Goal: Task Accomplishment & Management: Use online tool/utility

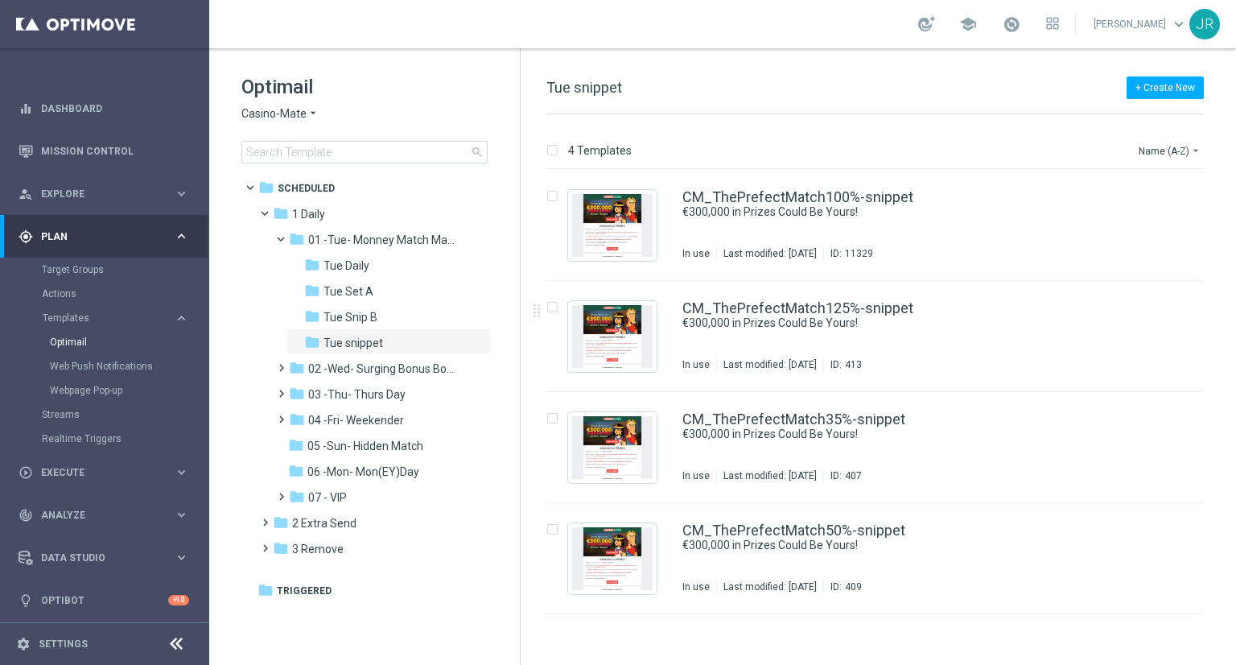
click at [254, 107] on span "Casino-Mate" at bounding box center [273, 113] width 65 height 15
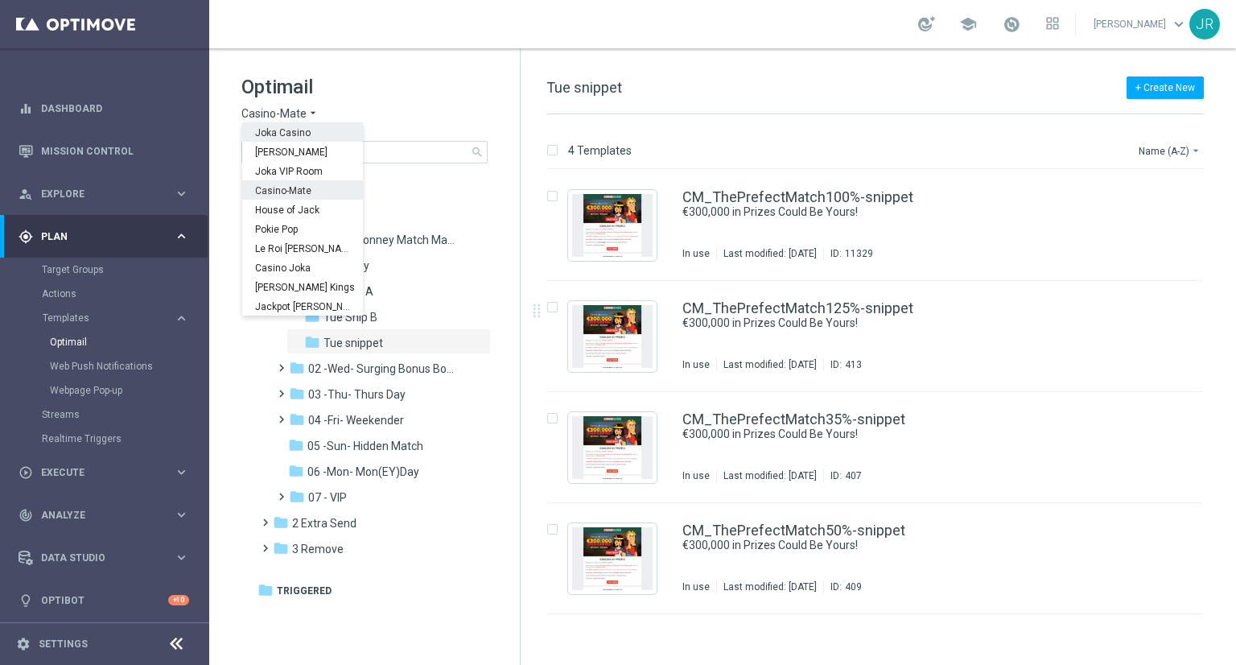
click at [0, 0] on span "Joka Casino" at bounding box center [0, 0] width 0 height 0
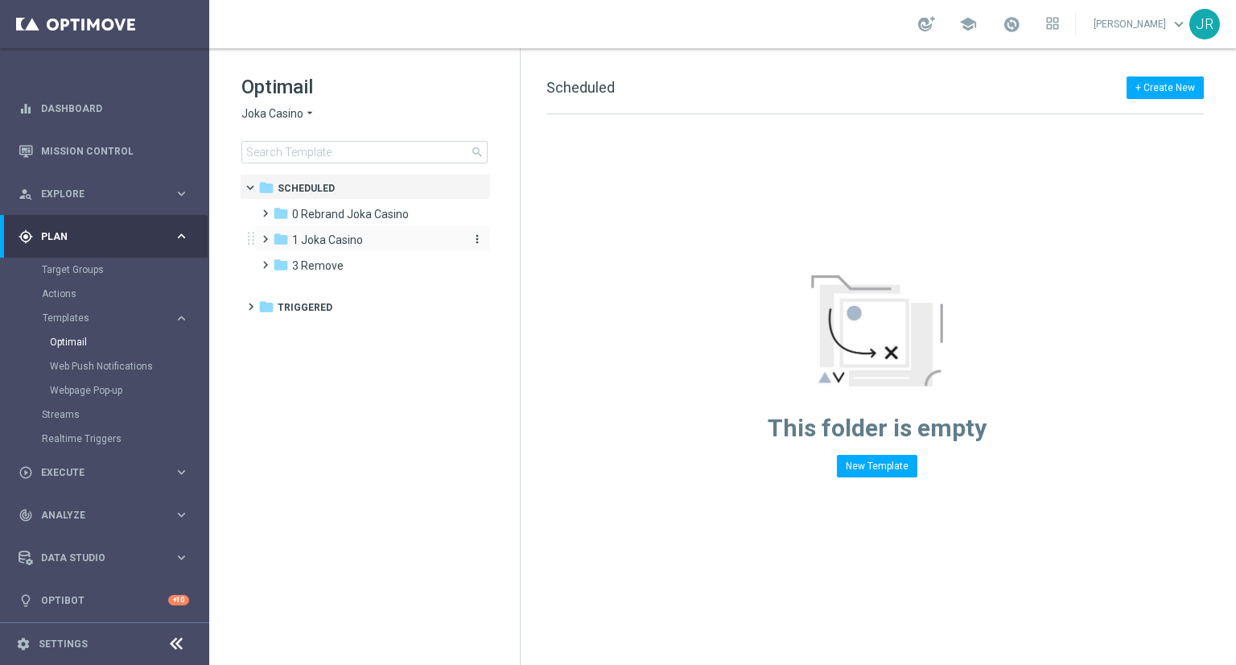
click at [324, 243] on span "1 Joka Casino" at bounding box center [327, 240] width 71 height 14
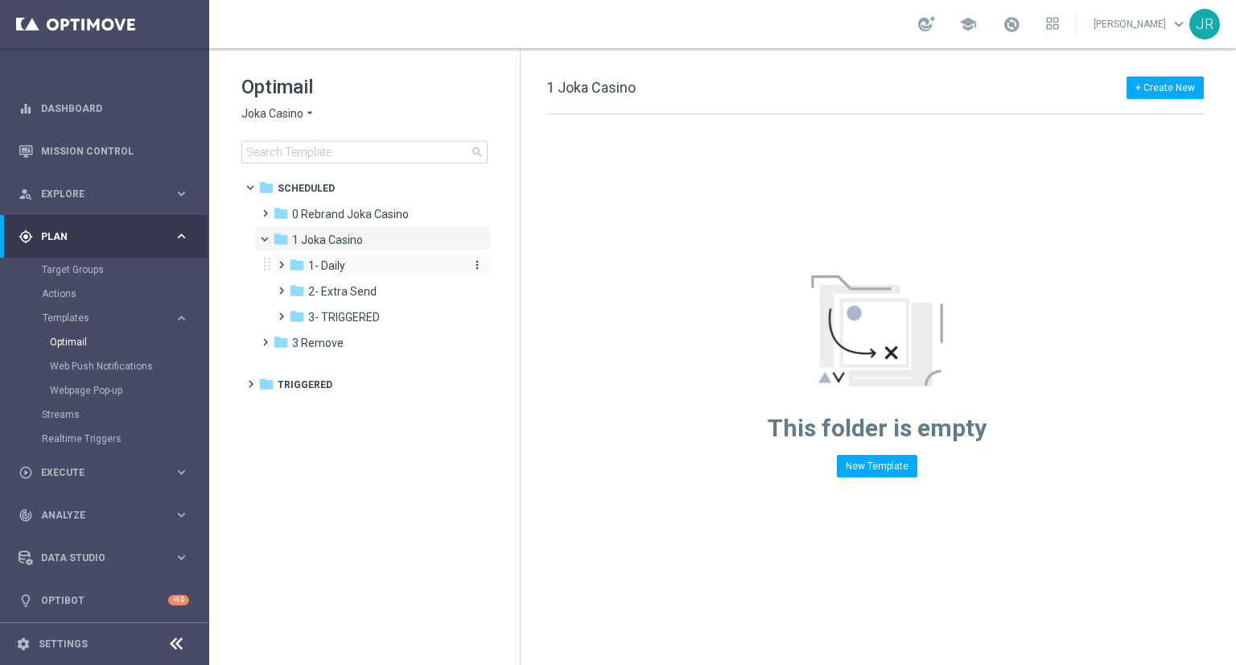
click at [332, 267] on span "1- Daily" at bounding box center [326, 265] width 37 height 14
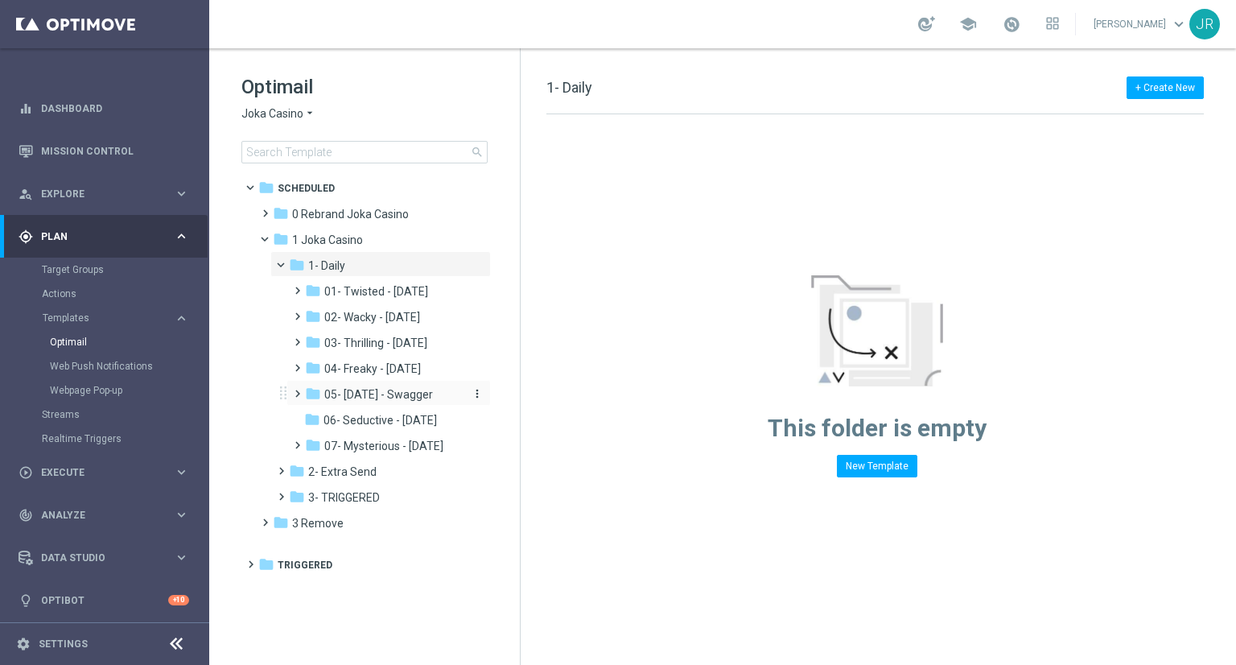
click at [373, 387] on span "05- Saturday - Swagger" at bounding box center [378, 394] width 109 height 14
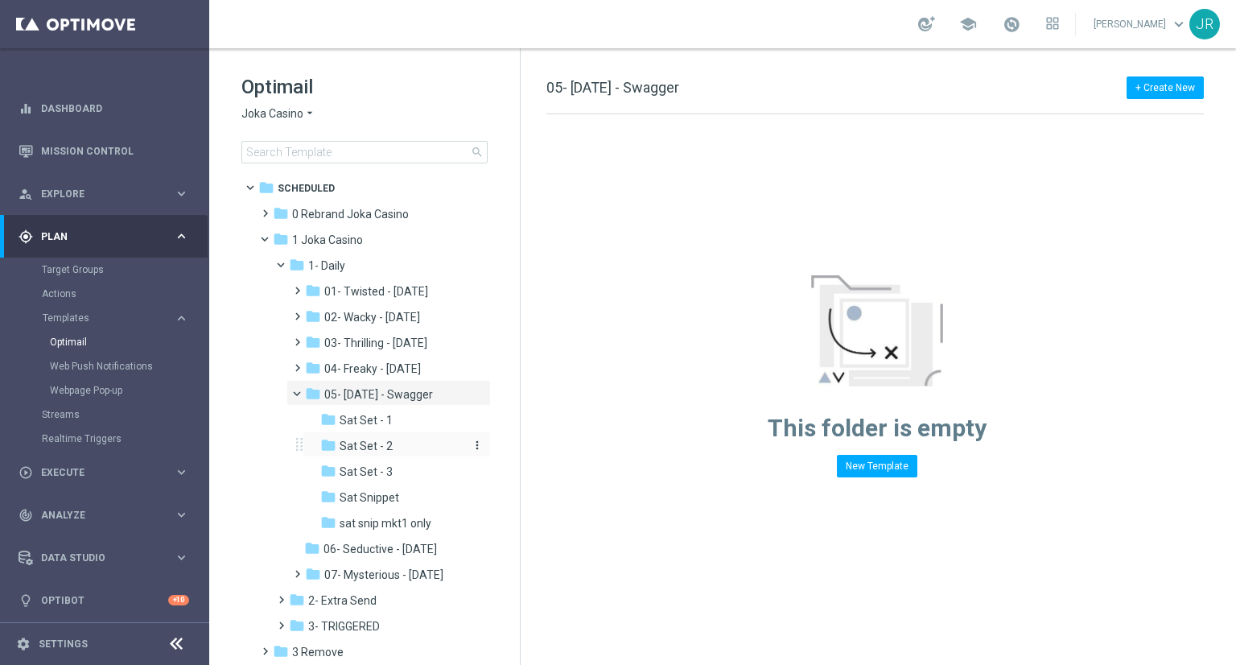
click at [410, 446] on div "folder Sat Set - 2" at bounding box center [392, 446] width 145 height 19
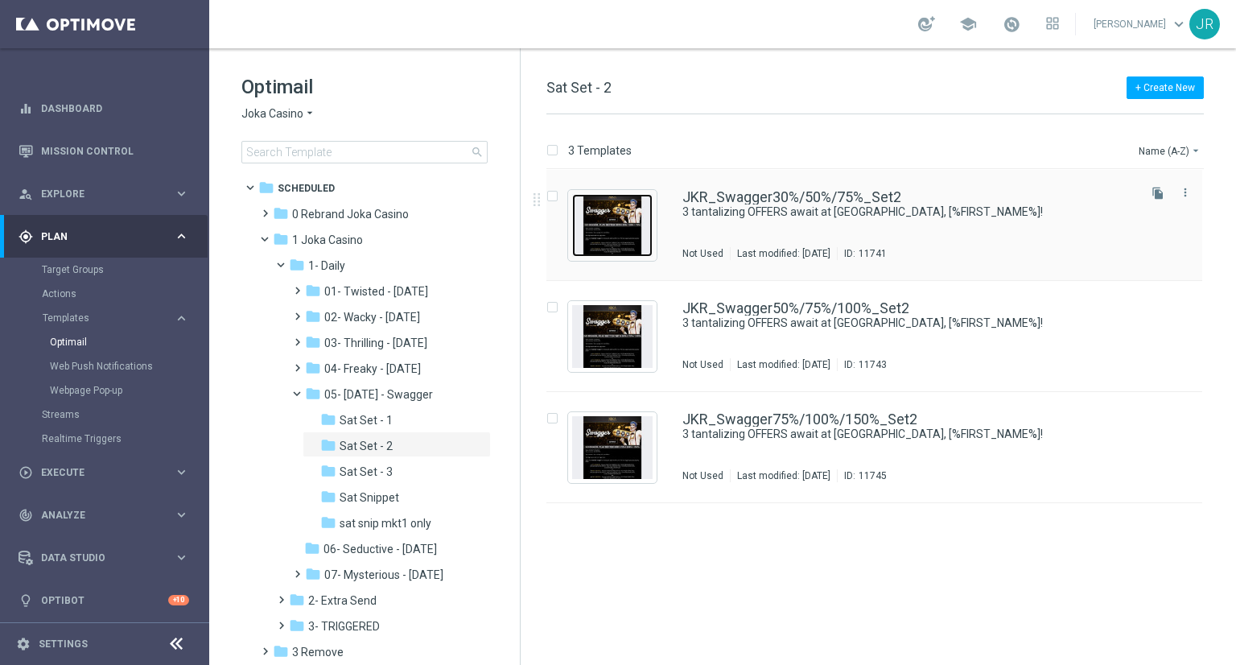
click at [616, 227] on img "Press SPACE to select this row." at bounding box center [612, 225] width 80 height 63
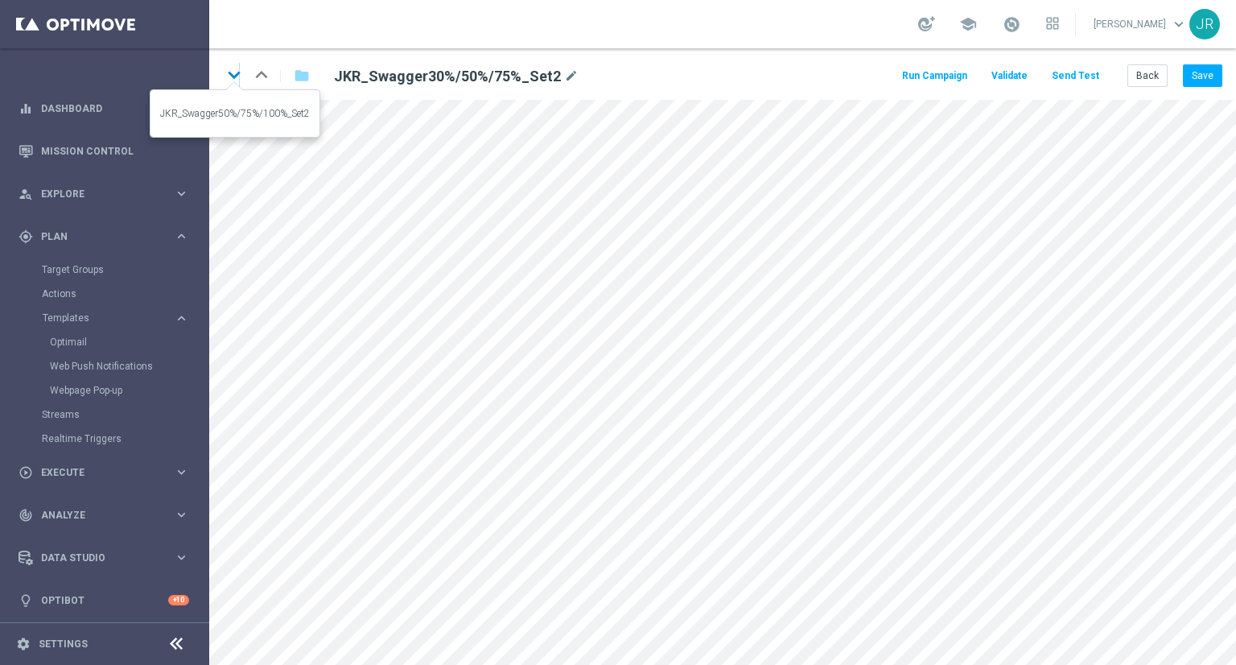
click at [238, 71] on icon "keyboard_arrow_down" at bounding box center [234, 75] width 24 height 24
click at [230, 76] on icon "keyboard_arrow_down" at bounding box center [234, 75] width 24 height 24
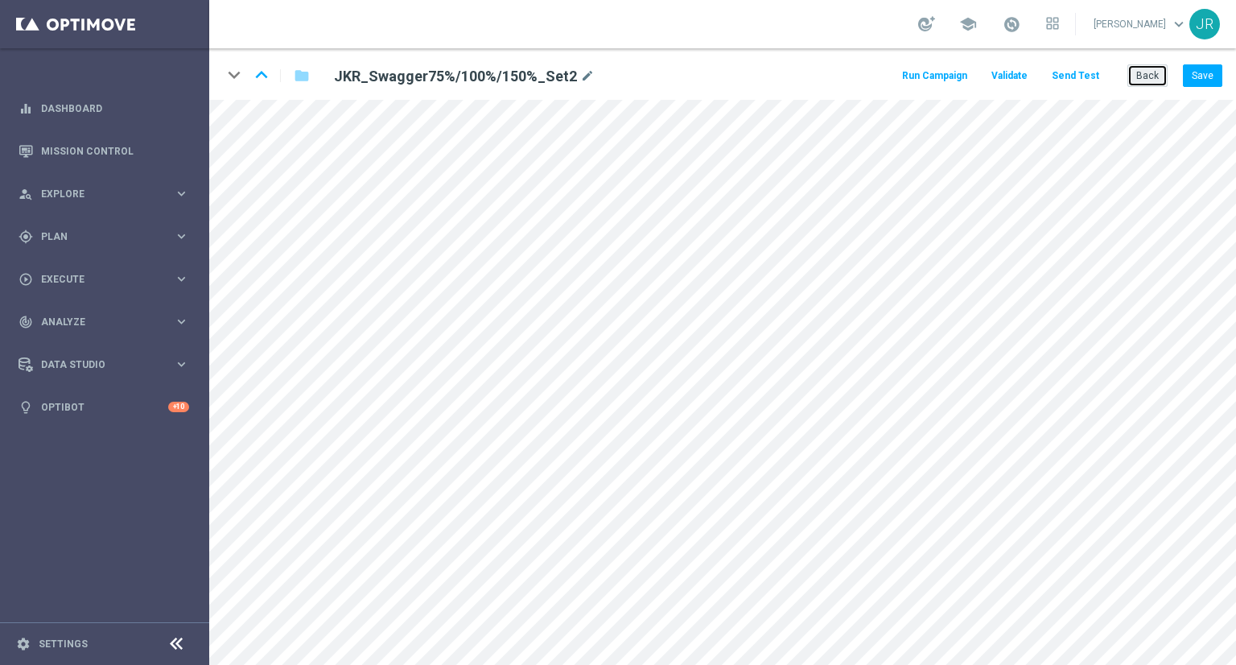
click at [1149, 78] on button "Back" at bounding box center [1148, 75] width 40 height 23
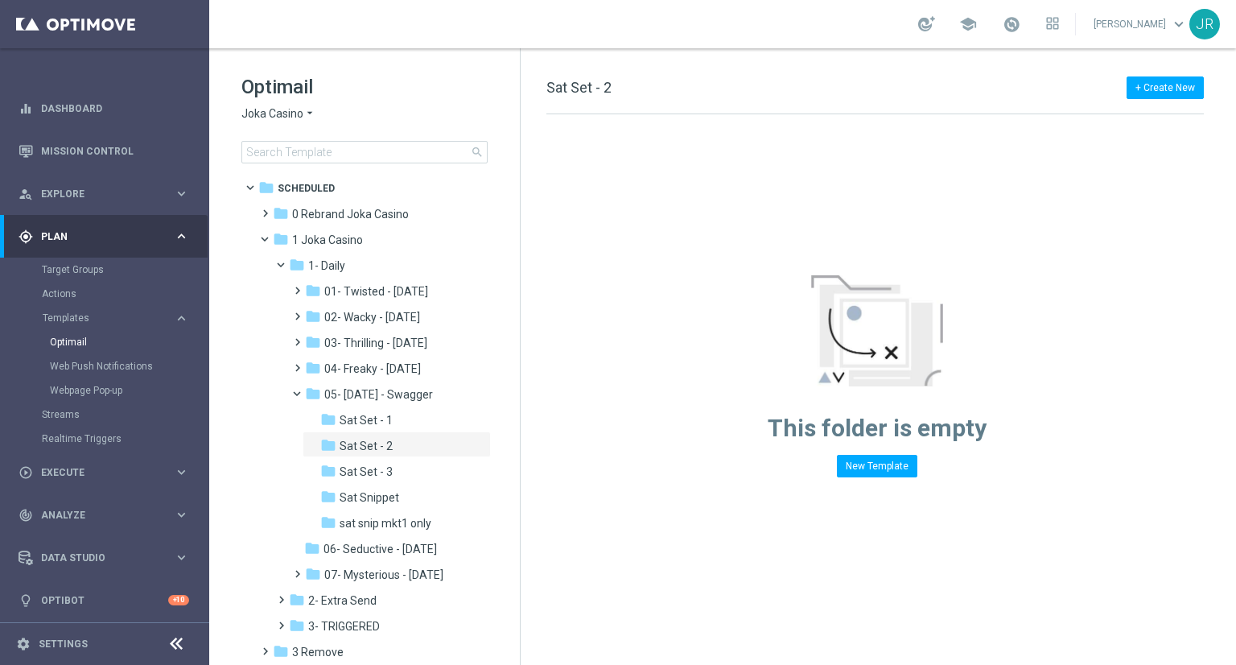
click at [280, 112] on span "Joka Casino" at bounding box center [272, 113] width 62 height 15
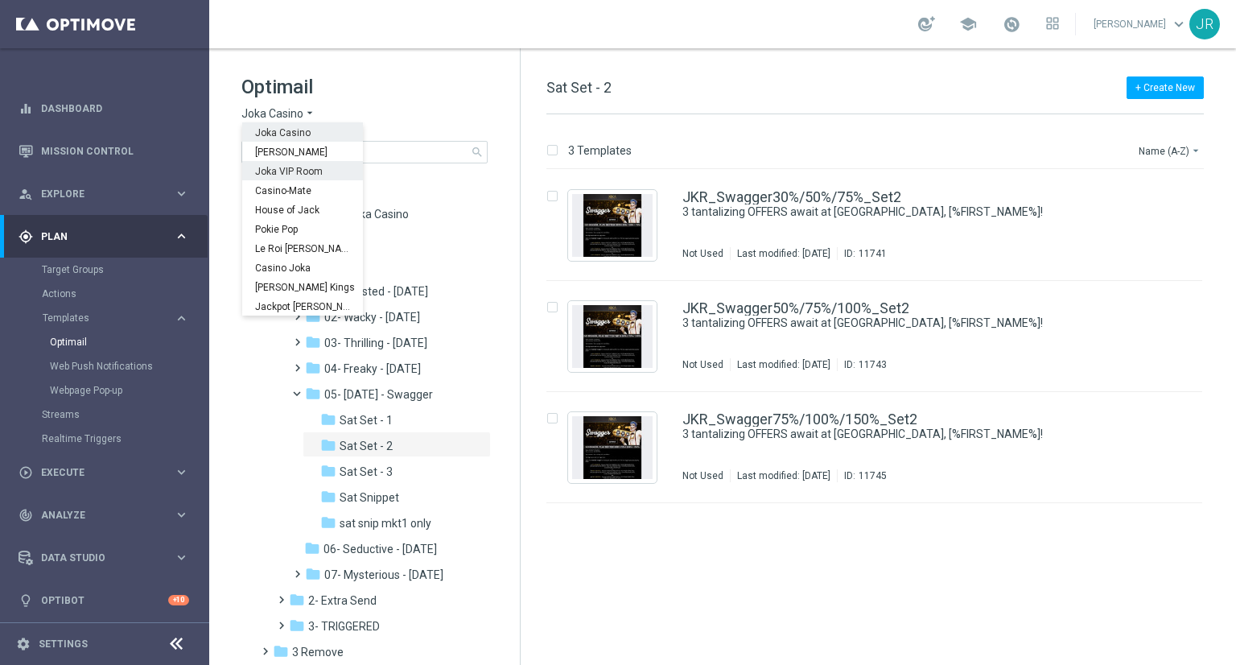
click at [0, 0] on span "Joka VIP Room" at bounding box center [0, 0] width 0 height 0
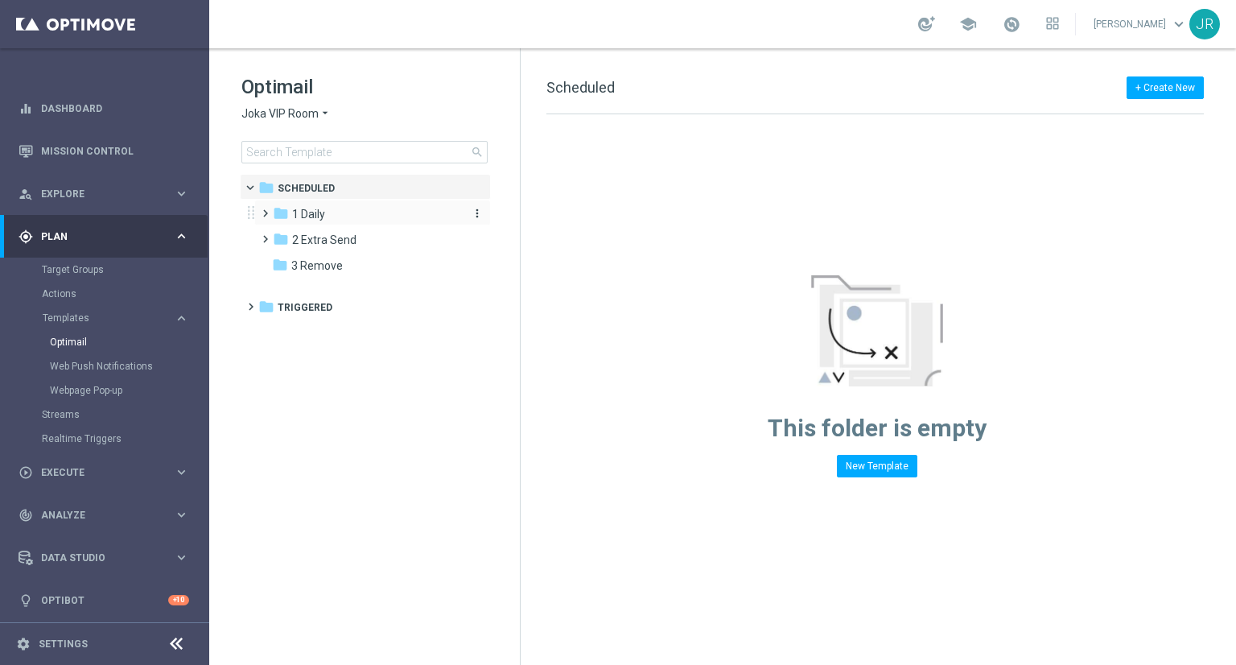
click at [307, 222] on div "folder 1 Daily" at bounding box center [365, 214] width 185 height 19
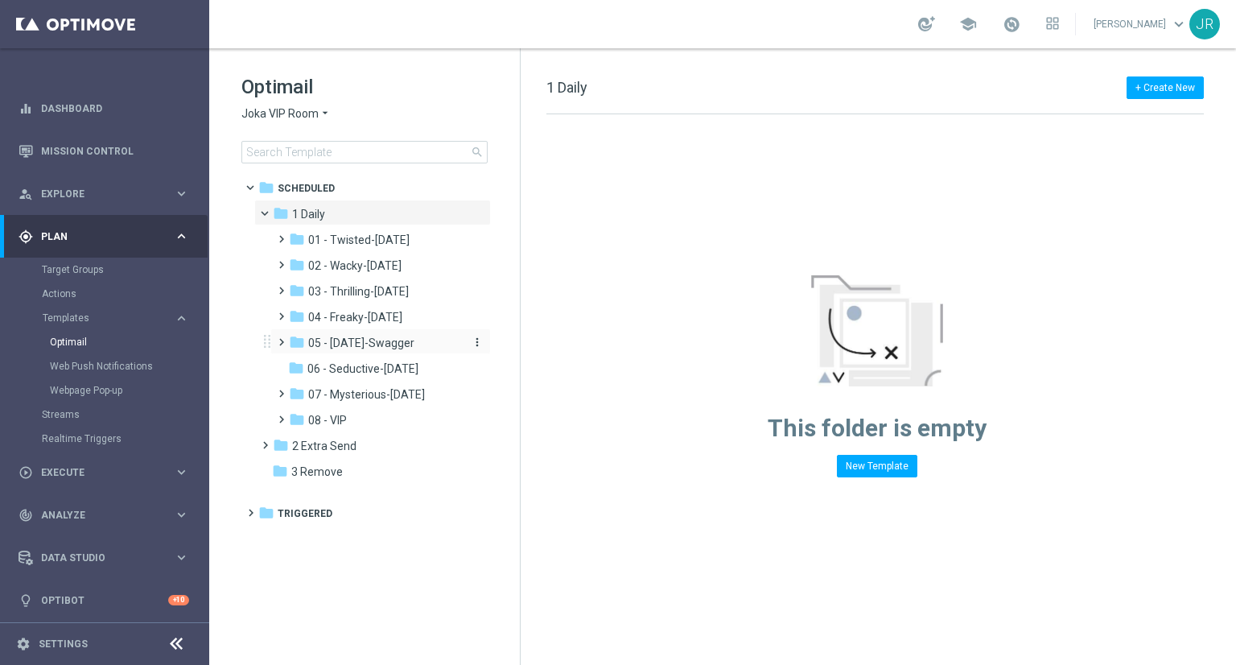
click at [359, 338] on span "05 - [DATE]-Swagger" at bounding box center [361, 343] width 106 height 14
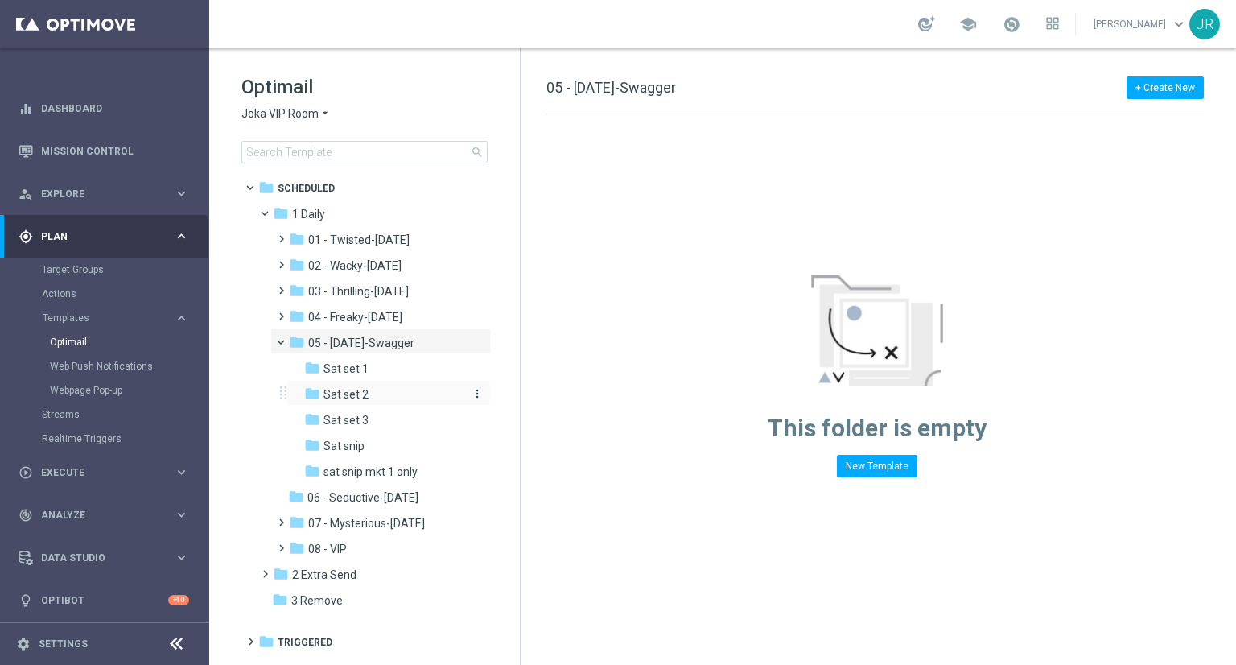
click at [341, 390] on span "Sat set 2" at bounding box center [346, 394] width 45 height 14
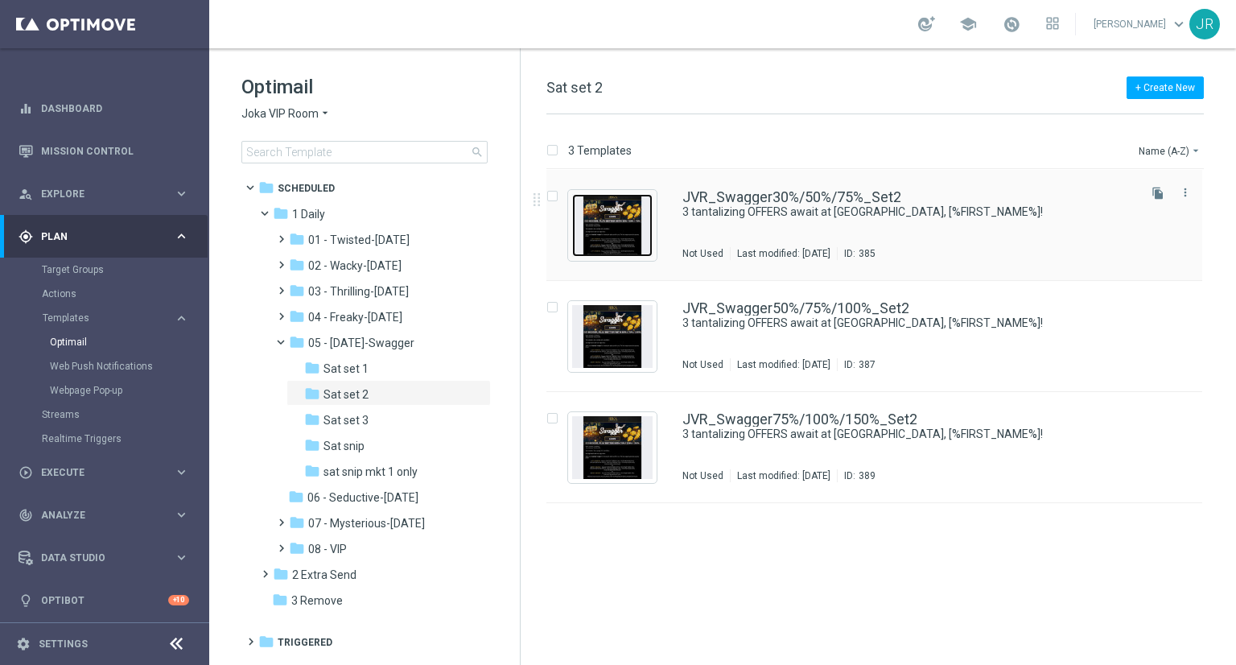
click at [625, 246] on img "Press SPACE to select this row." at bounding box center [612, 225] width 80 height 63
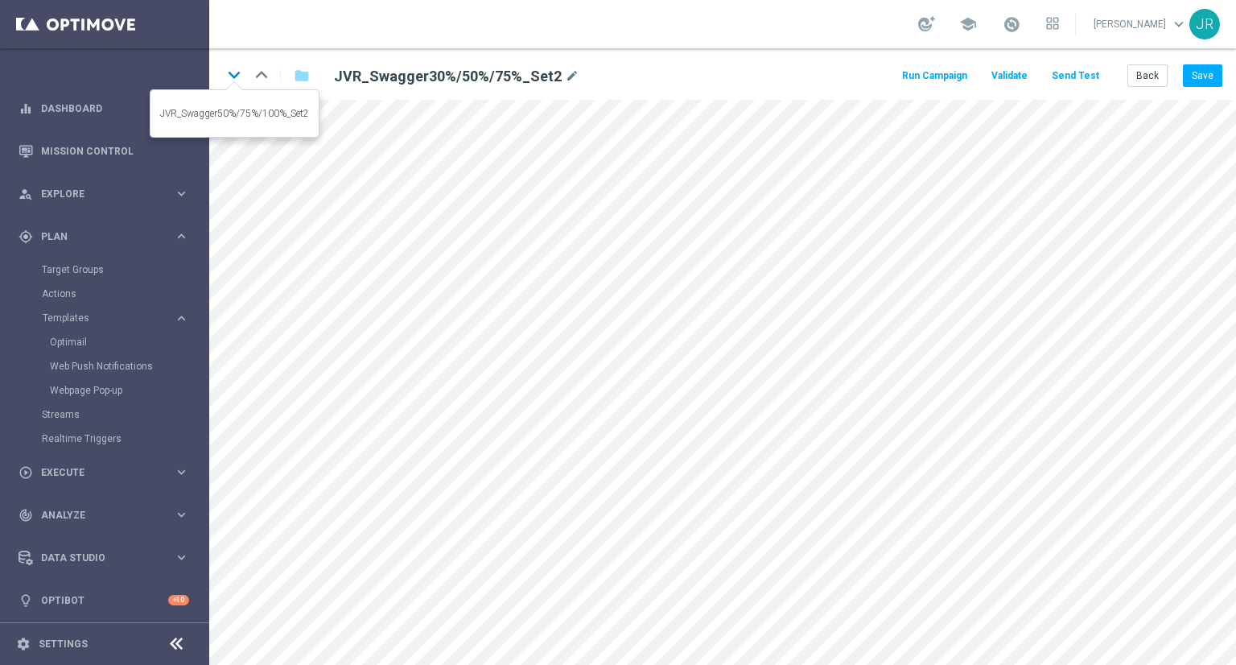
click at [230, 75] on icon "keyboard_arrow_down" at bounding box center [234, 75] width 24 height 24
click at [232, 74] on icon "keyboard_arrow_down" at bounding box center [234, 75] width 24 height 24
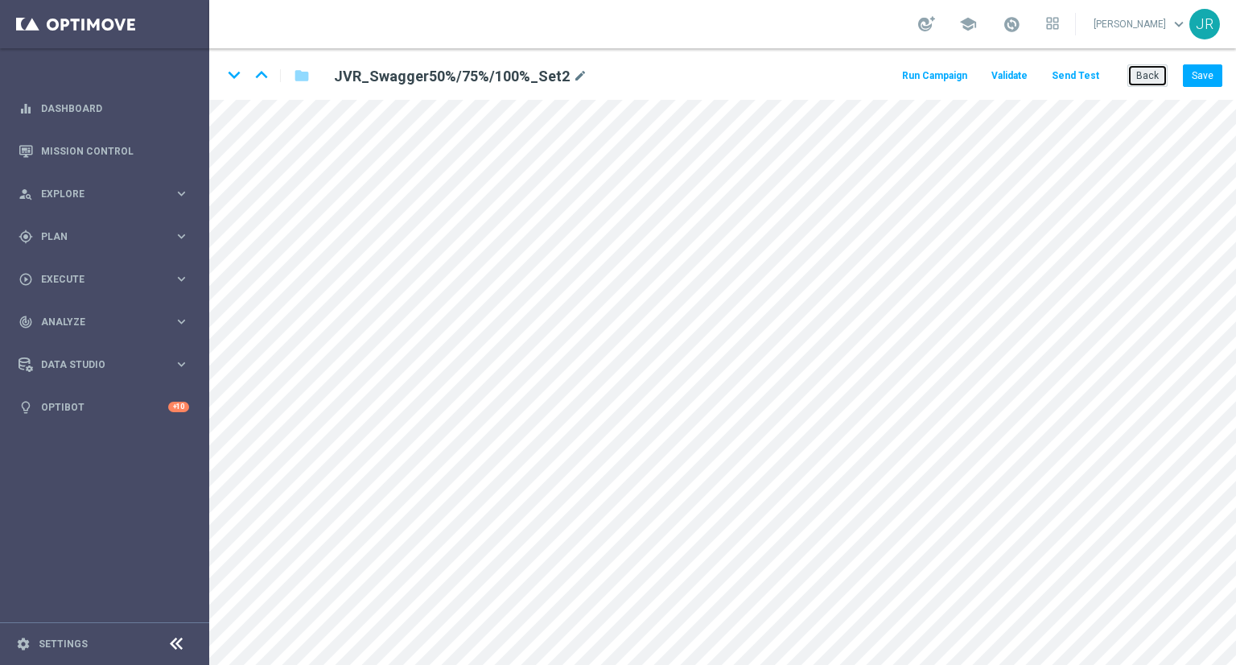
click at [1136, 78] on button "Back" at bounding box center [1148, 75] width 40 height 23
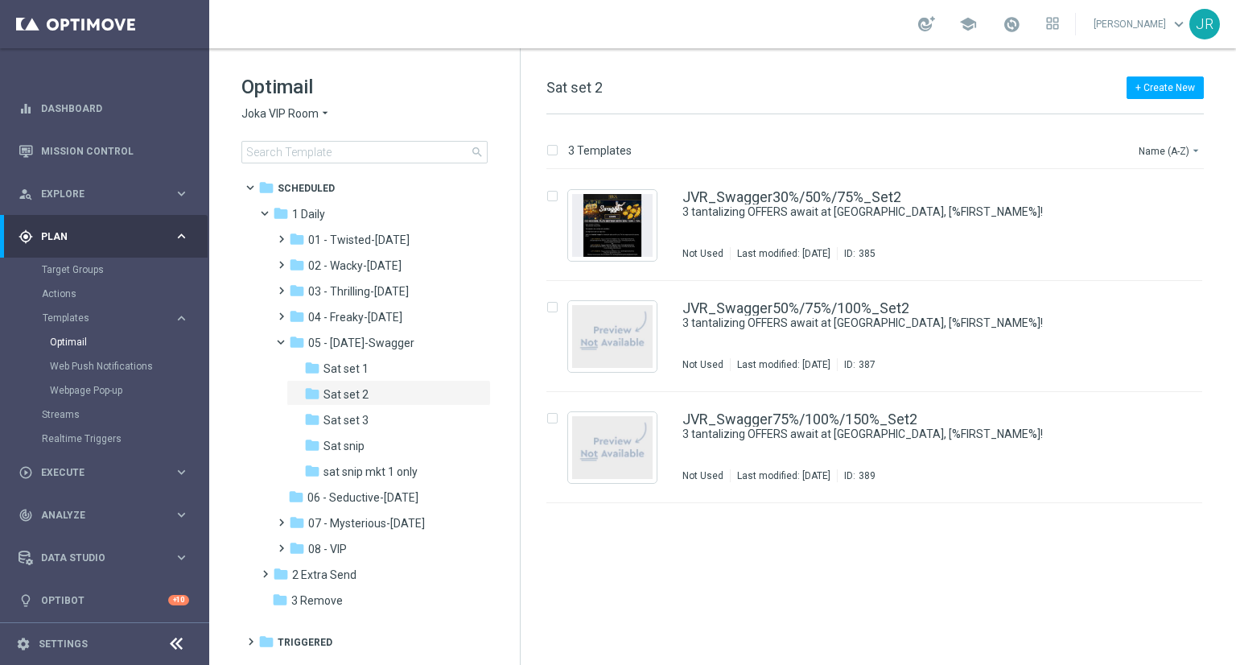
click at [272, 120] on span "Joka VIP Room" at bounding box center [279, 113] width 77 height 15
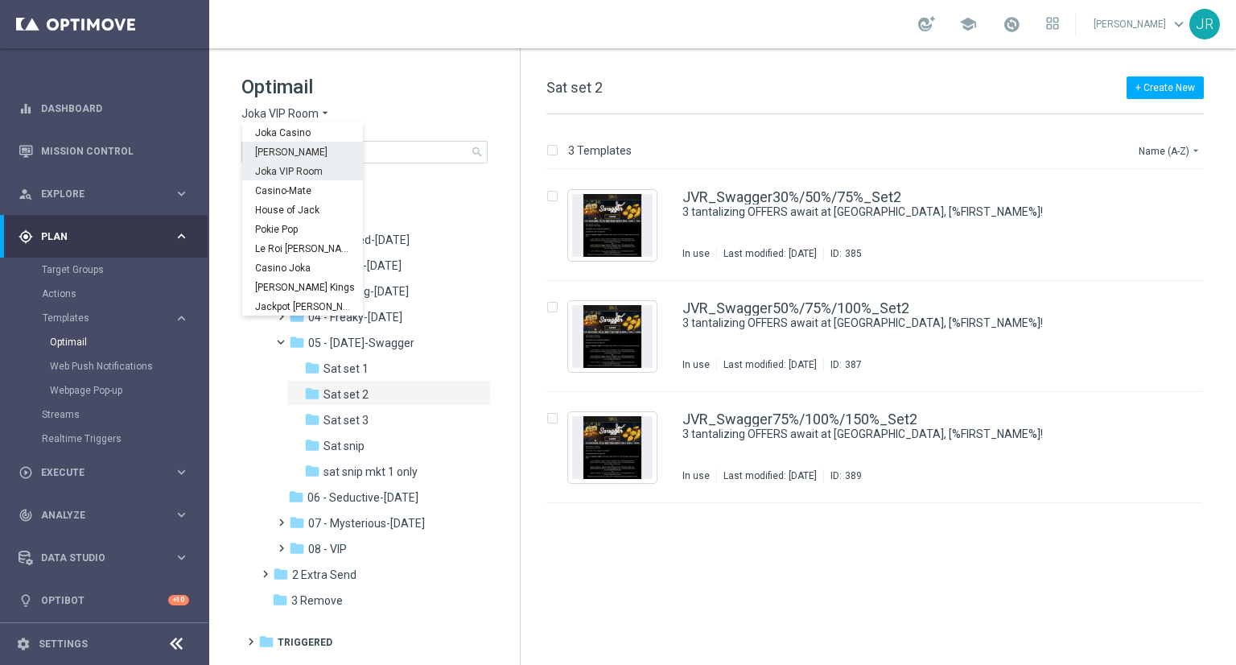
click at [0, 0] on span "[PERSON_NAME]" at bounding box center [0, 0] width 0 height 0
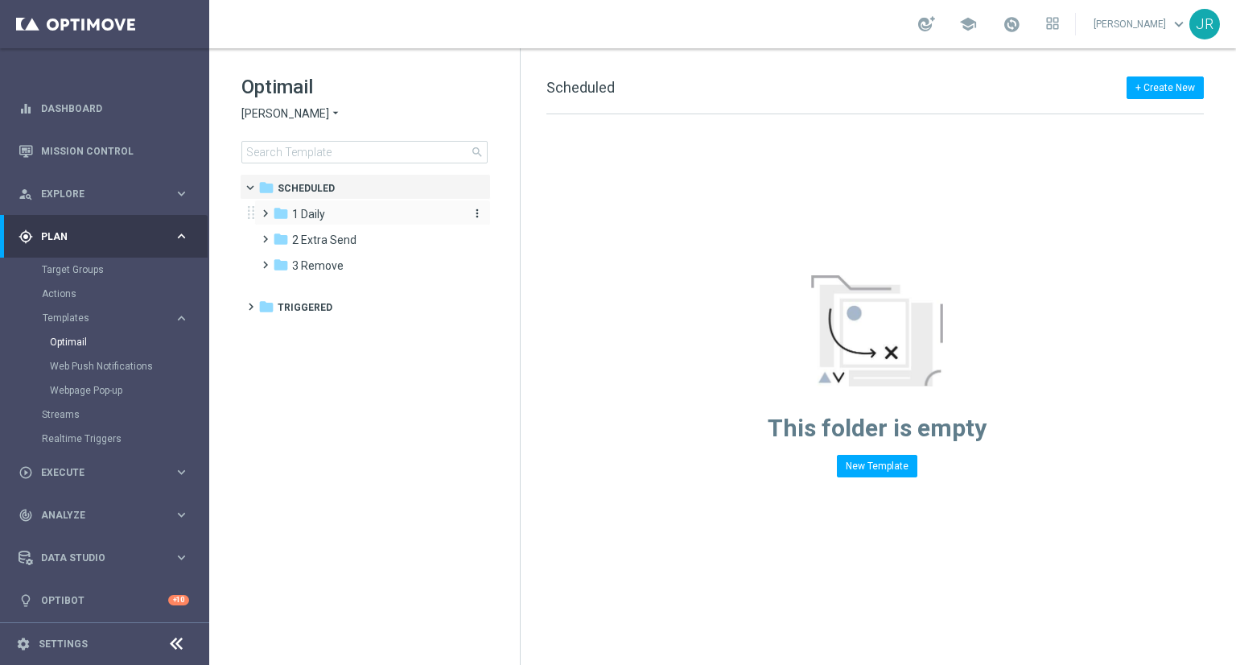
click at [350, 218] on div "folder 1 Daily" at bounding box center [365, 214] width 185 height 19
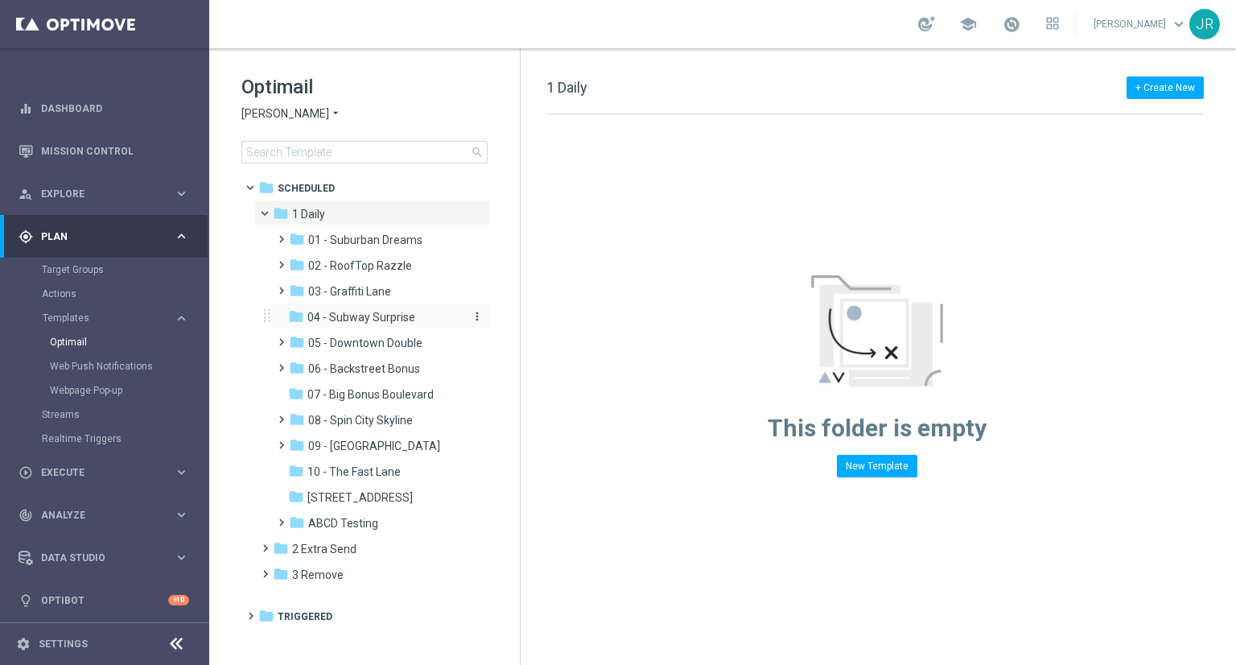
click at [377, 315] on span "04 - Subway Surprise" at bounding box center [361, 317] width 108 height 14
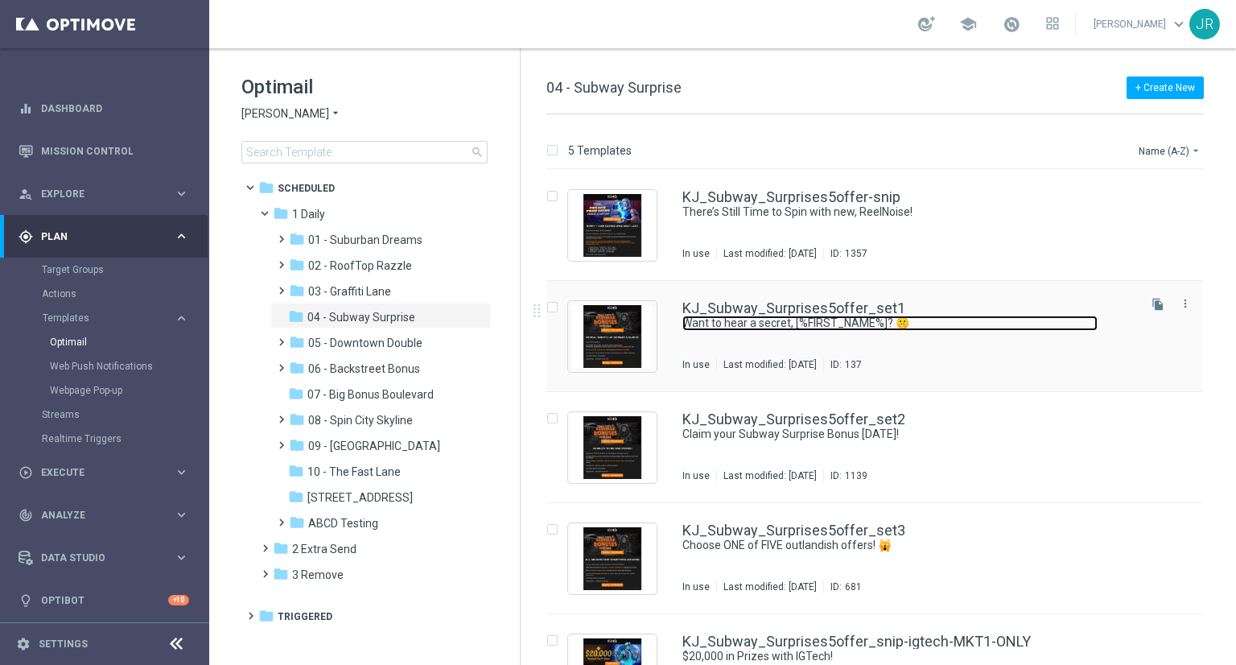
click at [774, 329] on link "Want to hear a secret, [%FIRST_NAME%]? 🤫" at bounding box center [890, 323] width 415 height 15
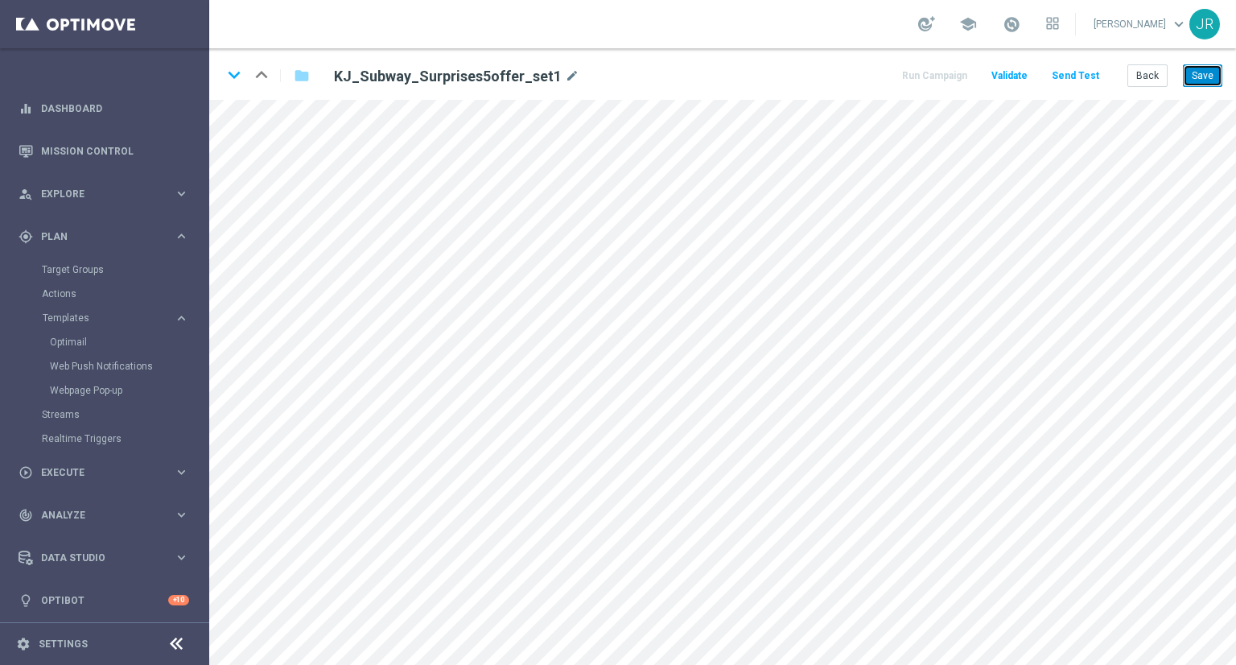
click at [1201, 79] on button "Save" at bounding box center [1202, 75] width 39 height 23
click at [1215, 72] on button "Save" at bounding box center [1202, 75] width 39 height 23
click at [1215, 66] on button "Save" at bounding box center [1202, 75] width 39 height 23
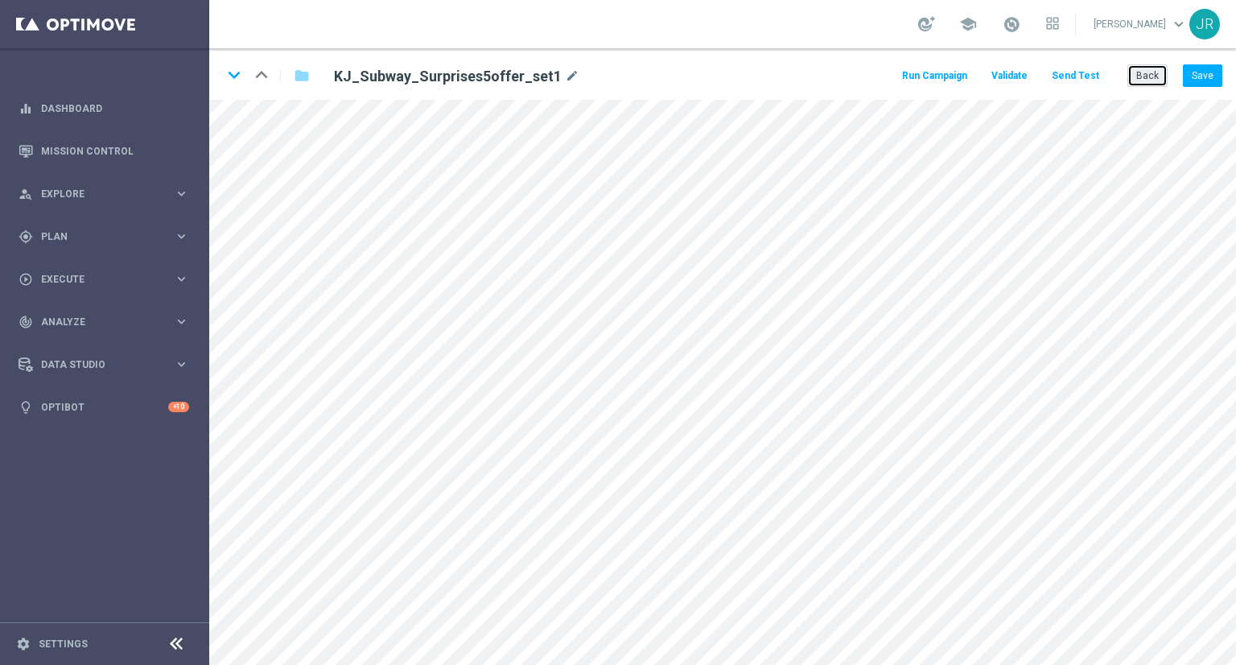
click at [1148, 74] on button "Back" at bounding box center [1148, 75] width 40 height 23
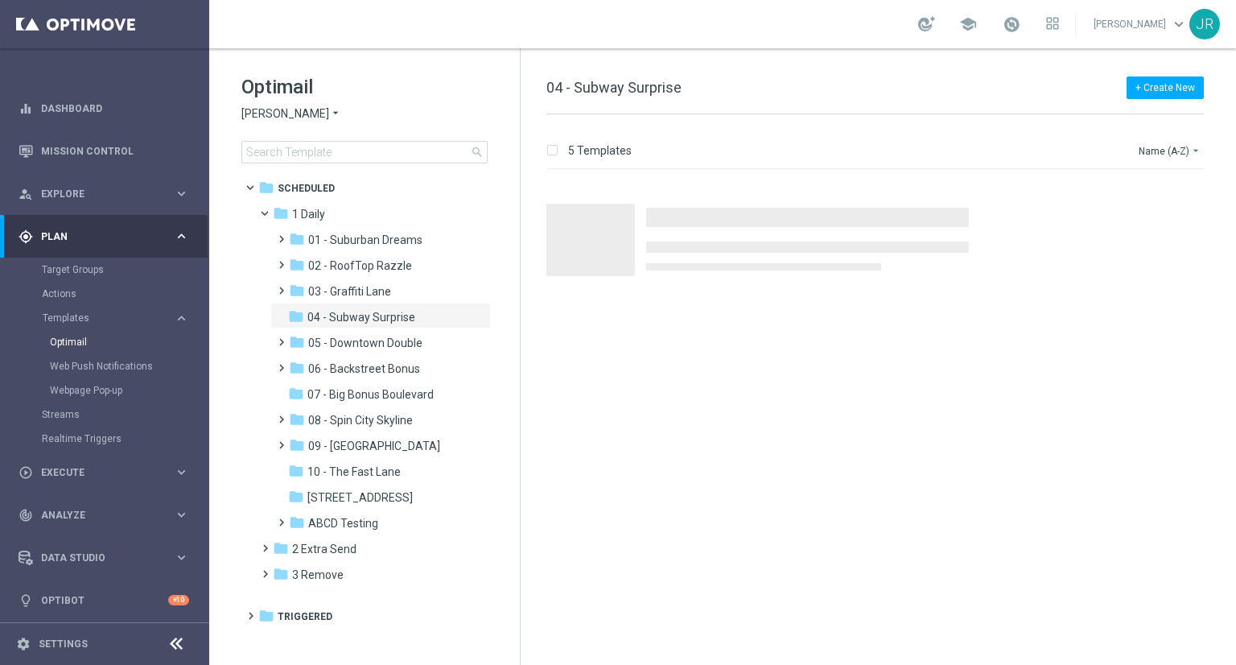
click at [251, 113] on span "[PERSON_NAME]" at bounding box center [285, 113] width 88 height 15
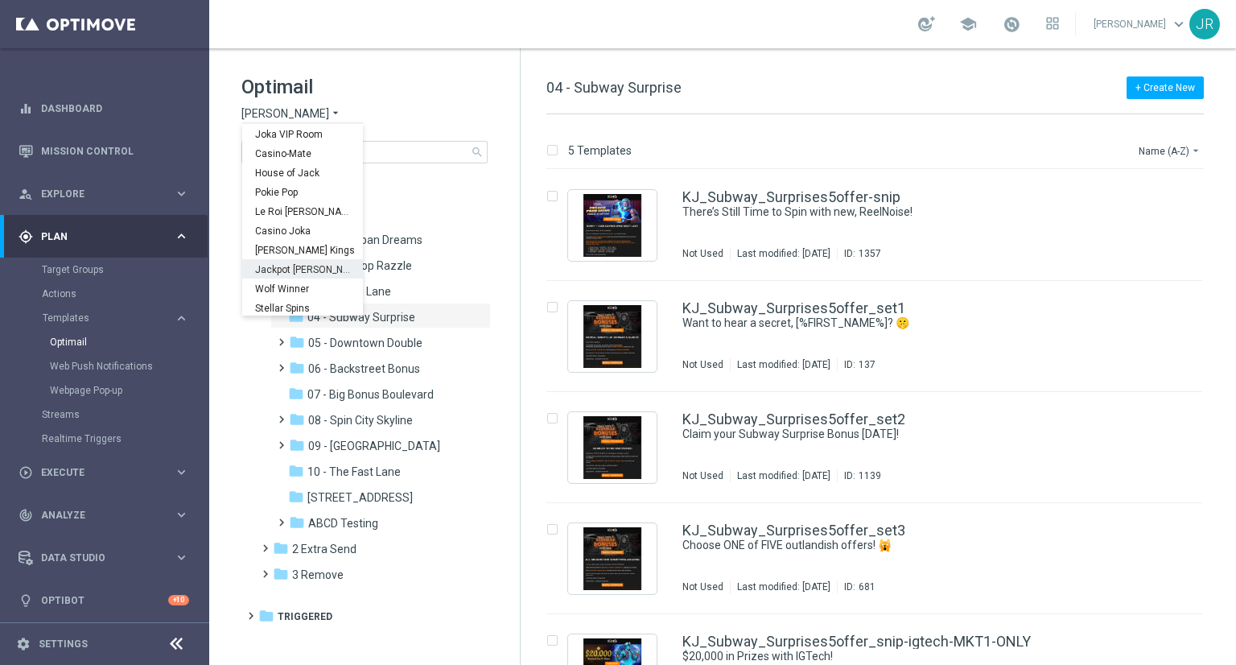
scroll to position [58, 0]
click at [0, 0] on span "[PERSON_NAME] Kings" at bounding box center [0, 0] width 0 height 0
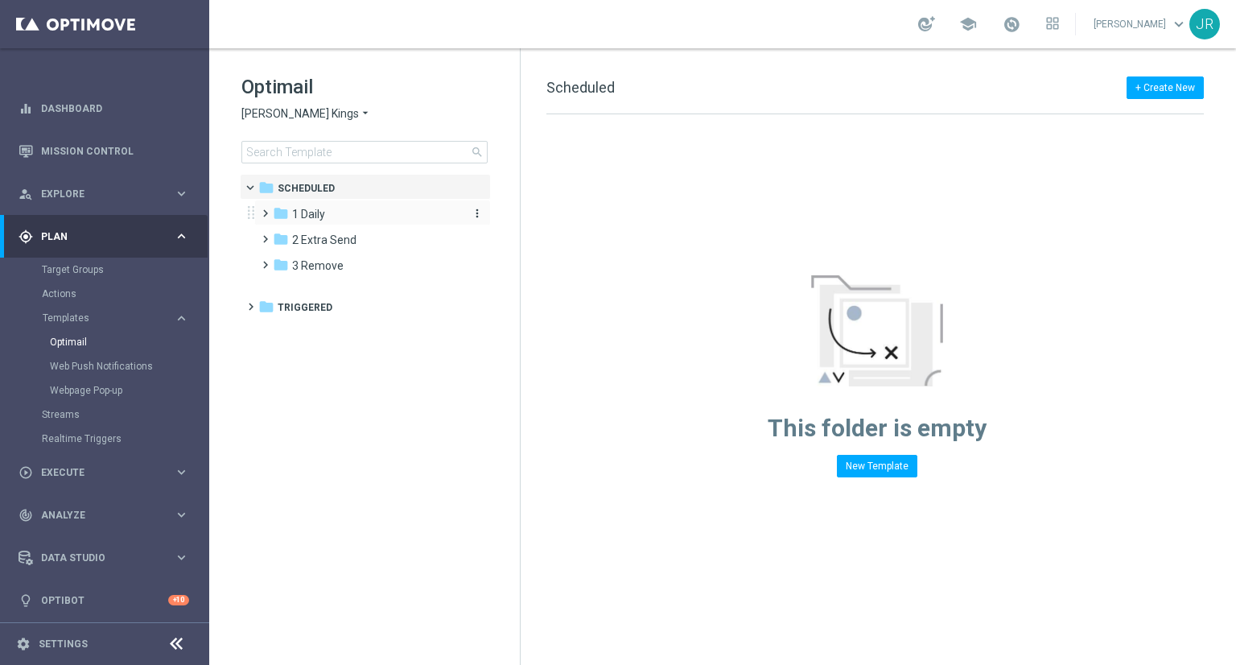
drag, startPoint x: 319, startPoint y: 210, endPoint x: 509, endPoint y: 270, distance: 199.3
click at [323, 210] on span "1 Daily" at bounding box center [308, 214] width 33 height 14
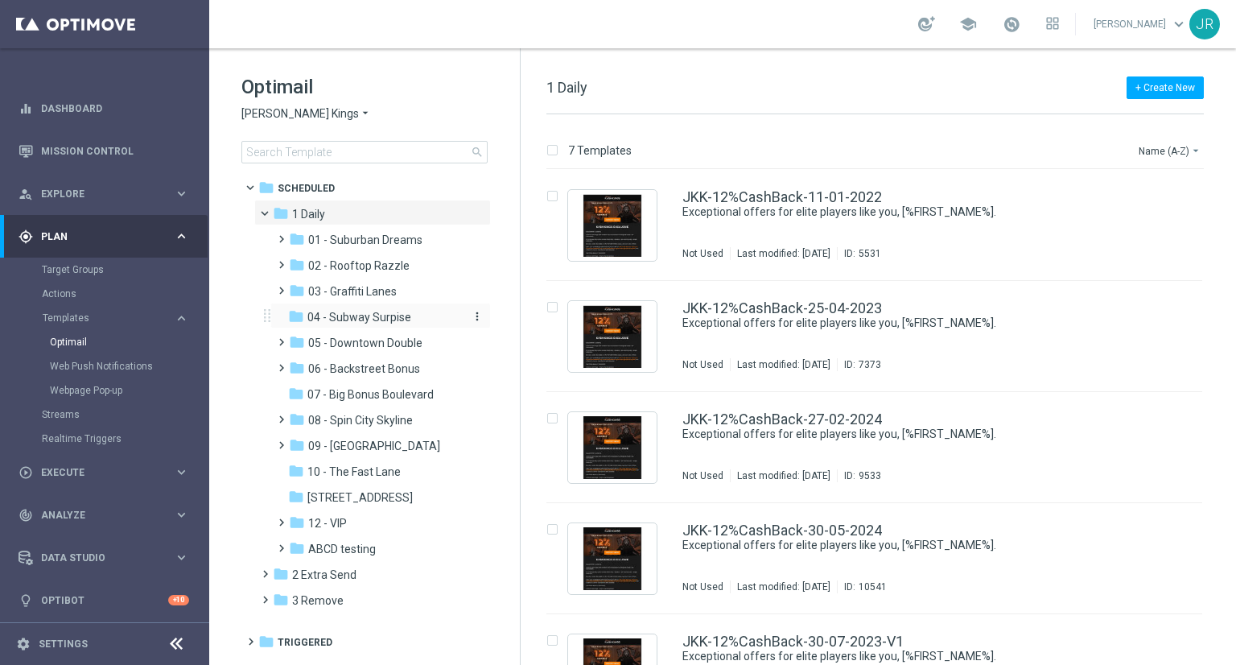
click at [364, 320] on span "04 - Subway Surpise" at bounding box center [359, 317] width 104 height 14
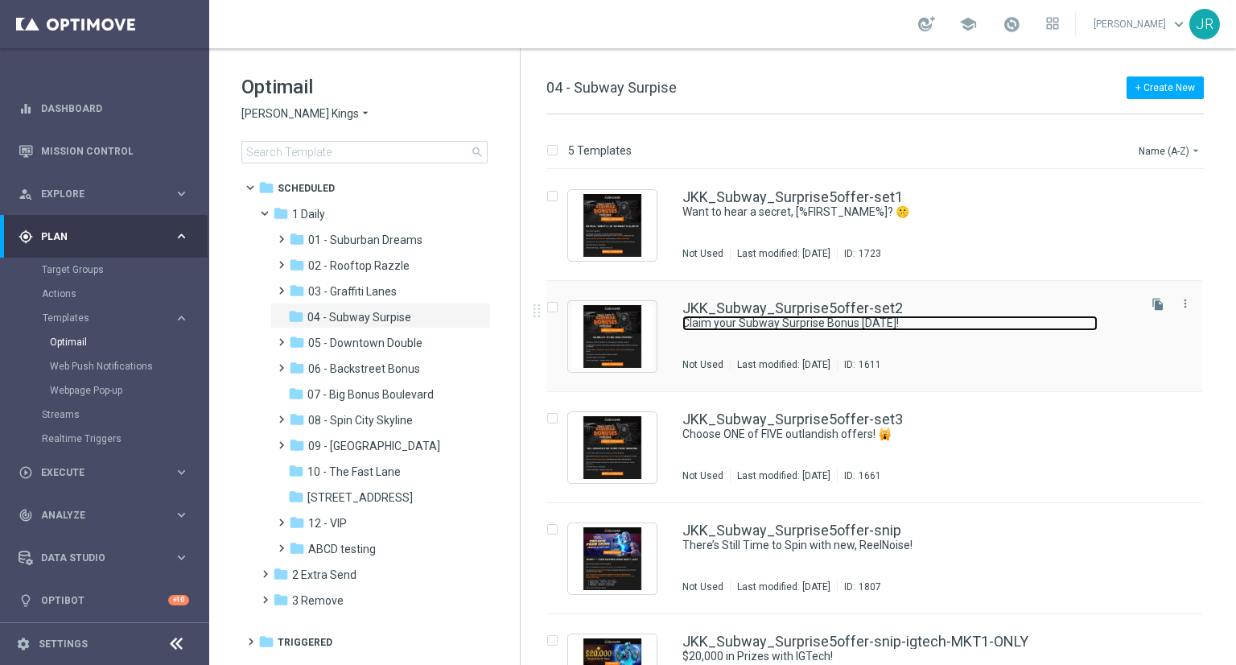
click at [850, 316] on link "Claim your Subway Surprise Bonus [DATE]!" at bounding box center [890, 323] width 415 height 15
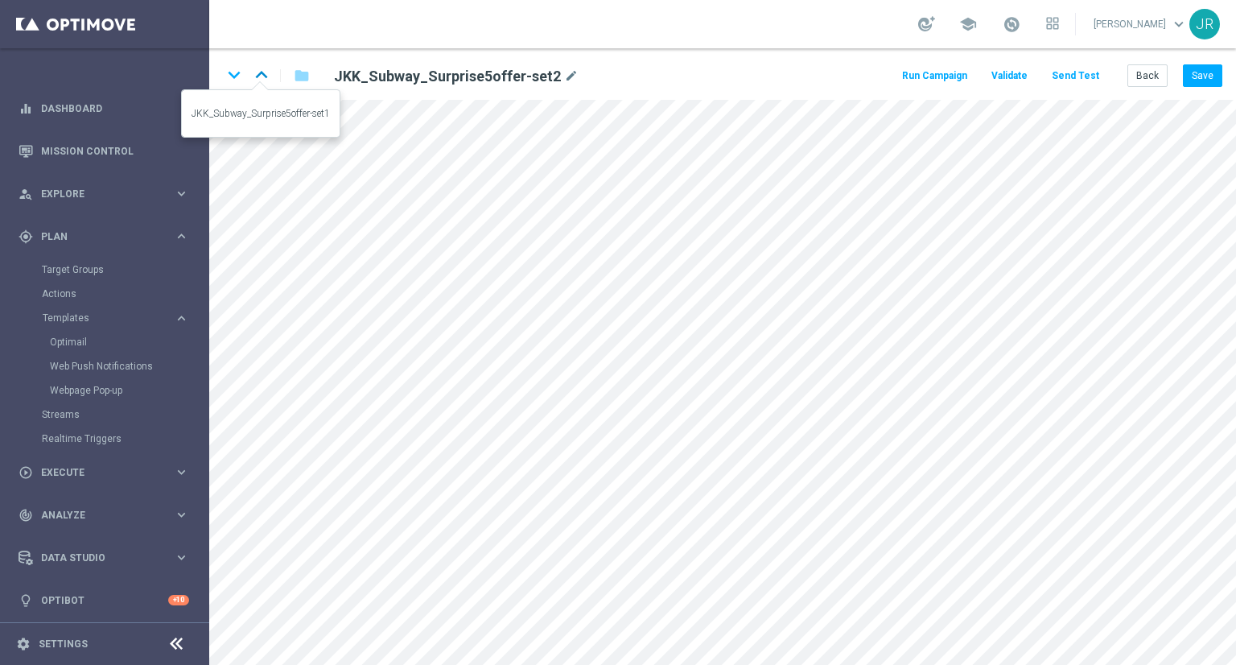
click at [262, 69] on icon "keyboard_arrow_up" at bounding box center [262, 75] width 24 height 24
drag, startPoint x: 1207, startPoint y: 68, endPoint x: 1220, endPoint y: 96, distance: 31.0
click at [1207, 68] on button "Save" at bounding box center [1202, 75] width 39 height 23
click at [1195, 69] on button "Save" at bounding box center [1202, 75] width 39 height 23
click at [1207, 70] on button "Save" at bounding box center [1202, 75] width 39 height 23
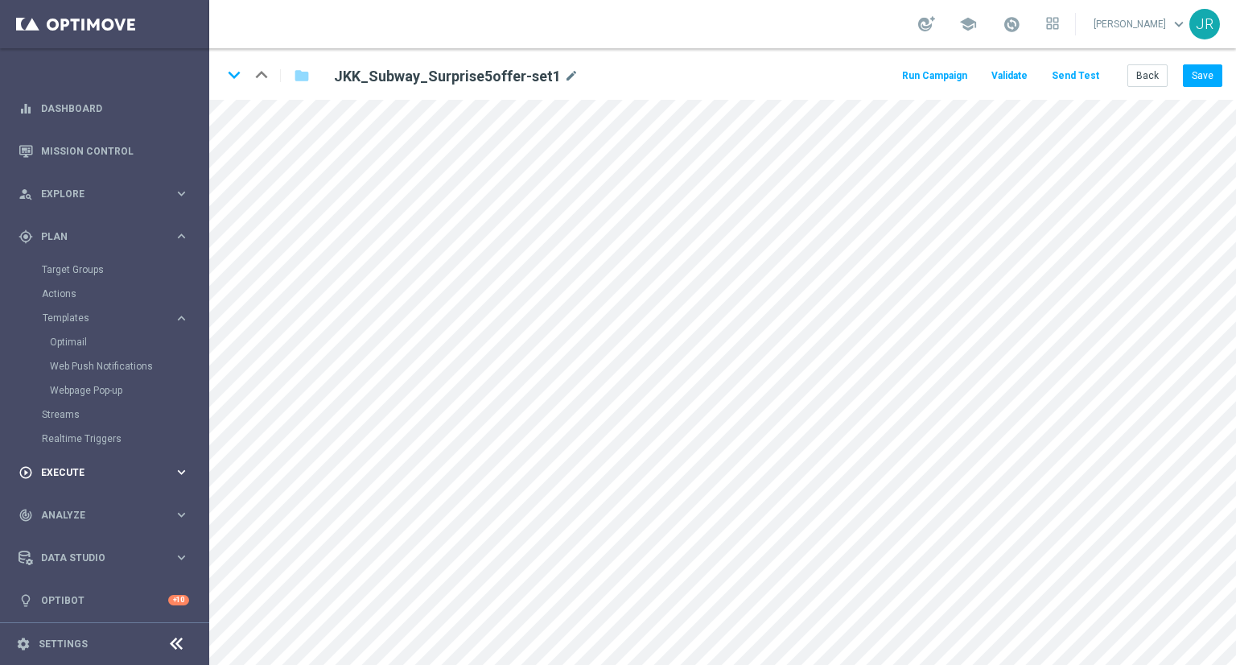
scroll to position [3, 0]
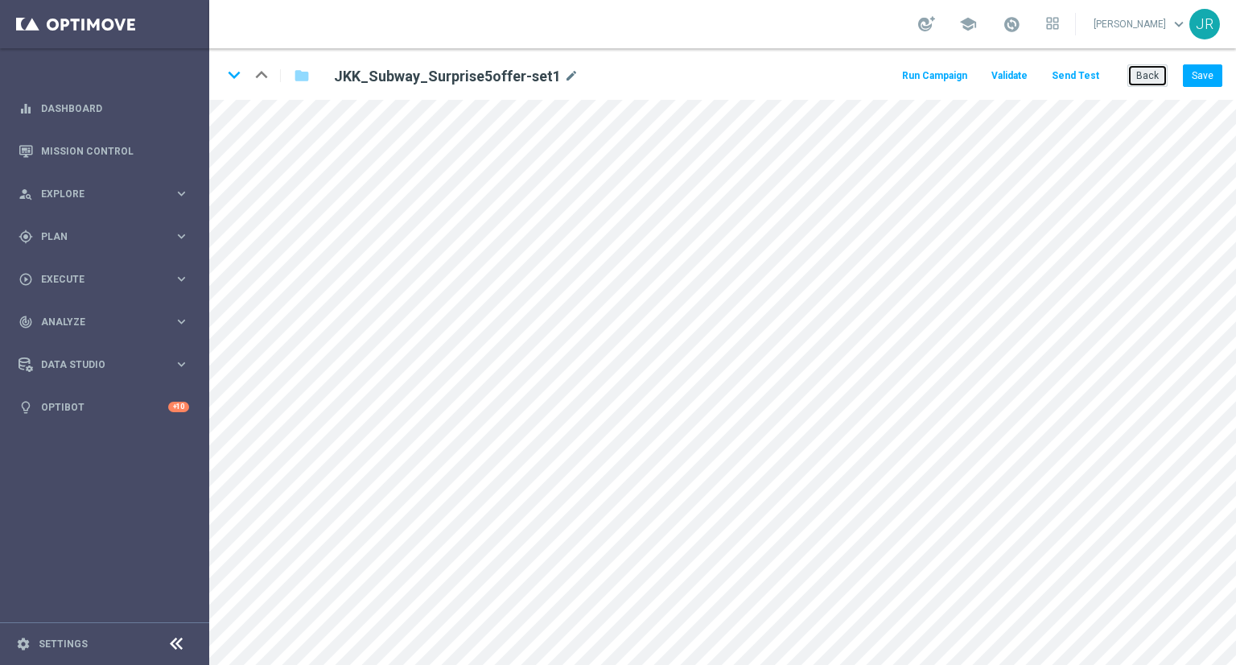
click at [1137, 80] on button "Back" at bounding box center [1148, 75] width 40 height 23
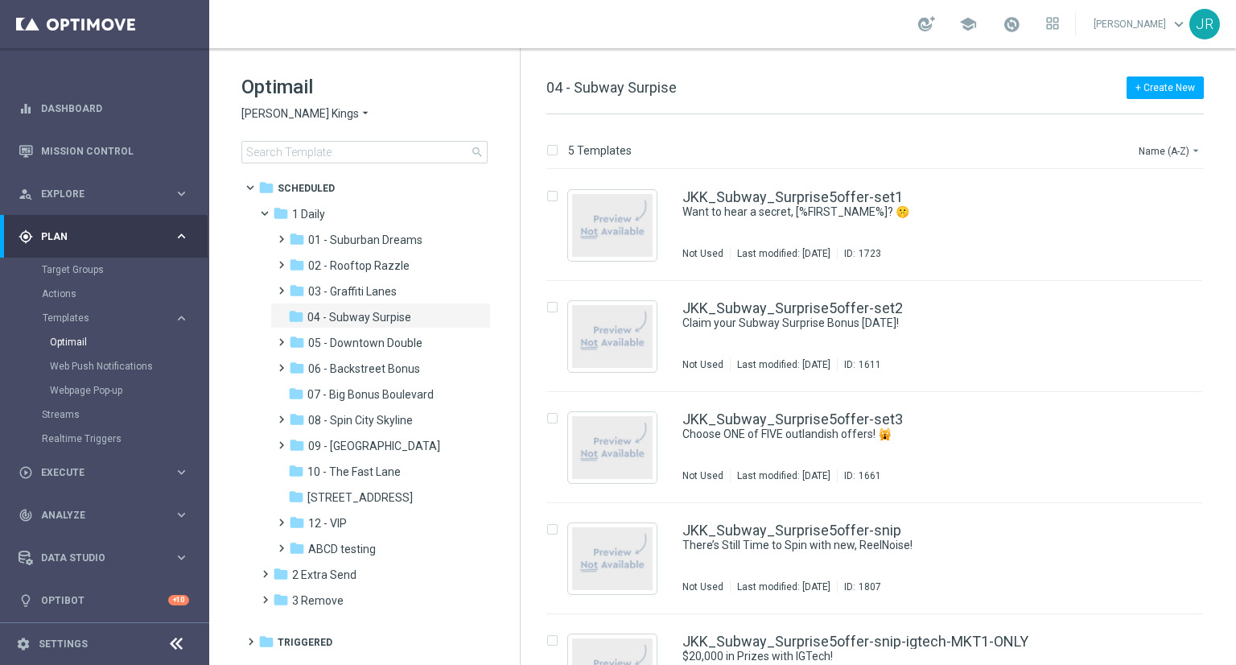
click at [300, 119] on span "Johnnie Kash Kings" at bounding box center [300, 113] width 118 height 15
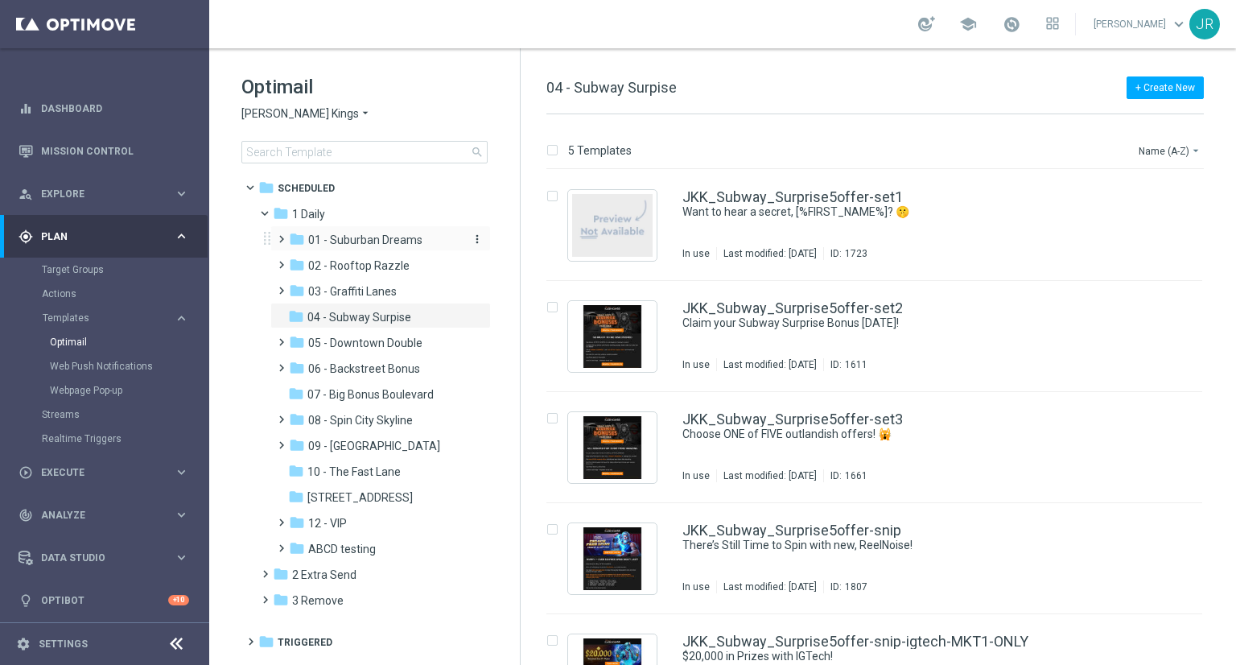
drag, startPoint x: 291, startPoint y: 121, endPoint x: 488, endPoint y: 234, distance: 227.5
click at [291, 123] on div "Optimail Johnnie Kash Kings arrow_drop_down × Johnnie Kash Kings search" at bounding box center [380, 118] width 279 height 89
click at [366, 312] on span "04 - Subway Surpise" at bounding box center [359, 317] width 104 height 14
click at [316, 108] on span "Johnnie Kash Kings" at bounding box center [300, 113] width 118 height 15
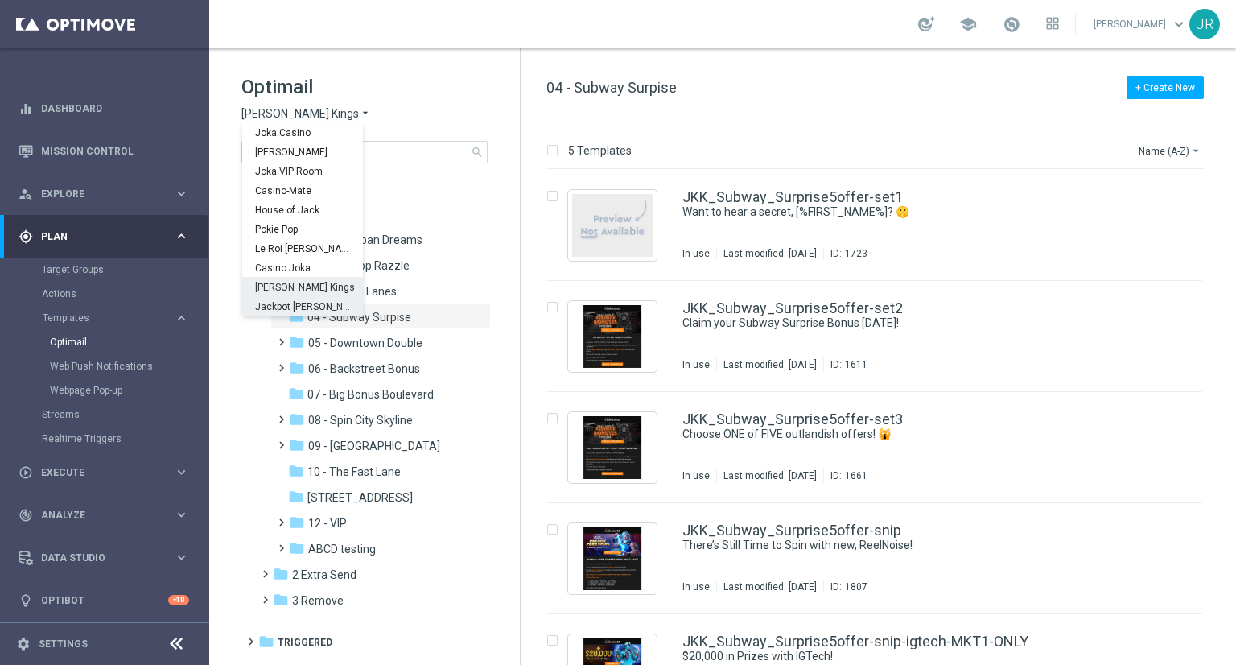
click at [0, 0] on span "Jackpot Jill" at bounding box center [0, 0] width 0 height 0
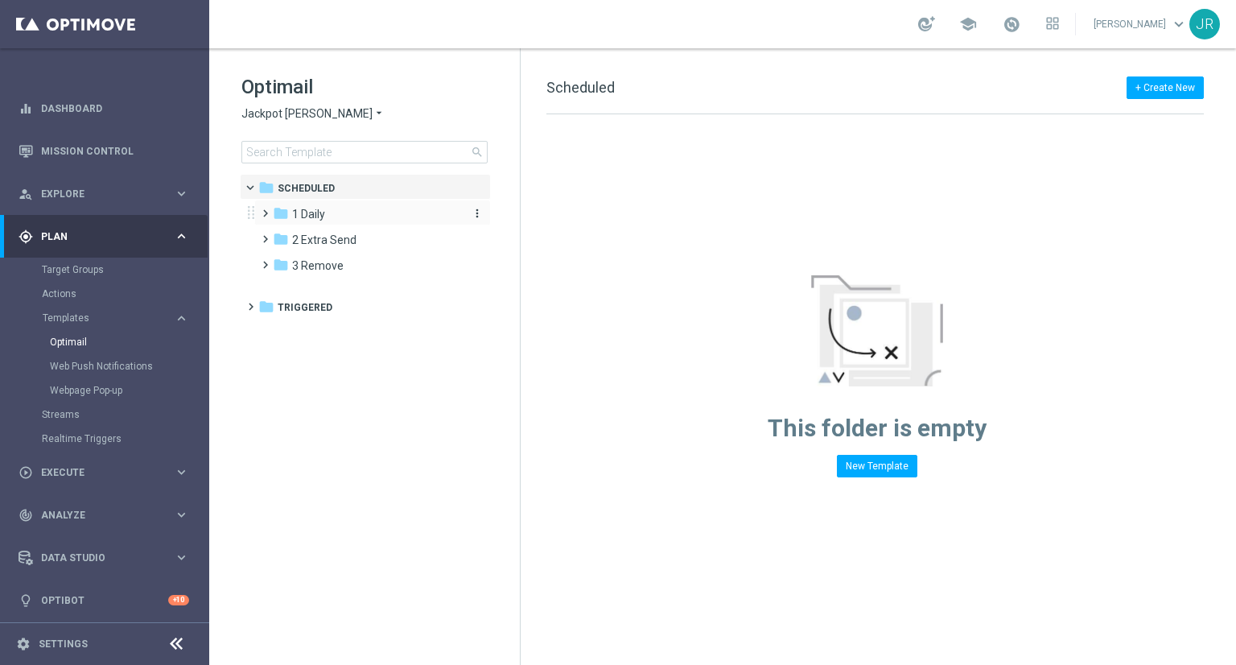
click at [330, 213] on div "folder 1 Daily" at bounding box center [365, 214] width 185 height 19
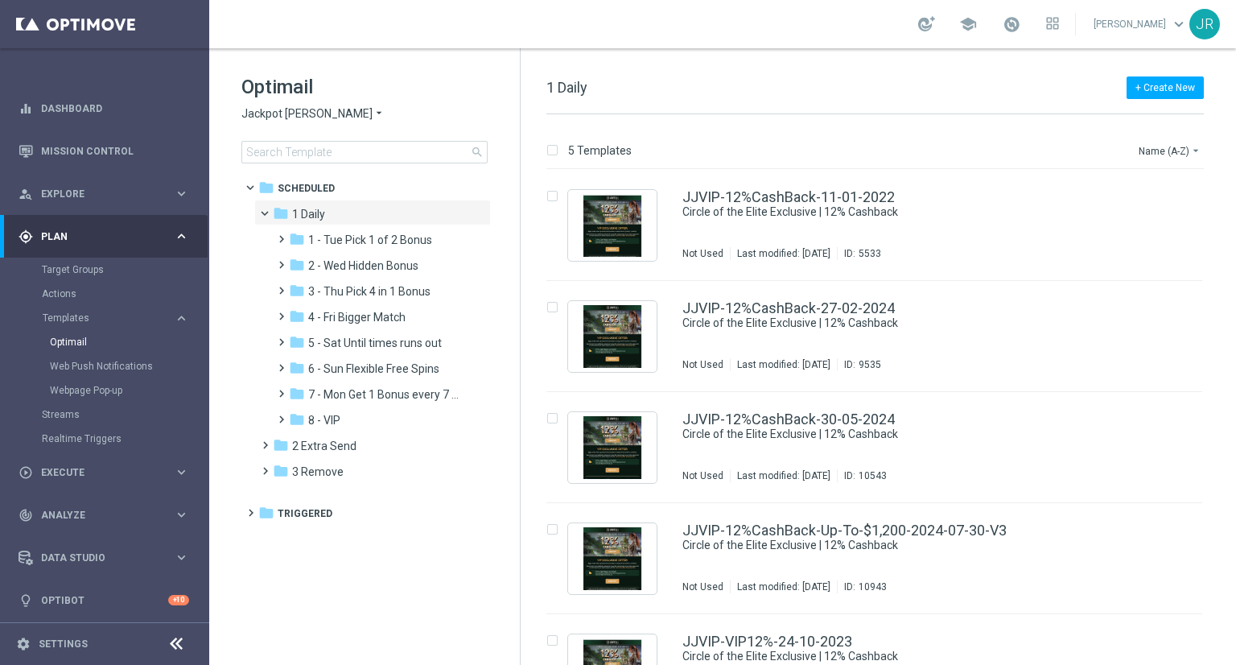
click at [349, 336] on span "5 - Sat Until times runs out" at bounding box center [375, 343] width 134 height 14
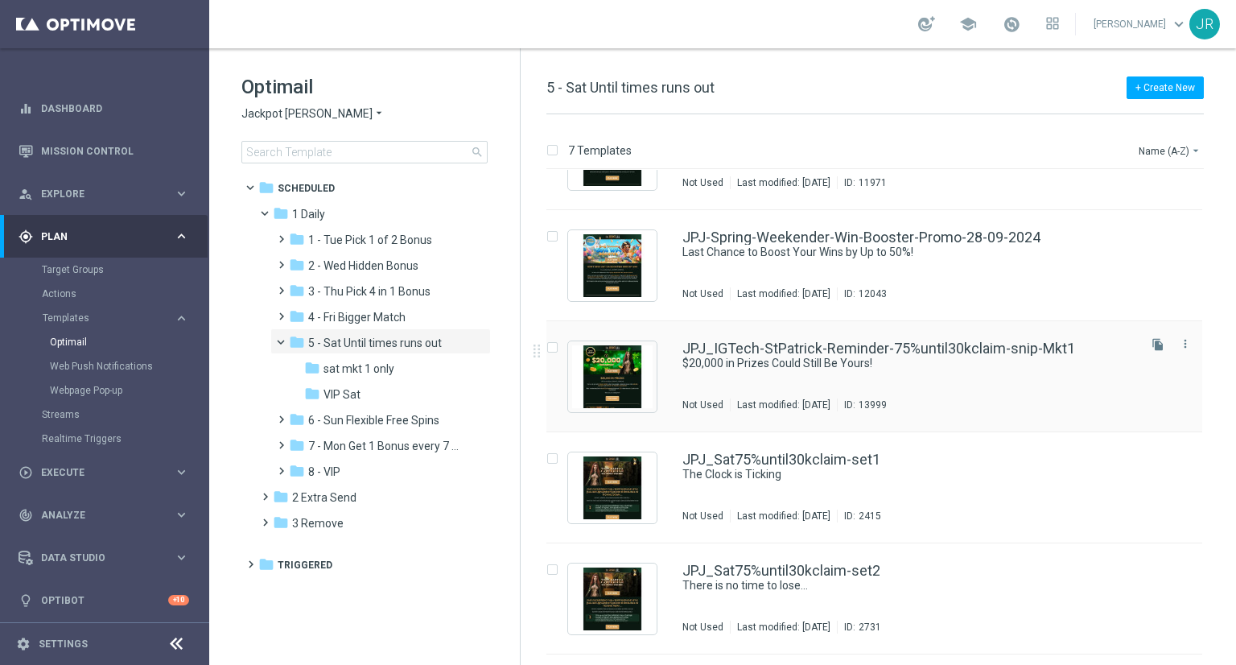
scroll to position [161, 0]
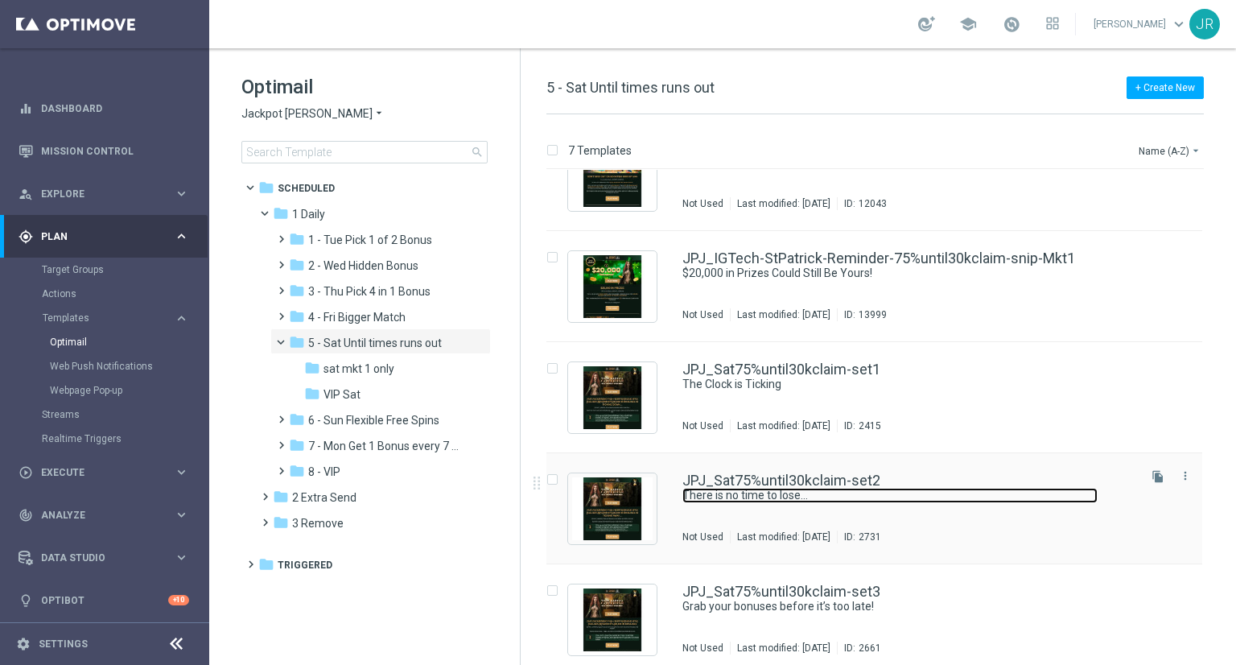
click at [824, 491] on link "There is no time to lose…" at bounding box center [890, 495] width 415 height 15
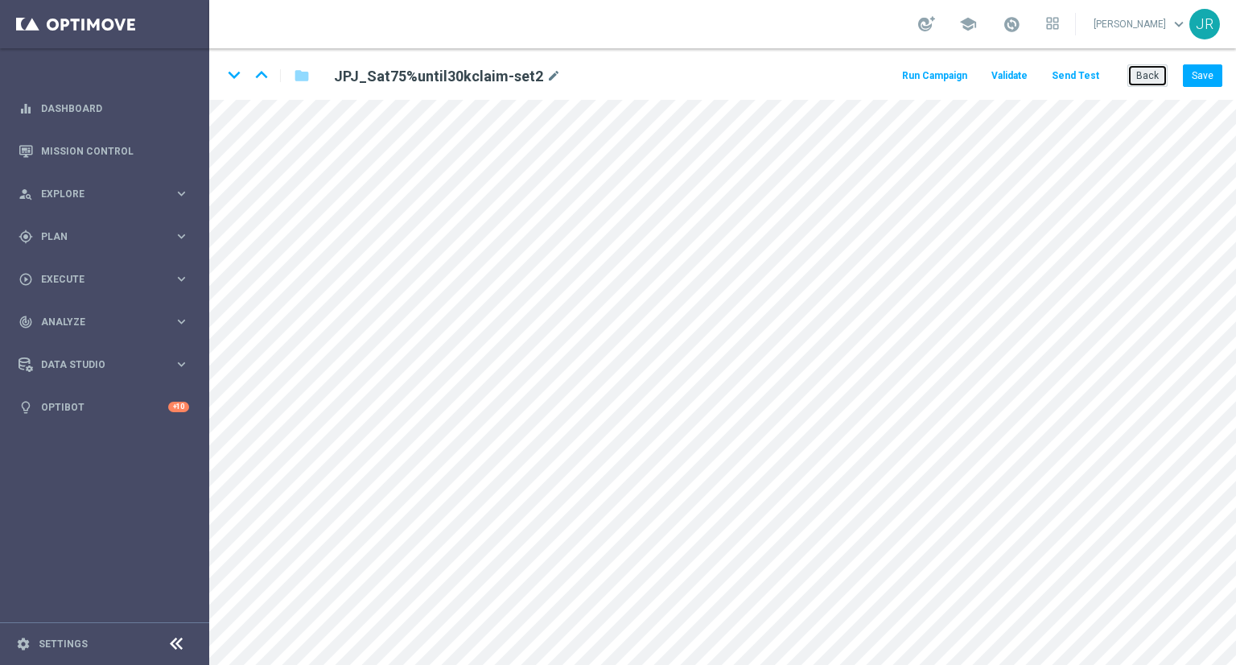
click at [1153, 78] on button "Back" at bounding box center [1148, 75] width 40 height 23
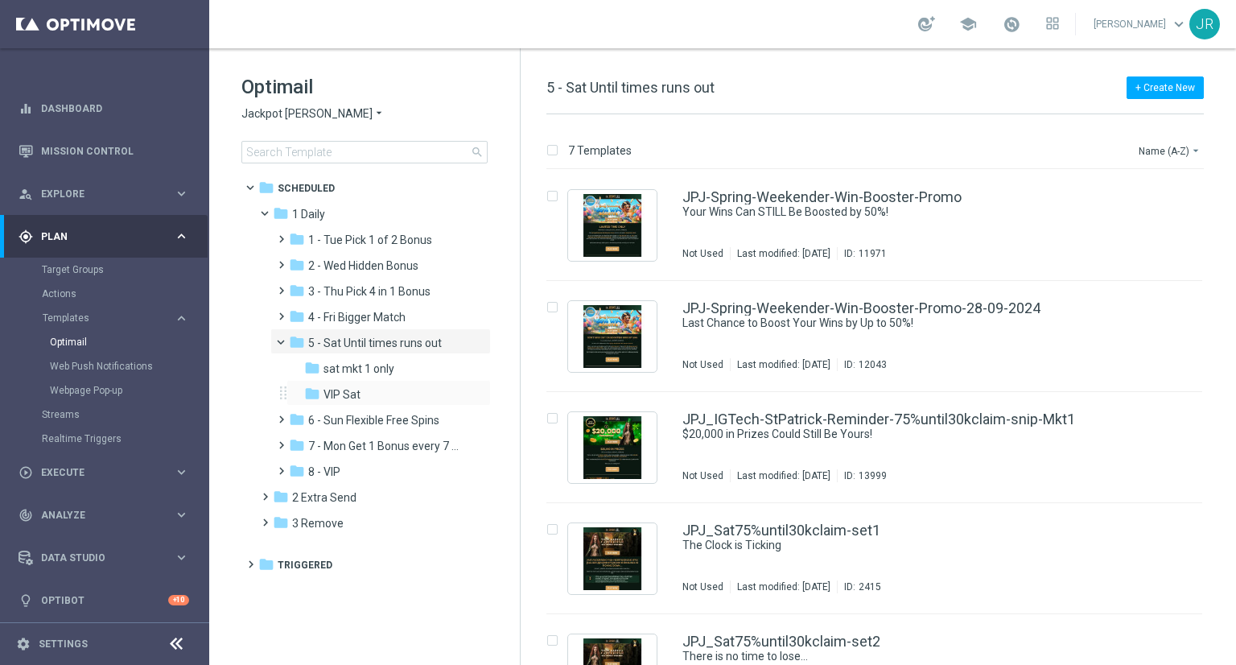
click at [335, 384] on div "folder VIP Sat more_vert" at bounding box center [389, 393] width 204 height 26
click at [389, 389] on div "folder VIP Sat" at bounding box center [383, 395] width 159 height 19
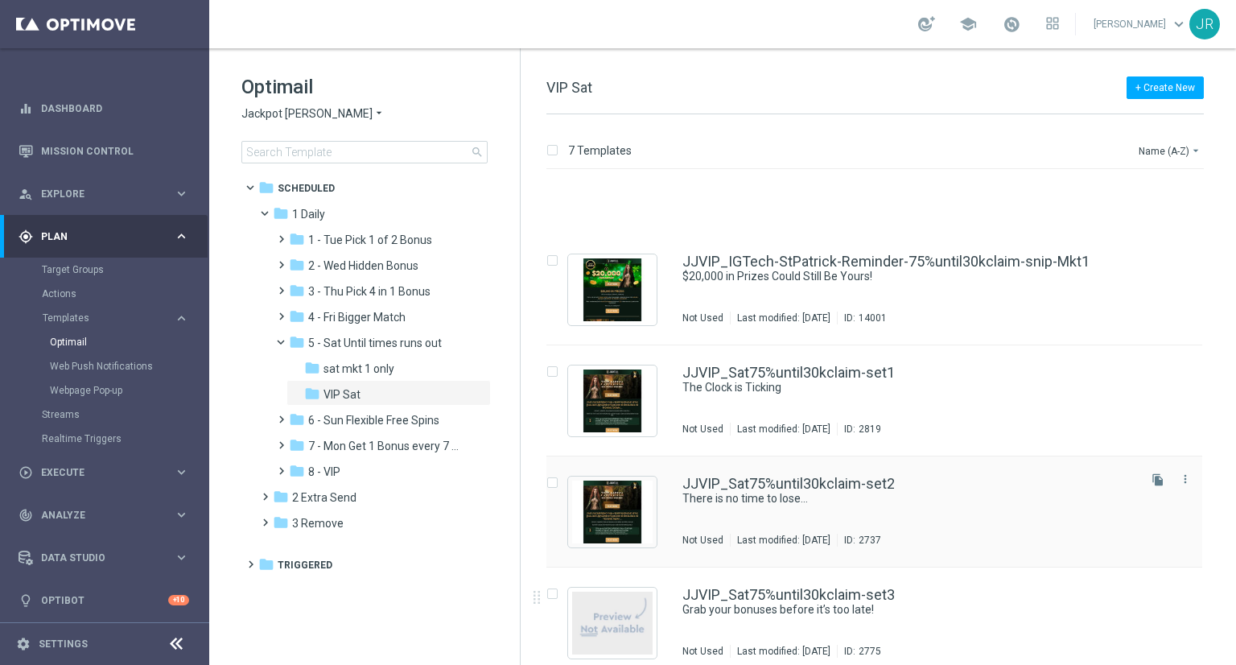
scroll to position [241, 0]
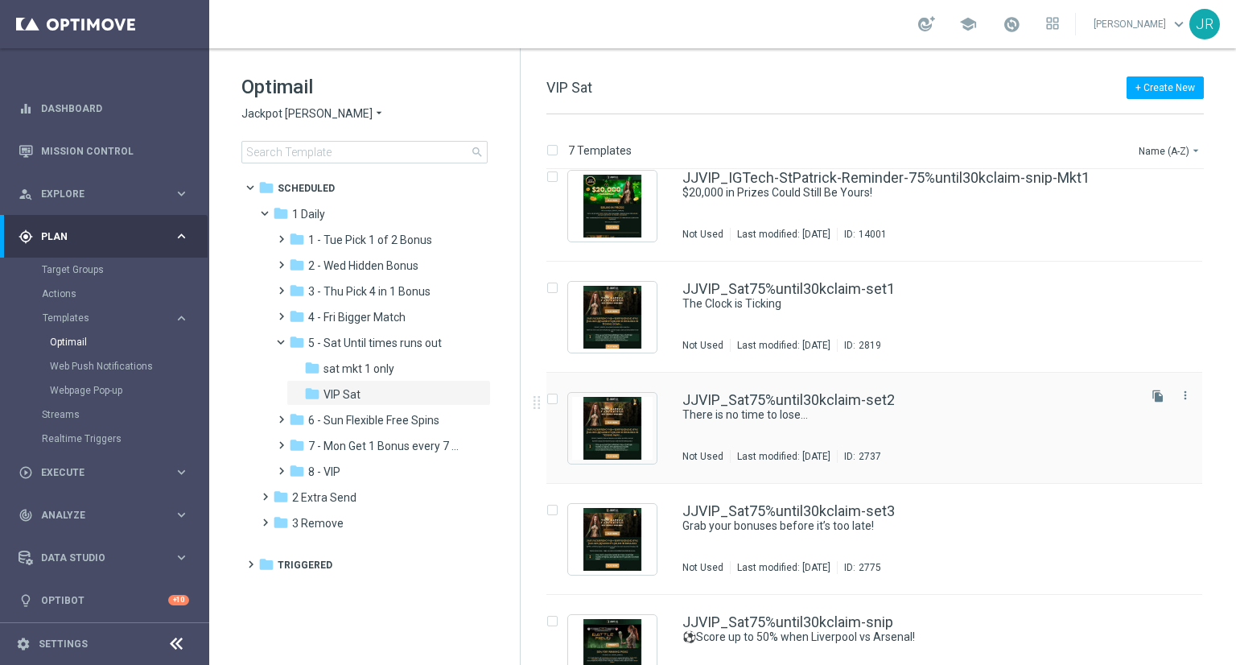
click at [803, 450] on div "Last modified: Friday, September 12, 2025" at bounding box center [784, 456] width 106 height 13
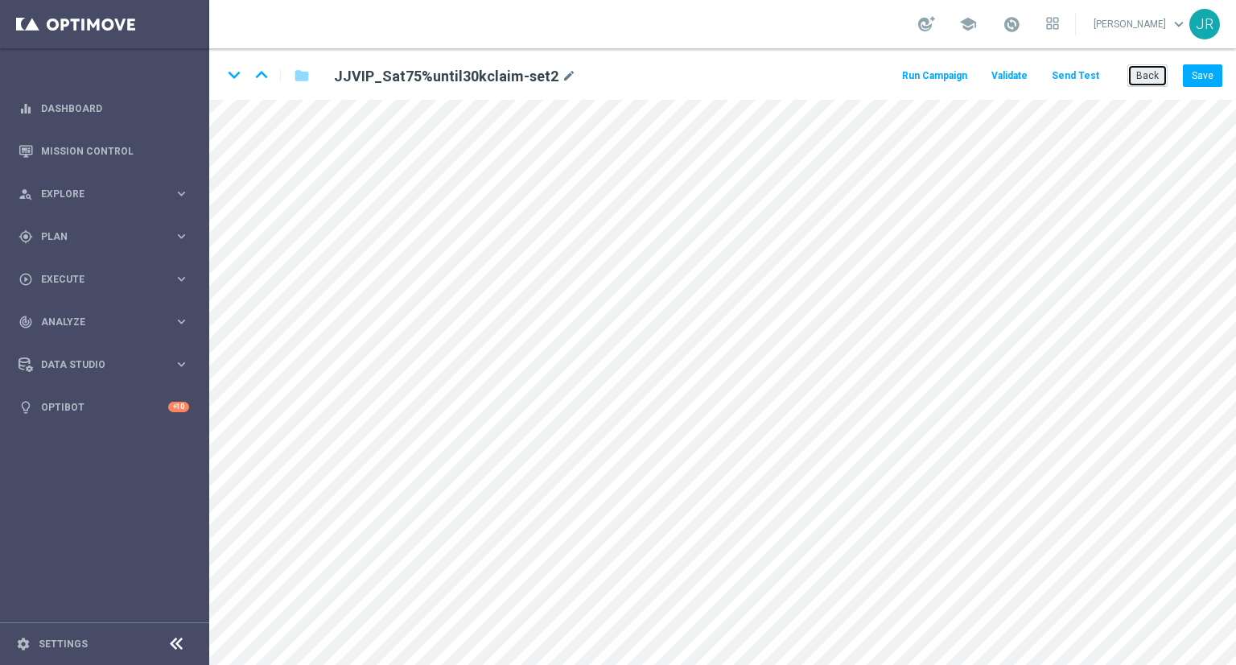
click at [1136, 80] on button "Back" at bounding box center [1148, 75] width 40 height 23
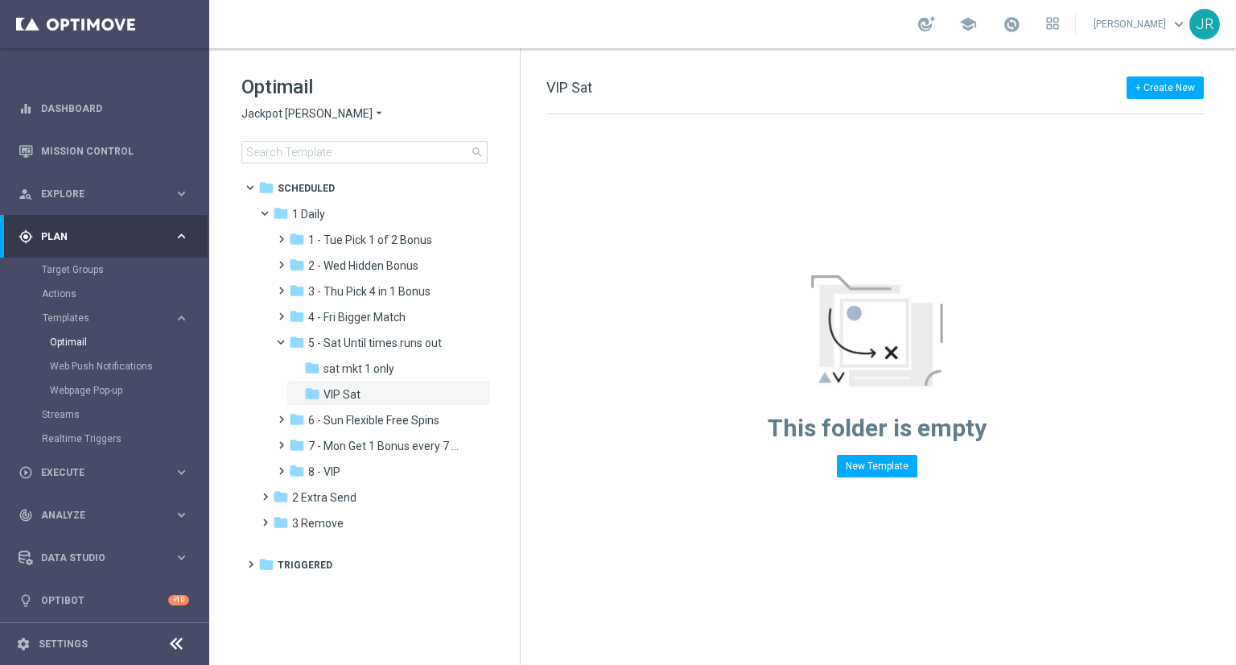
click at [255, 118] on div "Optimail Jackpot Jill arrow_drop_down × Jackpot Jill search" at bounding box center [380, 118] width 279 height 89
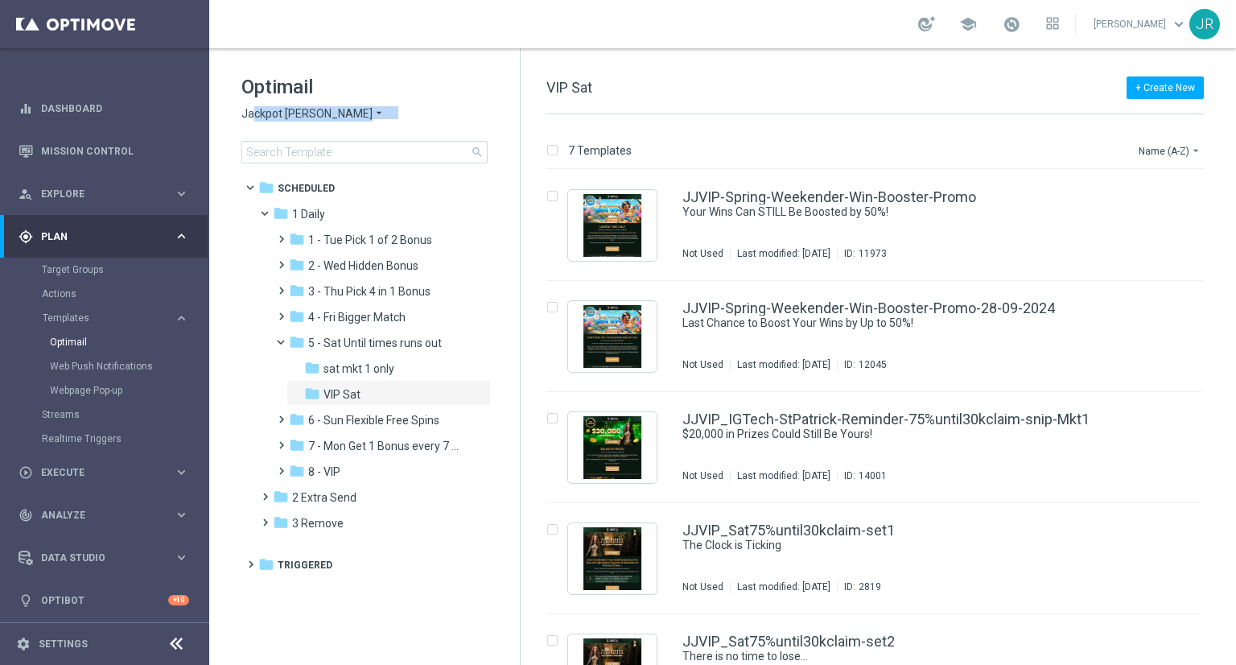
click at [254, 113] on span "Jackpot Jill" at bounding box center [306, 113] width 131 height 15
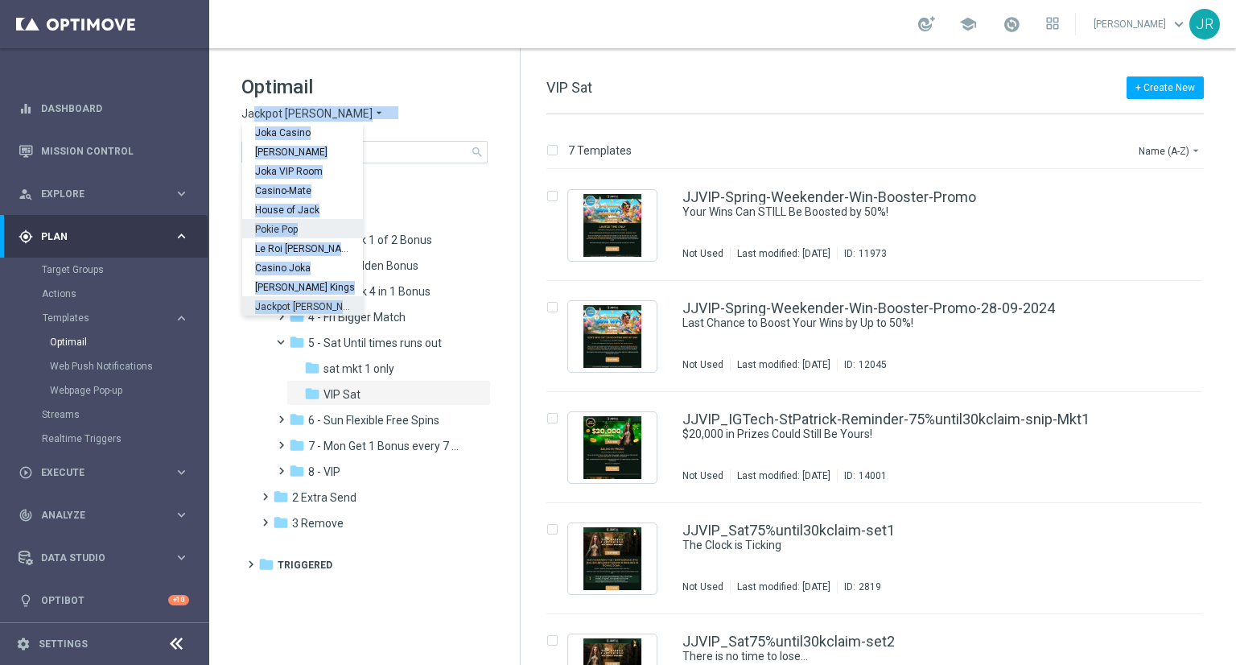
click at [319, 234] on div "Pokie Pop" at bounding box center [302, 228] width 121 height 19
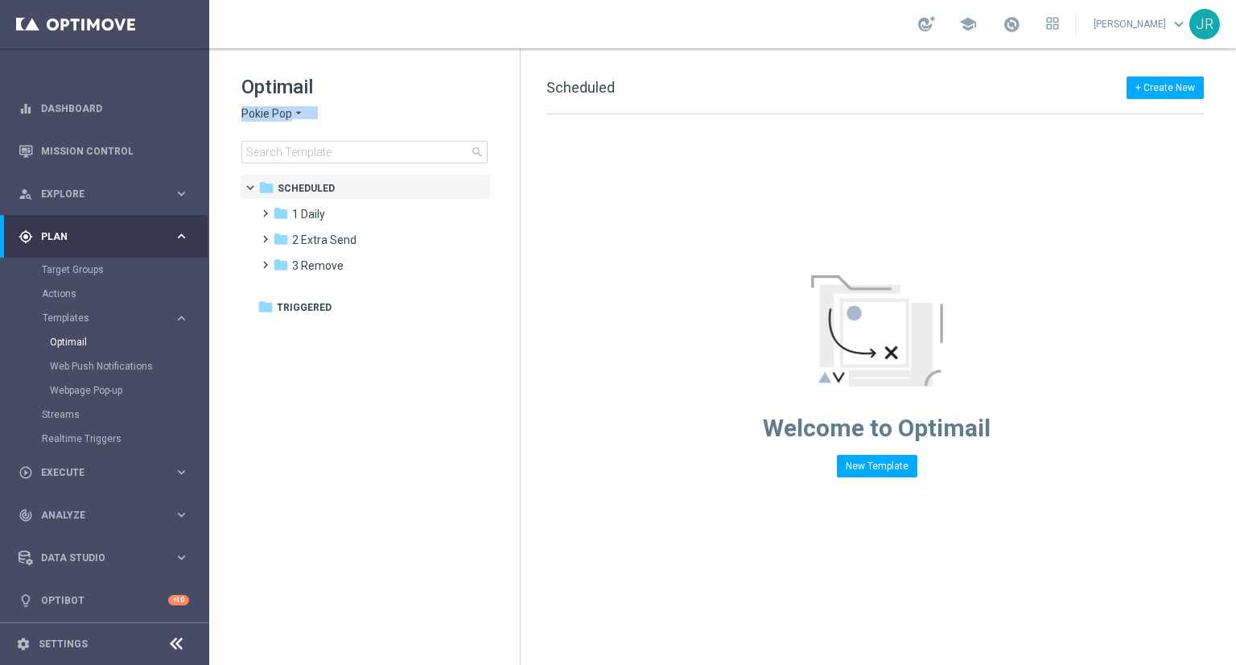
click at [274, 116] on span "Pokie Pop" at bounding box center [266, 113] width 51 height 15
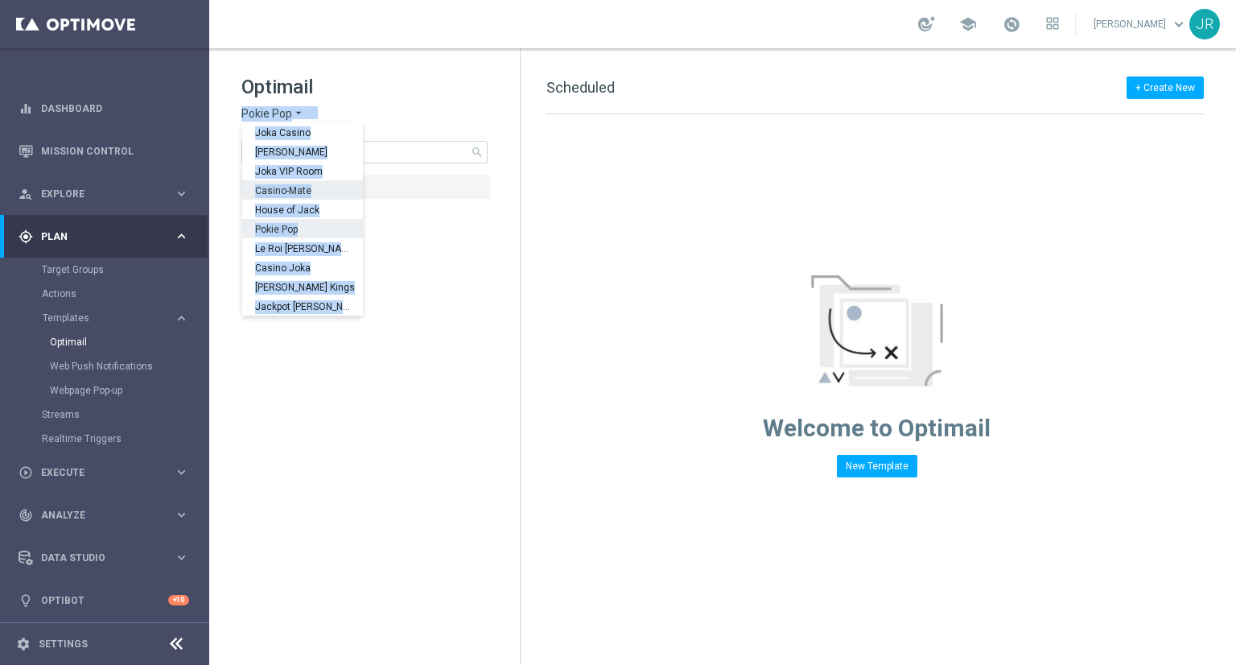
scroll to position [58, 0]
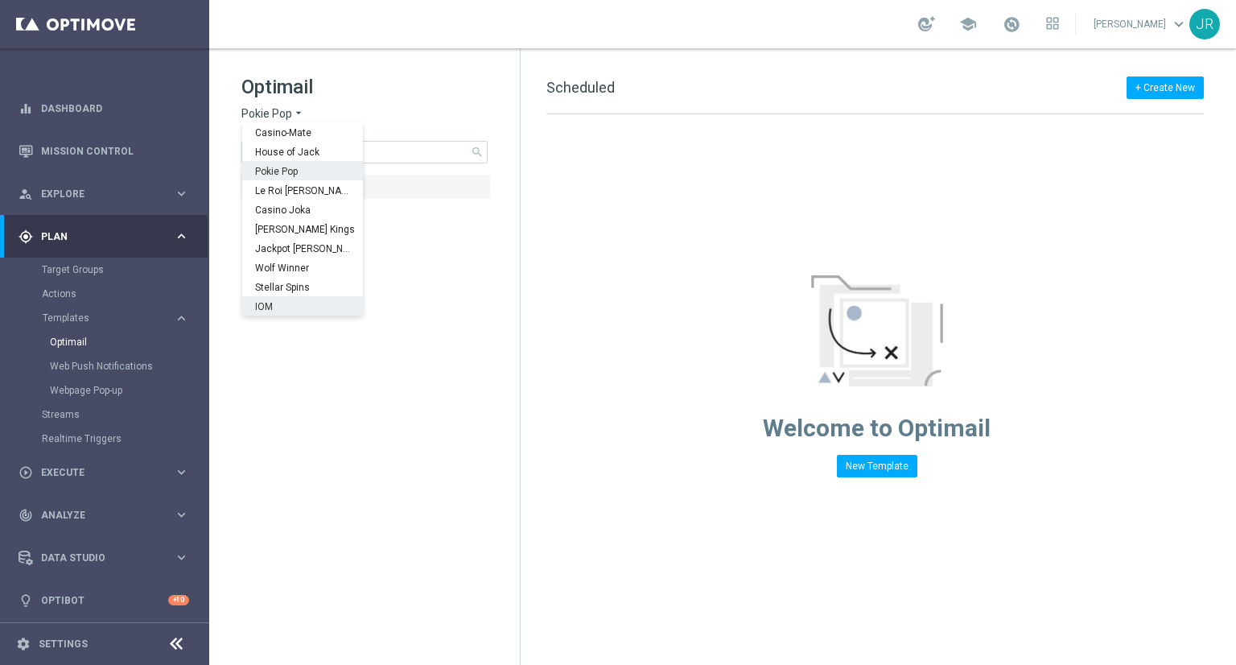
click at [303, 359] on tree-viewport "folder Scheduled more_vert folder 1 Daily more_vert" at bounding box center [379, 418] width 279 height 488
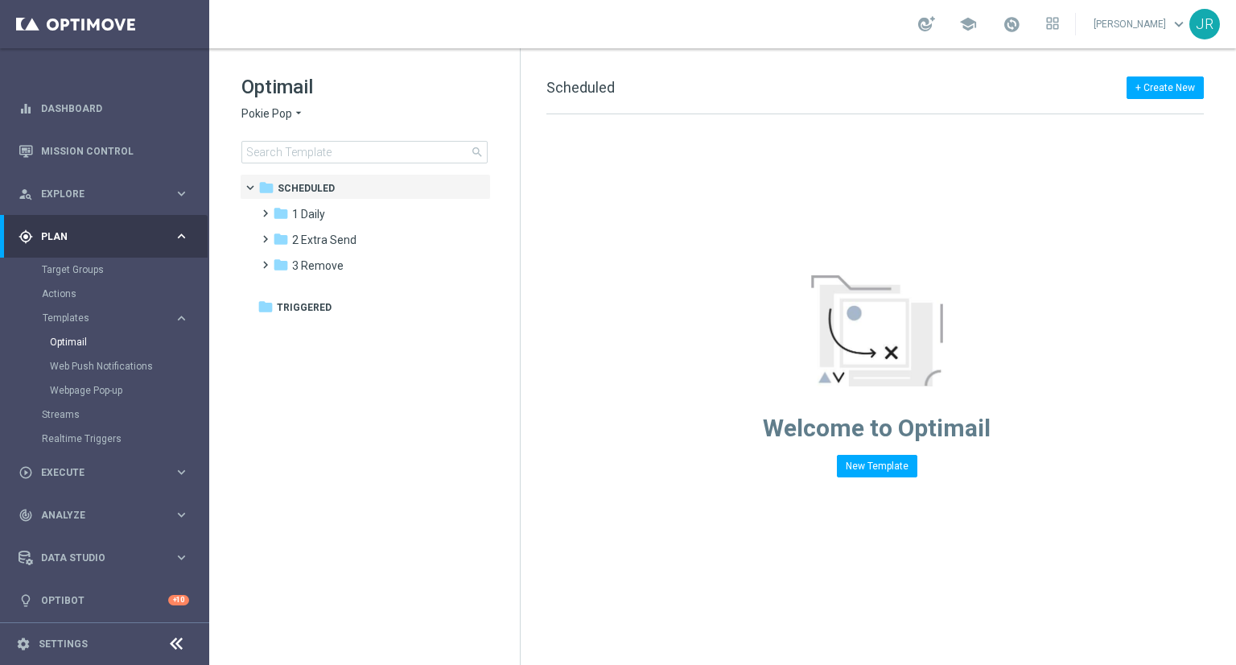
click at [258, 114] on span "Pokie Pop" at bounding box center [266, 113] width 51 height 15
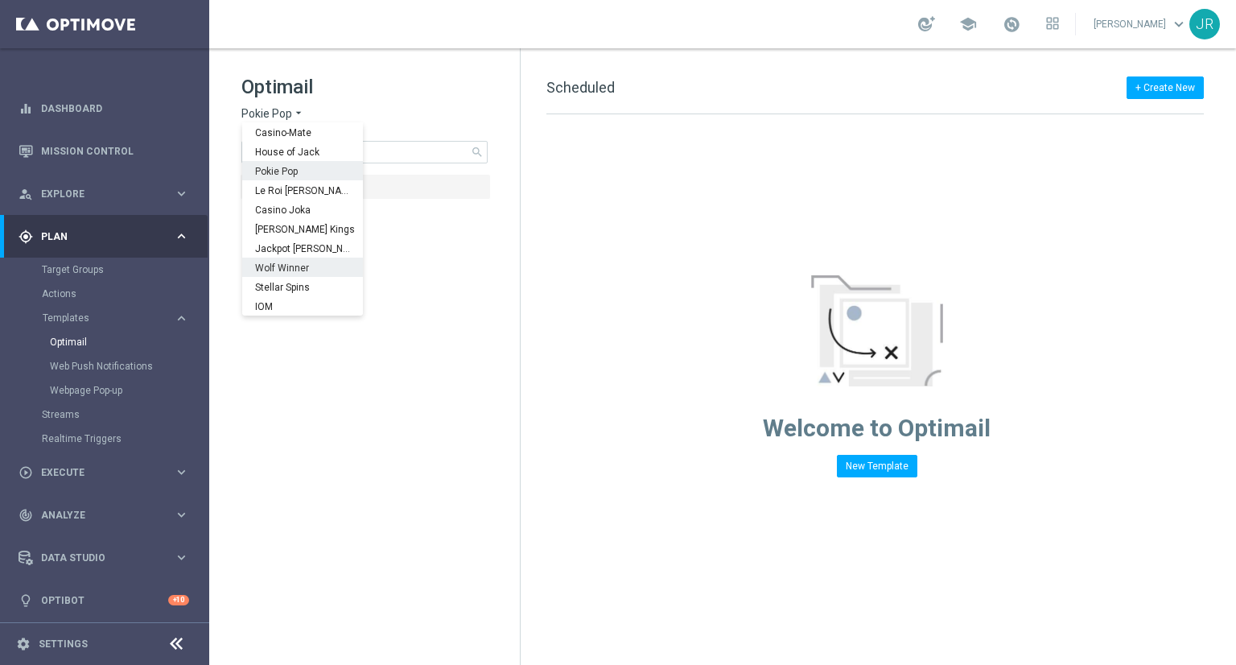
click at [0, 0] on span "Wolf Winner" at bounding box center [0, 0] width 0 height 0
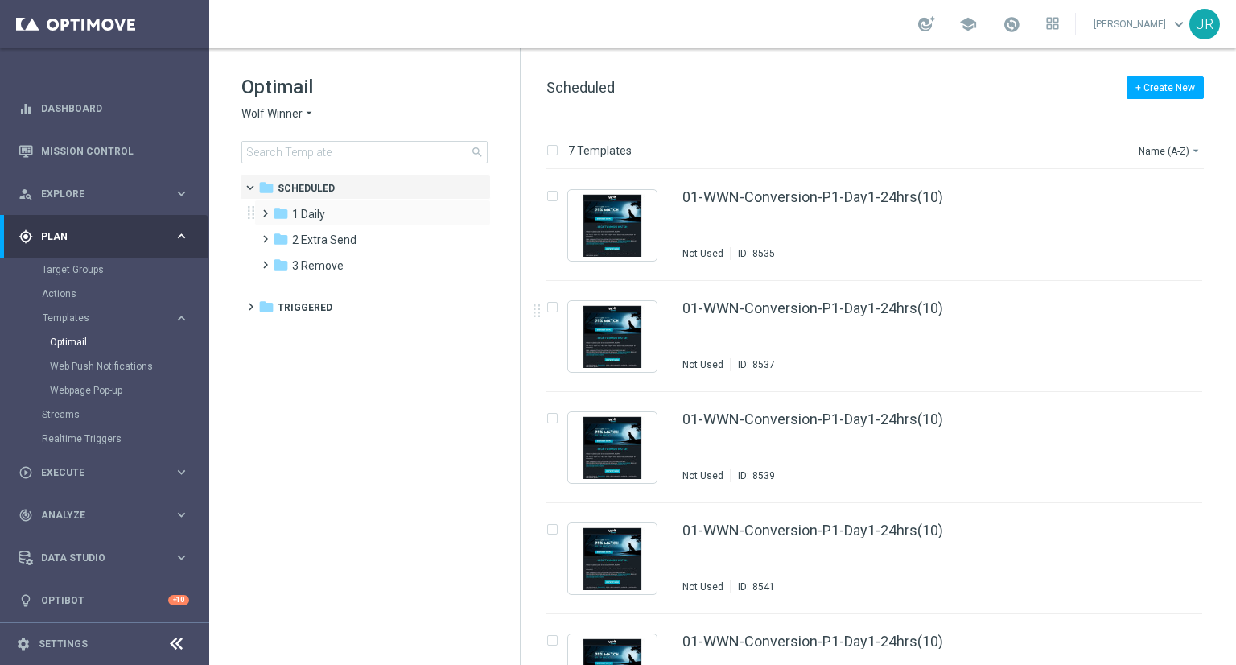
click at [323, 204] on div "folder 1 Daily more_vert" at bounding box center [372, 213] width 237 height 26
click at [350, 214] on div "folder 1 Daily" at bounding box center [365, 214] width 185 height 19
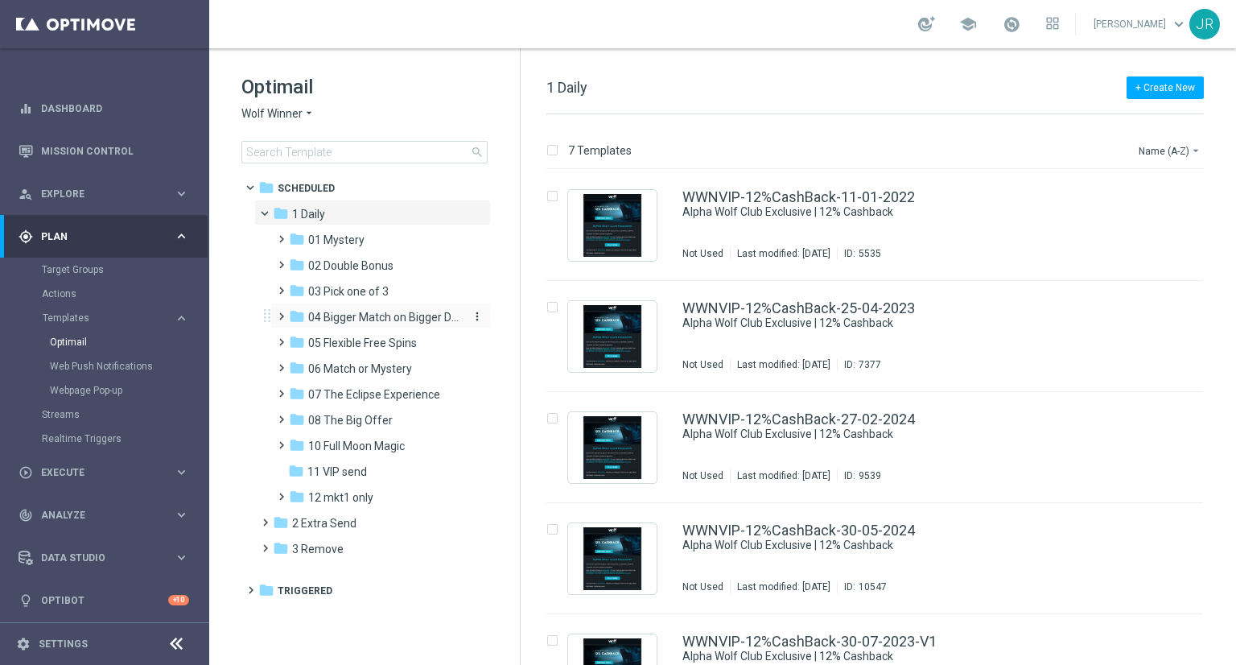
click at [377, 312] on span "04 Bigger Match on Bigger Deposits" at bounding box center [384, 317] width 152 height 14
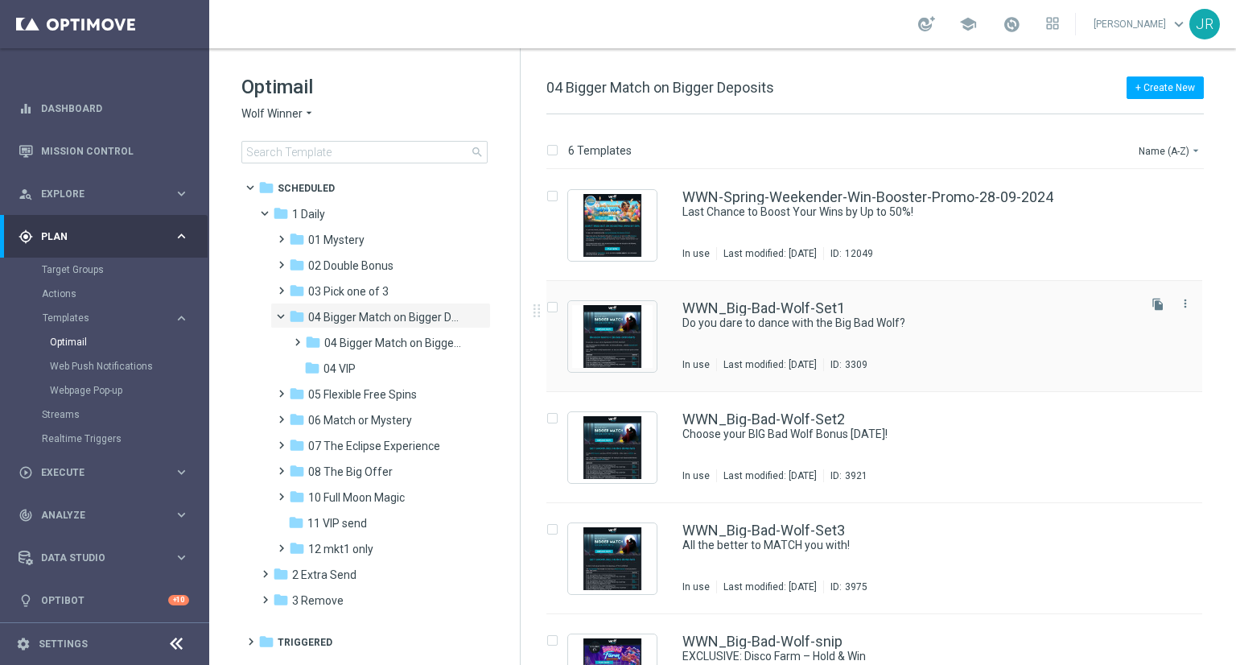
click at [893, 307] on div "WWN_Big-Bad-Wolf-Set1" at bounding box center [909, 308] width 452 height 14
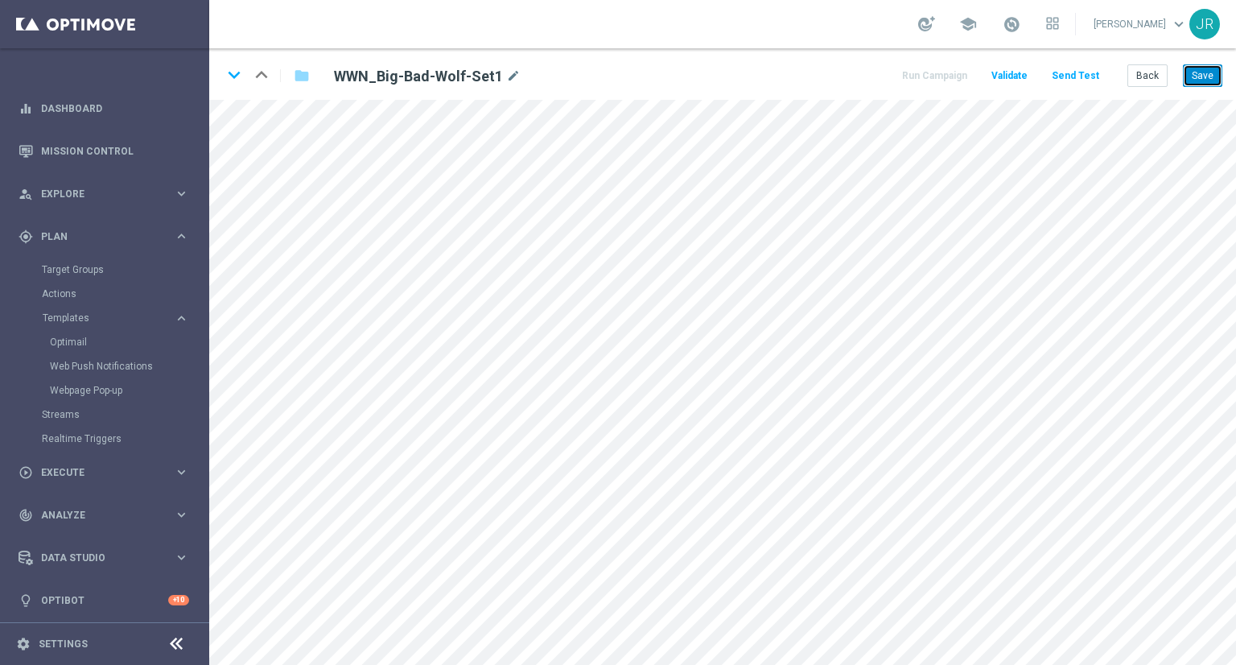
click at [1211, 76] on button "Save" at bounding box center [1202, 75] width 39 height 23
click at [1203, 77] on button "Save" at bounding box center [1202, 75] width 39 height 23
click at [1200, 69] on button "Save" at bounding box center [1202, 75] width 39 height 23
click at [1190, 72] on button "Save" at bounding box center [1202, 75] width 39 height 23
click at [1204, 76] on button "Save" at bounding box center [1202, 75] width 39 height 23
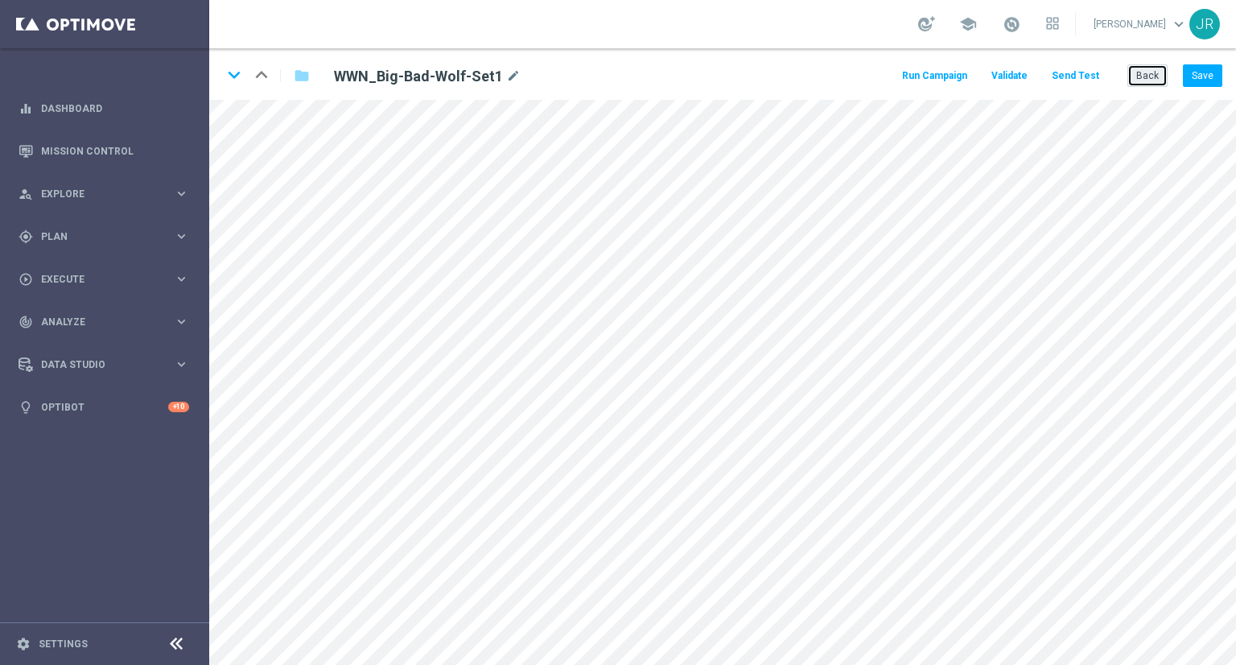
drag, startPoint x: 1145, startPoint y: 78, endPoint x: 1075, endPoint y: 86, distance: 69.7
click at [1143, 77] on button "Back" at bounding box center [1148, 75] width 40 height 23
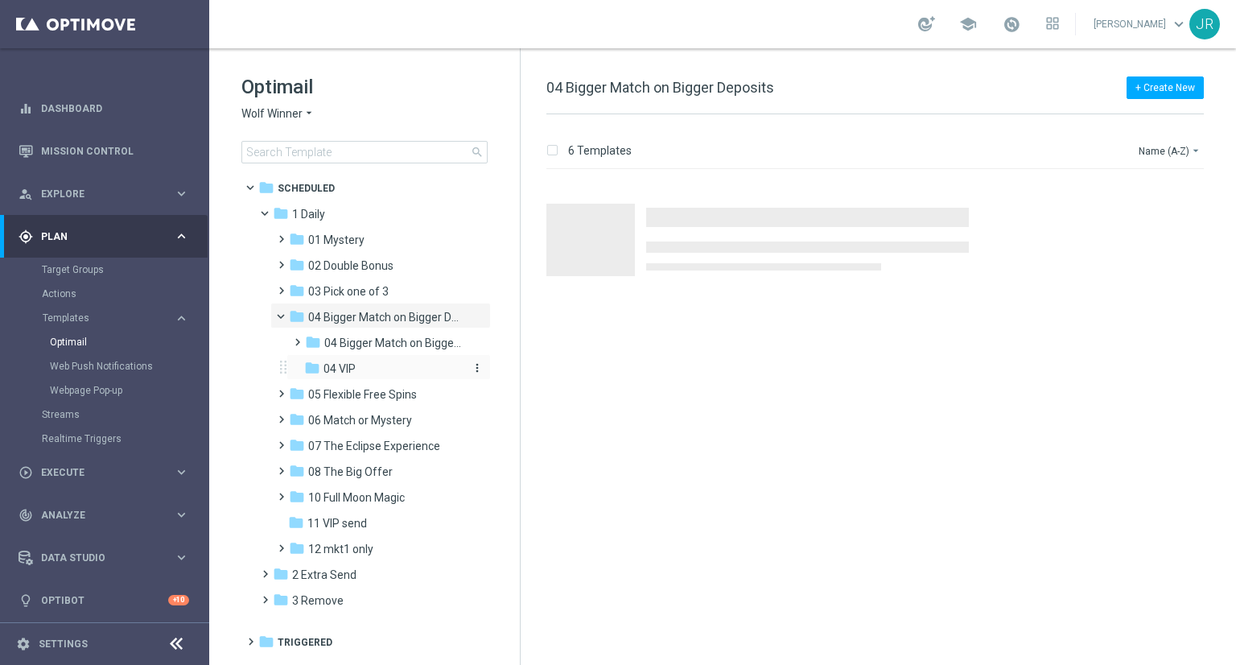
click at [396, 364] on div "folder 04 VIP" at bounding box center [383, 369] width 159 height 19
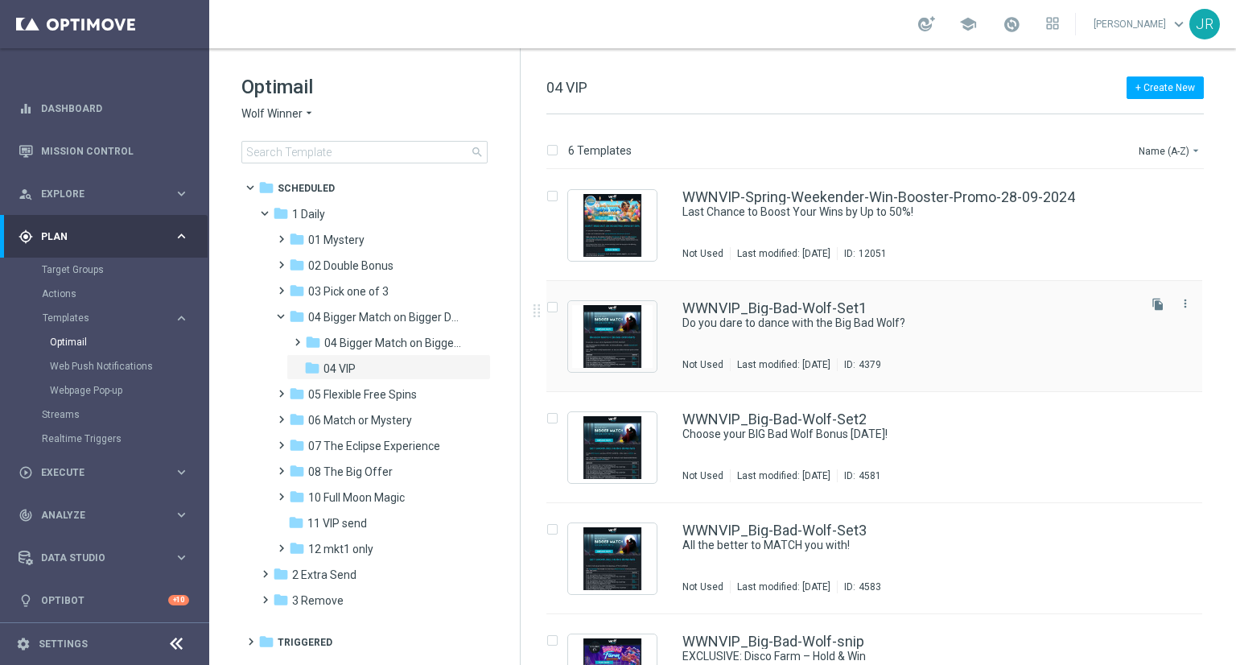
click at [908, 347] on div "WWNVIP_Big-Bad-Wolf-Set1 Do you dare to dance with the Big Bad Wolf? Not Used L…" at bounding box center [909, 336] width 452 height 70
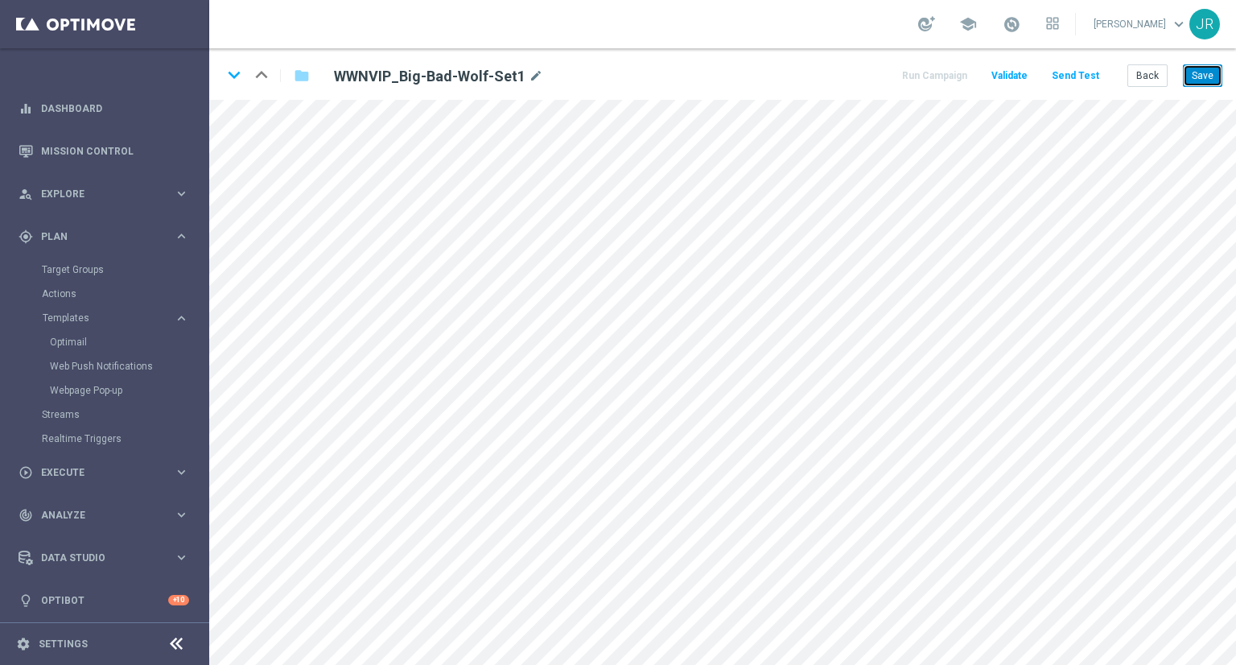
click at [1217, 78] on button "Save" at bounding box center [1202, 75] width 39 height 23
click at [1183, 88] on div "keyboard_arrow_down keyboard_arrow_up folder WWNVIP_Big-Bad-Wolf-Set1 mode_edit…" at bounding box center [722, 74] width 1027 height 52
click at [1194, 71] on button "Save" at bounding box center [1202, 75] width 39 height 23
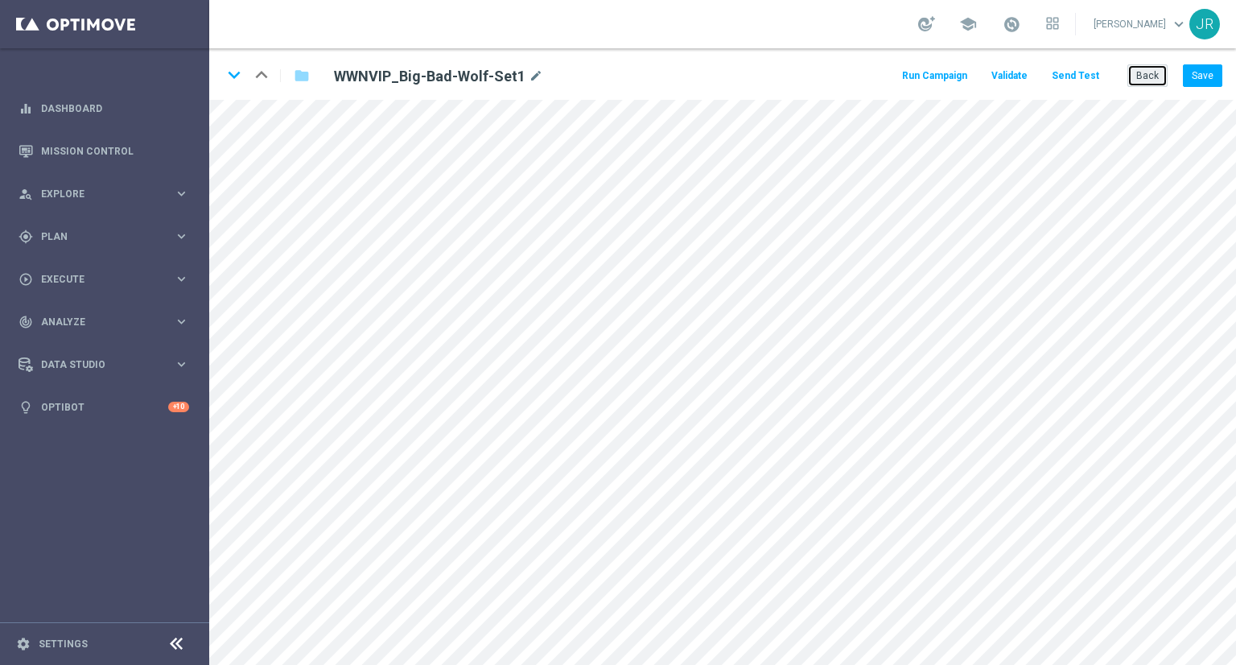
drag, startPoint x: 1146, startPoint y: 83, endPoint x: 1079, endPoint y: 92, distance: 68.2
click at [1144, 83] on button "Back" at bounding box center [1148, 75] width 40 height 23
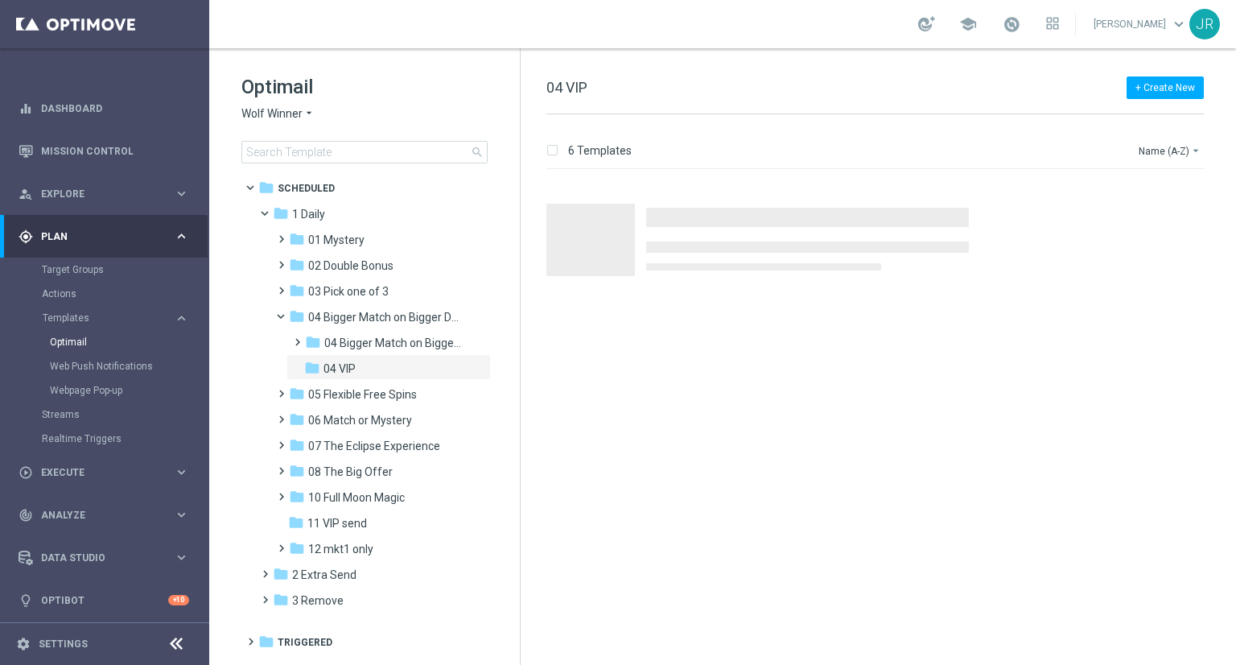
click at [251, 109] on span "Wolf Winner" at bounding box center [271, 113] width 61 height 15
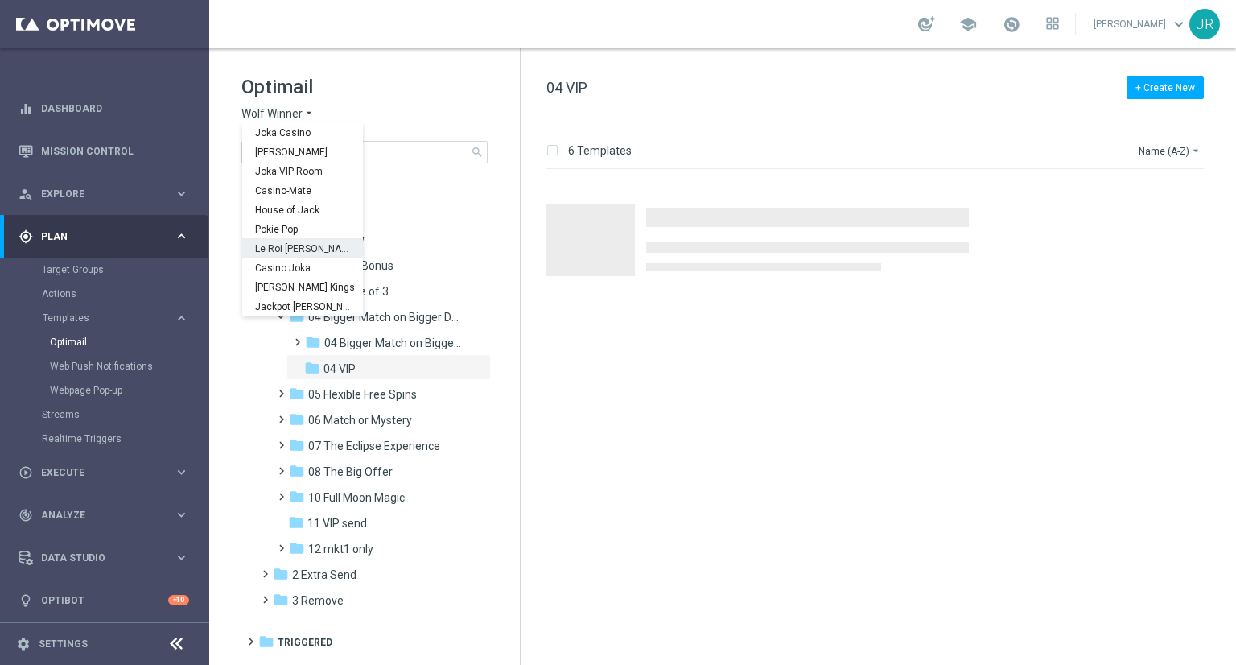
scroll to position [58, 0]
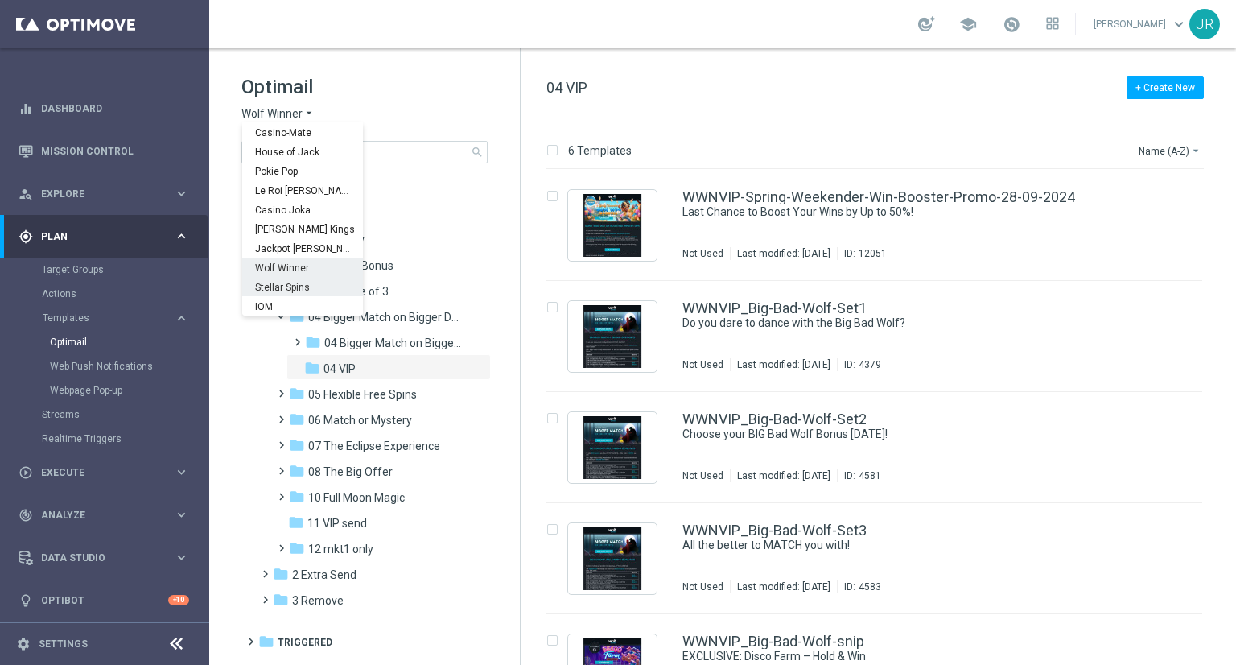
click at [0, 0] on span "Stellar Spins" at bounding box center [0, 0] width 0 height 0
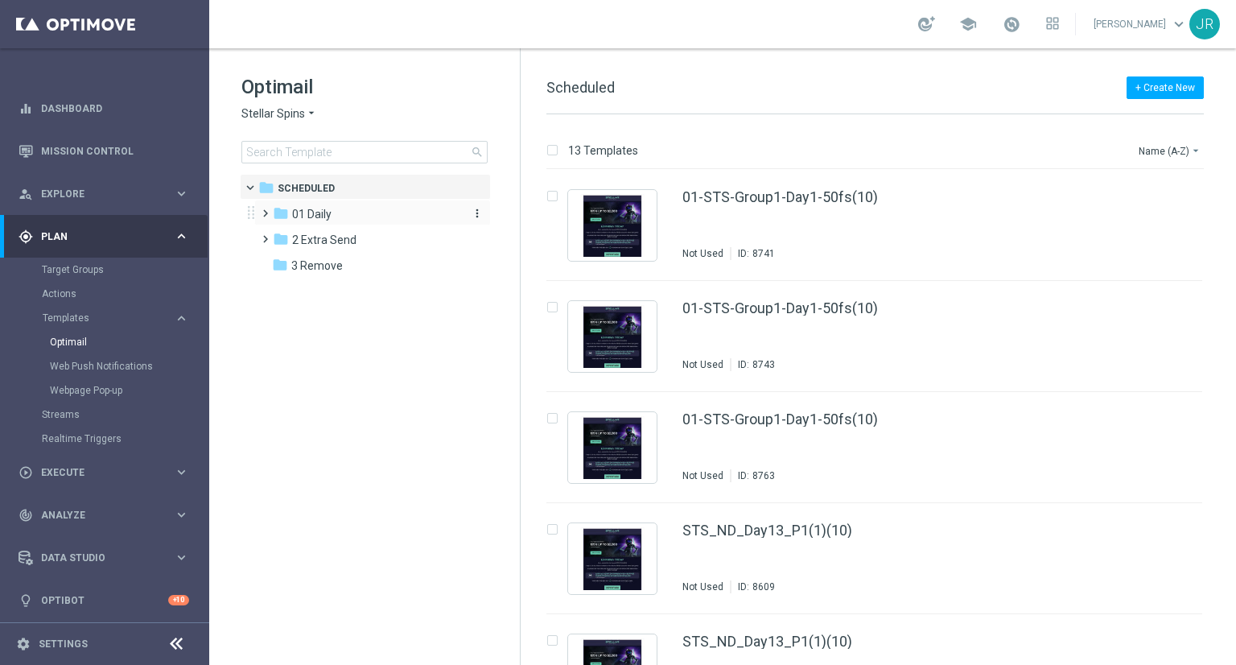
click at [332, 209] on div "folder 01 Daily" at bounding box center [365, 214] width 185 height 19
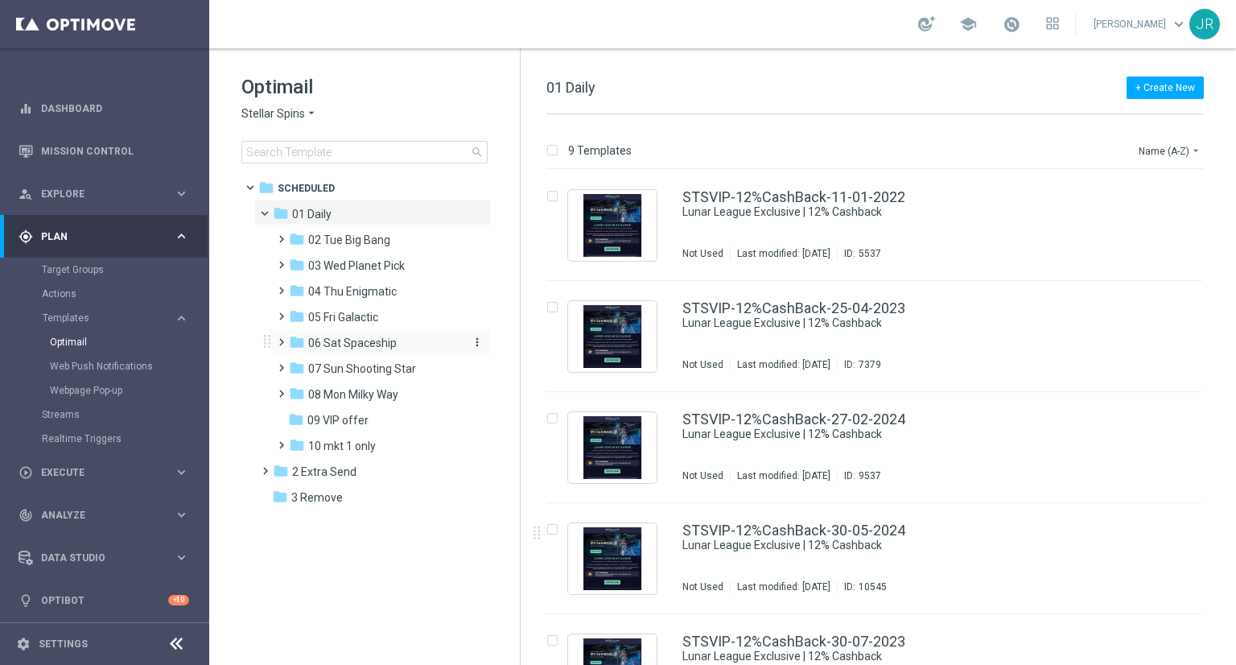
click at [367, 351] on div "folder 06 Sat Spaceship" at bounding box center [374, 343] width 171 height 19
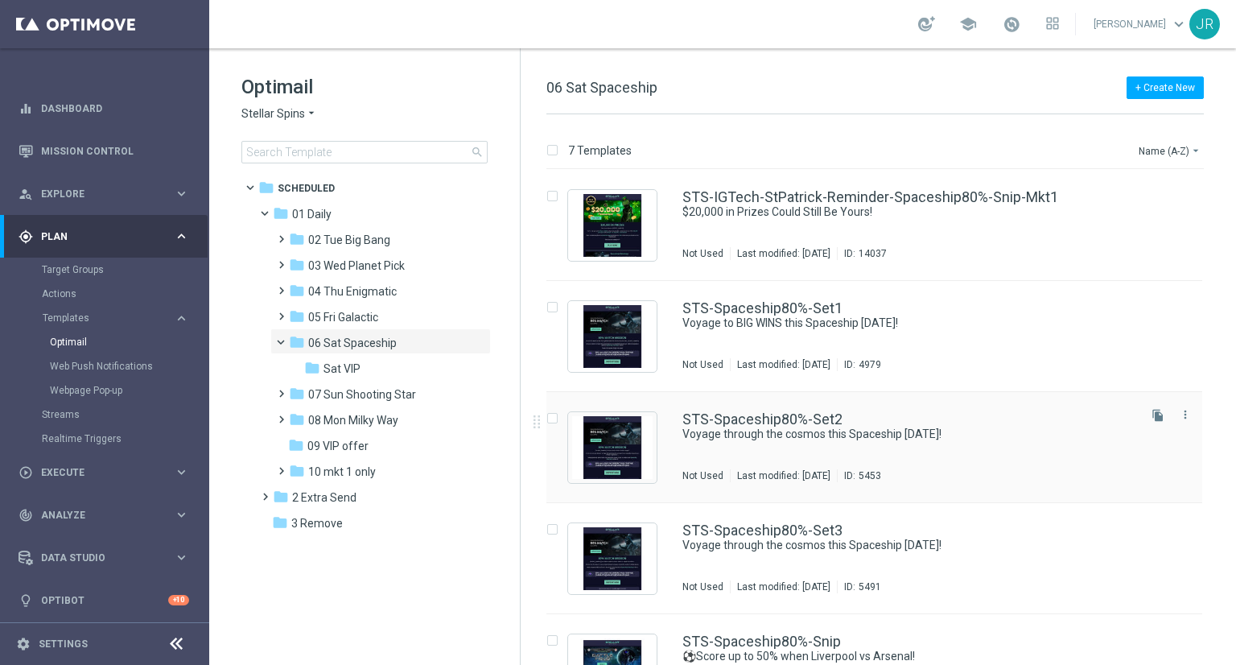
click at [747, 469] on div "Last modified: [DATE]" at bounding box center [784, 475] width 106 height 13
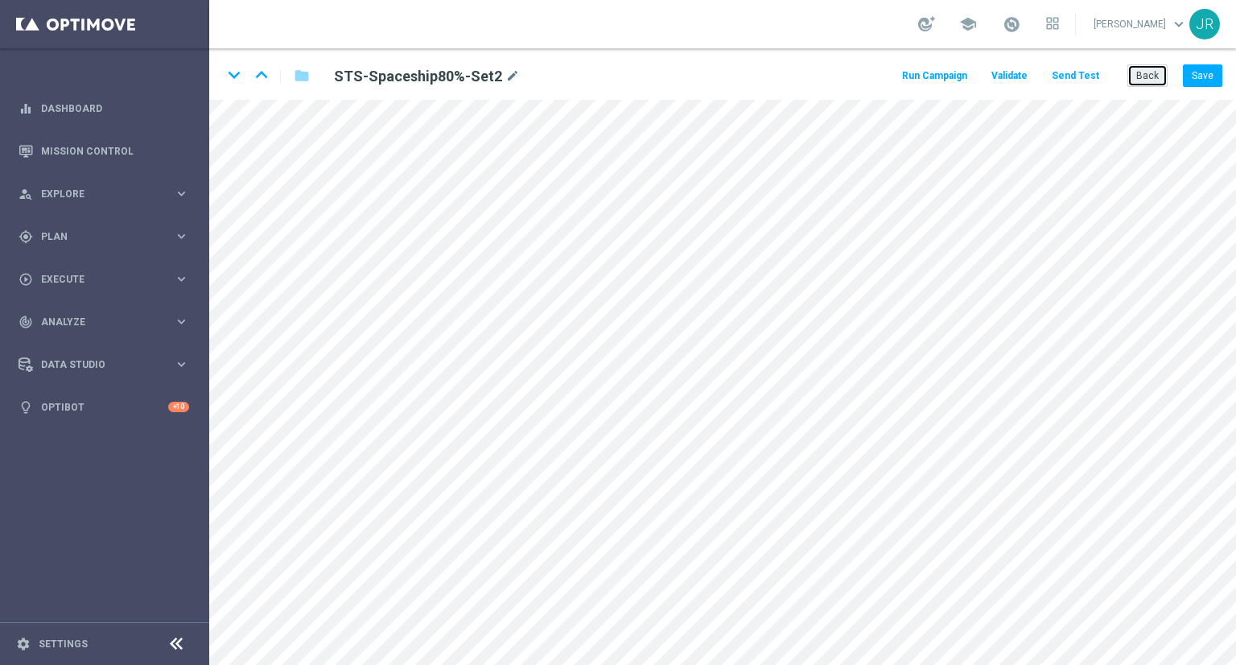
click at [1155, 83] on button "Back" at bounding box center [1148, 75] width 40 height 23
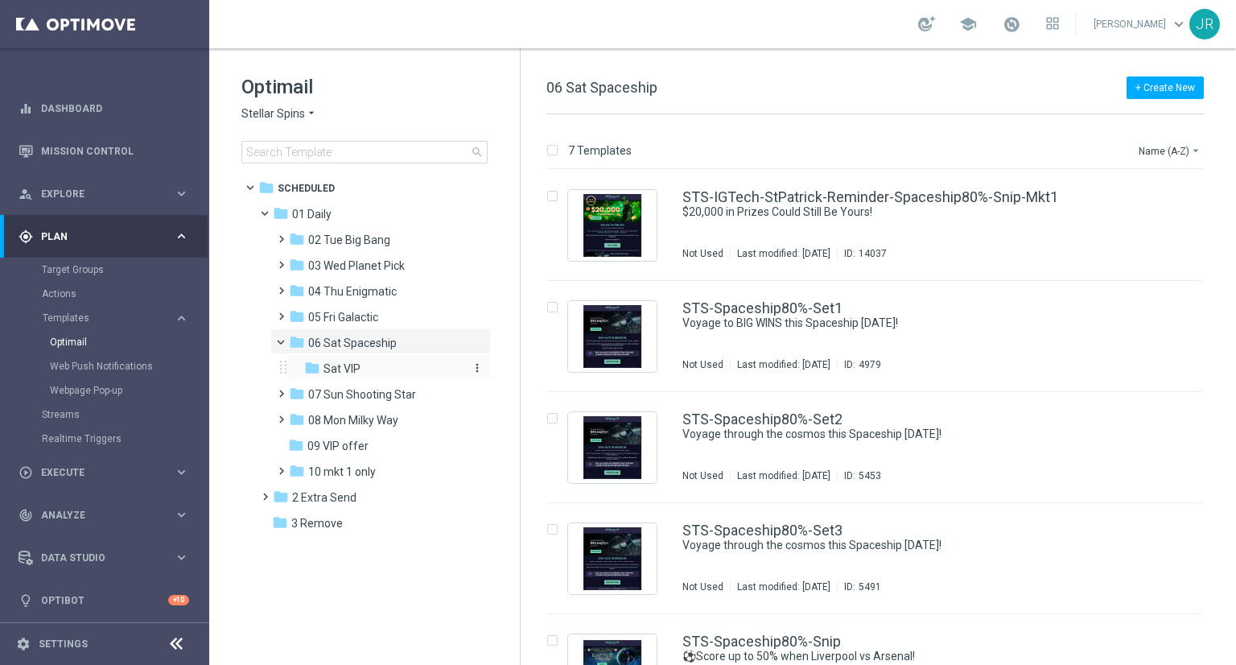
click at [328, 369] on span "Sat VIP" at bounding box center [342, 368] width 37 height 14
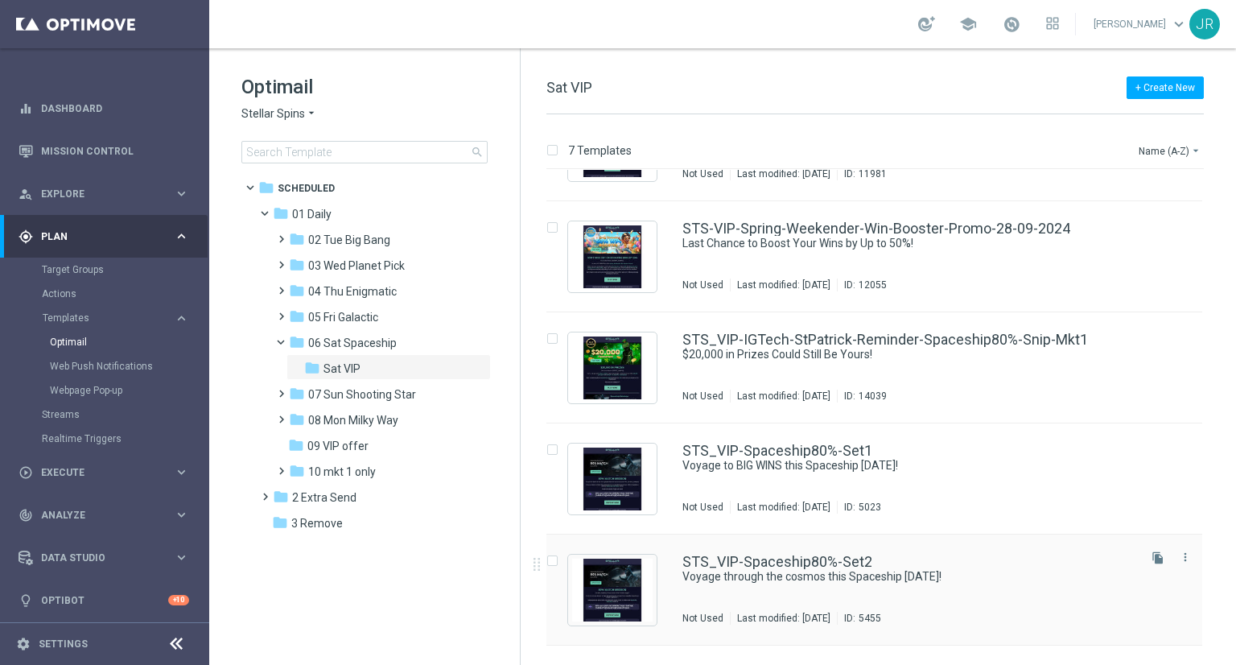
scroll to position [161, 0]
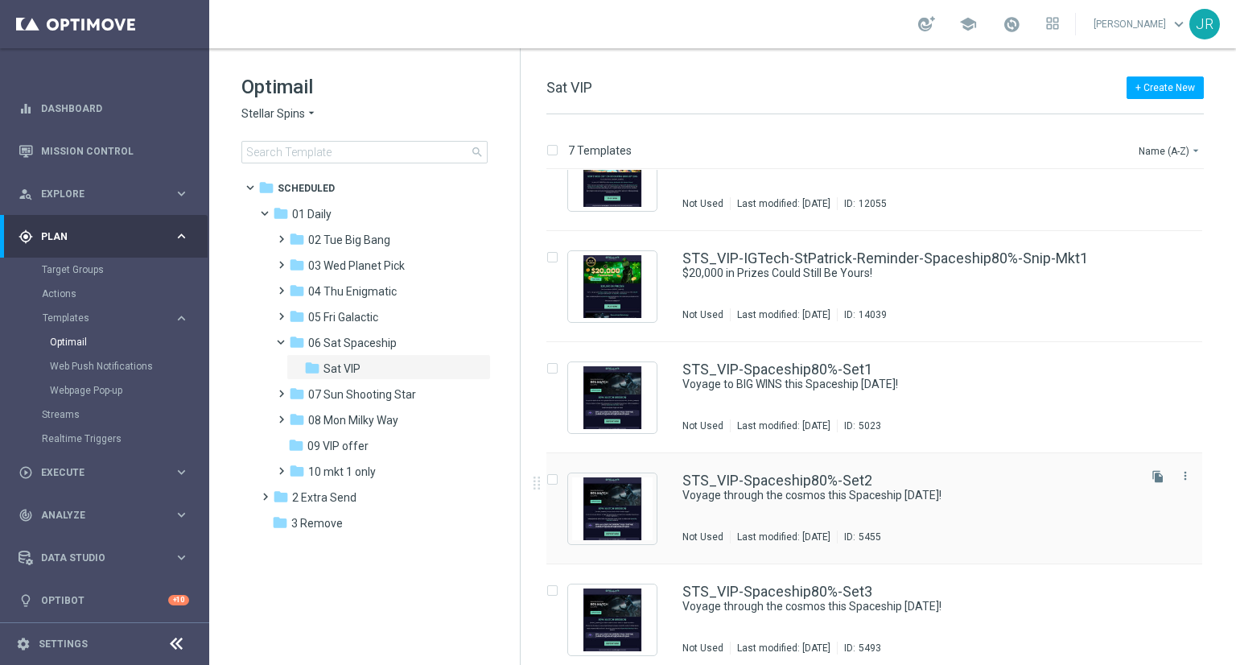
click at [844, 510] on div "STS_VIP-Spaceship80%-Set2 Voyage through the cosmos this Spaceship [DATE]! Not …" at bounding box center [909, 508] width 452 height 70
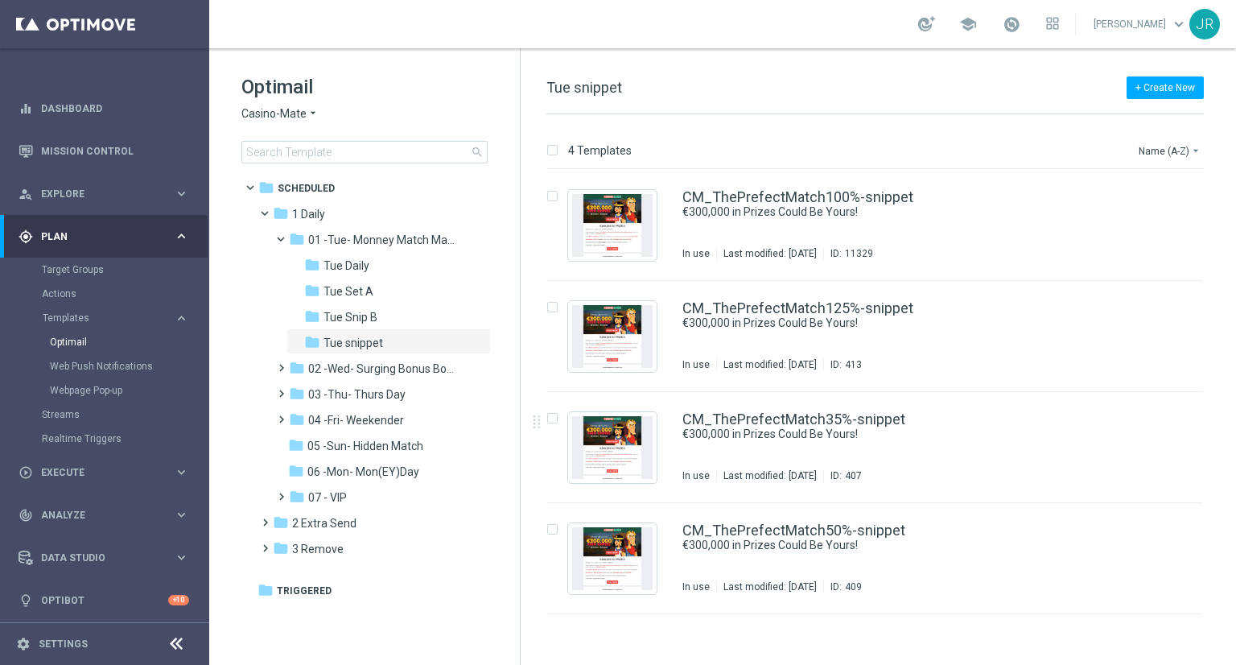
click at [251, 119] on span "Casino-Mate" at bounding box center [273, 113] width 65 height 15
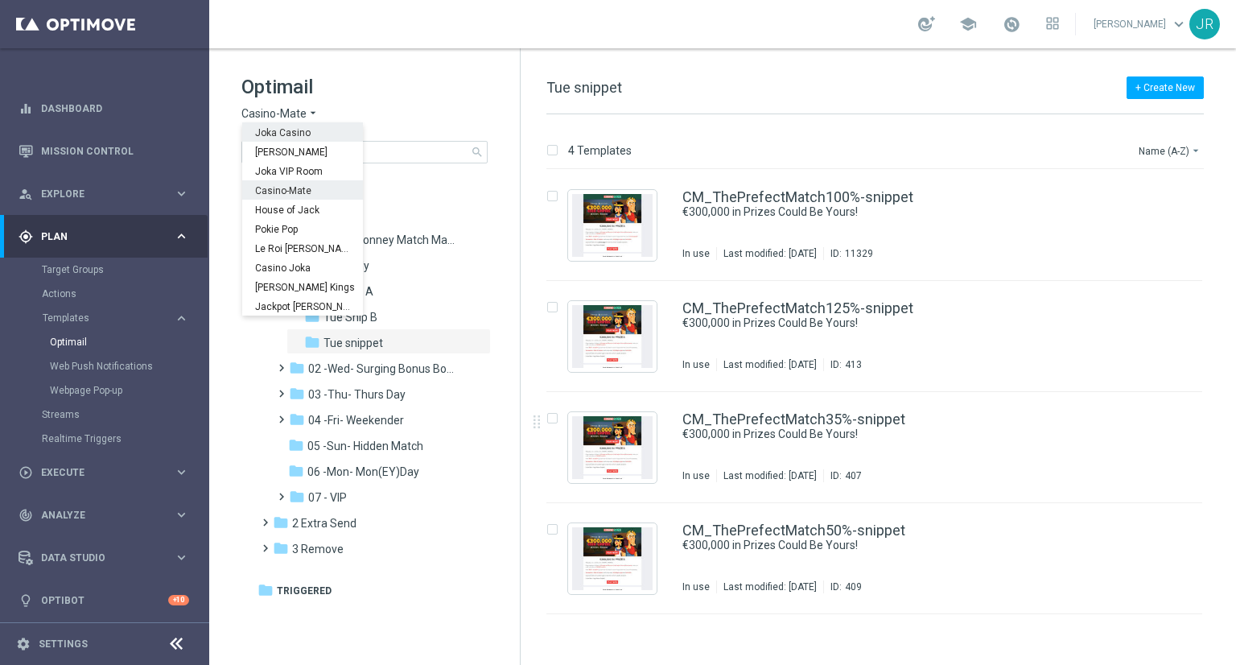
click at [275, 138] on div "Joka Casino" at bounding box center [302, 131] width 121 height 19
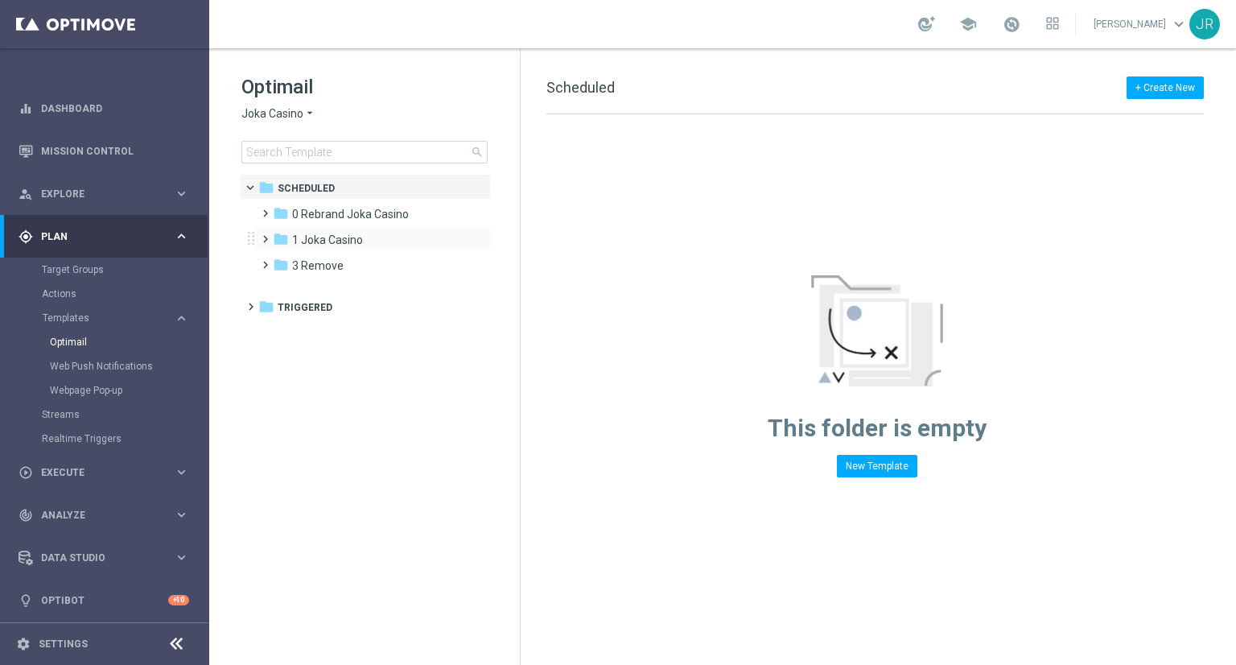
click at [307, 229] on div "folder 1 Joka Casino more_vert" at bounding box center [372, 238] width 237 height 26
click at [325, 244] on span "1 Joka Casino" at bounding box center [327, 240] width 71 height 14
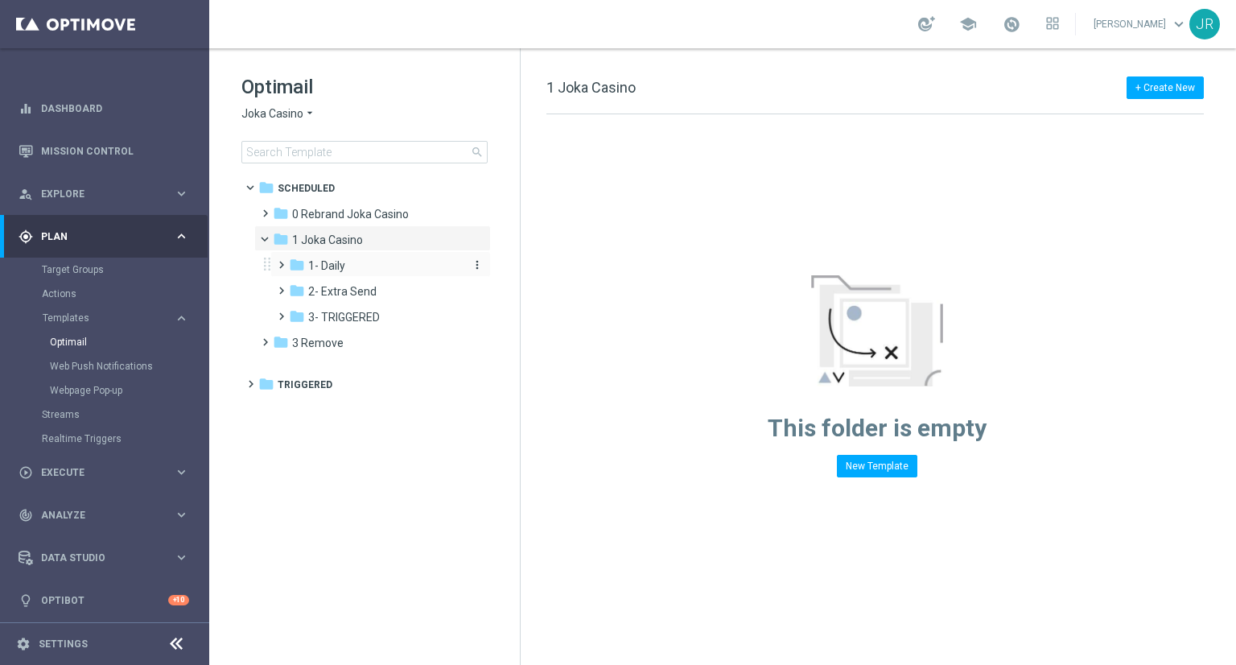
click at [328, 266] on span "1- Daily" at bounding box center [326, 265] width 37 height 14
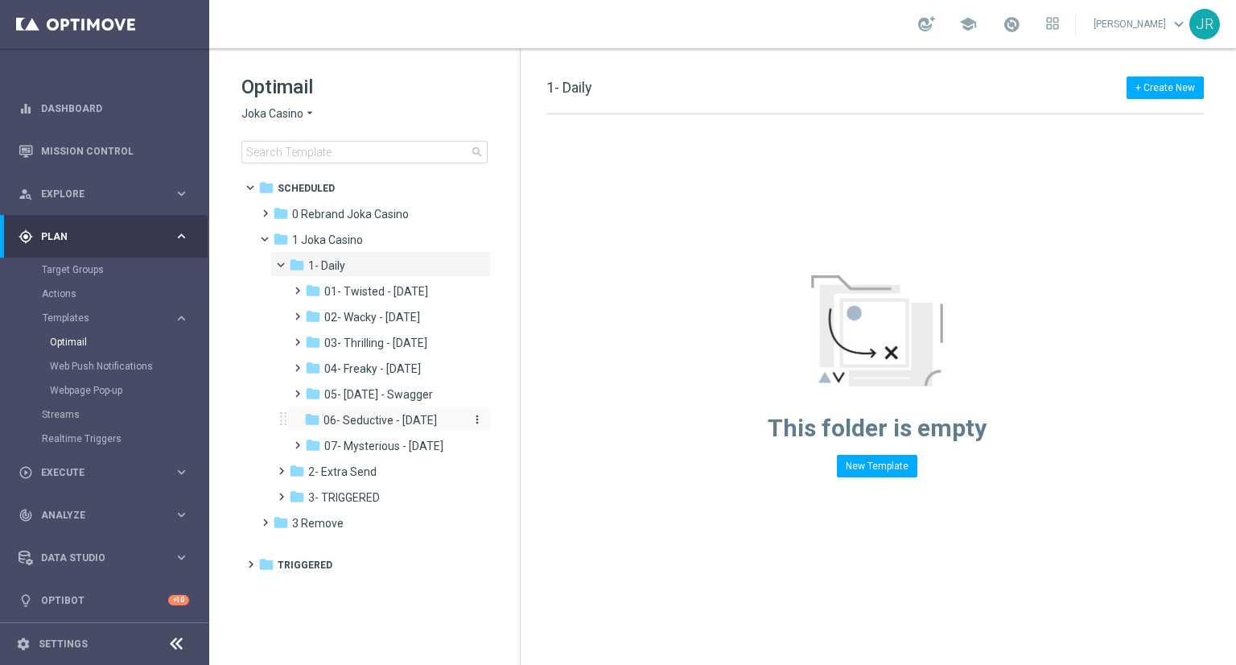
click at [362, 420] on span "06- Seductive - Sunday" at bounding box center [380, 420] width 113 height 14
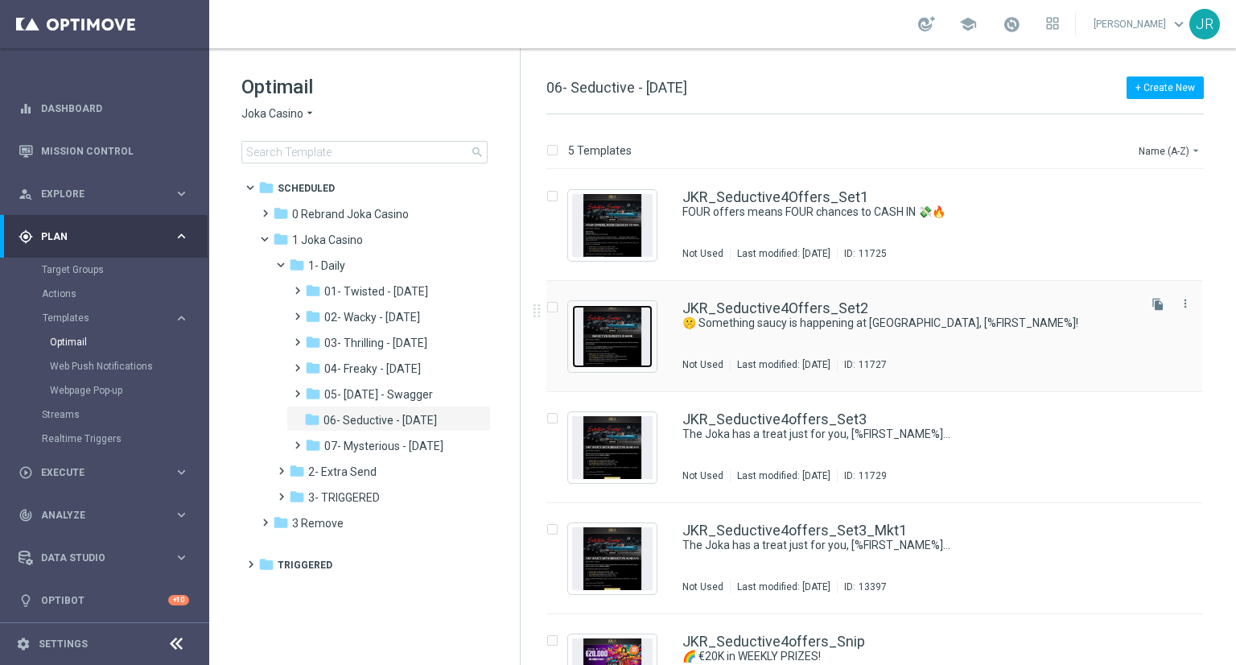
click at [614, 339] on img "Press SPACE to select this row." at bounding box center [612, 336] width 80 height 63
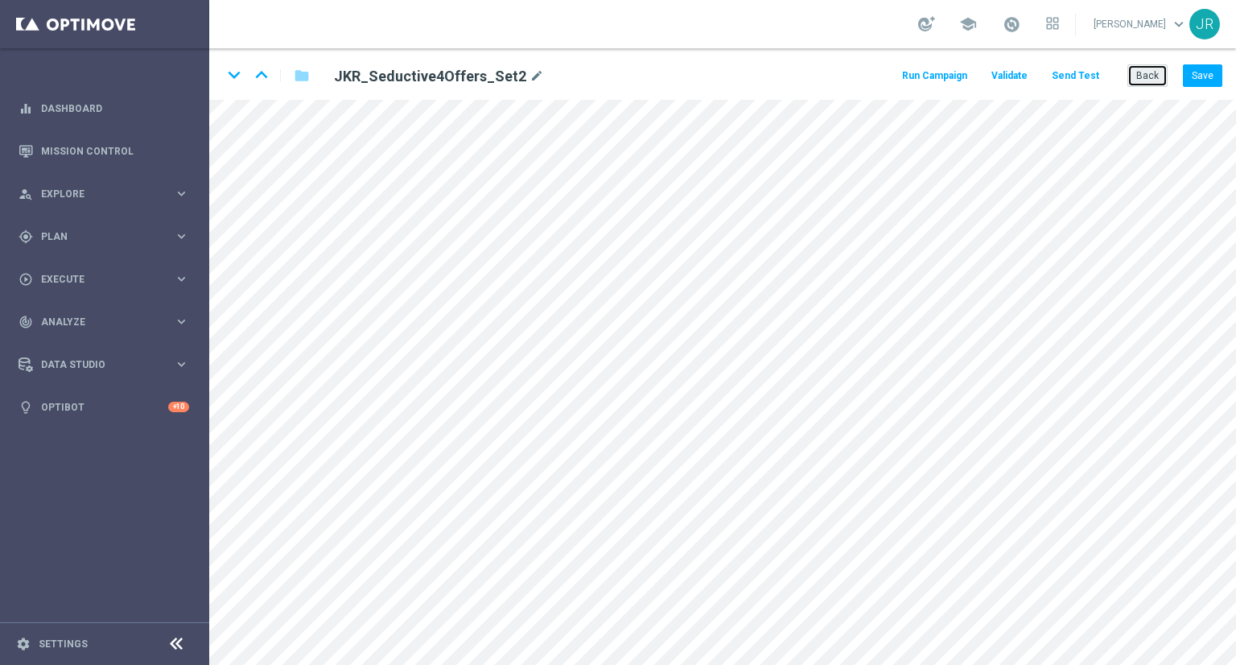
click at [1162, 72] on button "Back" at bounding box center [1148, 75] width 40 height 23
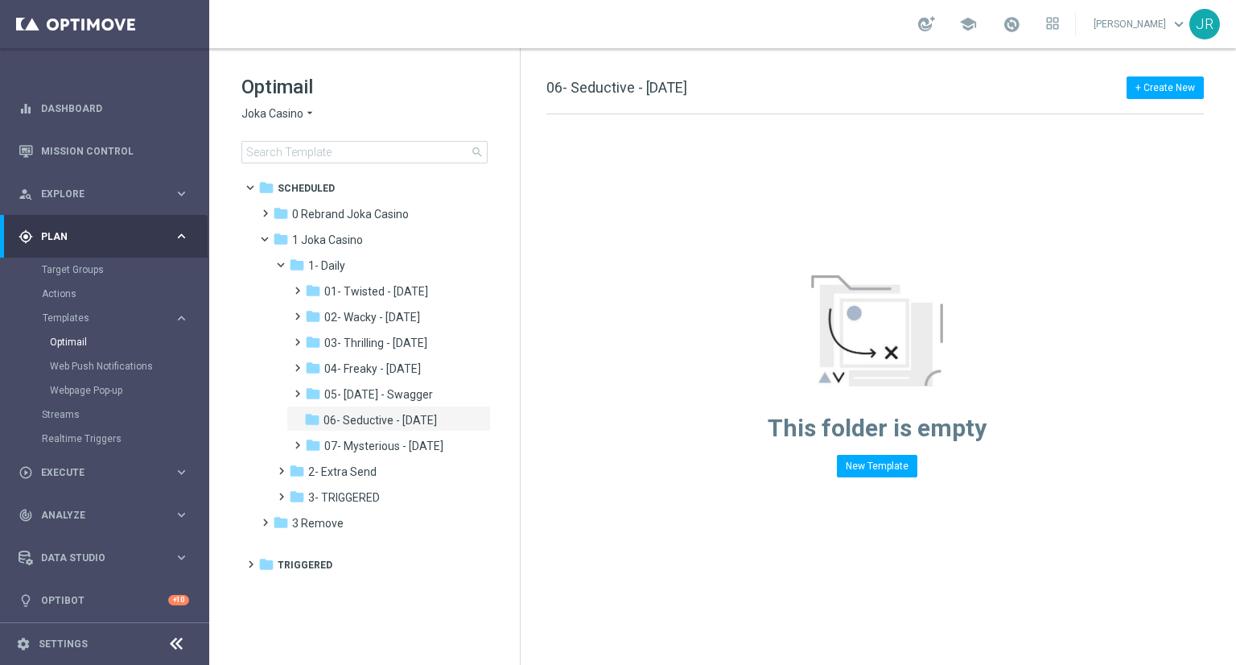
click at [299, 117] on span "Joka Casino" at bounding box center [272, 113] width 62 height 15
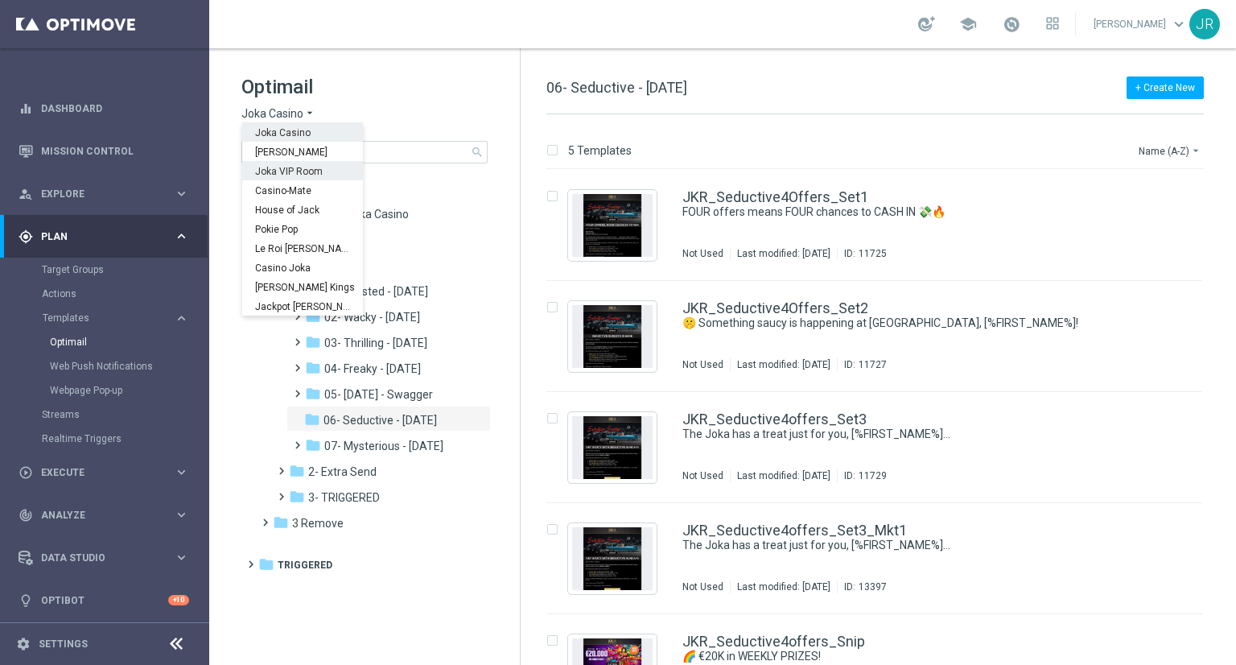
click at [0, 0] on span "Joka VIP Room" at bounding box center [0, 0] width 0 height 0
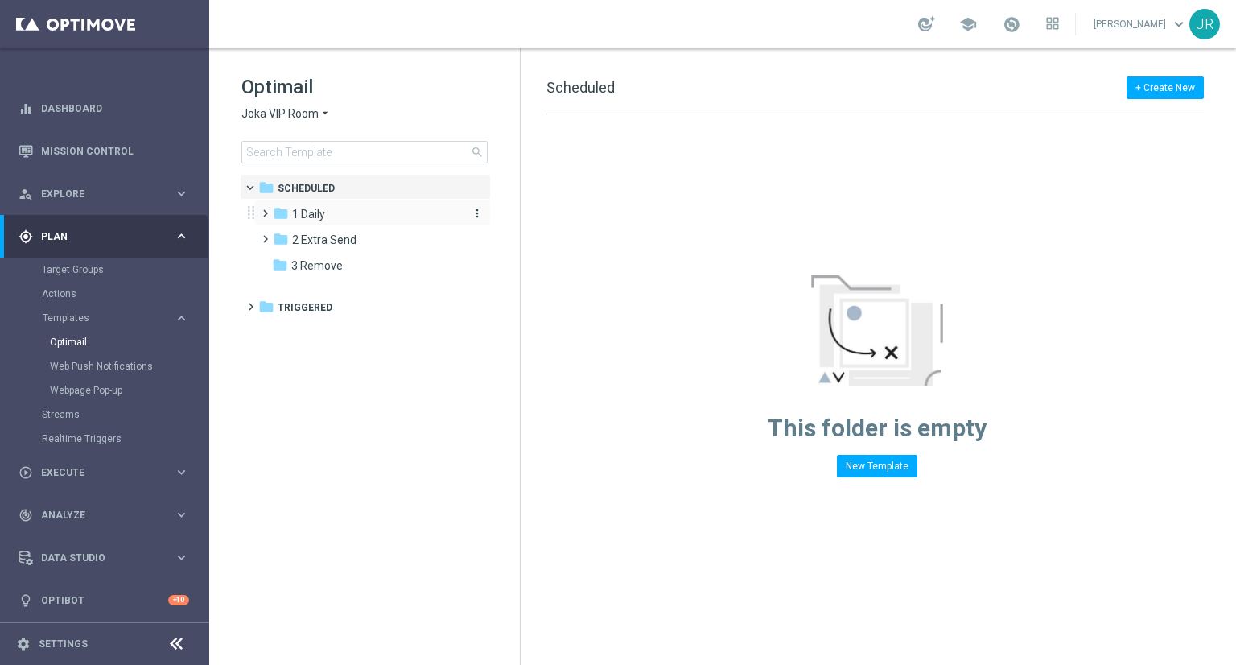
click at [294, 217] on span "1 Daily" at bounding box center [308, 214] width 33 height 14
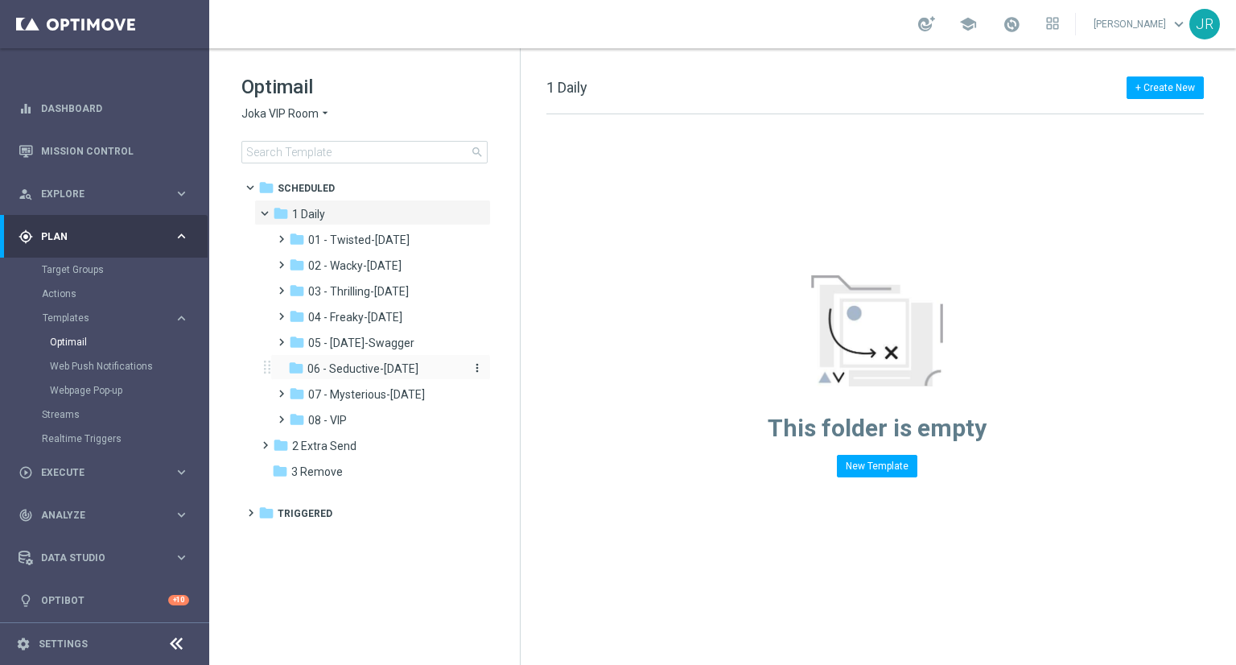
click at [374, 371] on span "06 - Seductive-Sunday" at bounding box center [362, 368] width 111 height 14
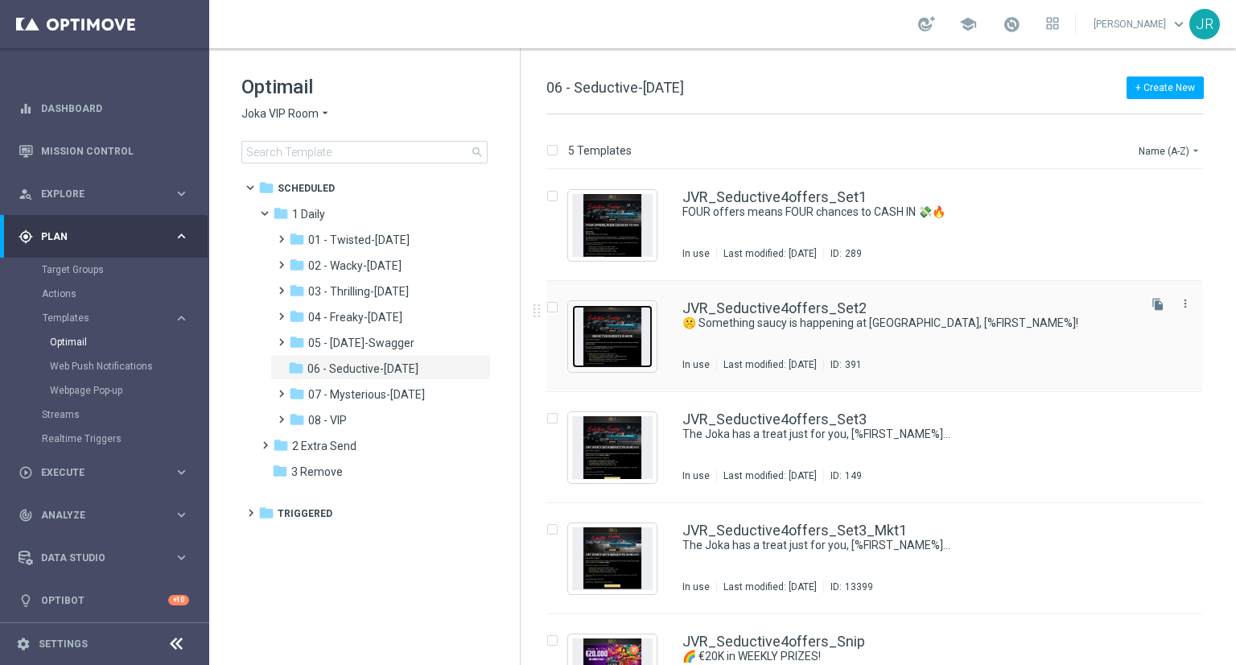
click at [610, 337] on img "Press SPACE to select this row." at bounding box center [612, 336] width 80 height 63
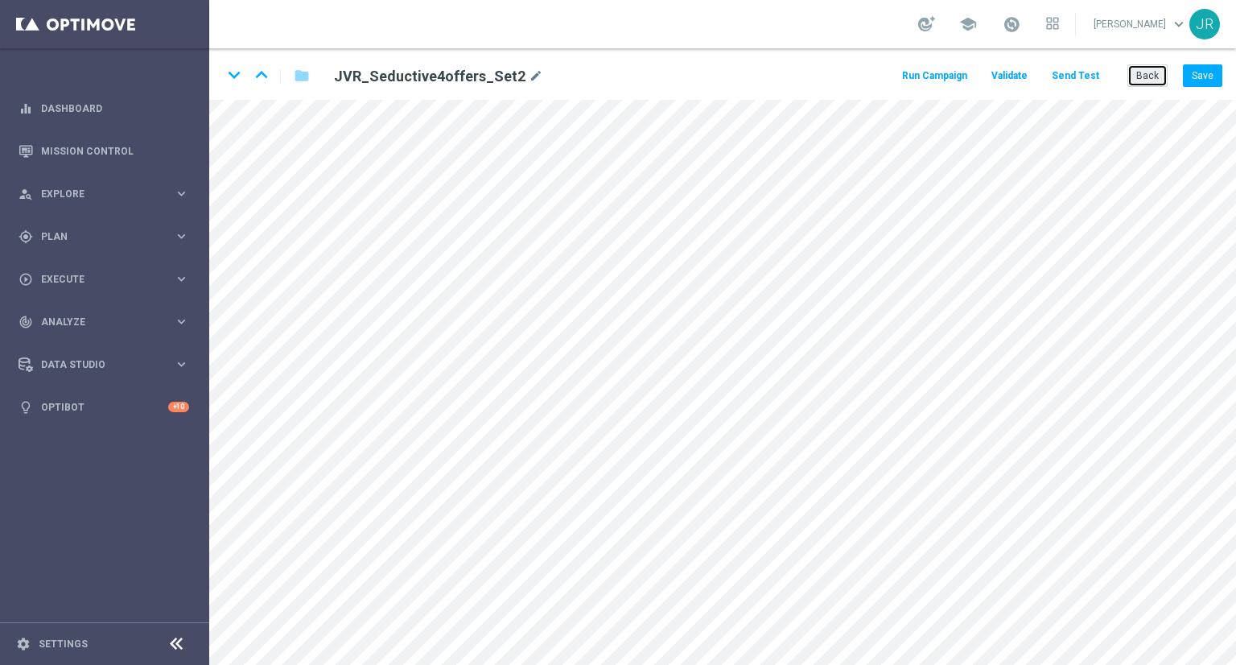
click at [1142, 68] on button "Back" at bounding box center [1148, 75] width 40 height 23
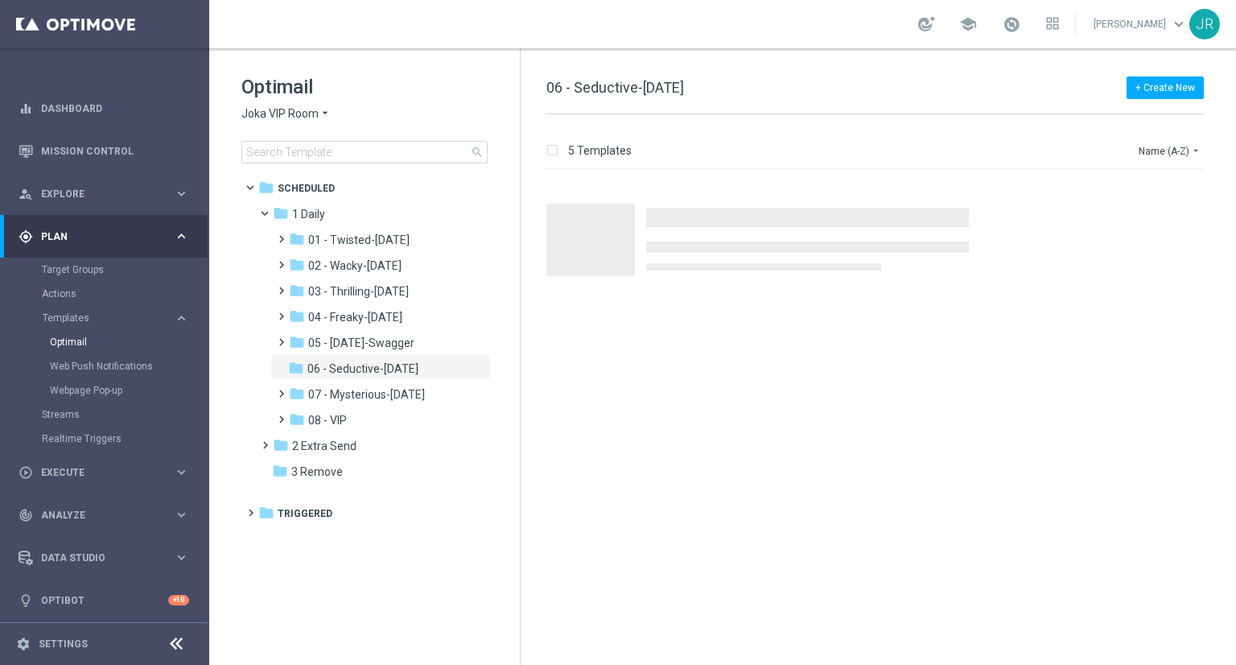
click at [296, 109] on span "Joka VIP Room" at bounding box center [279, 113] width 77 height 15
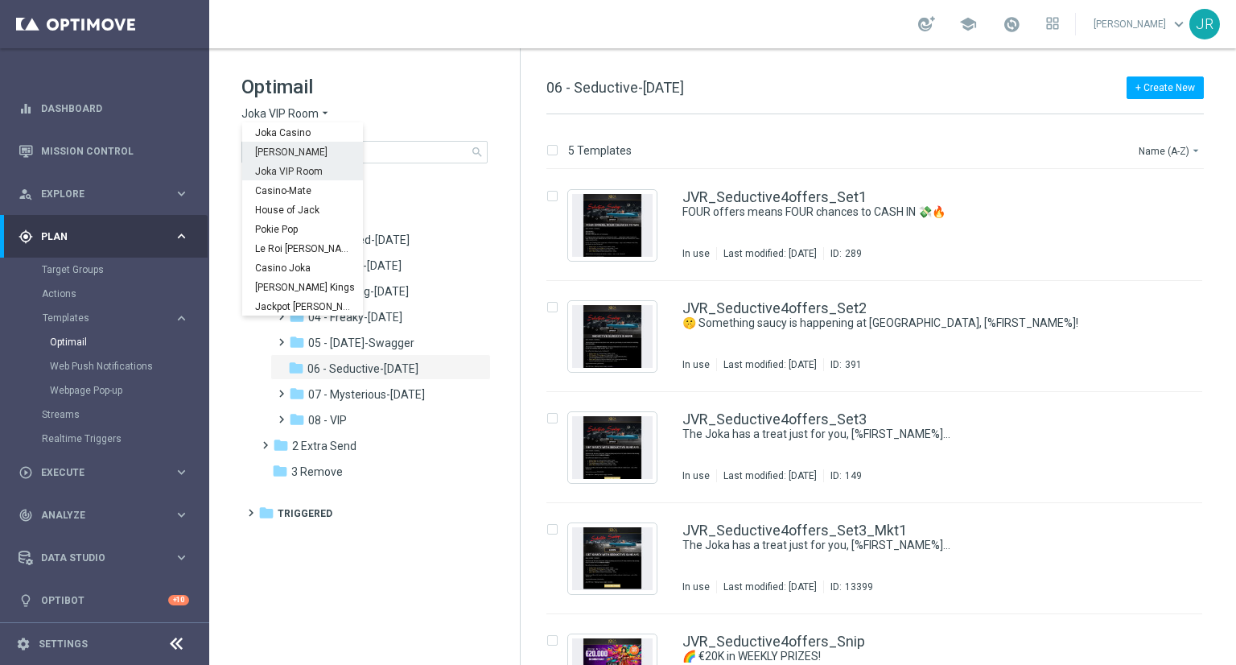
click at [0, 0] on span "[PERSON_NAME]" at bounding box center [0, 0] width 0 height 0
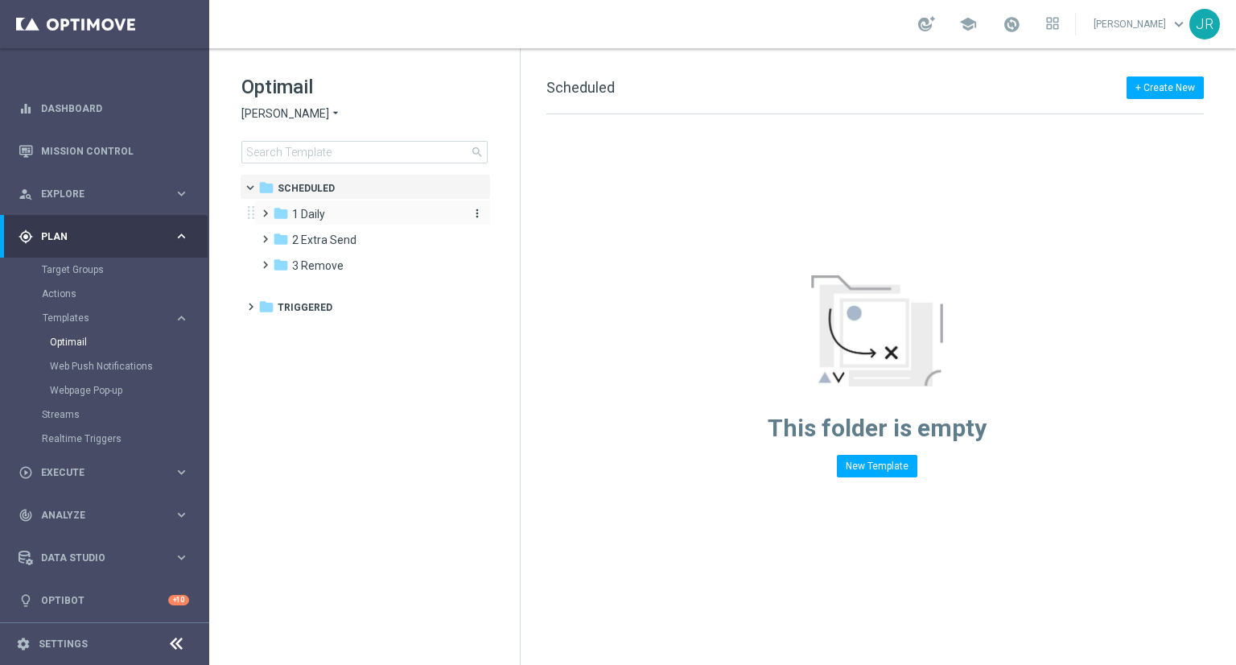
click at [319, 222] on div "folder 1 Daily" at bounding box center [365, 214] width 185 height 19
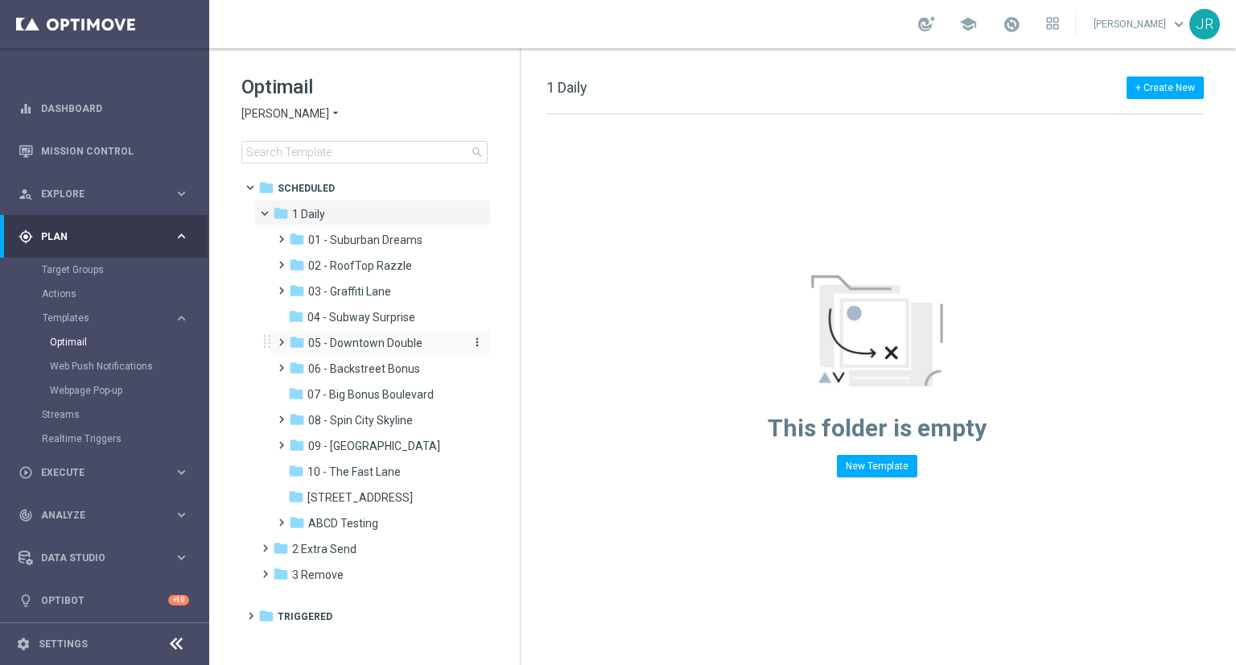
click at [369, 346] on span "05 - Downtown Double" at bounding box center [365, 343] width 114 height 14
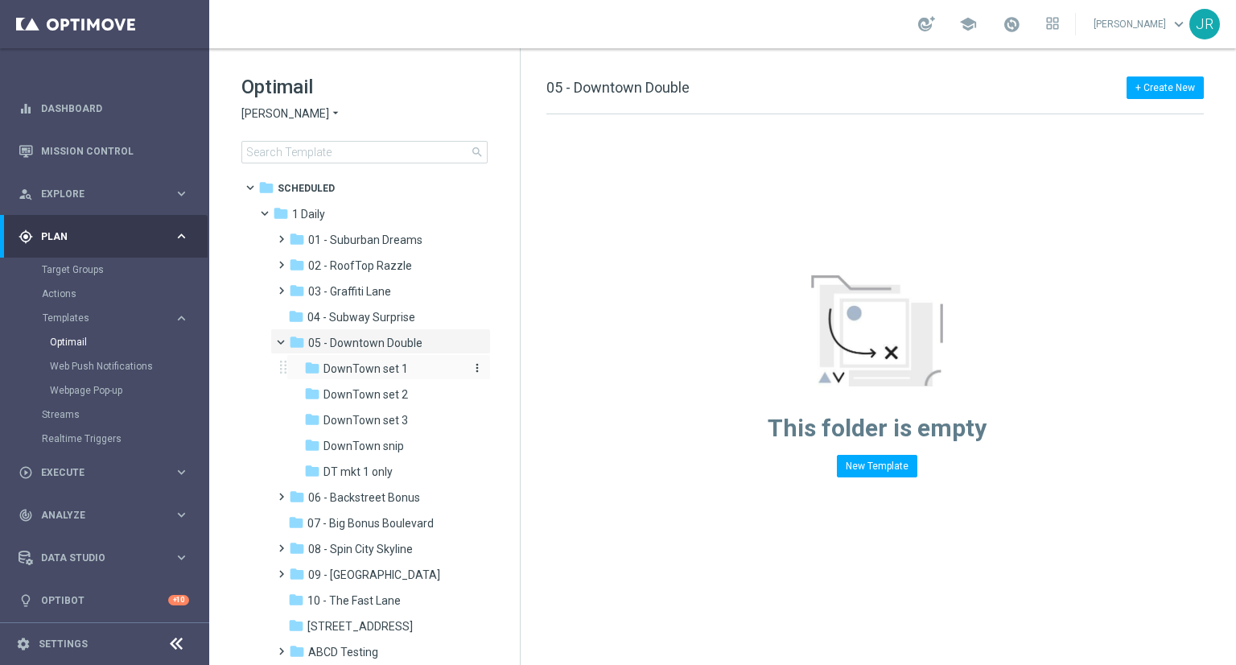
click at [372, 371] on span "DownTown set 1" at bounding box center [366, 368] width 85 height 14
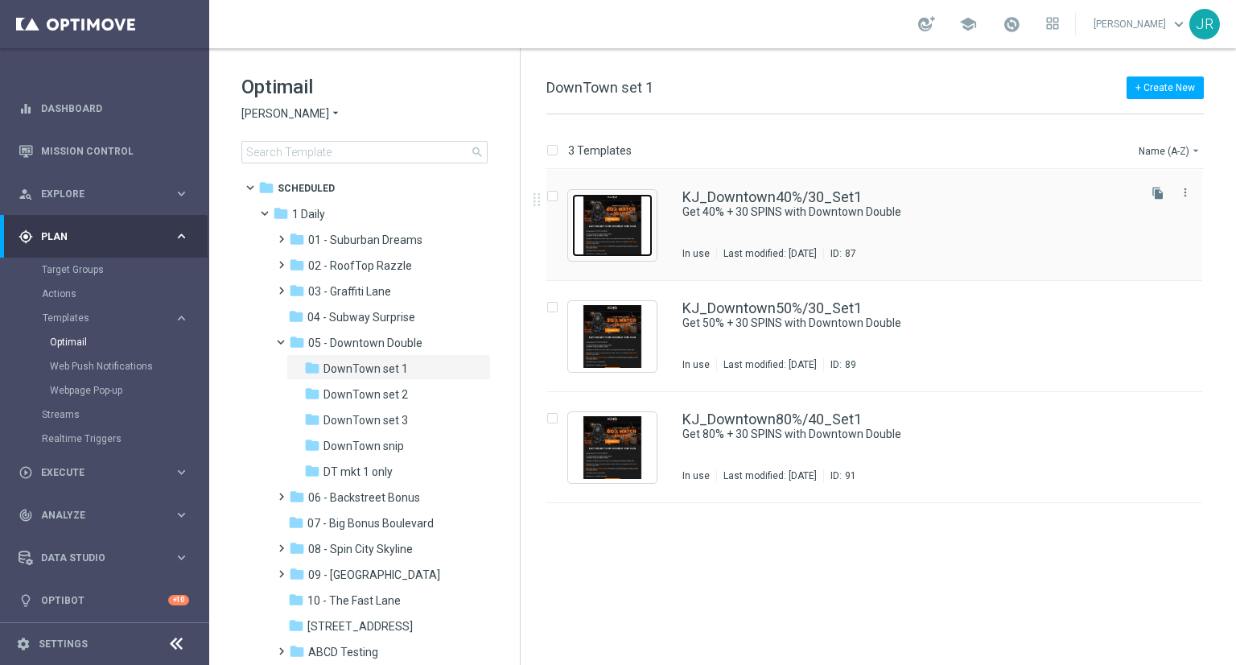
click at [620, 236] on img "Press SPACE to select this row." at bounding box center [612, 225] width 80 height 63
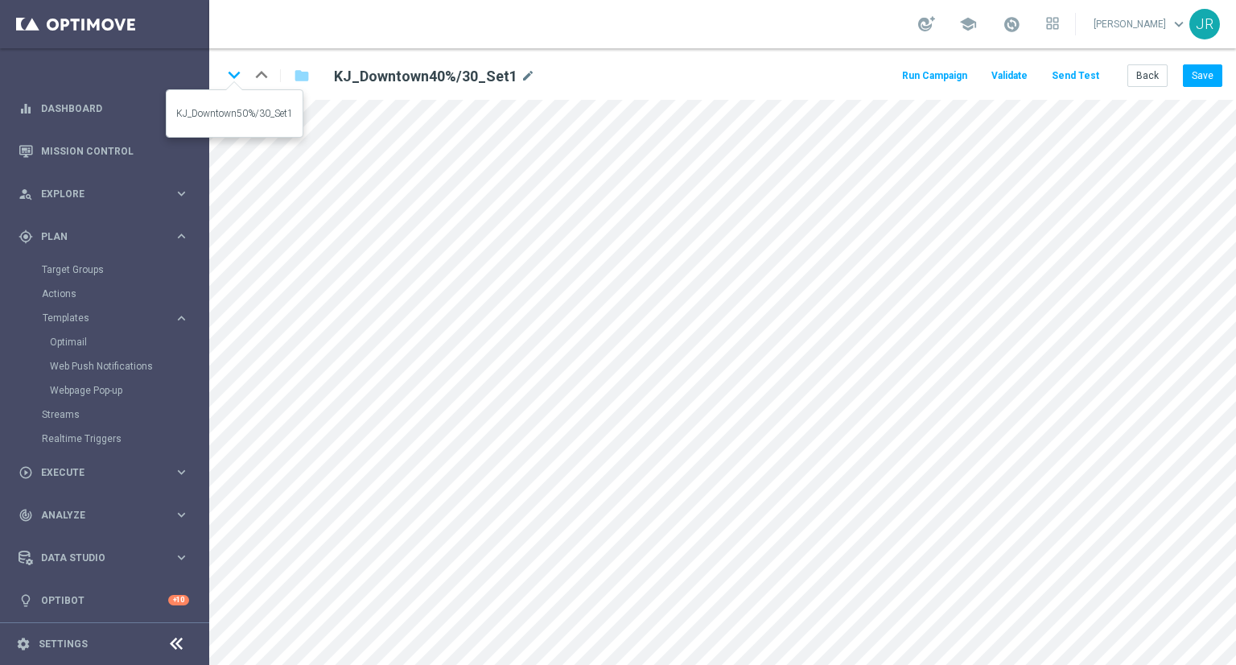
click at [237, 72] on icon "keyboard_arrow_down" at bounding box center [234, 75] width 24 height 24
click at [1199, 78] on button "Save" at bounding box center [1202, 75] width 39 height 23
click at [1208, 80] on button "Save" at bounding box center [1202, 75] width 39 height 23
click at [236, 78] on icon "keyboard_arrow_down" at bounding box center [234, 75] width 24 height 24
click at [1214, 88] on div "keyboard_arrow_down keyboard_arrow_up folder KJ_Downtown80%/40_Set1 mode_edit R…" at bounding box center [722, 74] width 1027 height 52
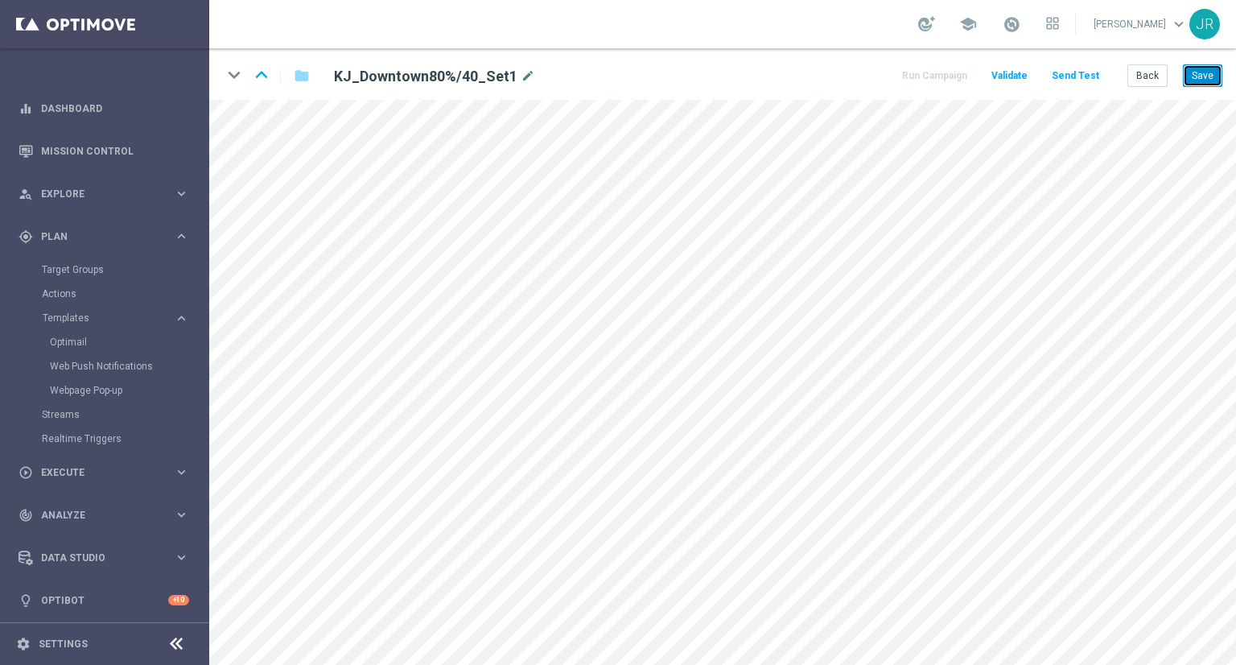
click at [1208, 85] on button "Save" at bounding box center [1202, 75] width 39 height 23
click at [1198, 78] on button "Save" at bounding box center [1202, 75] width 39 height 23
click at [1208, 72] on button "Save" at bounding box center [1202, 75] width 39 height 23
click at [1209, 72] on button "Save" at bounding box center [1202, 75] width 39 height 23
click at [256, 72] on icon "keyboard_arrow_up" at bounding box center [262, 75] width 24 height 24
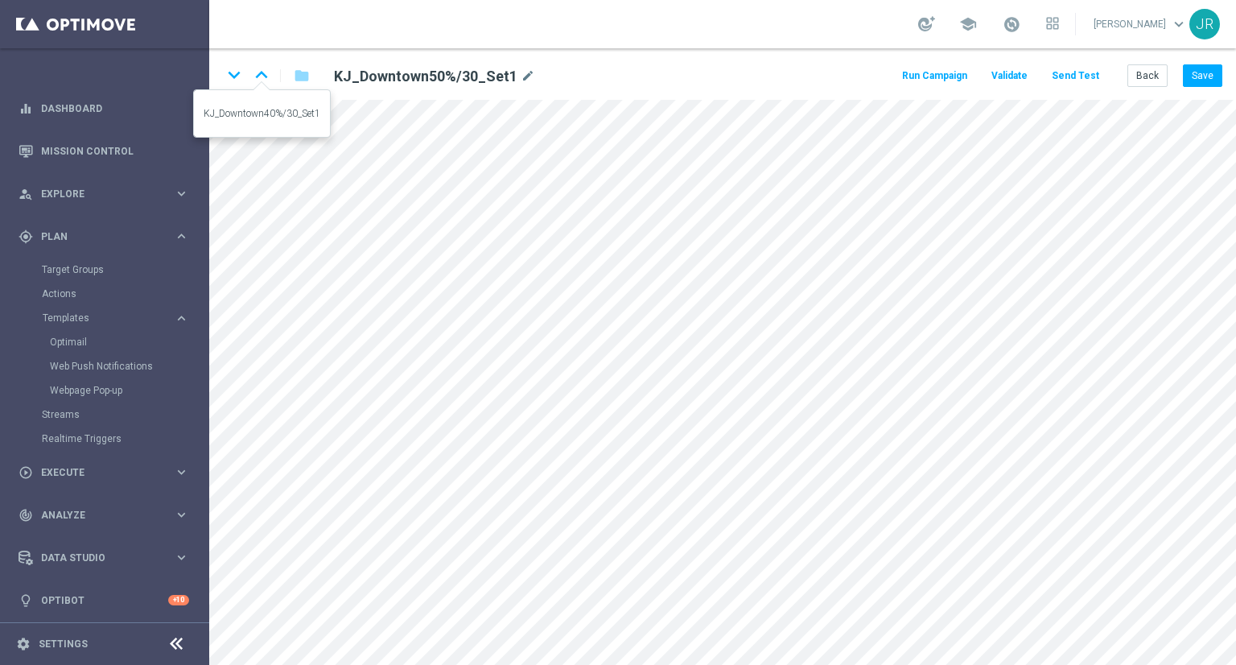
drag, startPoint x: 259, startPoint y: 77, endPoint x: 261, endPoint y: 94, distance: 17.0
click at [260, 77] on icon "keyboard_arrow_up" at bounding box center [262, 75] width 24 height 24
click at [1210, 72] on button "Save" at bounding box center [1202, 75] width 39 height 23
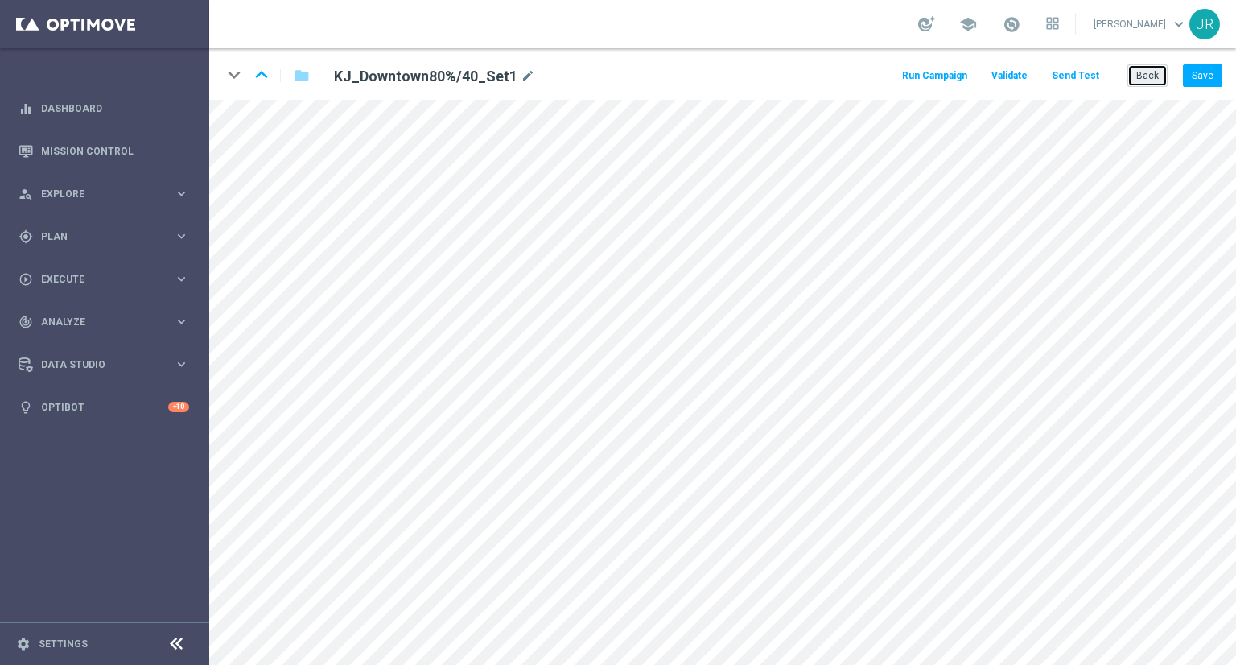
click at [1153, 64] on button "Back" at bounding box center [1148, 75] width 40 height 23
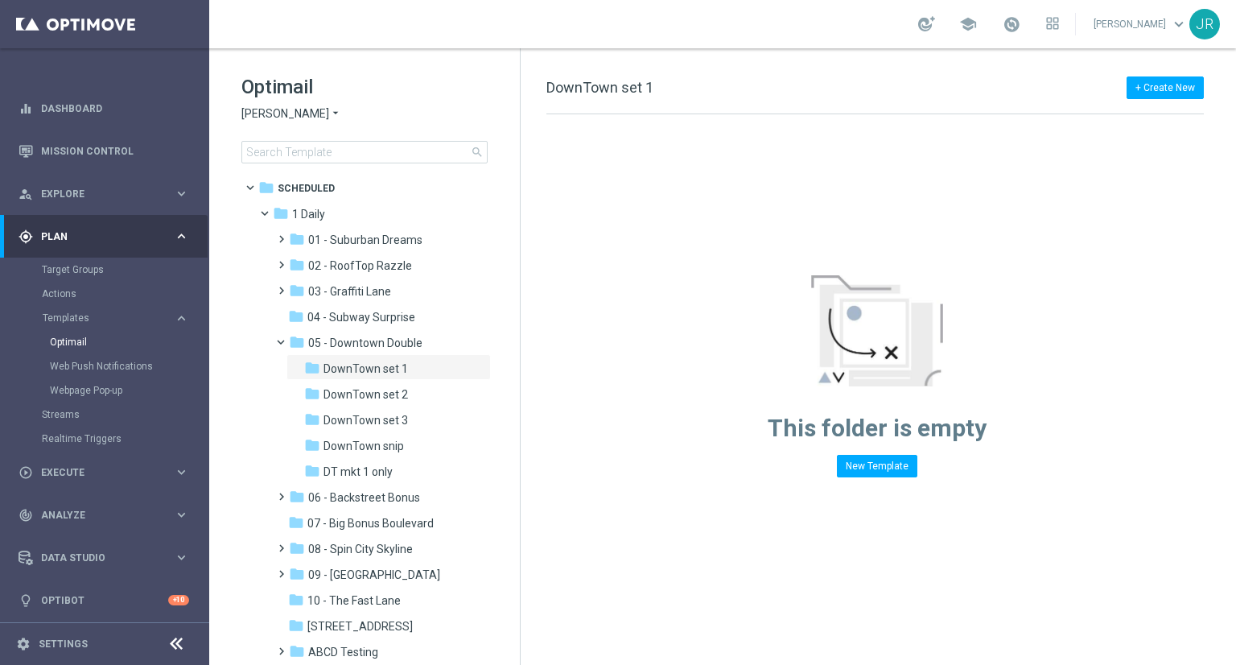
click at [302, 107] on span "[PERSON_NAME]" at bounding box center [285, 113] width 88 height 15
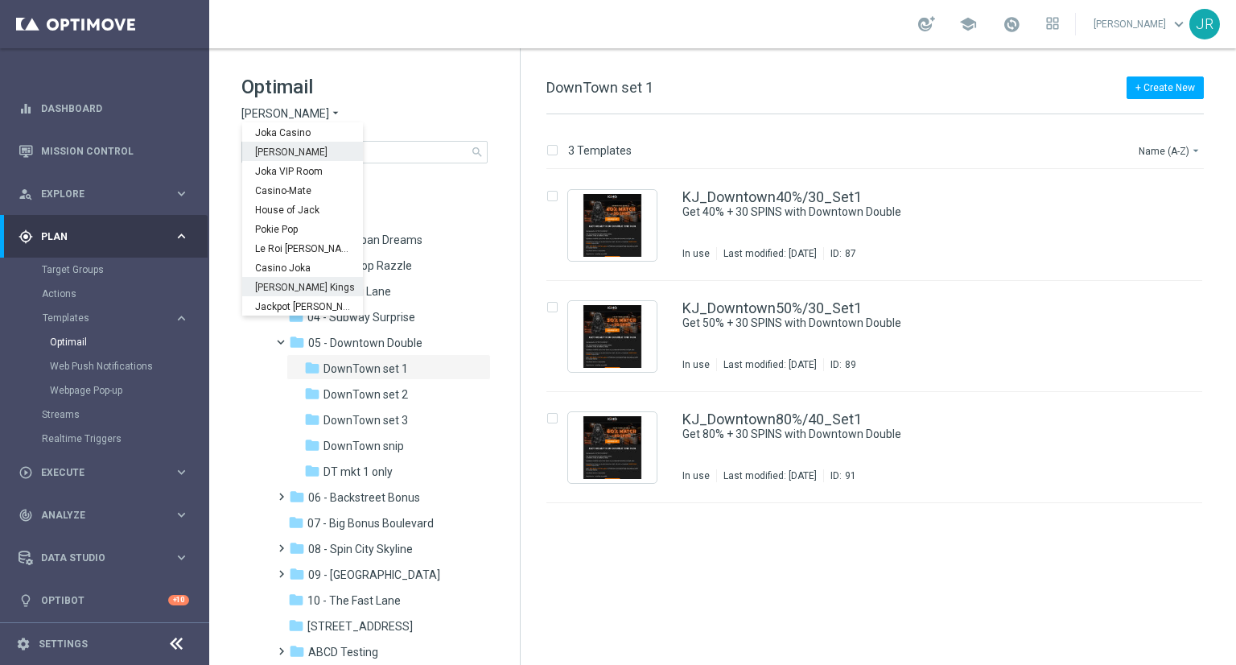
click at [0, 0] on span "[PERSON_NAME] Kings" at bounding box center [0, 0] width 0 height 0
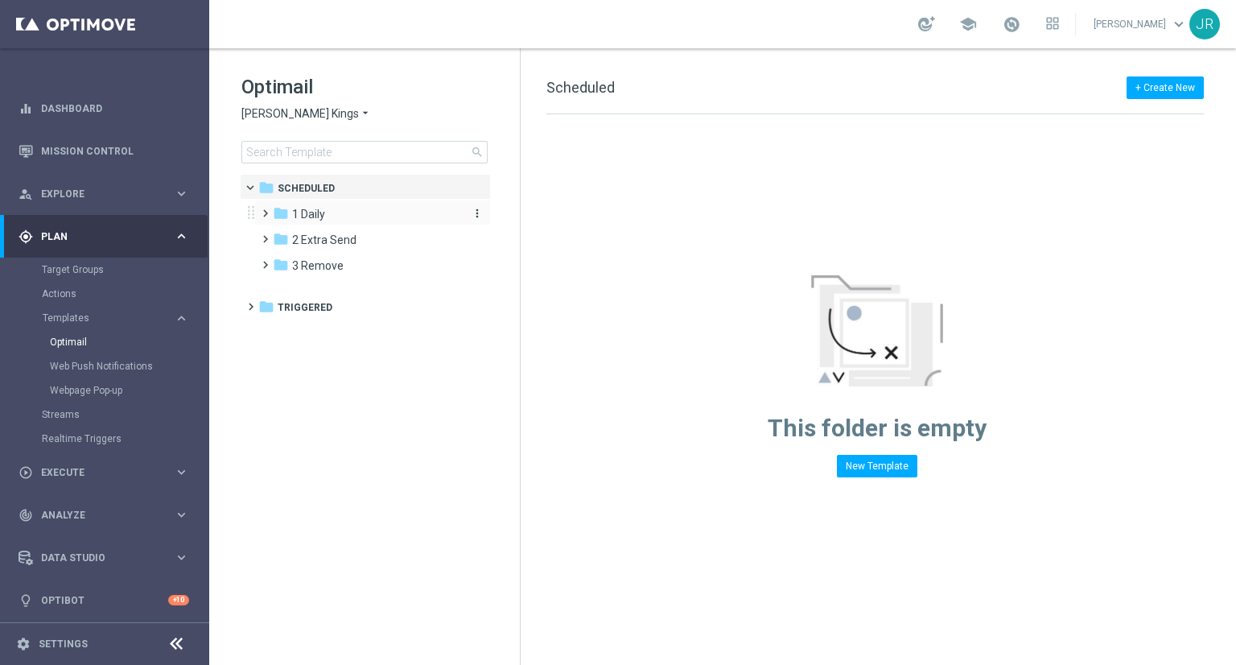
click at [332, 217] on div "folder 1 Daily" at bounding box center [365, 214] width 185 height 19
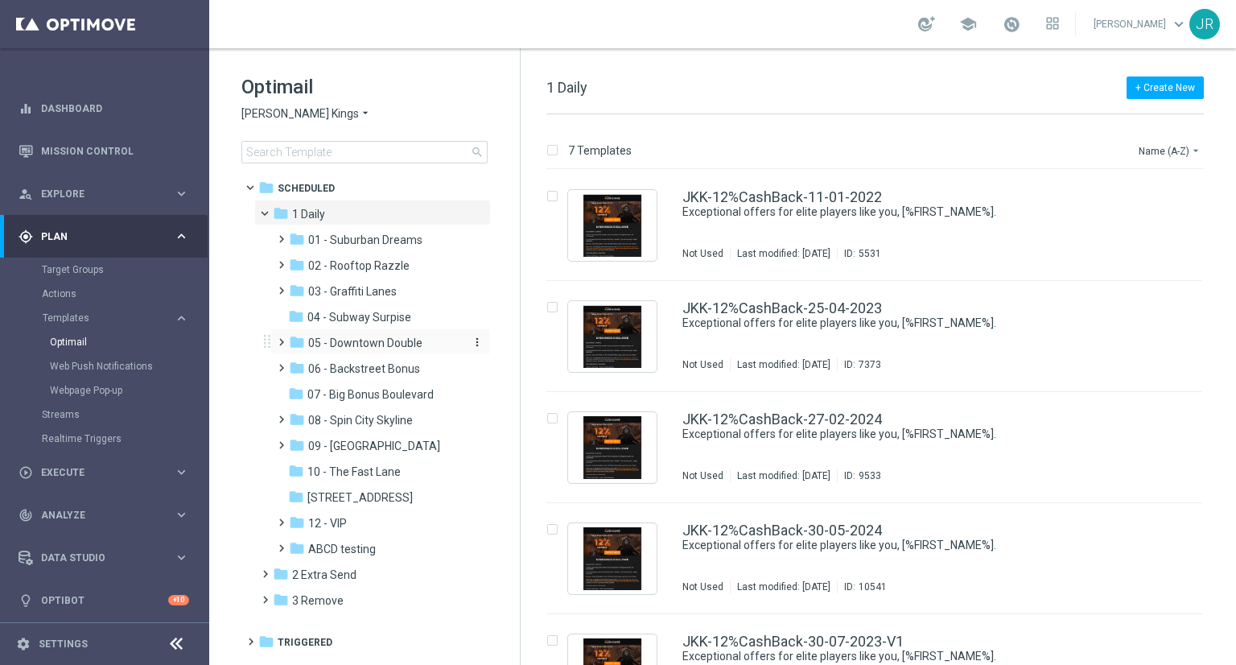
click at [390, 343] on span "05 - Downtown Double" at bounding box center [365, 343] width 114 height 14
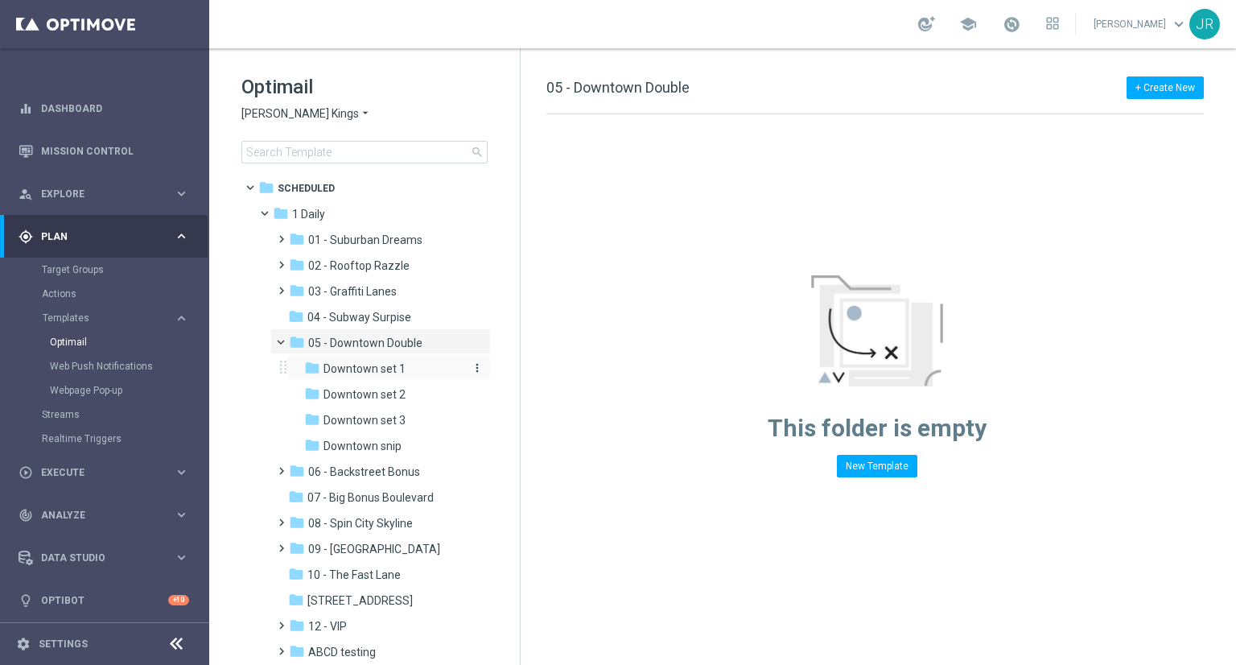
click at [368, 363] on span "Downtown set 1" at bounding box center [365, 368] width 82 height 14
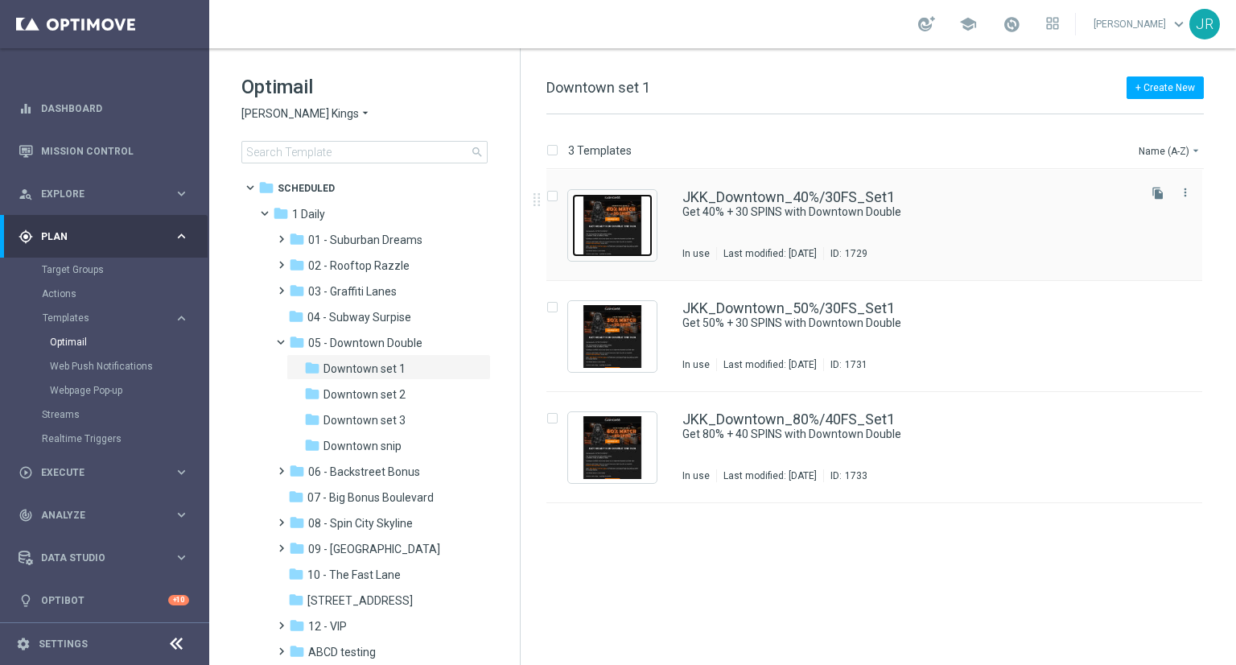
click at [613, 223] on img "Press SPACE to select this row." at bounding box center [612, 225] width 80 height 63
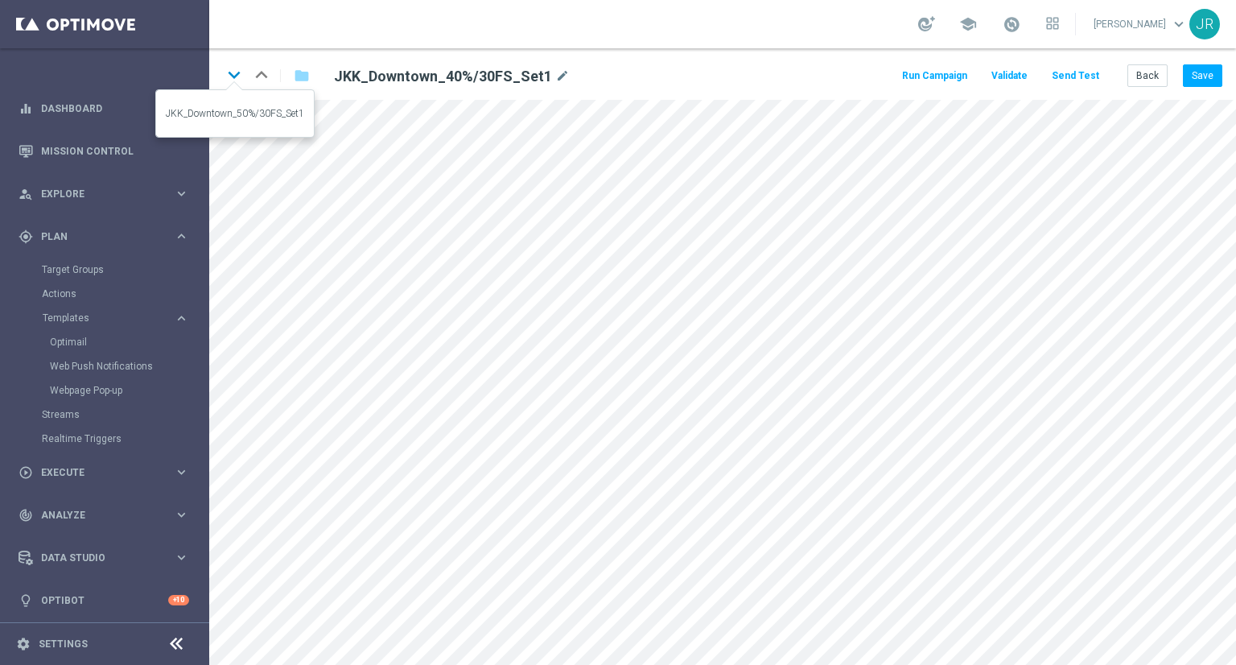
click at [226, 72] on icon "keyboard_arrow_down" at bounding box center [234, 75] width 24 height 24
click at [1212, 69] on button "Save" at bounding box center [1202, 75] width 39 height 23
click at [1199, 74] on button "Save" at bounding box center [1202, 75] width 39 height 23
click at [238, 84] on icon "keyboard_arrow_down" at bounding box center [234, 75] width 24 height 24
click at [1212, 68] on button "Save" at bounding box center [1202, 75] width 39 height 23
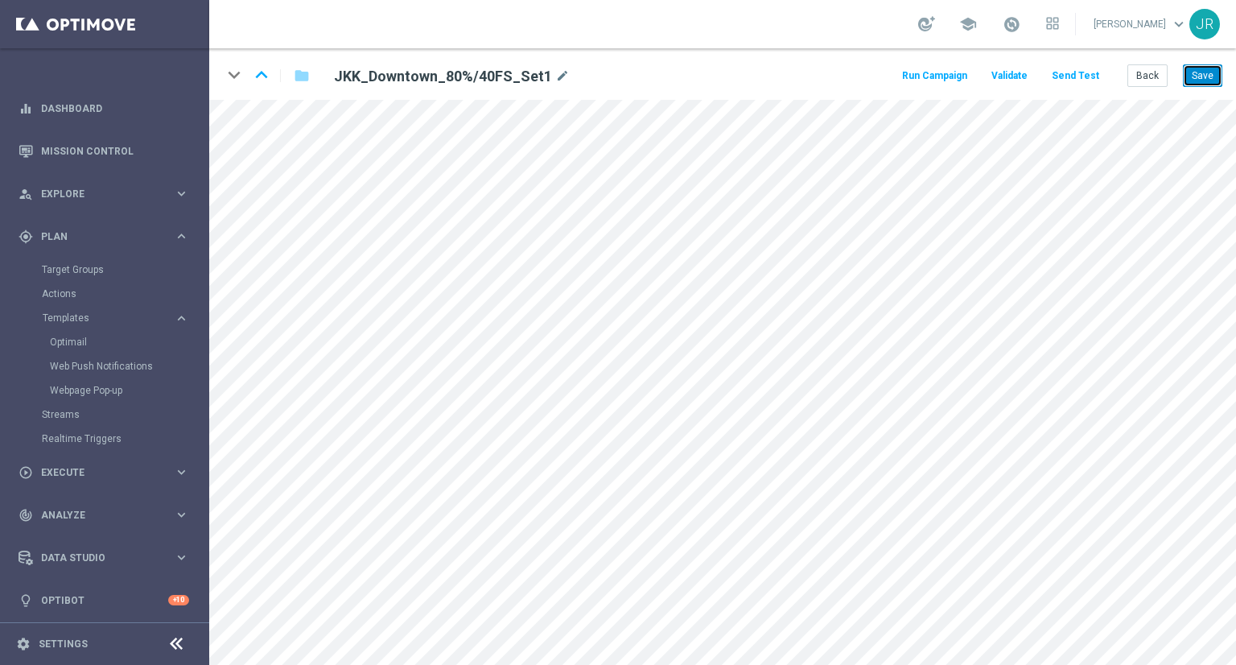
click at [1209, 73] on button "Save" at bounding box center [1202, 75] width 39 height 23
click at [1207, 74] on button "Save" at bounding box center [1202, 75] width 39 height 23
click at [1148, 83] on button "Back" at bounding box center [1148, 75] width 40 height 23
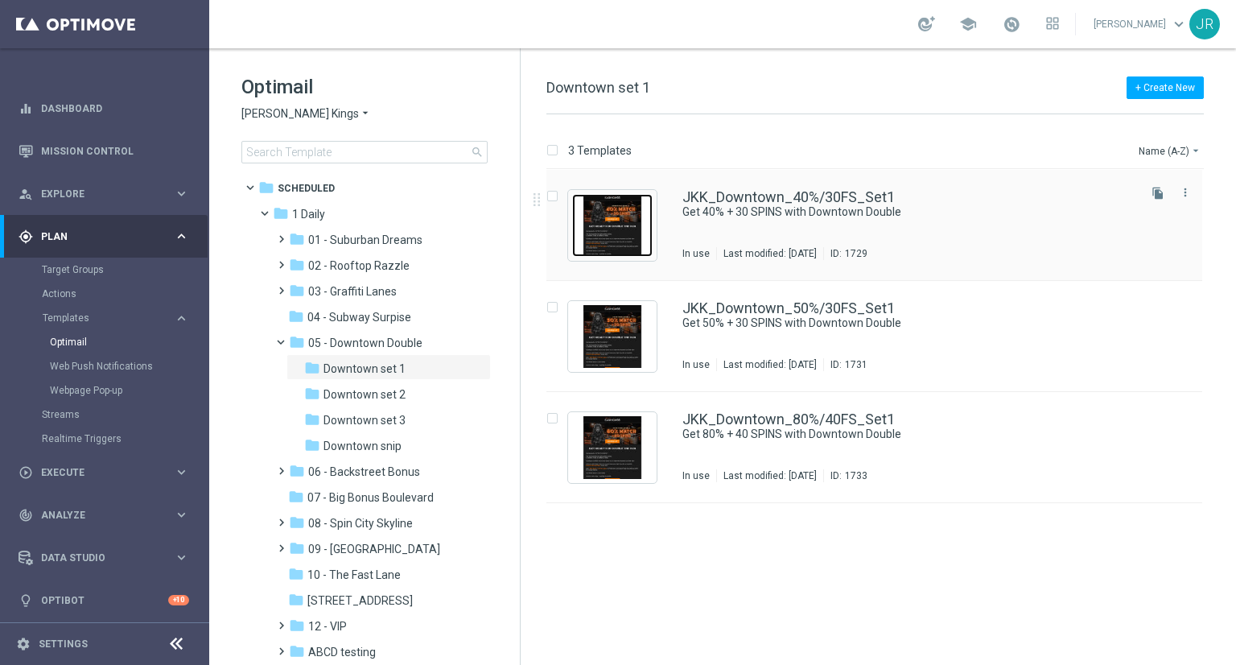
click at [616, 225] on img "Press SPACE to select this row." at bounding box center [612, 225] width 80 height 63
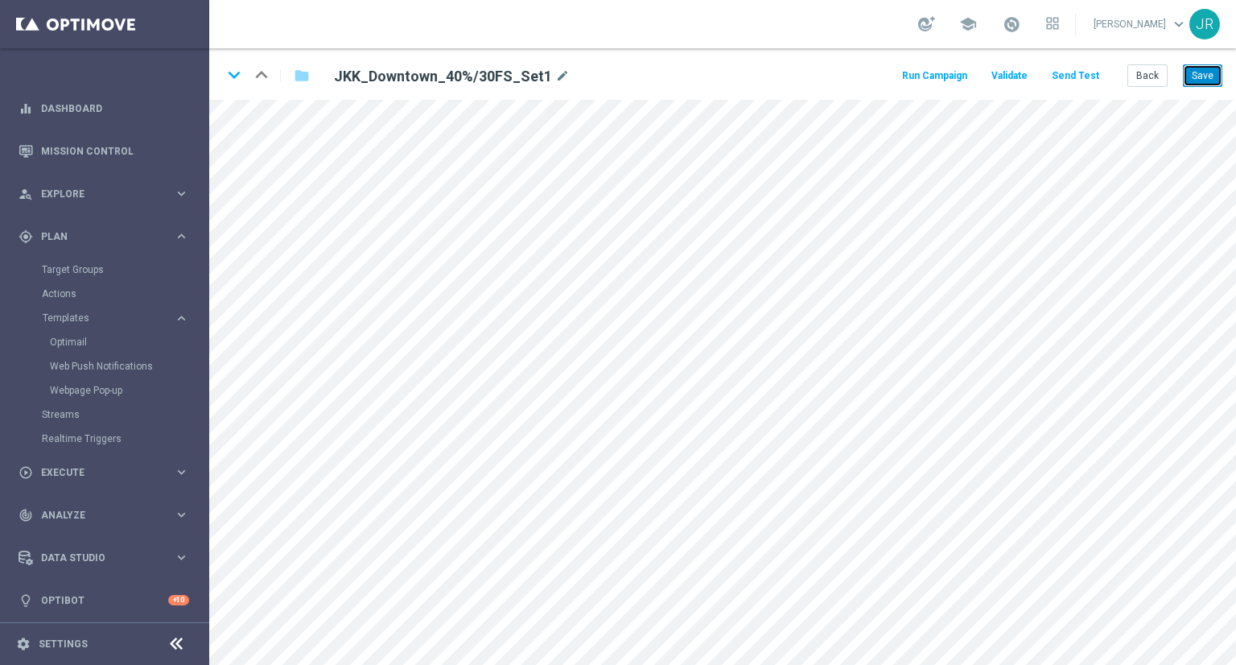
drag, startPoint x: 1211, startPoint y: 80, endPoint x: 1217, endPoint y: 97, distance: 18.1
click at [1211, 83] on button "Save" at bounding box center [1202, 75] width 39 height 23
click at [230, 72] on icon "keyboard_arrow_down" at bounding box center [234, 75] width 24 height 24
click at [229, 76] on icon "keyboard_arrow_down" at bounding box center [234, 75] width 24 height 24
click at [1211, 75] on button "Save" at bounding box center [1202, 75] width 39 height 23
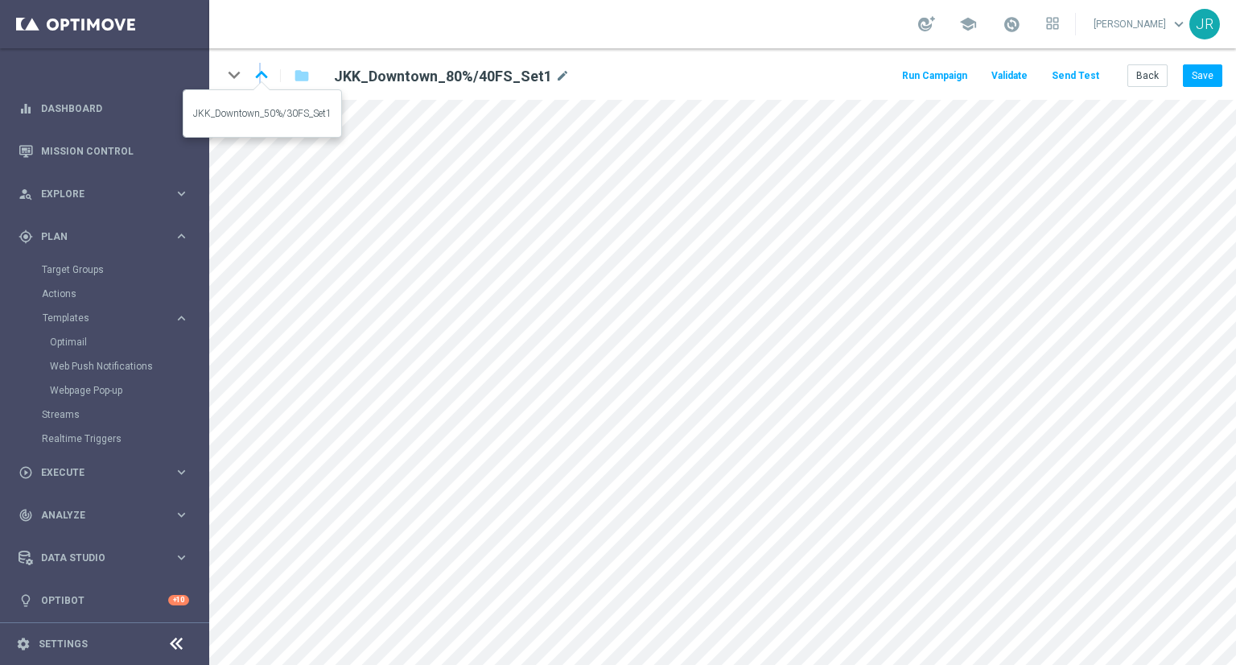
drag, startPoint x: 260, startPoint y: 75, endPoint x: 263, endPoint y: 88, distance: 13.3
click at [261, 76] on icon "keyboard_arrow_up" at bounding box center [262, 75] width 24 height 24
click at [1207, 73] on button "Save" at bounding box center [1202, 75] width 39 height 23
click at [264, 76] on icon "keyboard_arrow_up" at bounding box center [262, 75] width 24 height 24
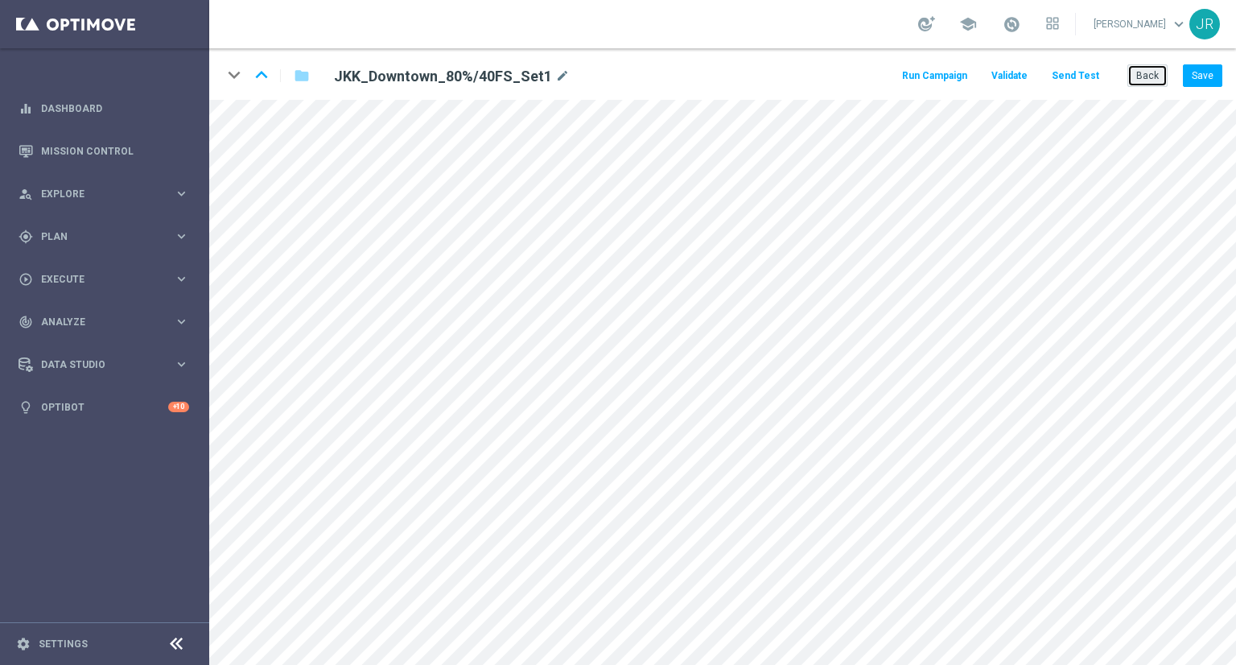
click at [1140, 83] on button "Back" at bounding box center [1148, 75] width 40 height 23
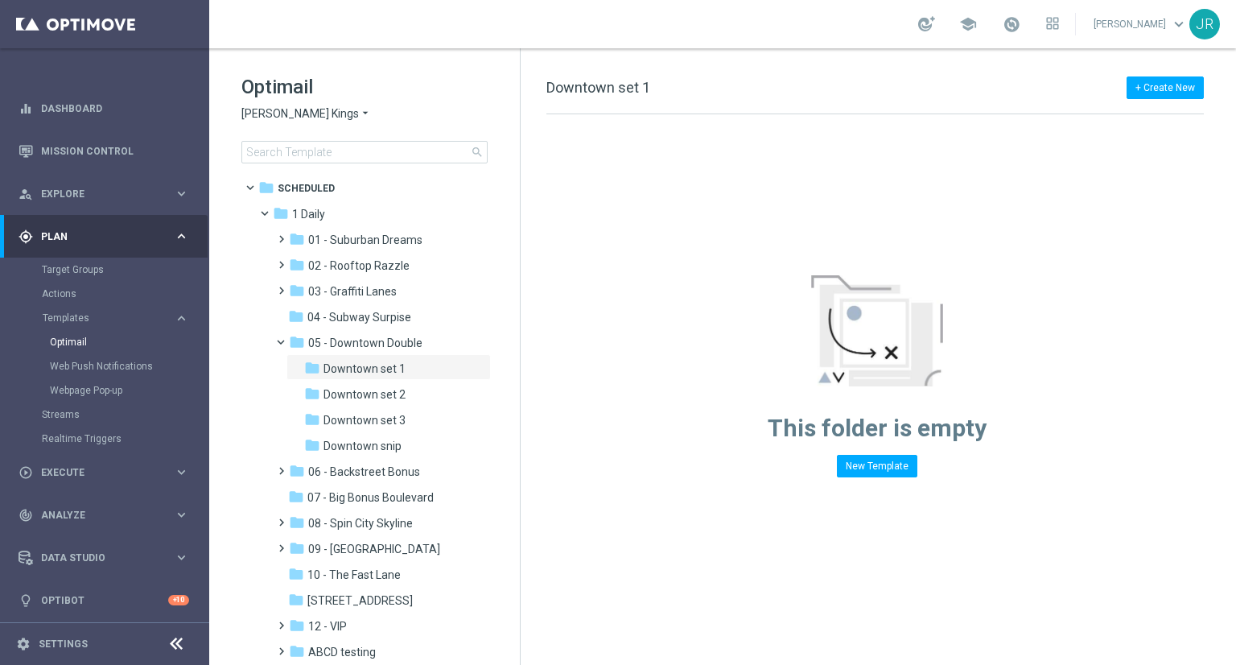
click at [275, 106] on span "Johnnie Kash Kings" at bounding box center [300, 113] width 118 height 15
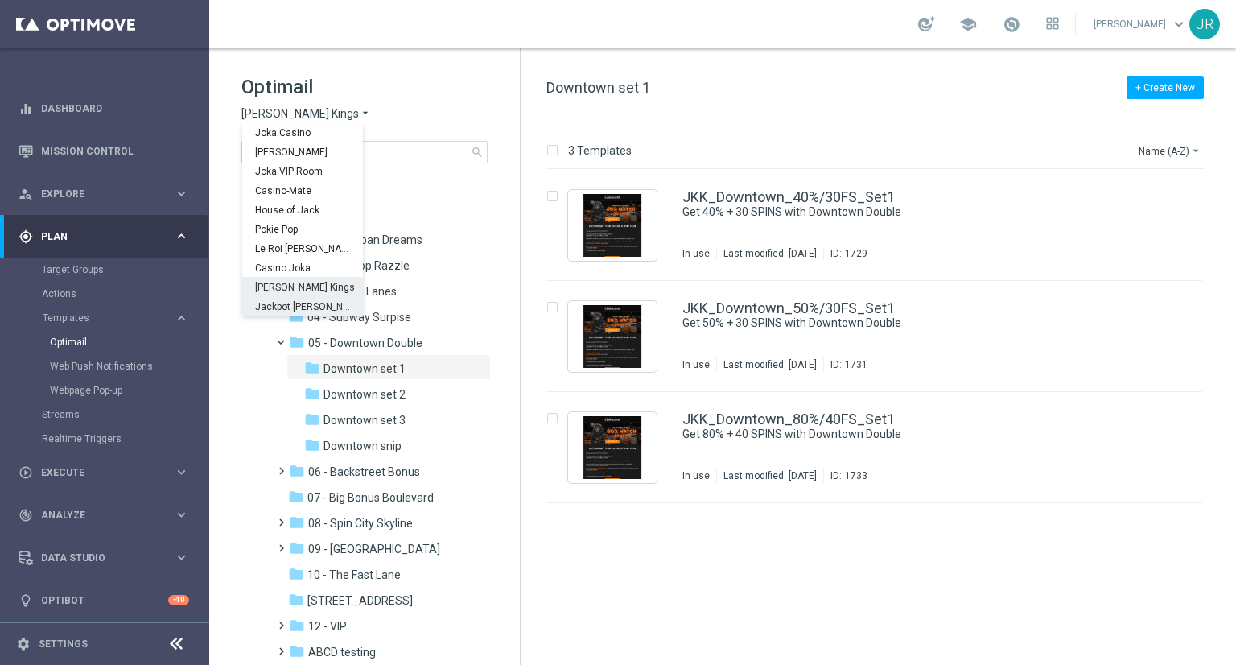
click at [0, 0] on span "Jackpot [PERSON_NAME]" at bounding box center [0, 0] width 0 height 0
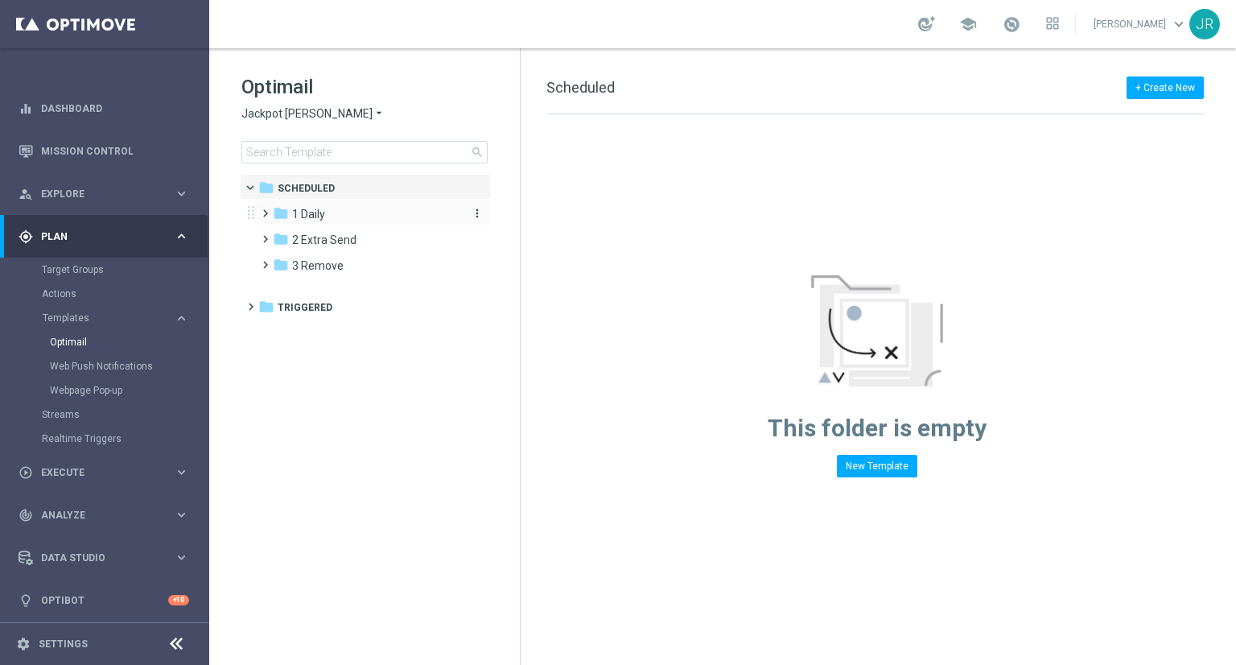
click at [312, 220] on span "1 Daily" at bounding box center [308, 214] width 33 height 14
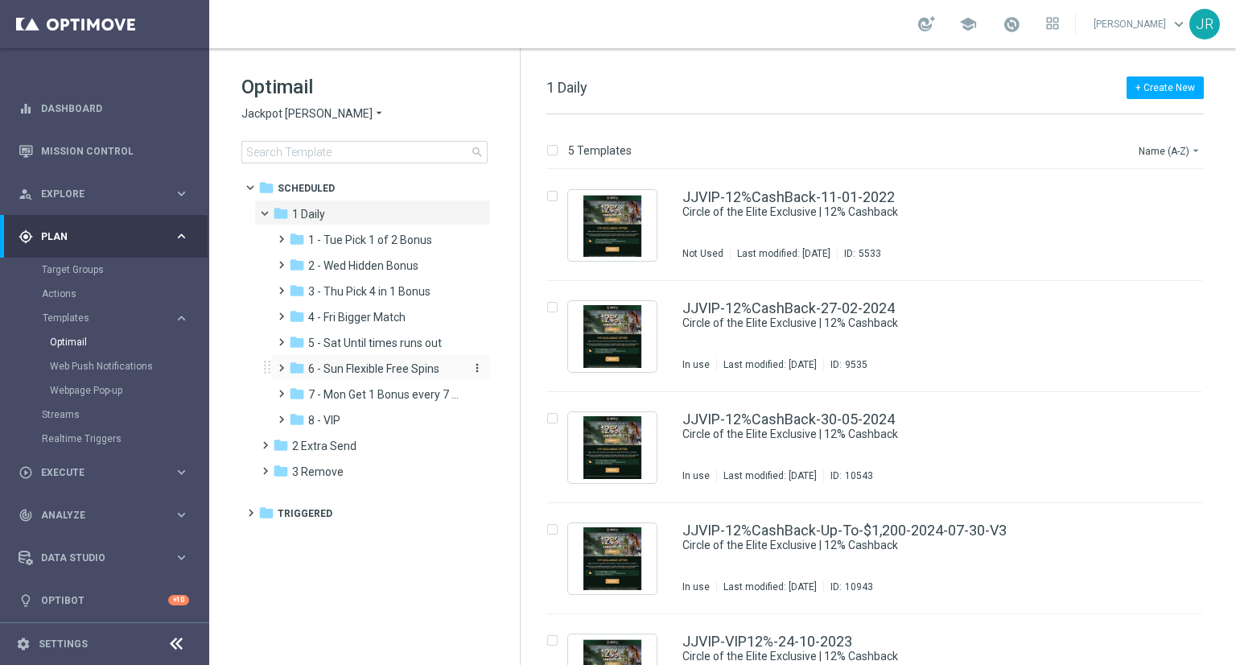
click at [361, 361] on span "6 - Sun Flexible Free Spins" at bounding box center [373, 368] width 131 height 14
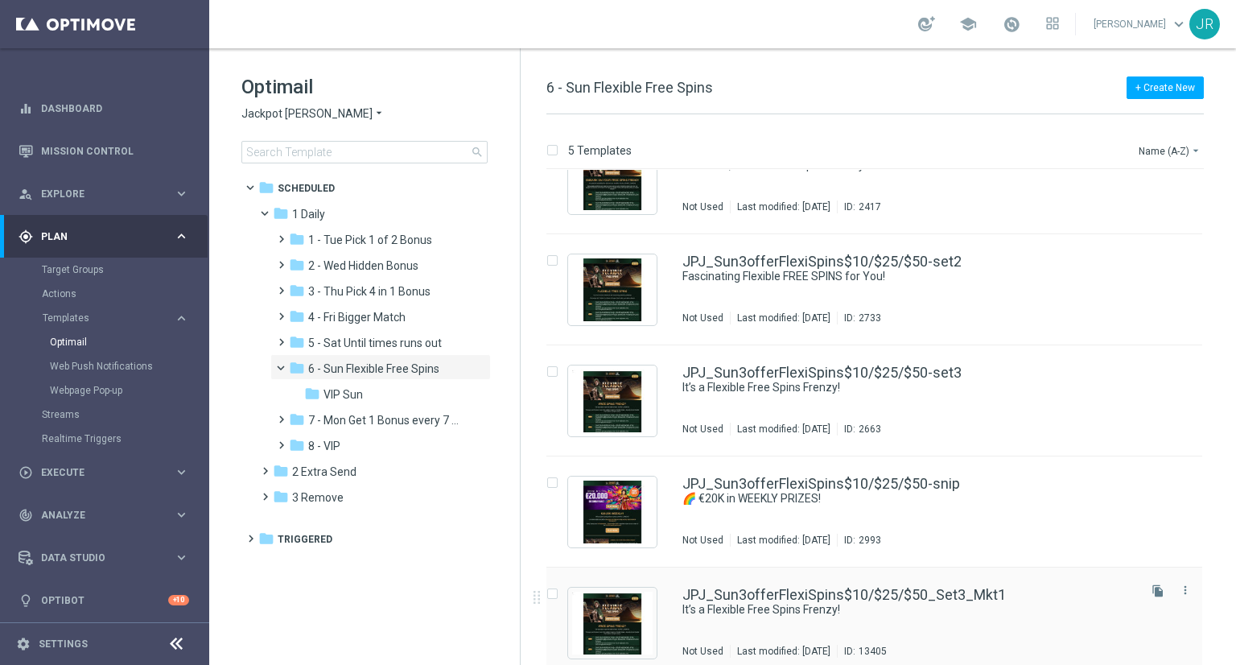
scroll to position [60, 0]
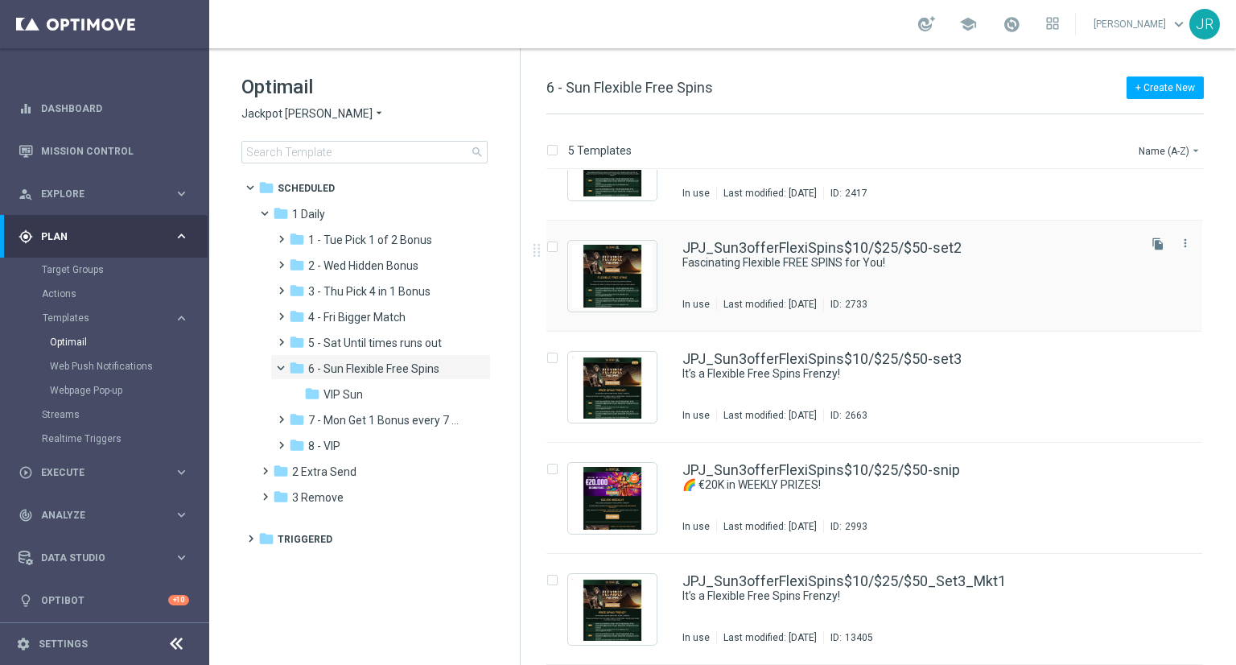
click at [823, 287] on div "JPJ_Sun3offerFlexiSpins$10/$25/$50-set2 Fascinating Flexible FREE SPINS for You…" at bounding box center [909, 276] width 452 height 70
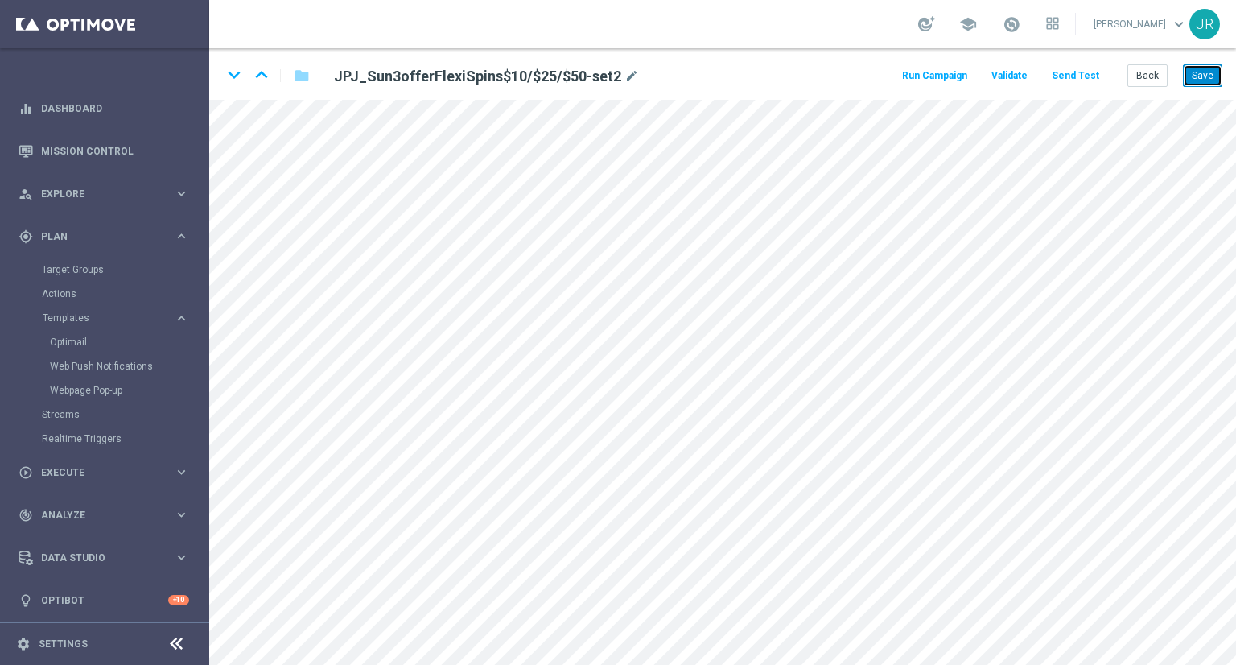
click at [1207, 79] on button "Save" at bounding box center [1202, 75] width 39 height 23
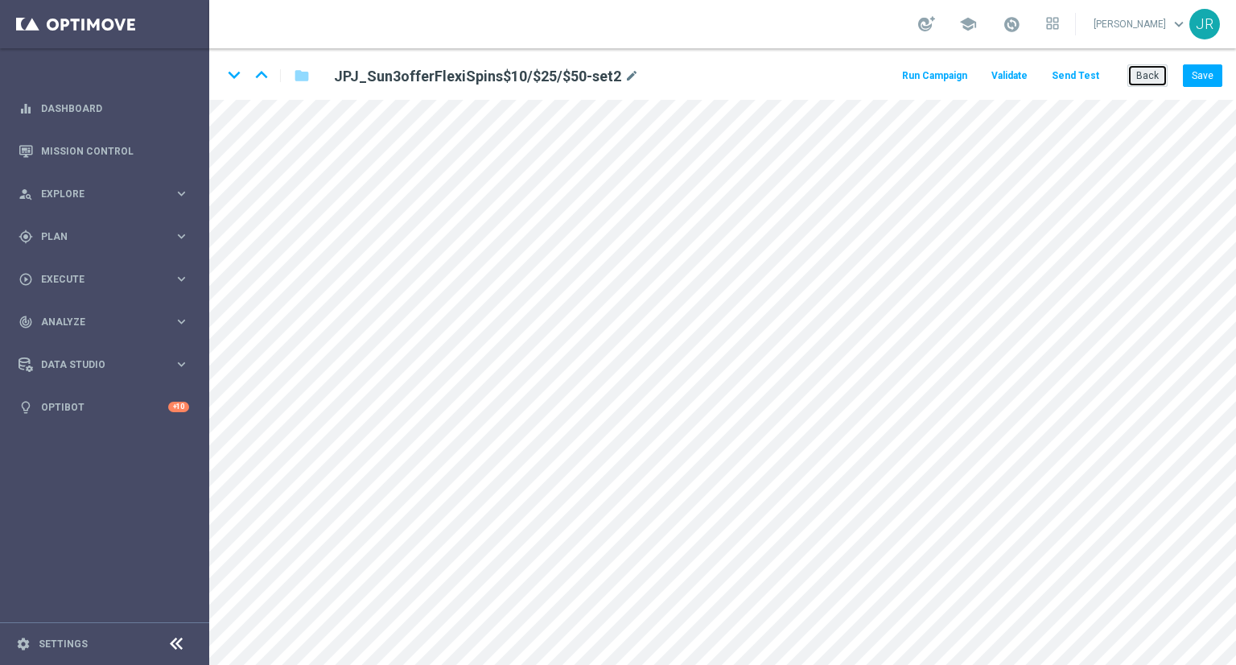
click at [1148, 72] on button "Back" at bounding box center [1148, 75] width 40 height 23
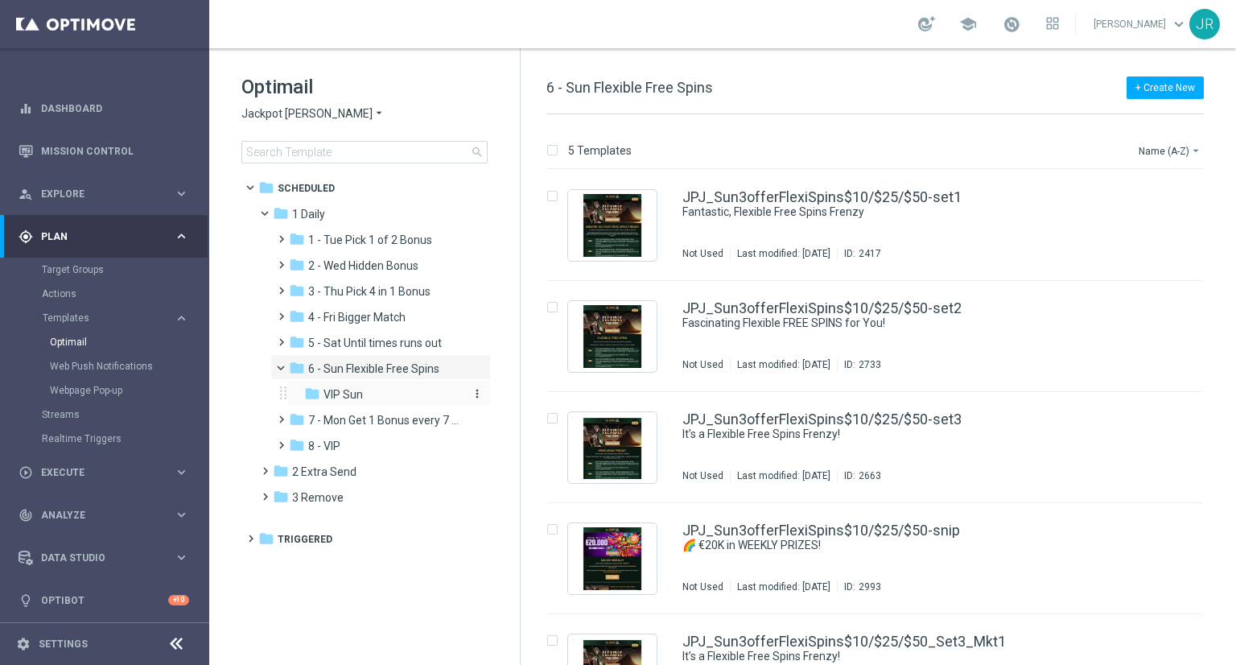
click at [345, 397] on span "VIP Sun" at bounding box center [343, 394] width 39 height 14
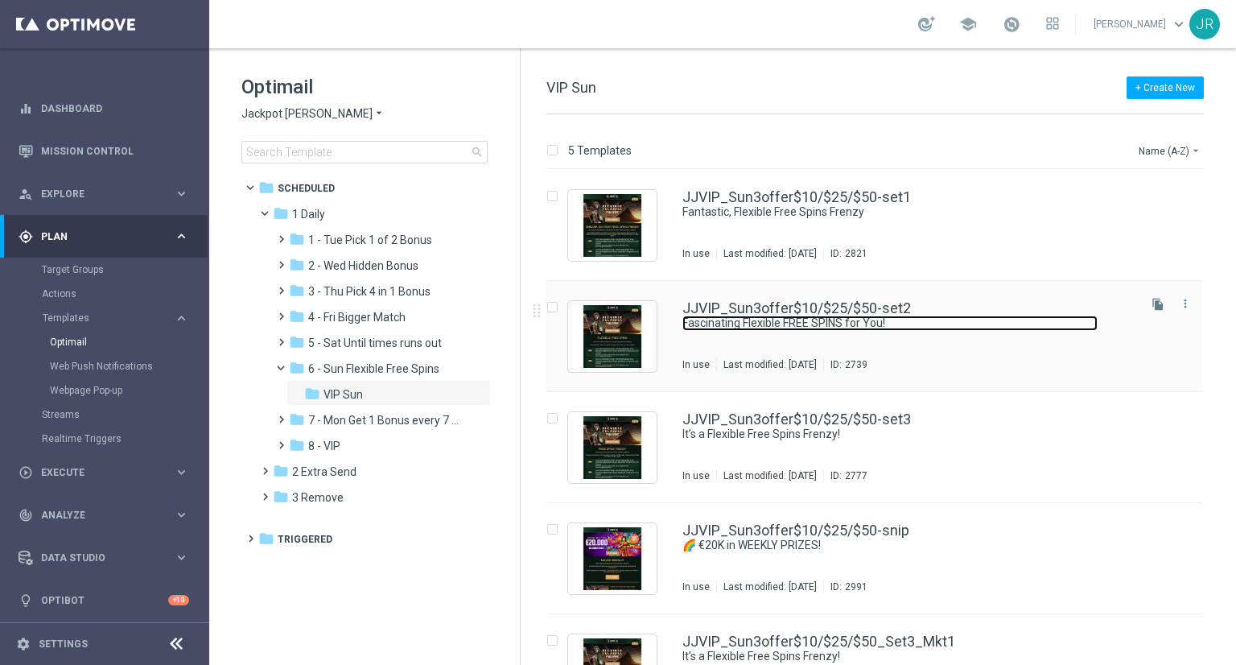
click at [899, 321] on link "Fascinating Flexible FREE SPINS for You!" at bounding box center [890, 323] width 415 height 15
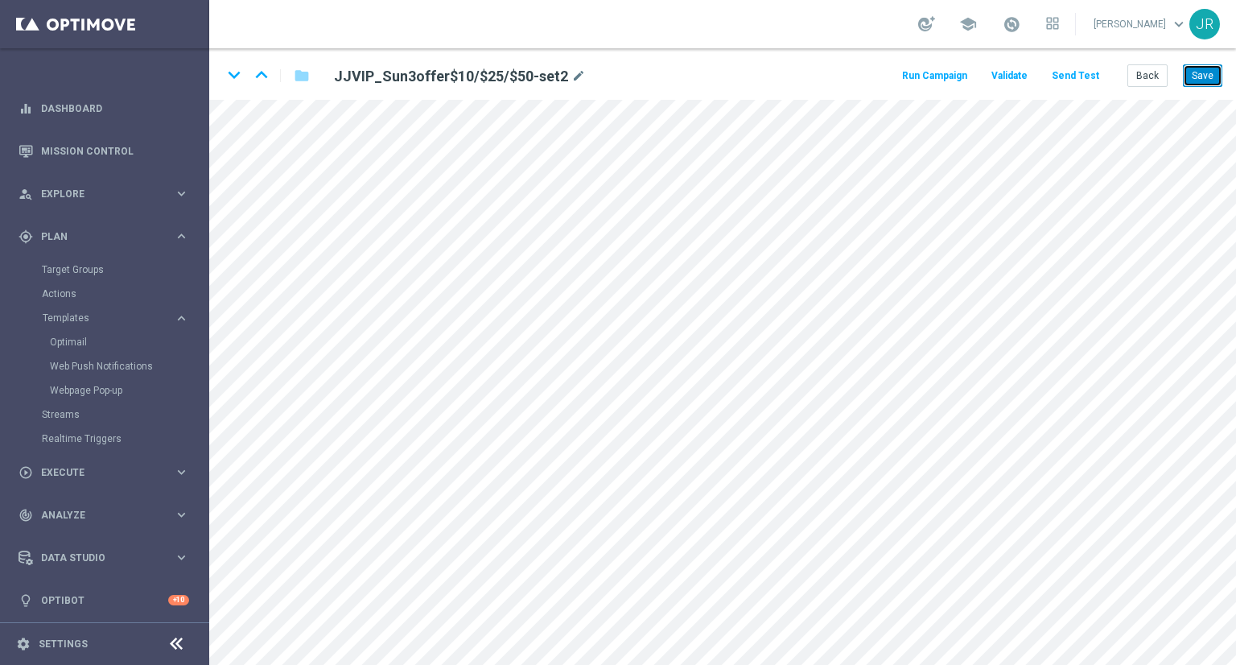
drag, startPoint x: 1204, startPoint y: 76, endPoint x: 1169, endPoint y: 133, distance: 67.2
click at [1203, 76] on button "Save" at bounding box center [1202, 75] width 39 height 23
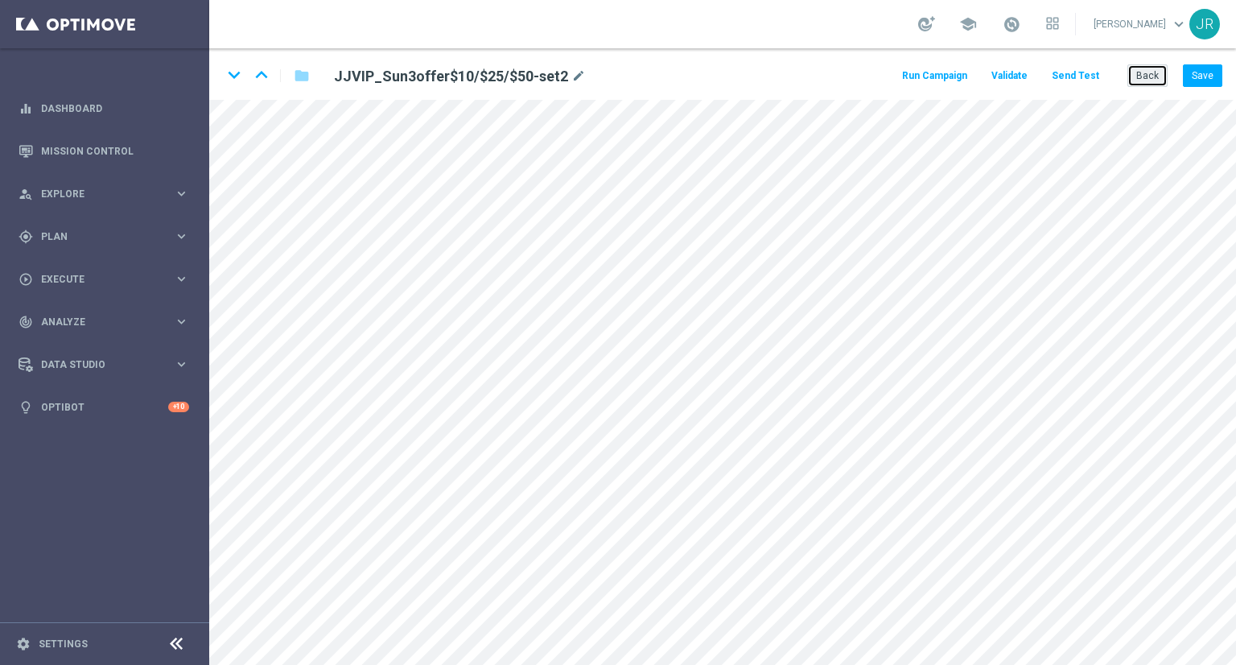
click at [1147, 76] on button "Back" at bounding box center [1148, 75] width 40 height 23
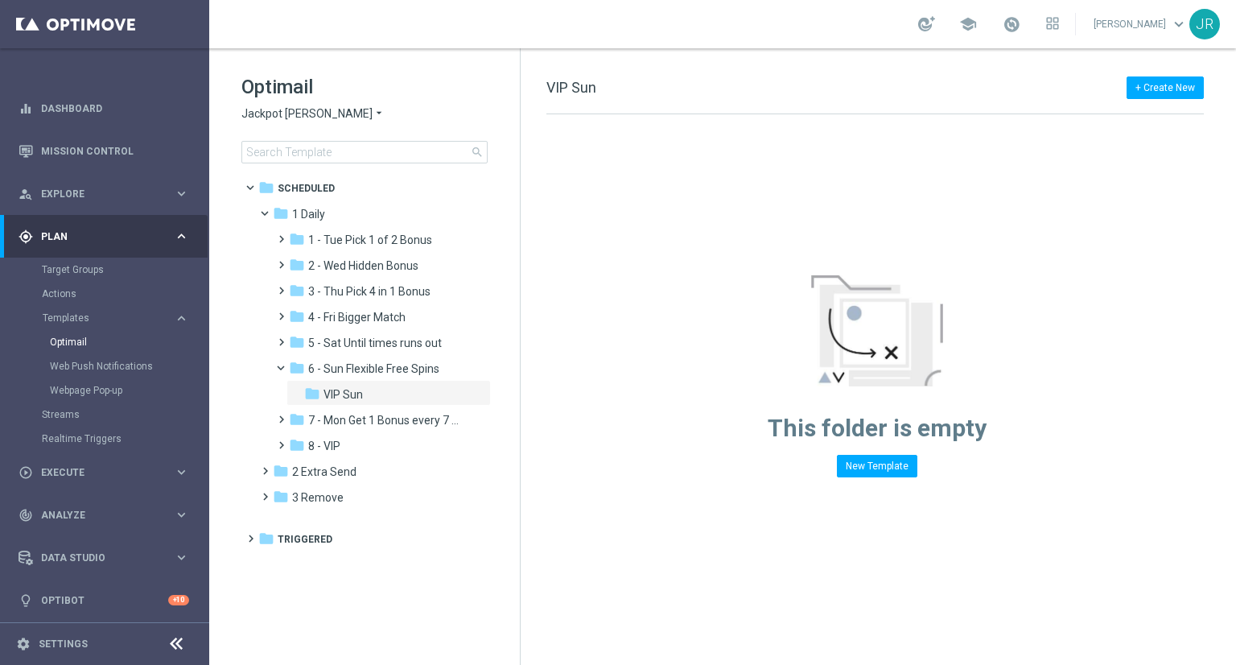
click at [249, 113] on span "Jackpot Jill" at bounding box center [306, 113] width 131 height 15
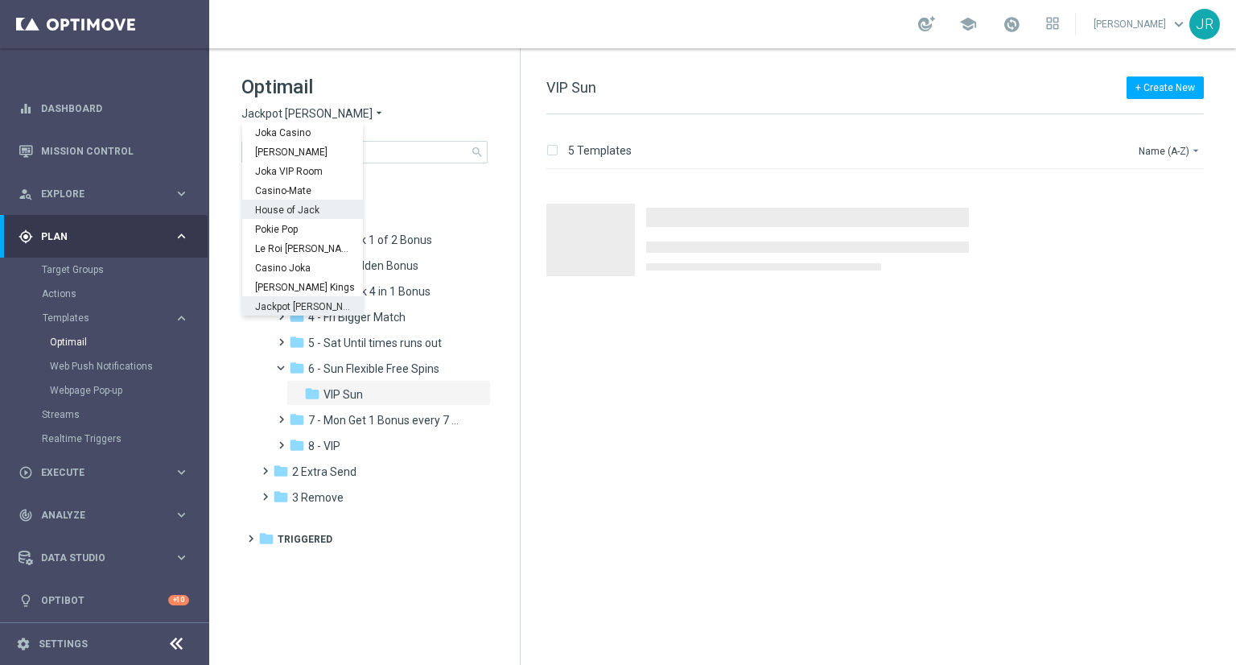
scroll to position [58, 0]
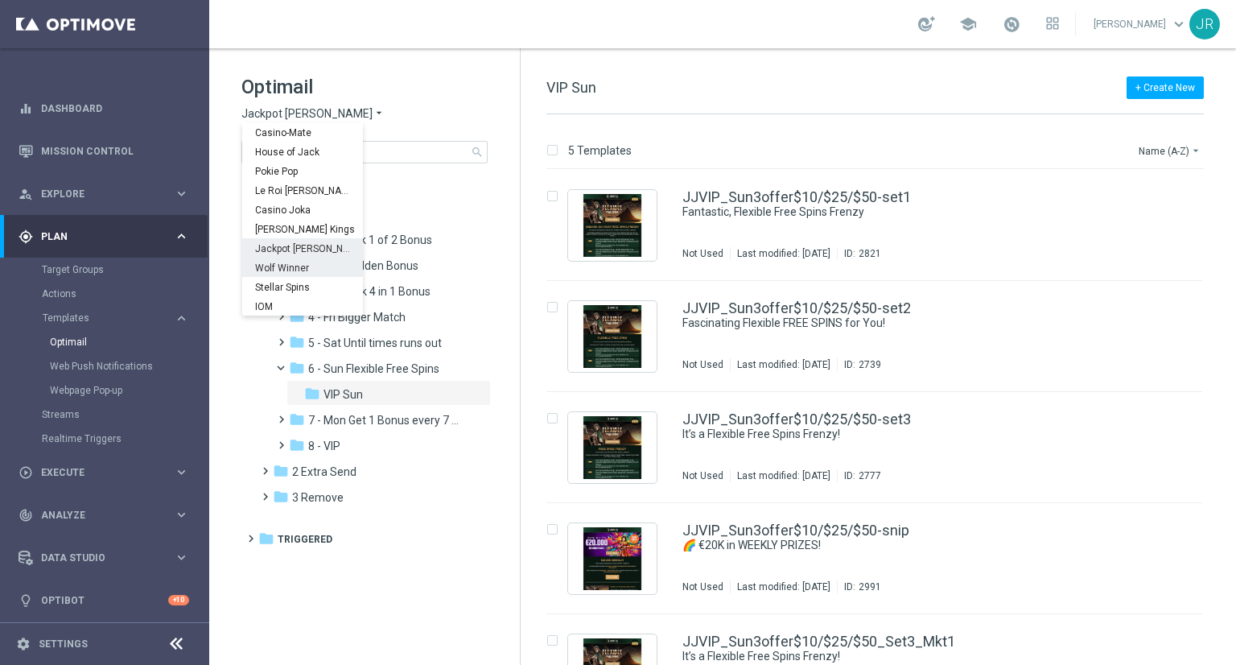
click at [0, 0] on span "Wolf Winner" at bounding box center [0, 0] width 0 height 0
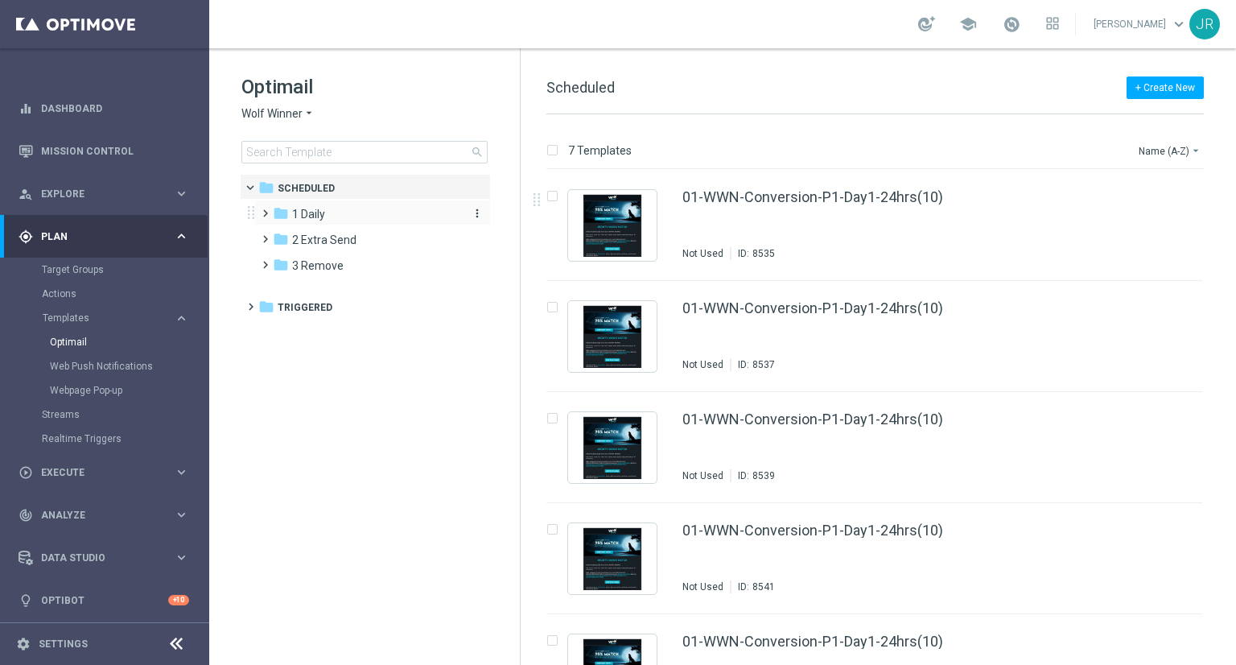
click at [332, 219] on div "folder 1 Daily" at bounding box center [365, 214] width 185 height 19
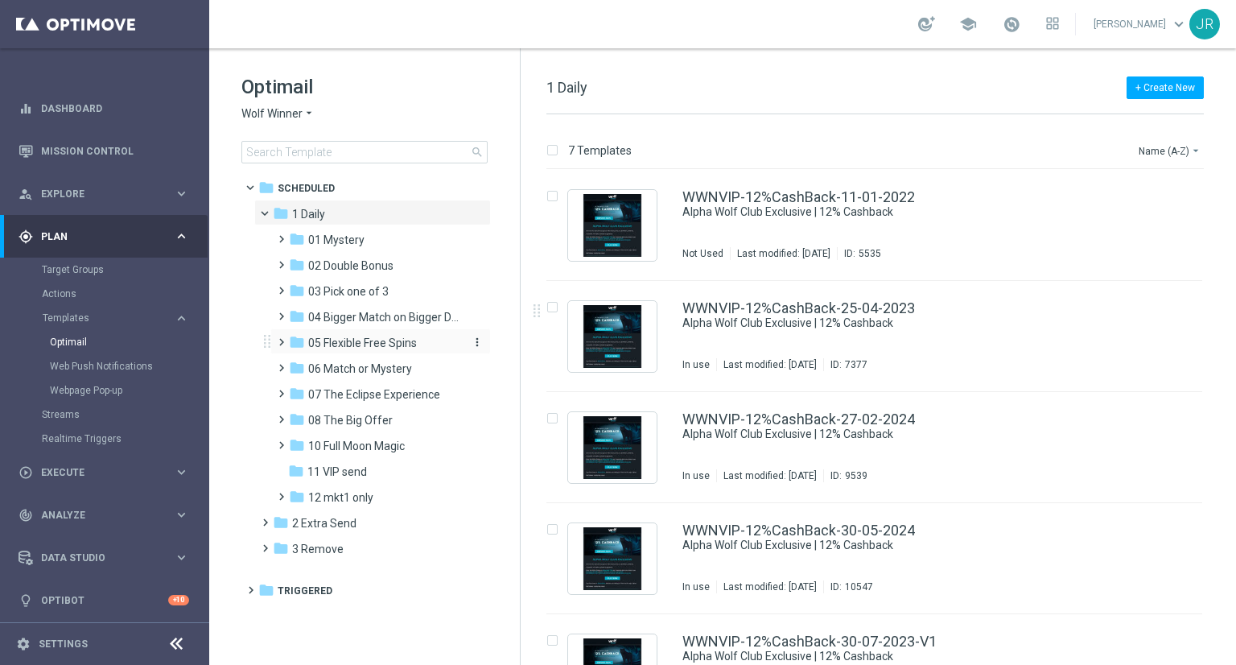
click at [340, 339] on span "05 Flexible Free Spins" at bounding box center [362, 343] width 109 height 14
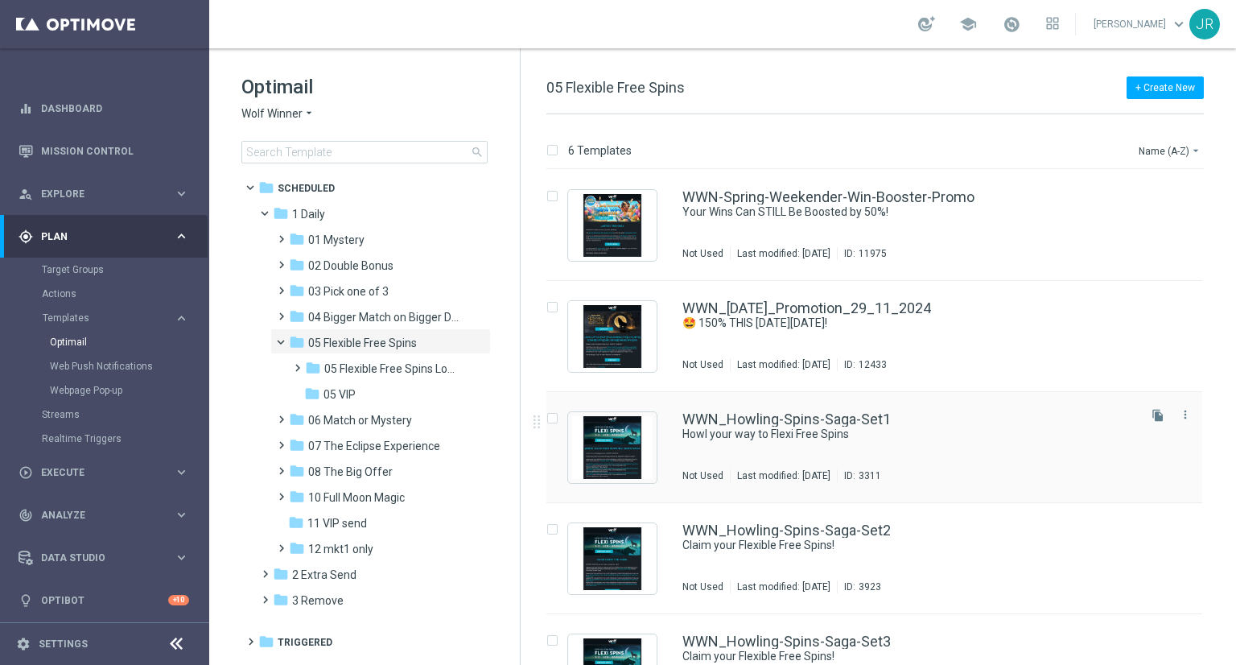
click at [794, 449] on div "WWN_Howling-Spins-Saga-Set1 Howl your way to Flexi Free Spins Not Used Last mod…" at bounding box center [909, 447] width 452 height 70
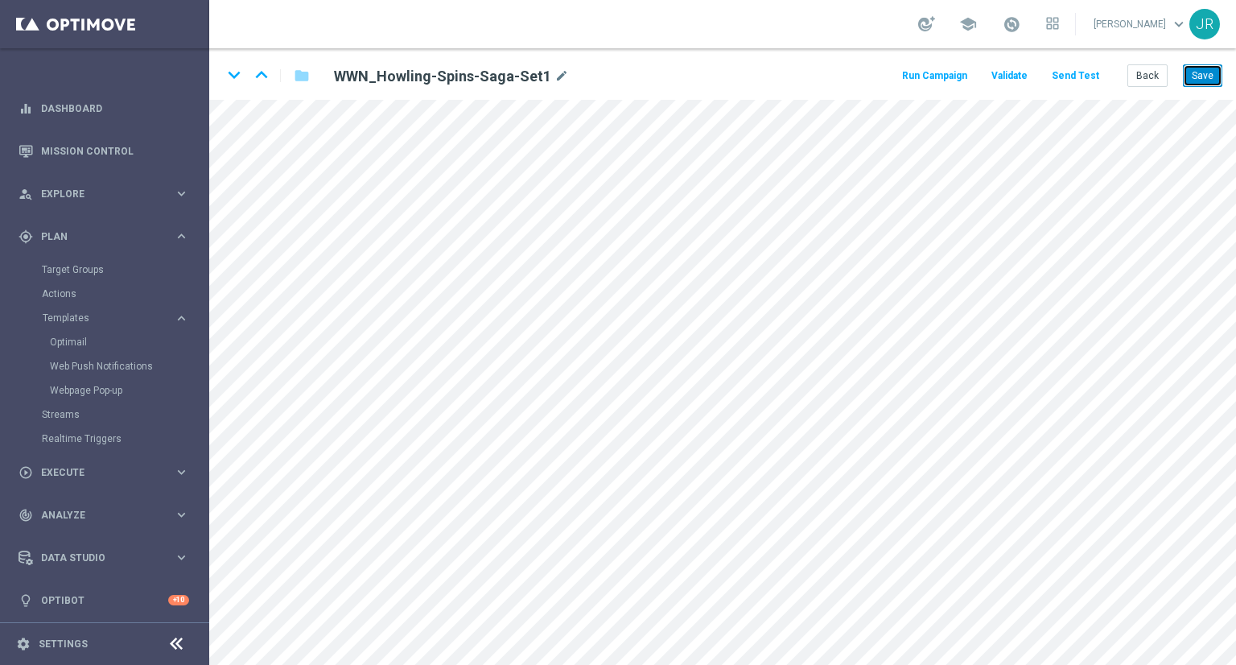
drag, startPoint x: 1197, startPoint y: 74, endPoint x: 1198, endPoint y: 97, distance: 22.6
click at [1197, 75] on button "Save" at bounding box center [1202, 75] width 39 height 23
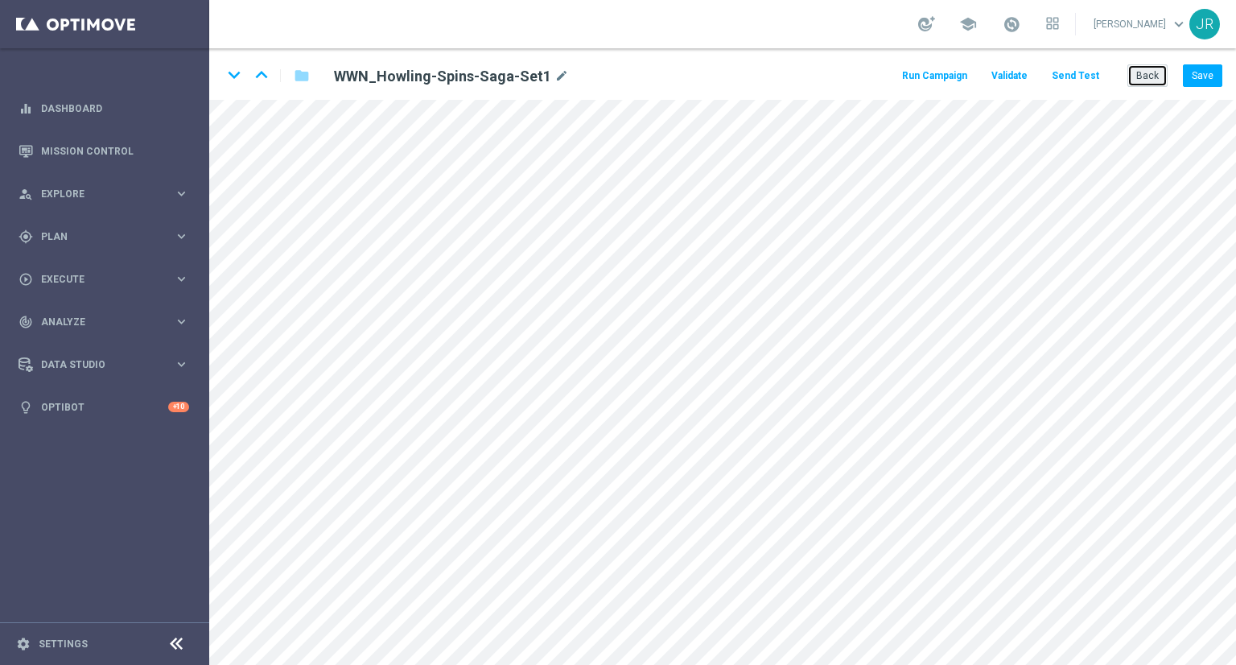
click at [1141, 81] on button "Back" at bounding box center [1148, 75] width 40 height 23
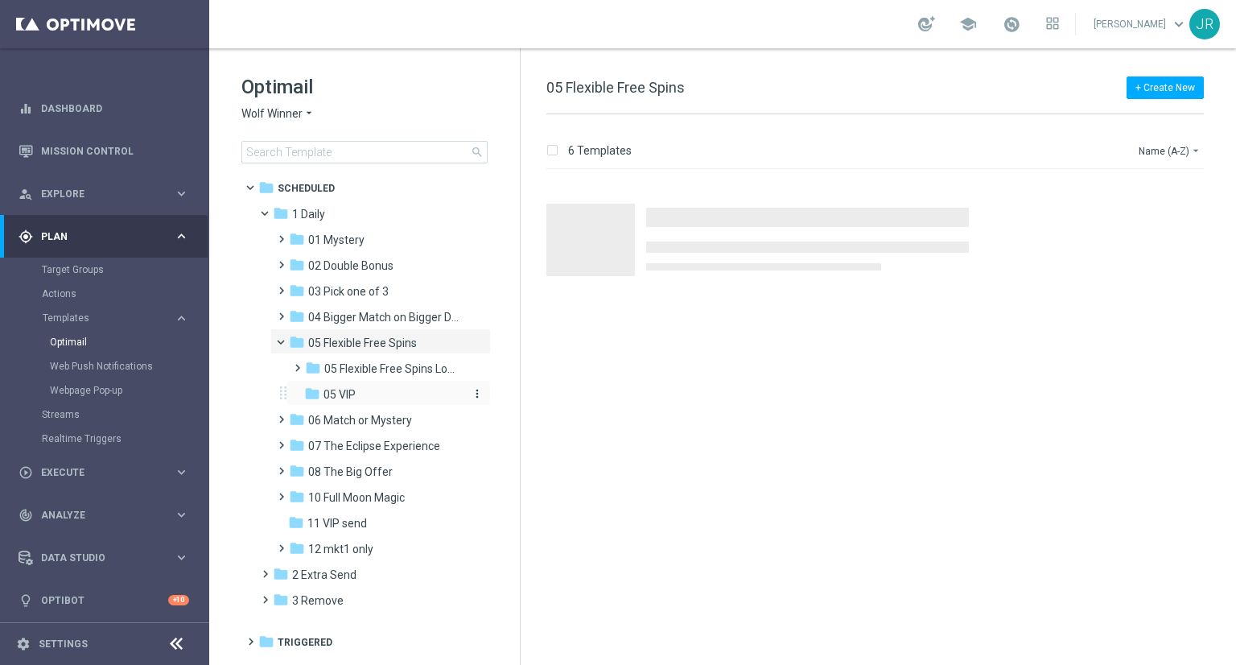
click at [399, 397] on div "folder 05 VIP" at bounding box center [383, 395] width 159 height 19
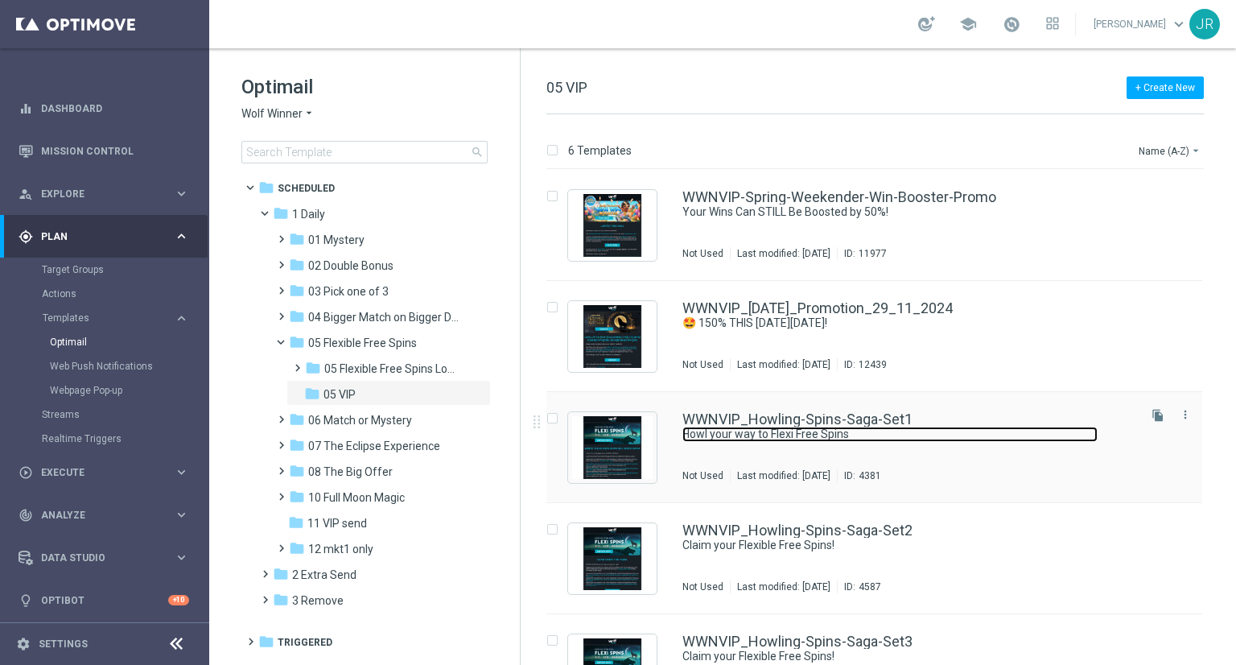
click at [943, 435] on link "Howl your way to Flexi Free Spins" at bounding box center [890, 434] width 415 height 15
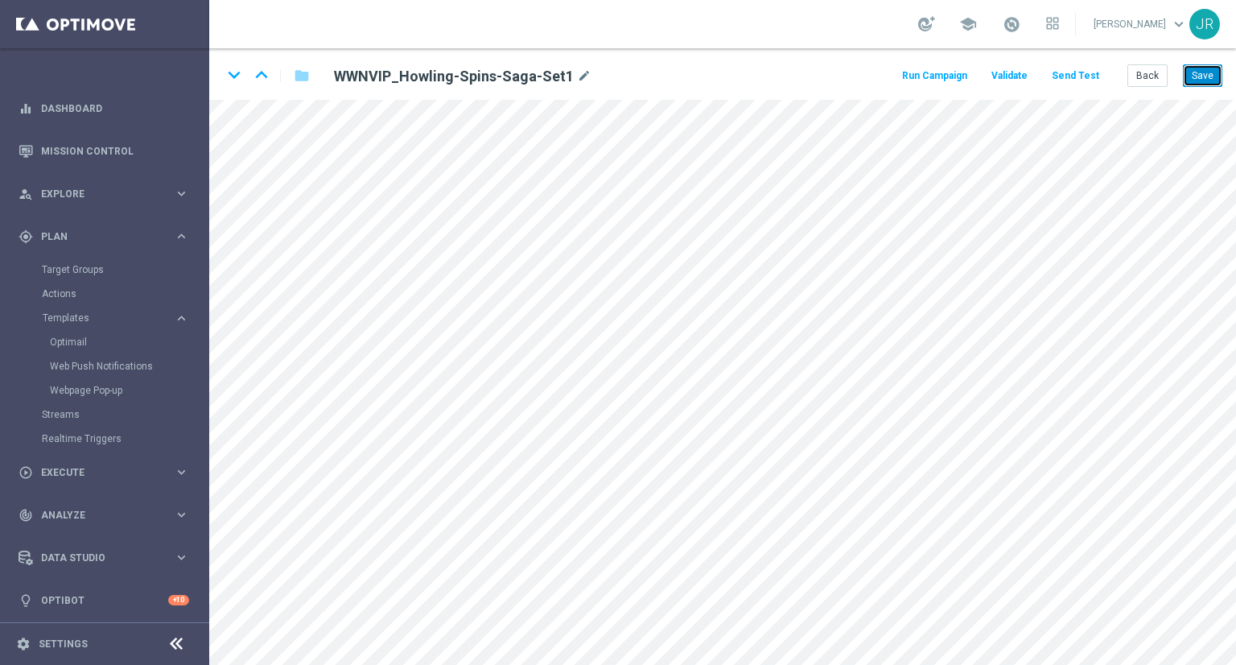
click at [1196, 85] on button "Save" at bounding box center [1202, 75] width 39 height 23
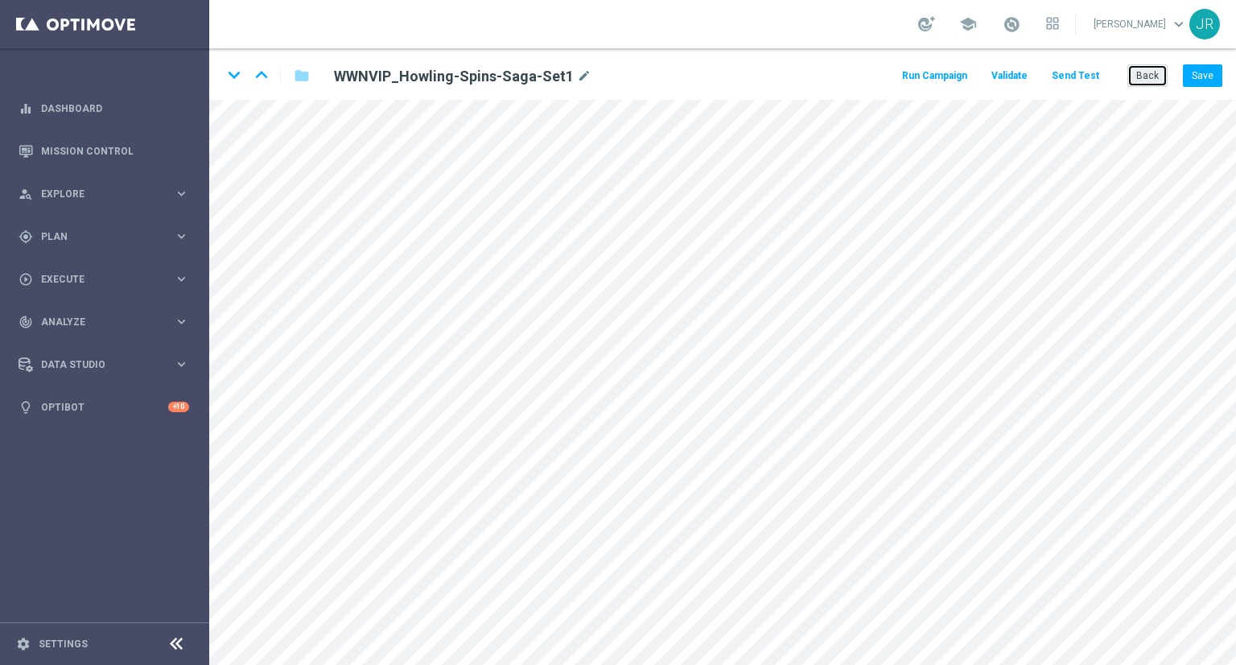
drag, startPoint x: 1153, startPoint y: 75, endPoint x: 1137, endPoint y: 81, distance: 16.6
click at [1152, 75] on button "Back" at bounding box center [1148, 75] width 40 height 23
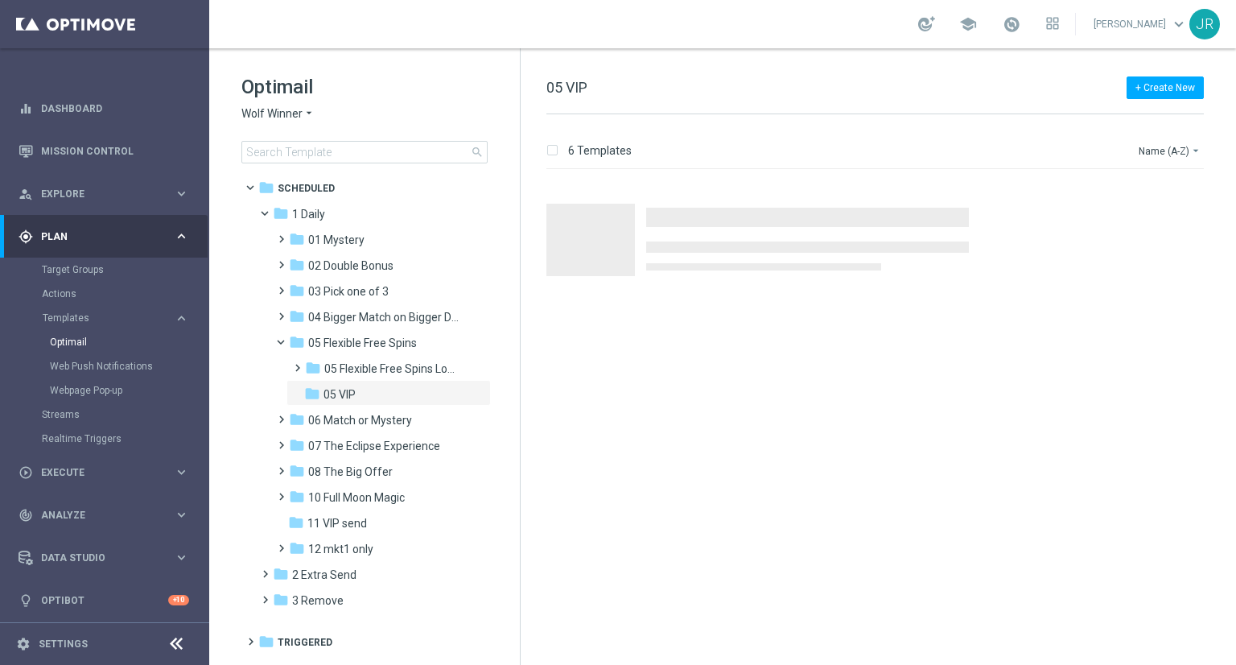
click at [293, 112] on span "Wolf Winner" at bounding box center [271, 113] width 61 height 15
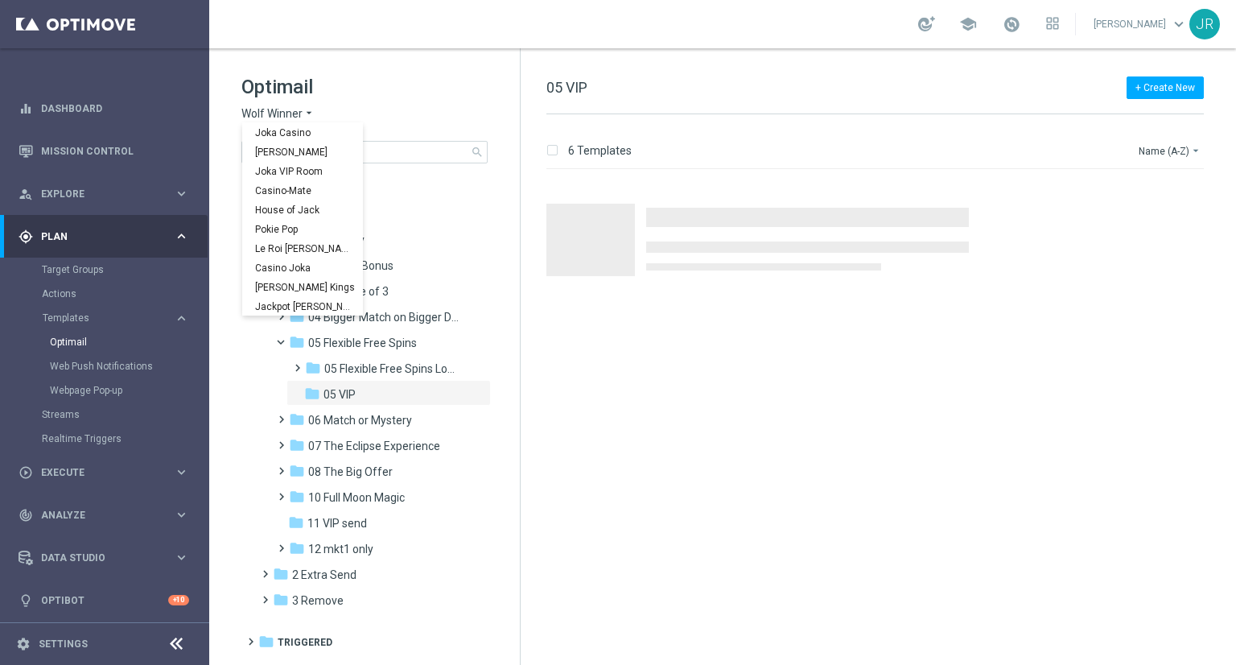
scroll to position [58, 0]
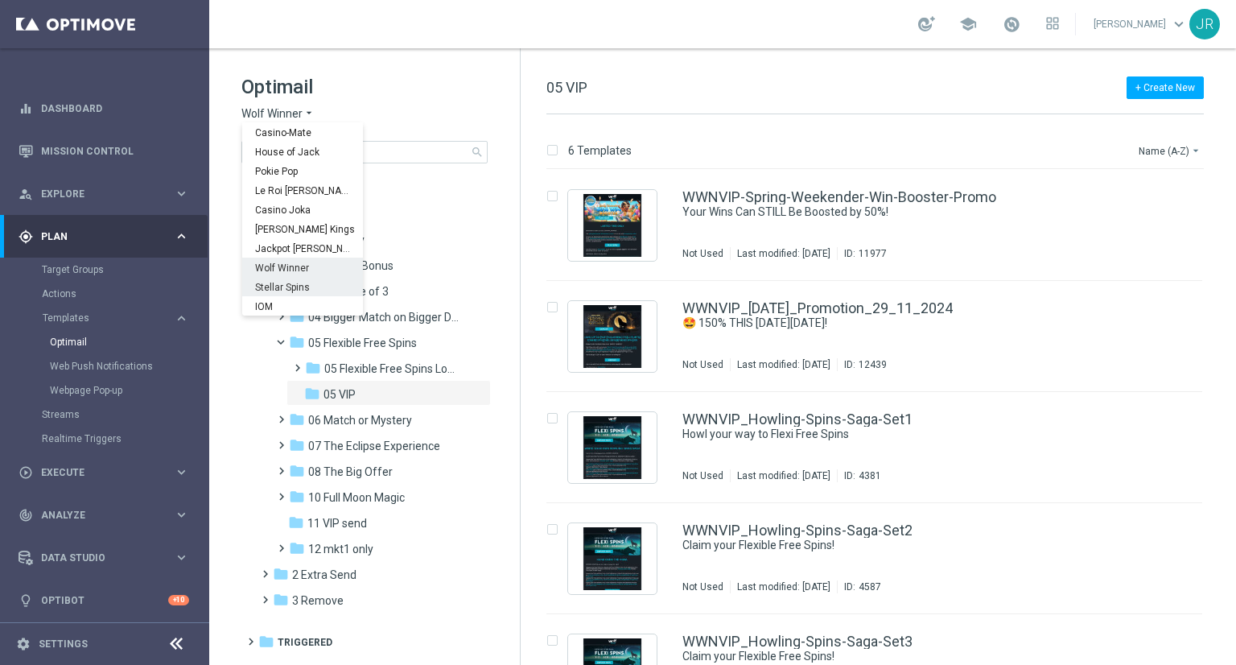
click at [0, 0] on span "Stellar Spins" at bounding box center [0, 0] width 0 height 0
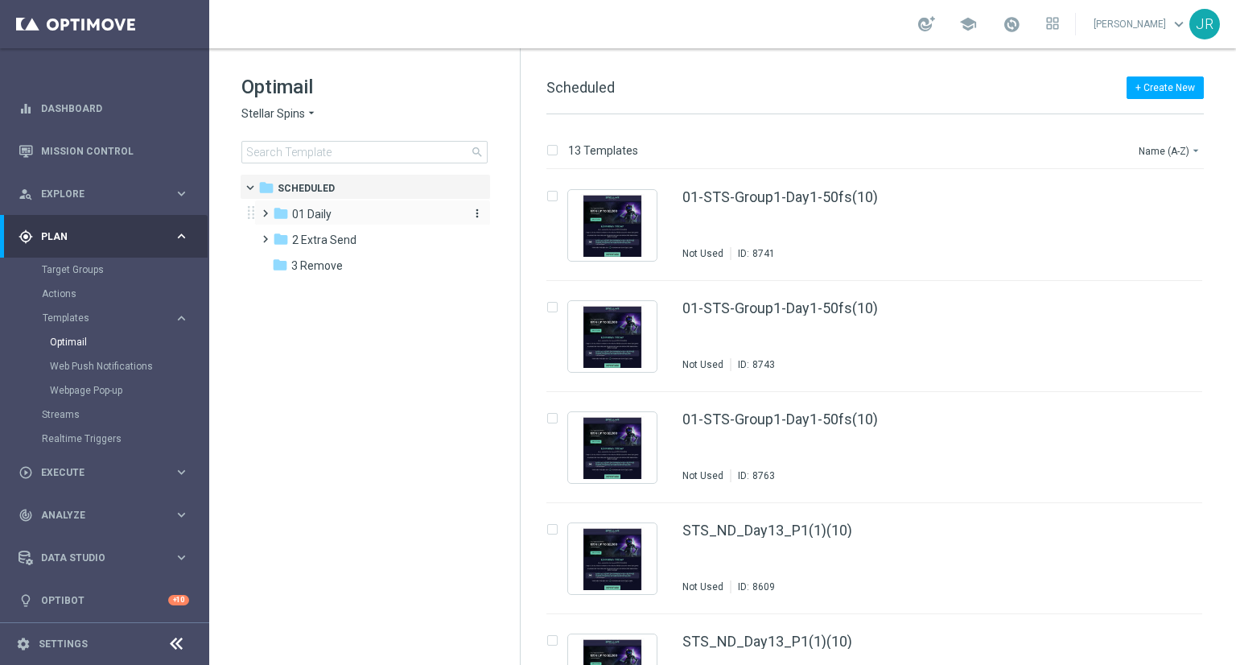
click at [319, 214] on span "01 Daily" at bounding box center [311, 214] width 39 height 14
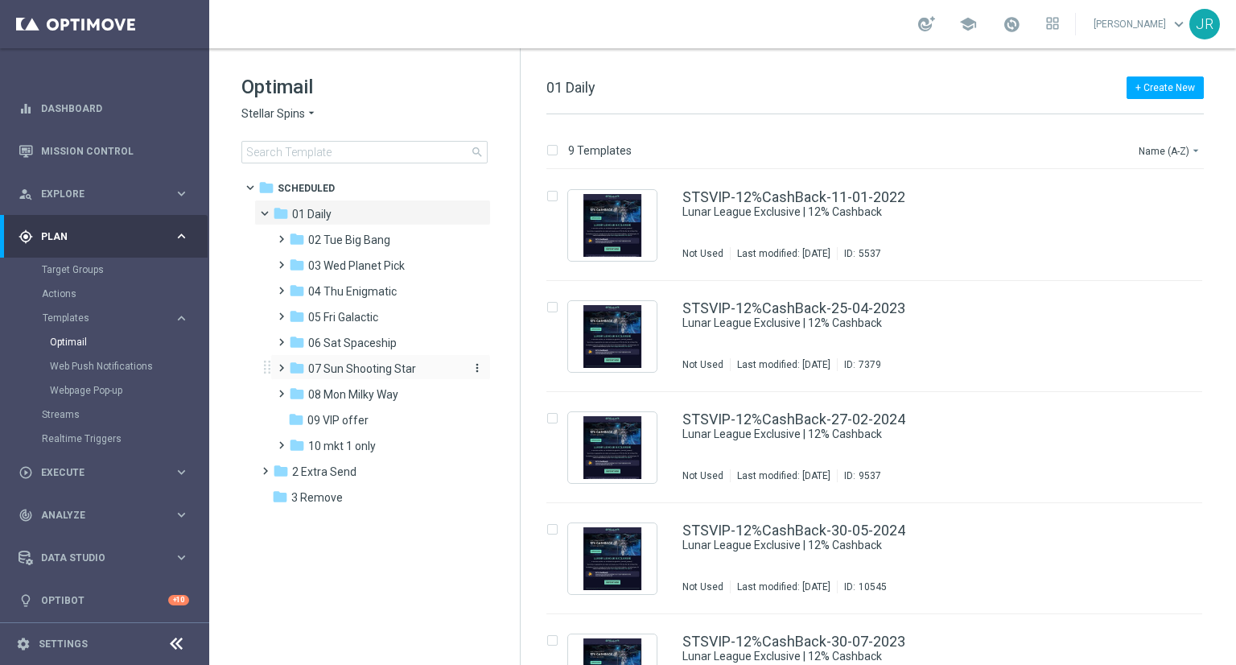
click at [343, 369] on span "07 Sun Shooting Star" at bounding box center [362, 368] width 108 height 14
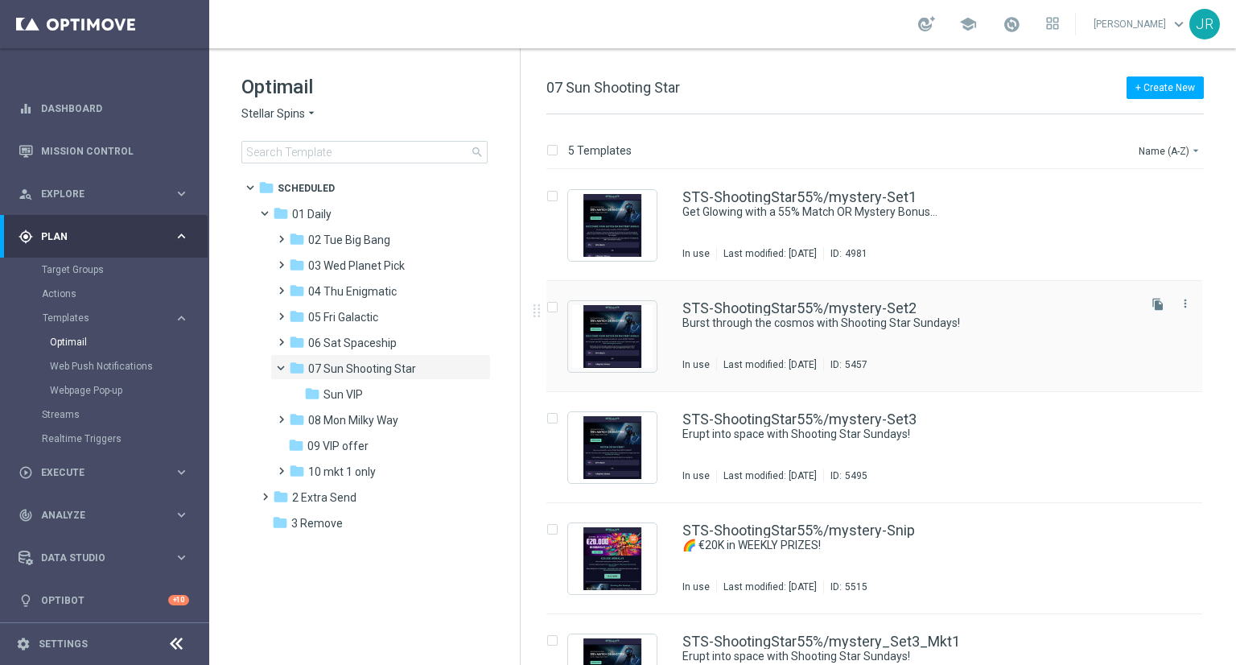
click at [813, 342] on div "STS-ShootingStar55%/mystery-Set2 Burst through the cosmos with Shooting Star Su…" at bounding box center [909, 336] width 452 height 70
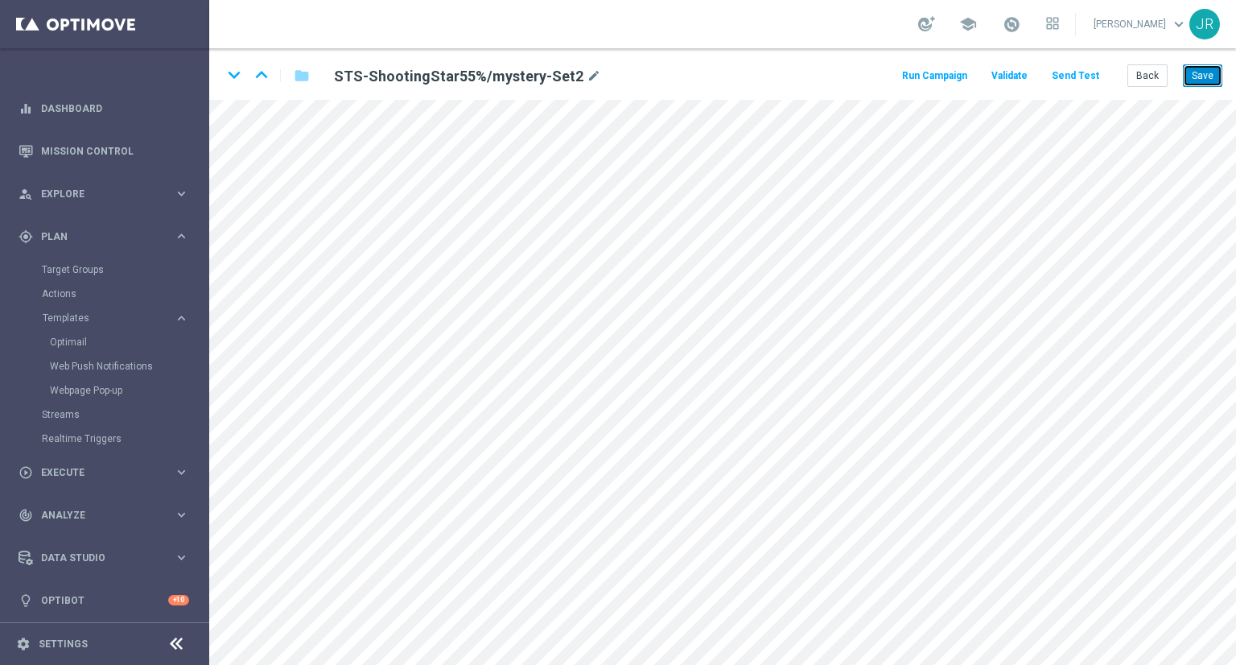
click at [1215, 72] on button "Save" at bounding box center [1202, 75] width 39 height 23
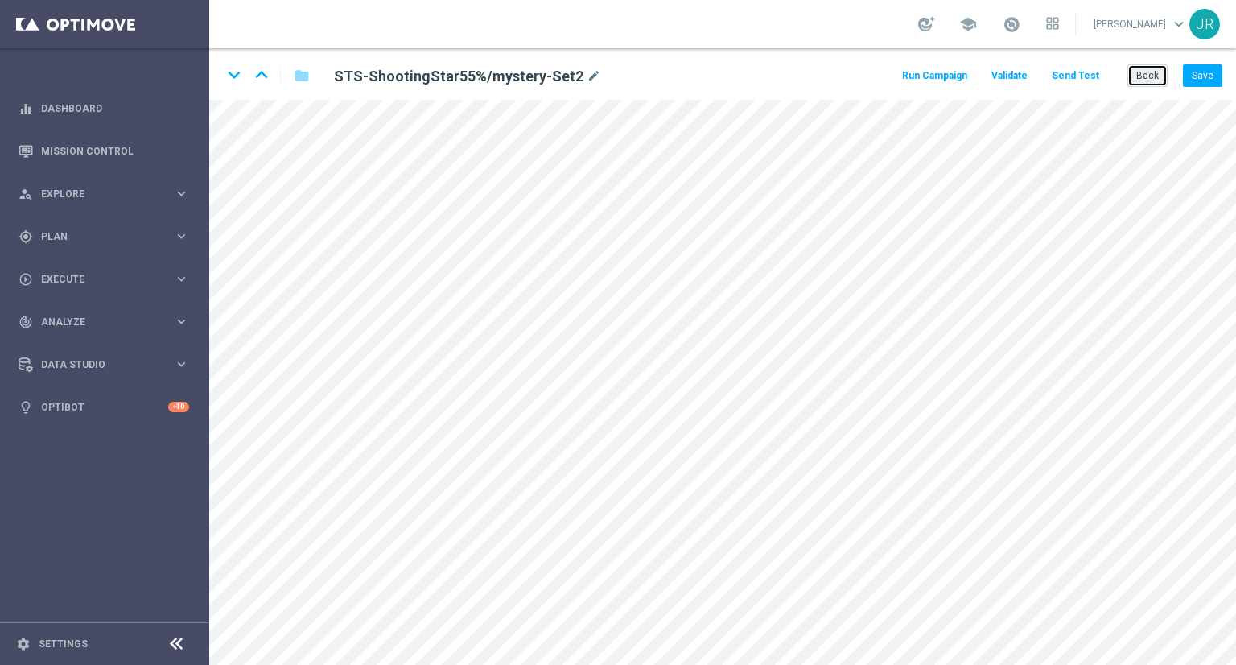
click at [1155, 75] on button "Back" at bounding box center [1148, 75] width 40 height 23
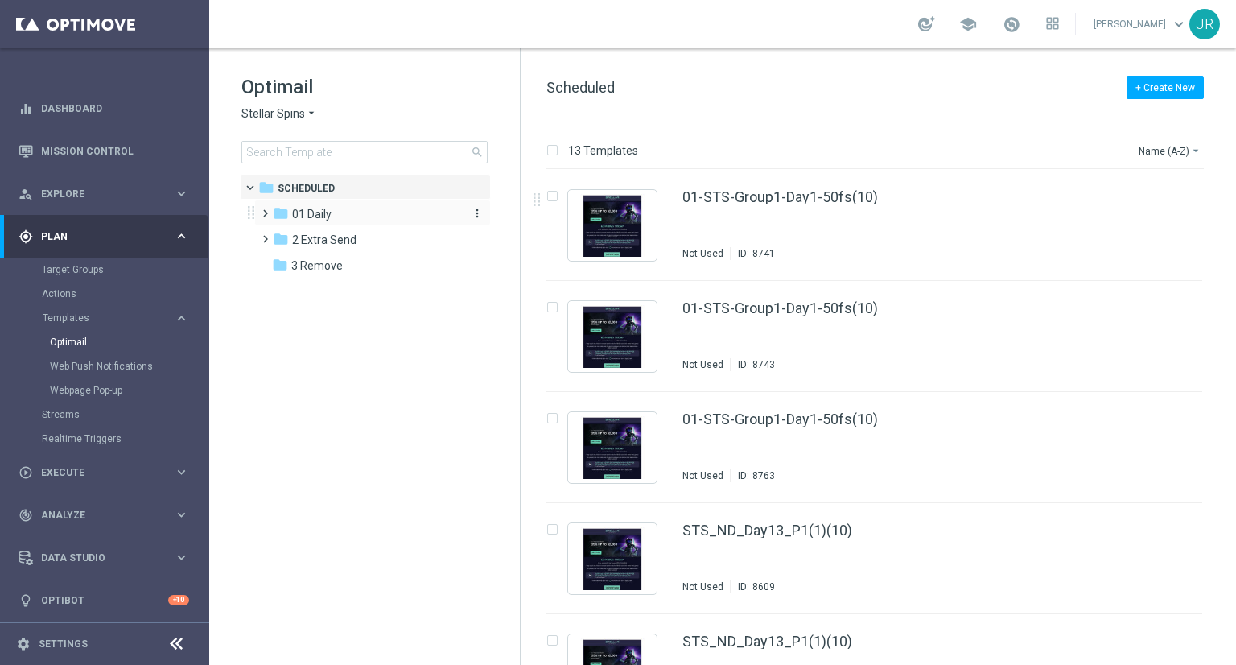
click at [324, 217] on span "01 Daily" at bounding box center [311, 214] width 39 height 14
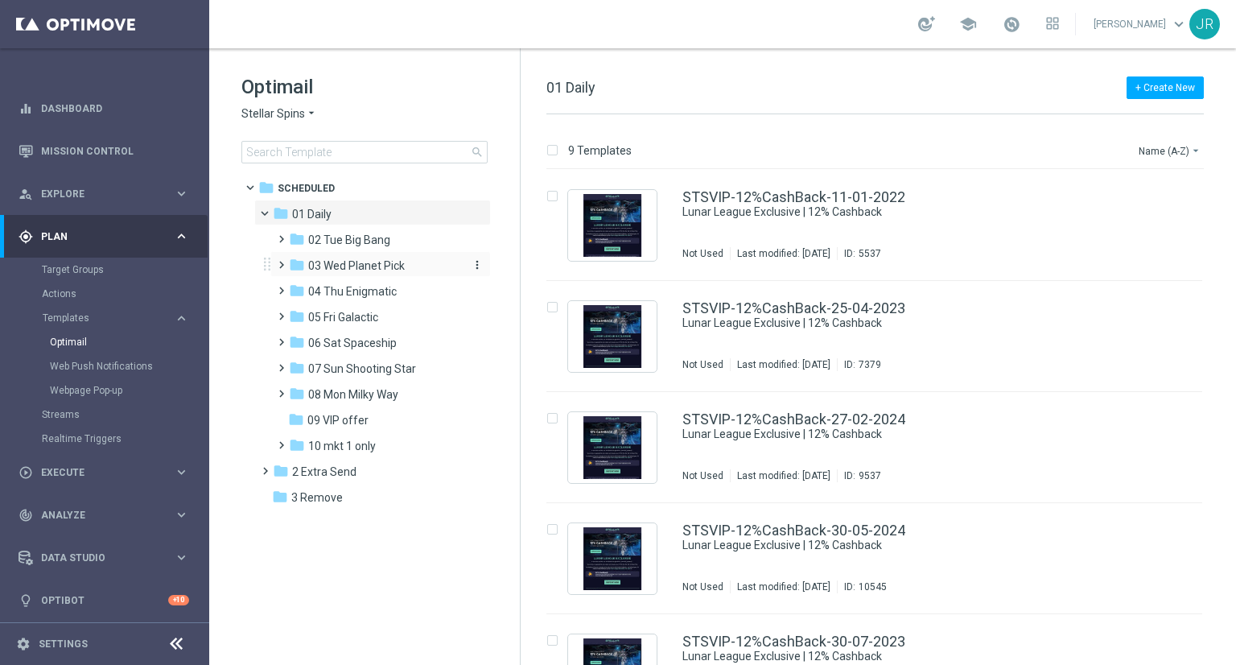
click at [356, 264] on span "03 Wed Planet Pick" at bounding box center [356, 265] width 97 height 14
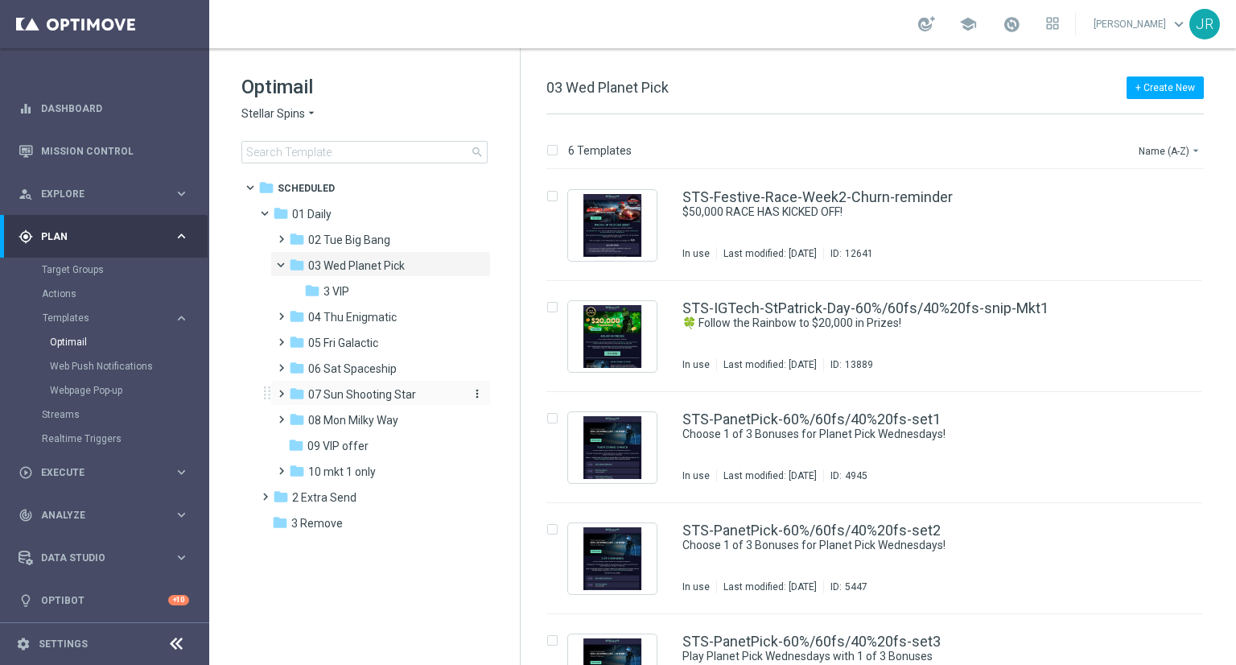
click at [345, 390] on span "07 Sun Shooting Star" at bounding box center [362, 394] width 108 height 14
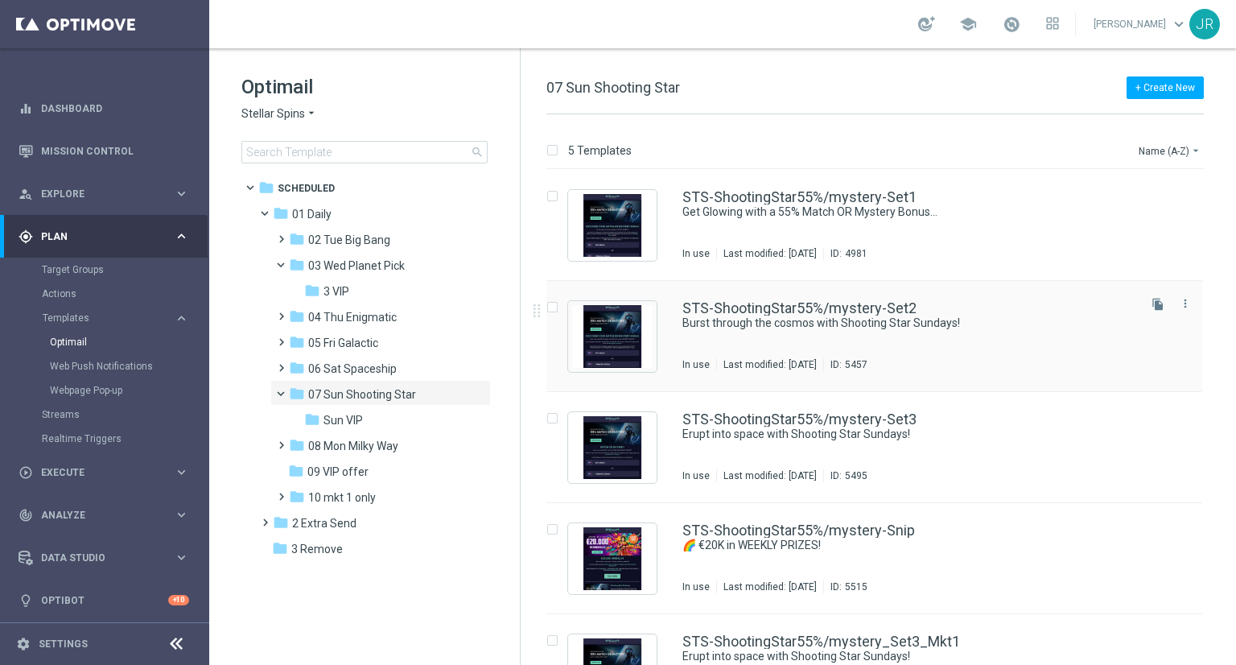
click at [800, 336] on div "STS-ShootingStar55%/mystery-Set2 Burst through the cosmos with Shooting Star Su…" at bounding box center [909, 336] width 452 height 70
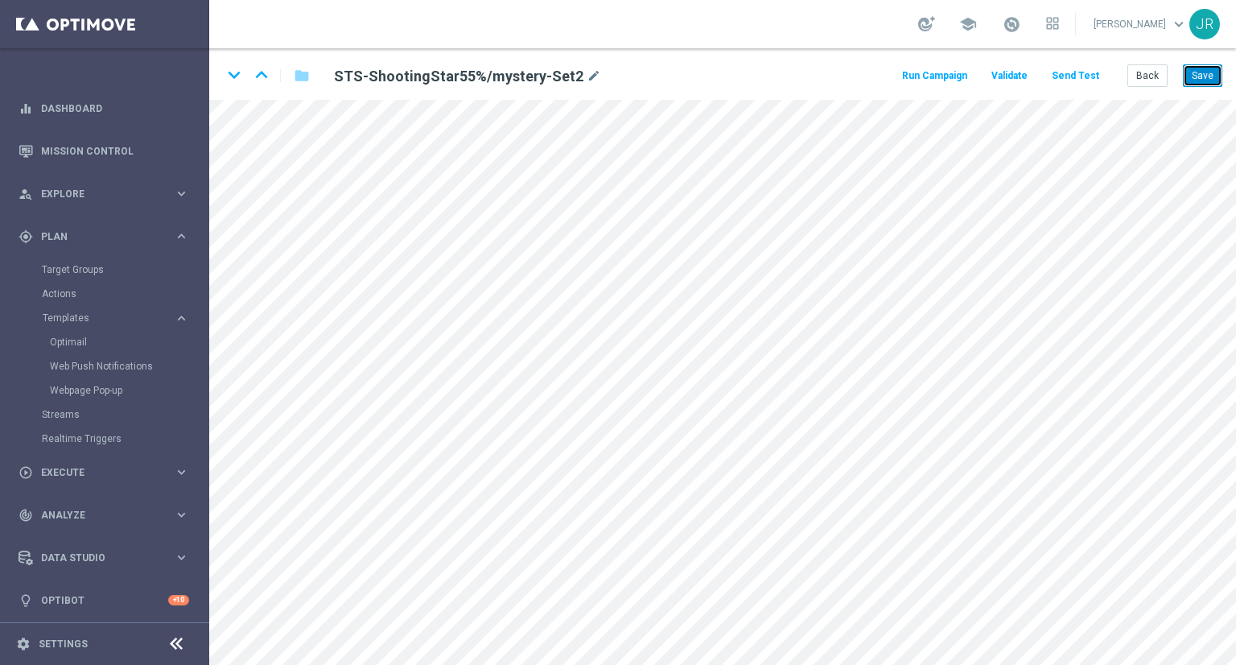
click at [1203, 79] on button "Save" at bounding box center [1202, 75] width 39 height 23
click at [1141, 80] on button "Back" at bounding box center [1148, 75] width 40 height 23
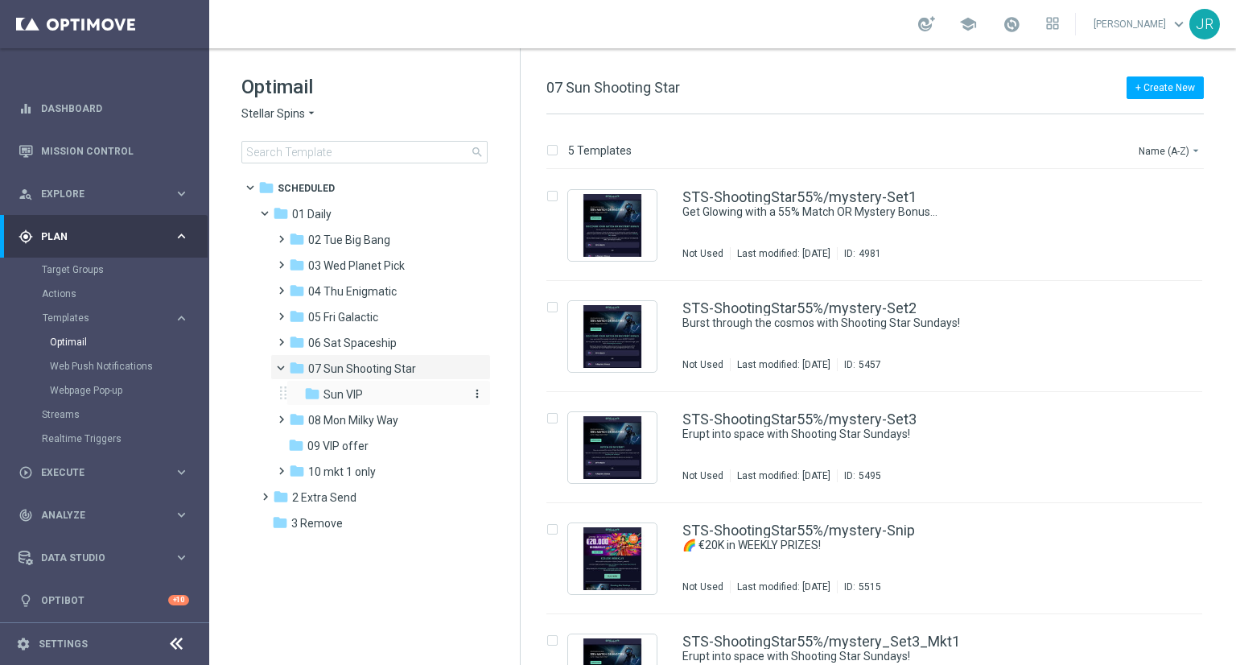
click at [363, 398] on div "folder Sun VIP" at bounding box center [383, 395] width 159 height 19
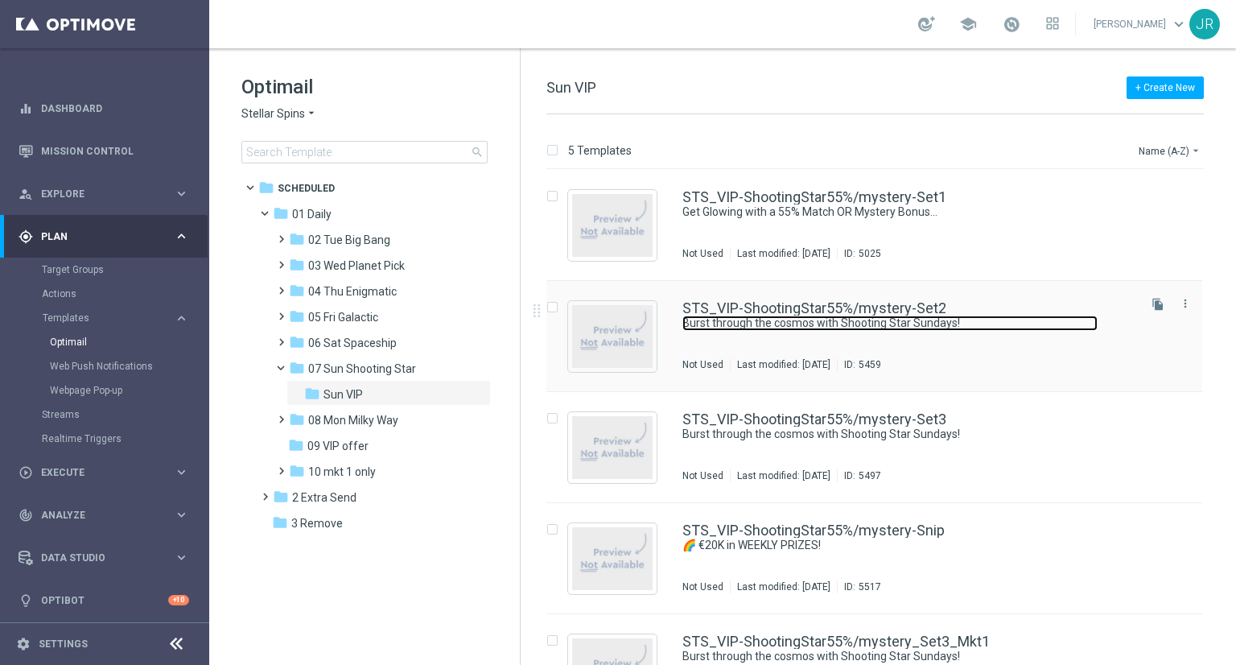
click at [856, 316] on link "Burst through the cosmos with Shooting Star Sundays!" at bounding box center [890, 323] width 415 height 15
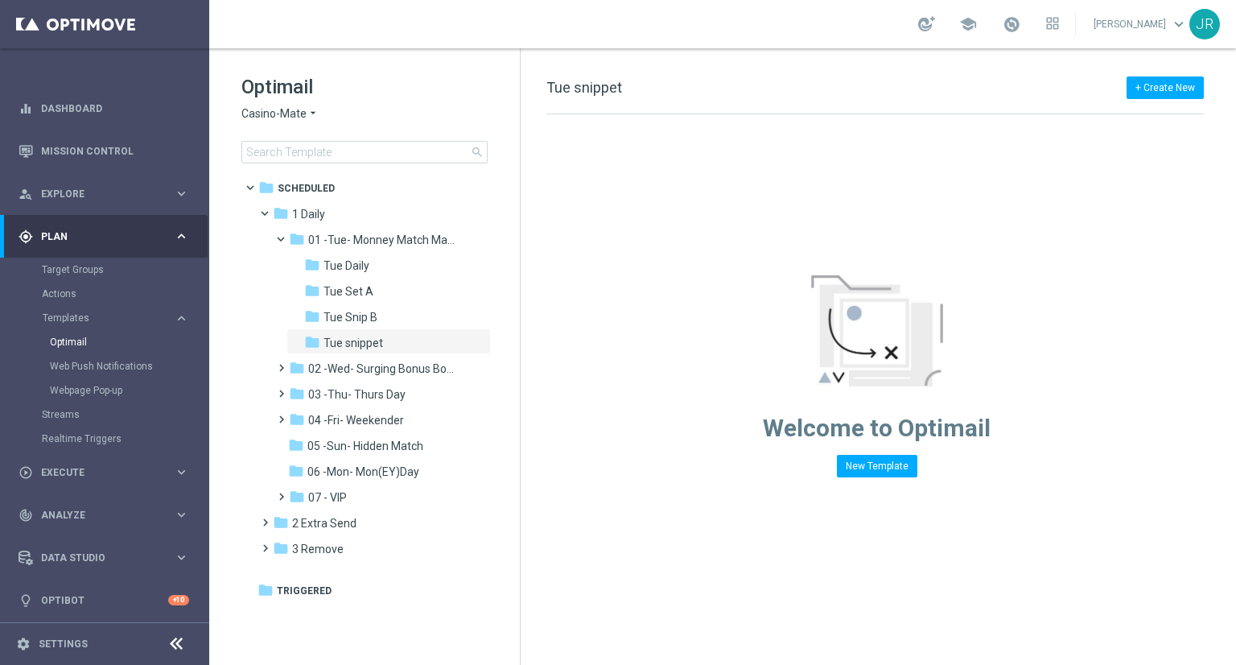
click at [279, 120] on span "Casino-Mate" at bounding box center [273, 113] width 65 height 15
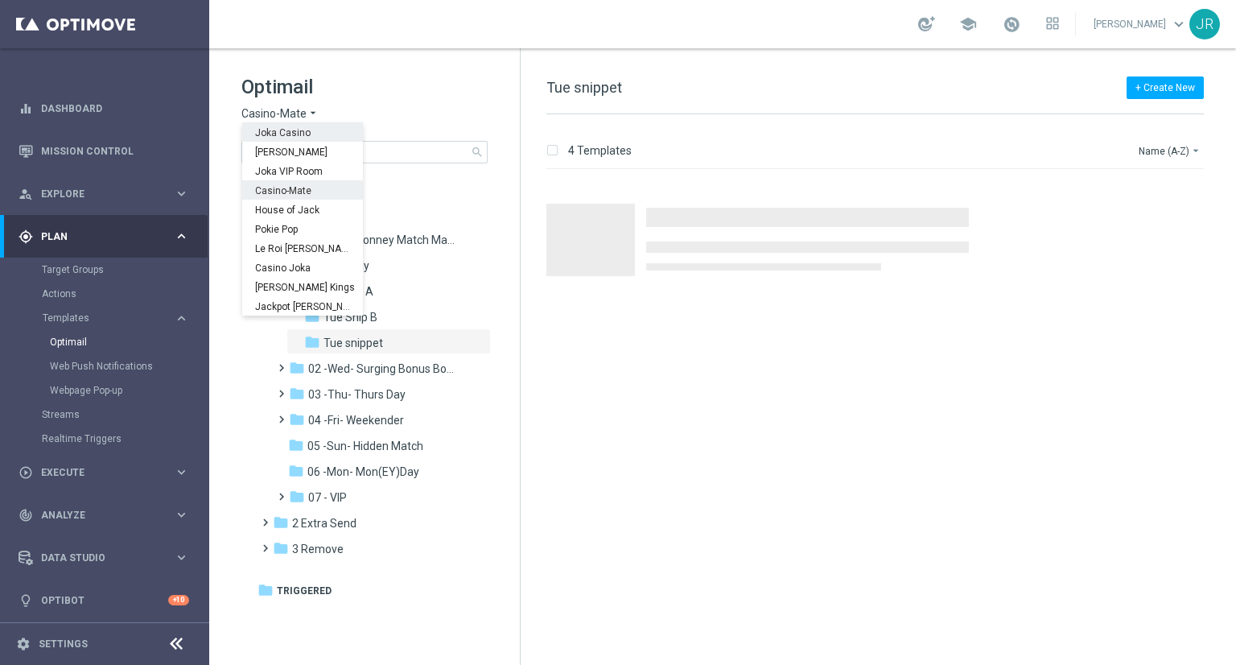
click at [0, 0] on span "Joka Casino" at bounding box center [0, 0] width 0 height 0
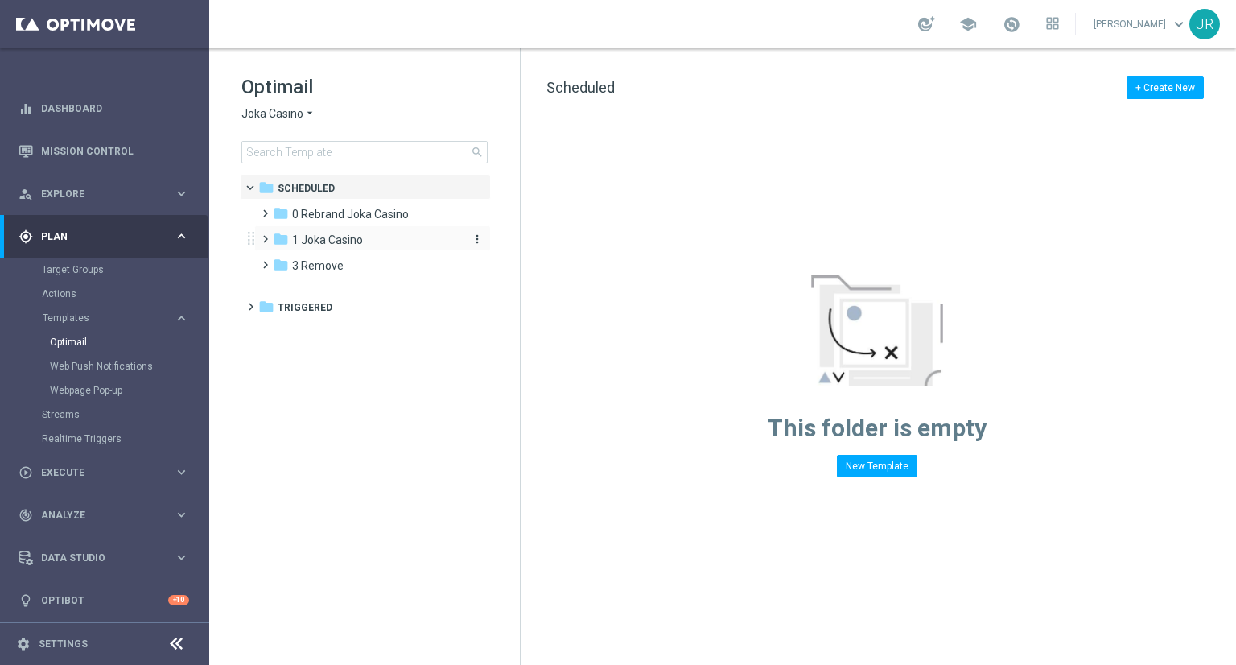
click at [319, 241] on span "1 Joka Casino" at bounding box center [327, 240] width 71 height 14
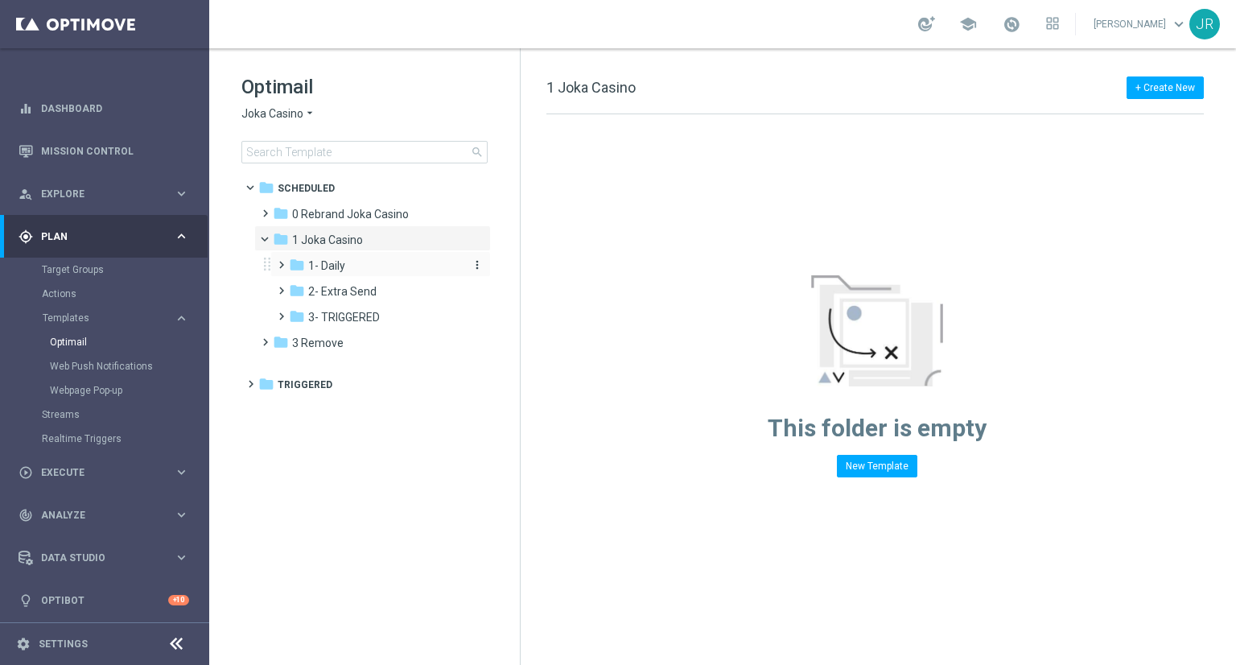
click at [325, 268] on span "1- Daily" at bounding box center [326, 265] width 37 height 14
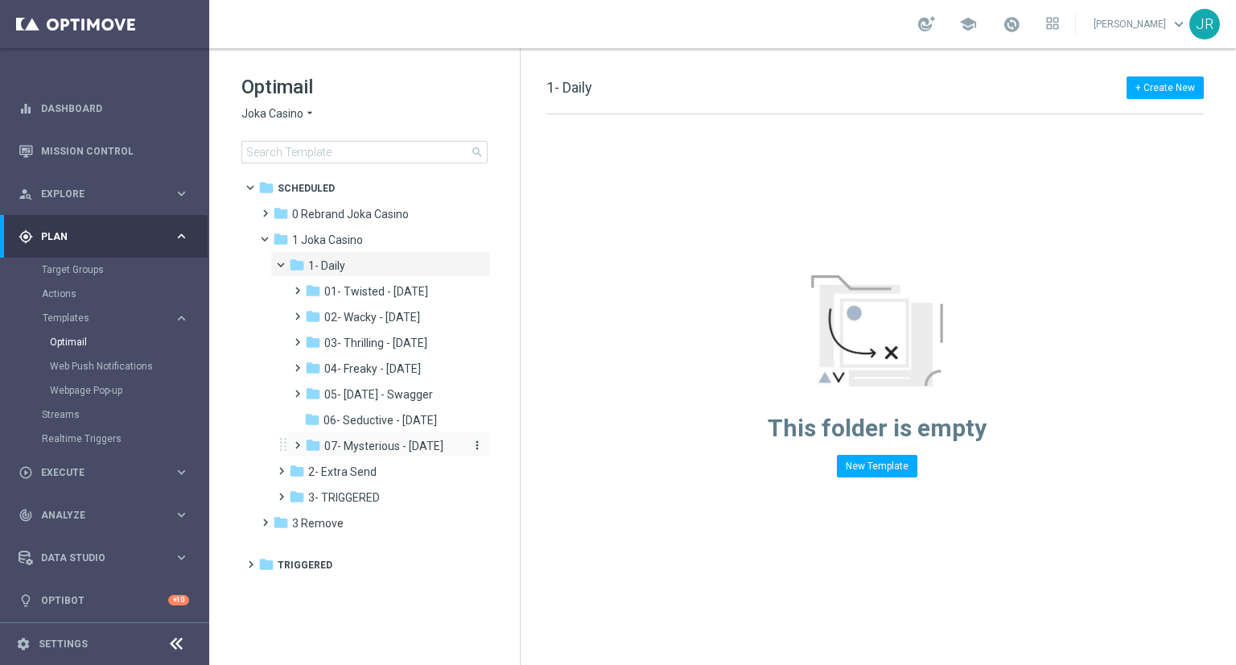
click at [390, 448] on span "07- Mysterious - Monday" at bounding box center [383, 446] width 119 height 14
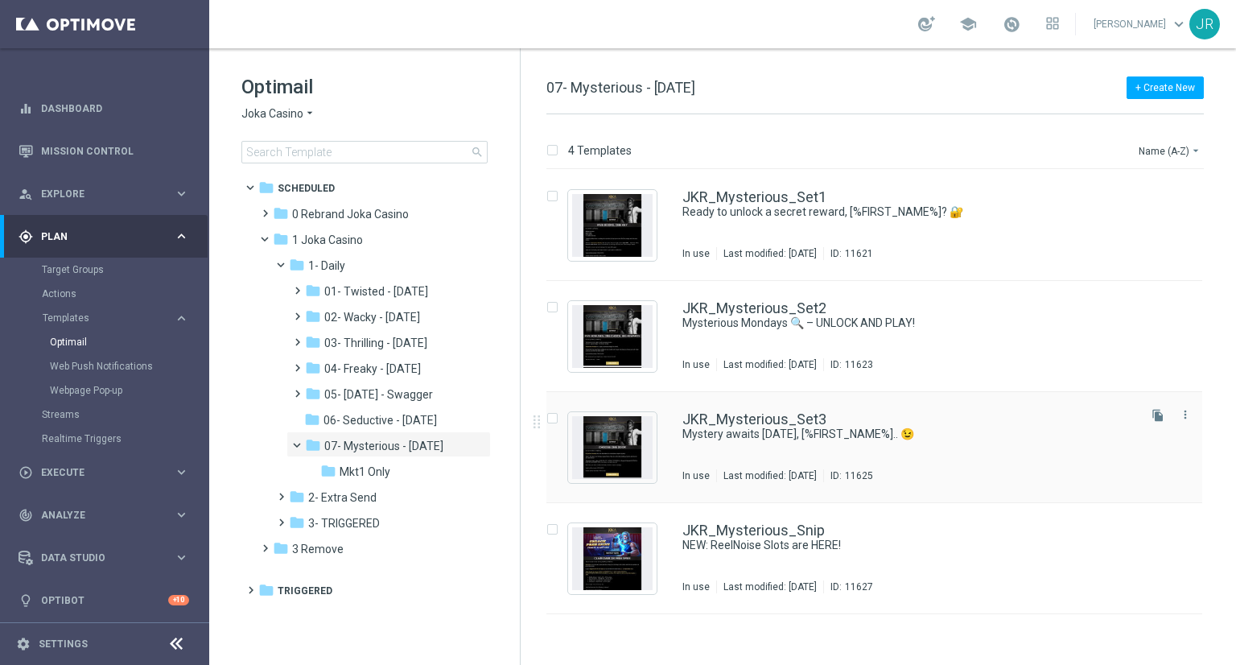
click at [729, 442] on div "JKR_Mysterious_Set3 Mystery awaits this Monday, [%FIRST_NAME%].. 😉 In use Last …" at bounding box center [909, 447] width 452 height 70
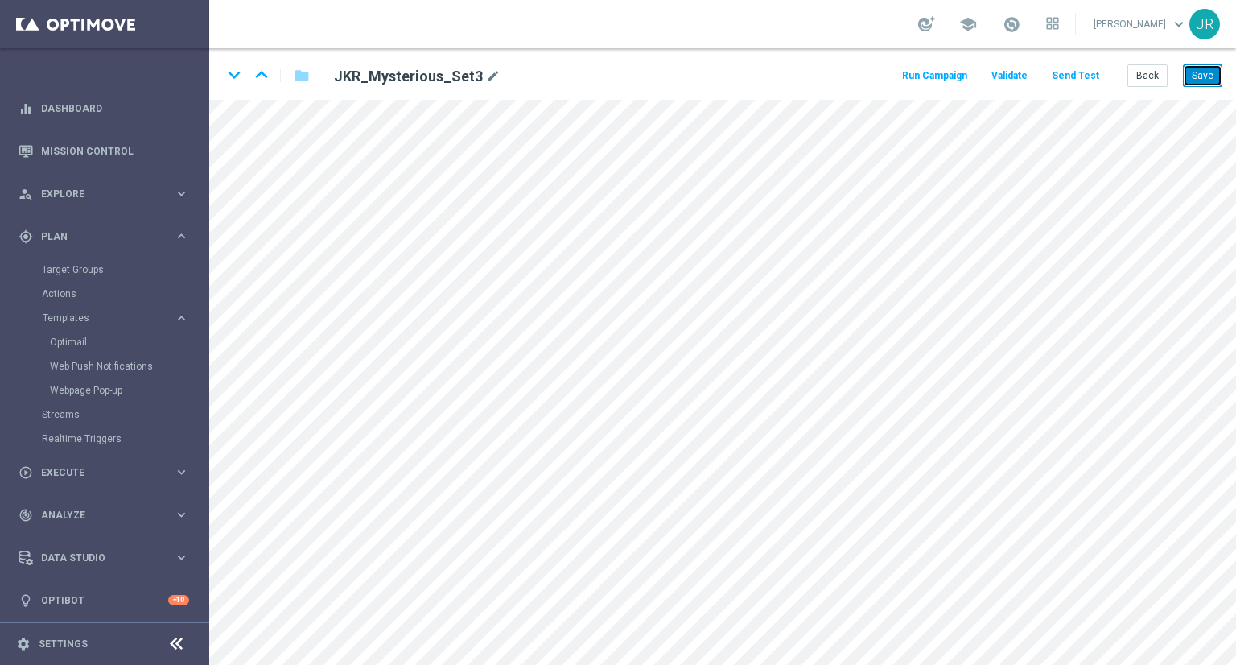
click at [1203, 85] on button "Save" at bounding box center [1202, 75] width 39 height 23
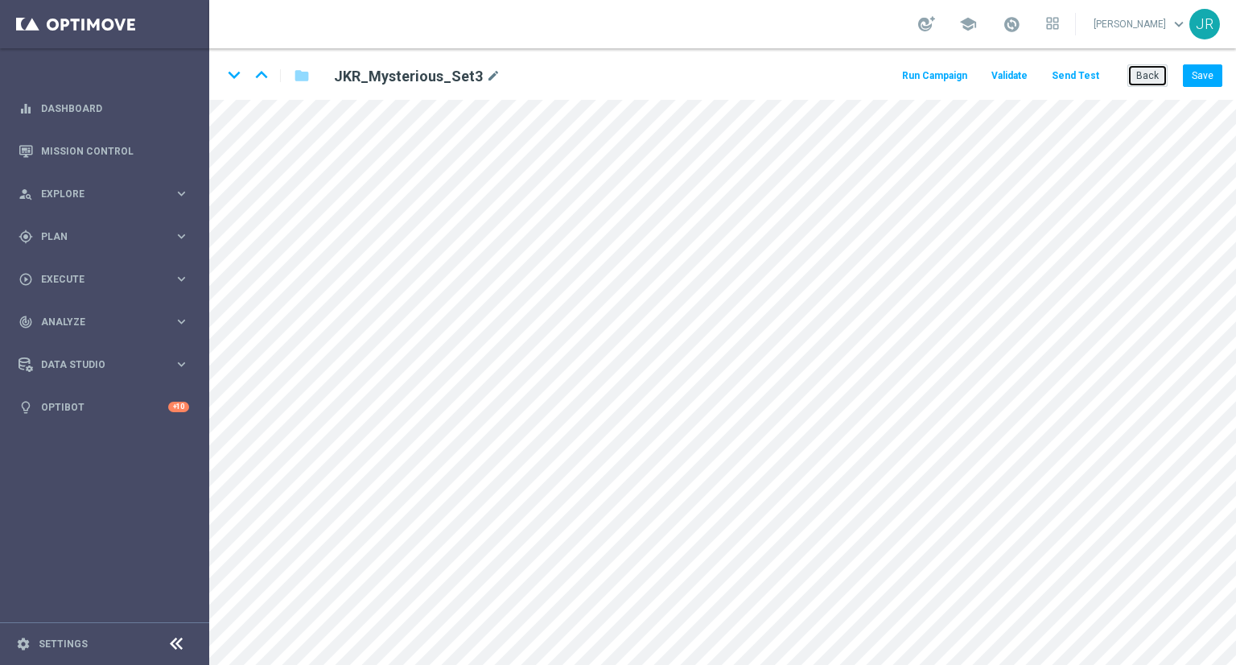
click at [1153, 78] on button "Back" at bounding box center [1148, 75] width 40 height 23
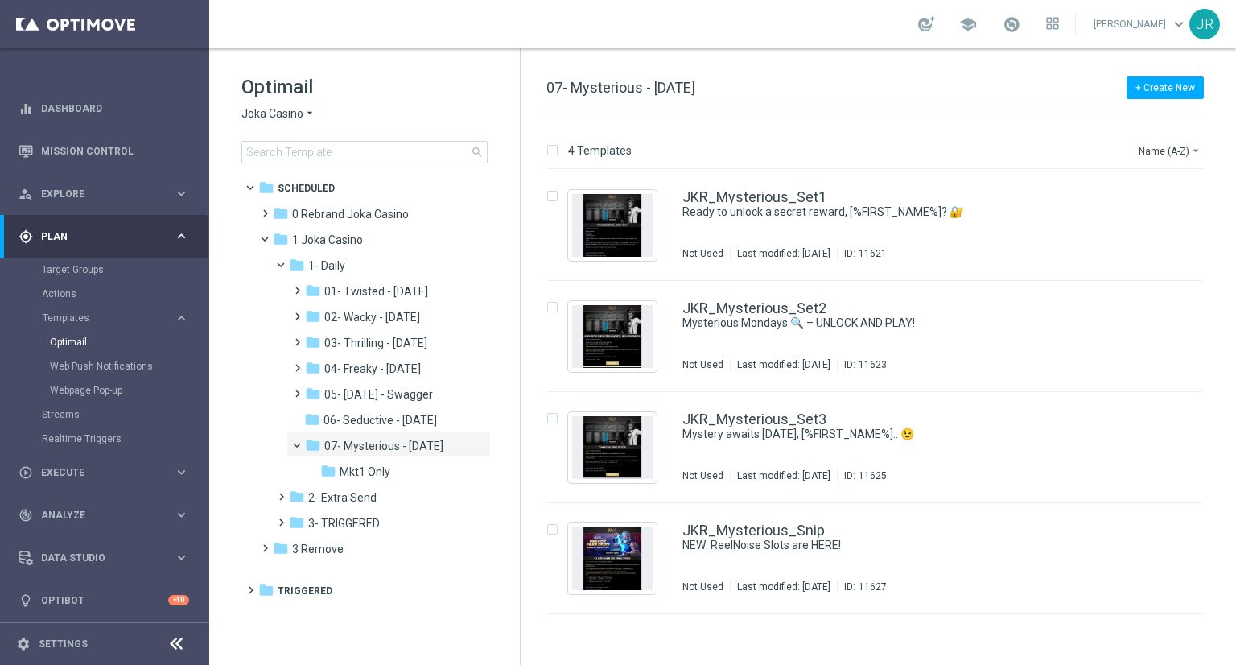
click at [278, 110] on span "Joka Casino" at bounding box center [272, 113] width 62 height 15
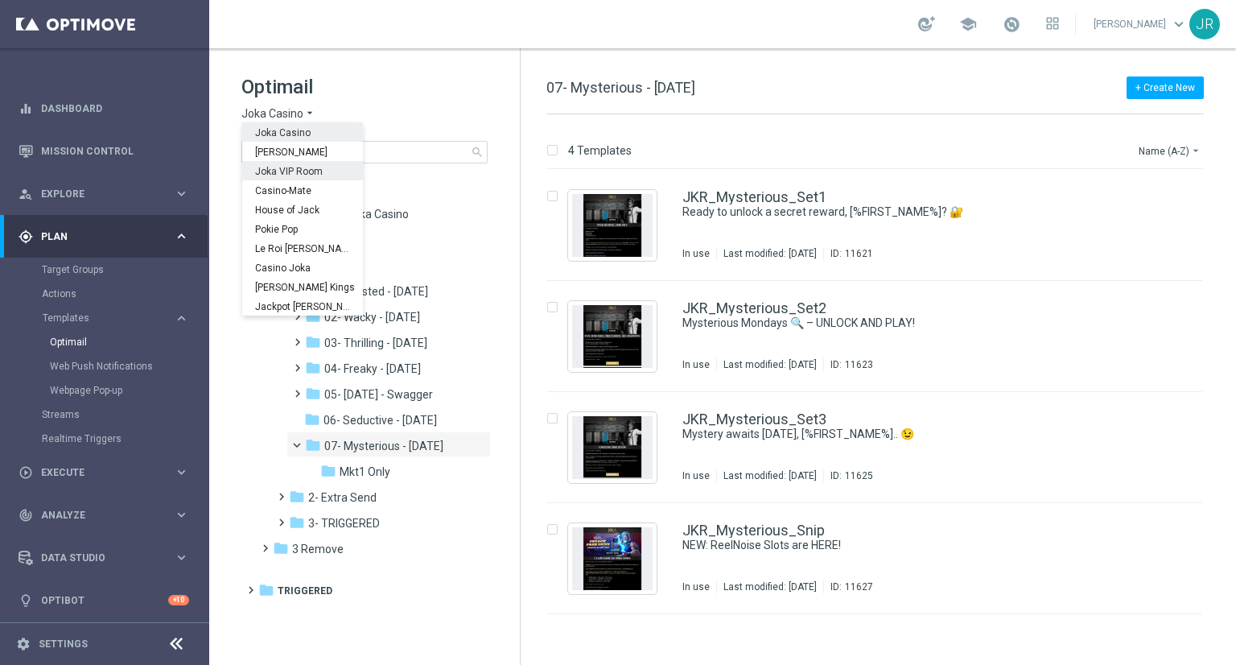
click at [0, 0] on span "Joka VIP Room" at bounding box center [0, 0] width 0 height 0
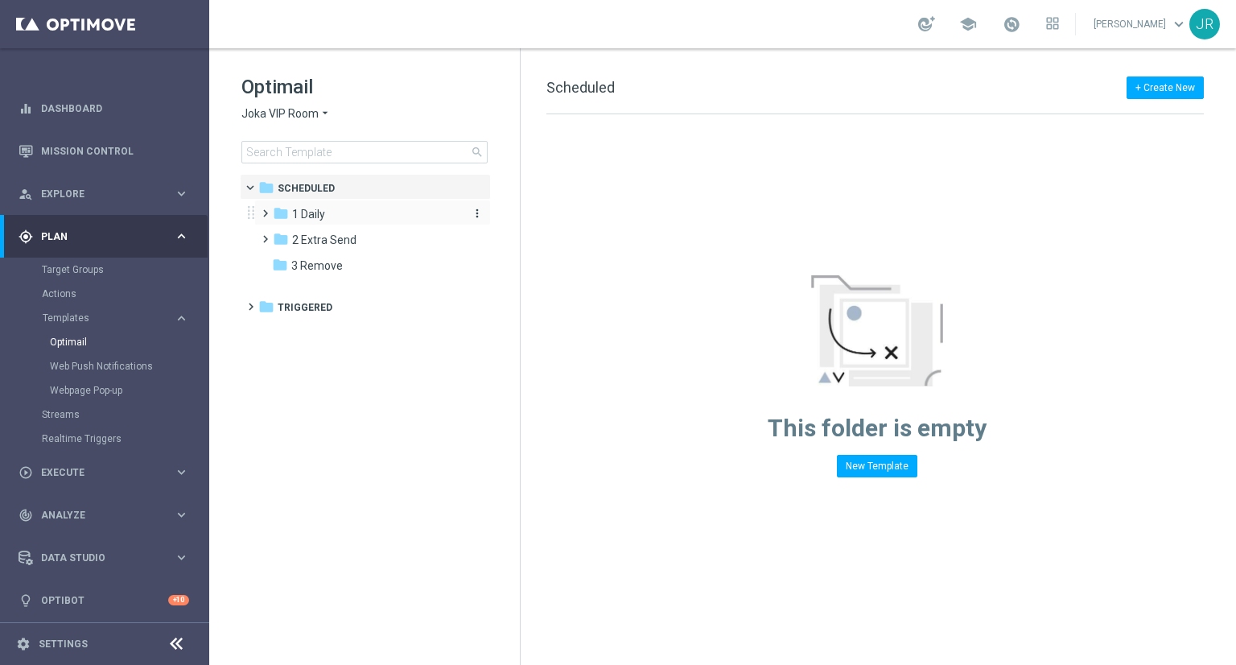
click at [321, 215] on span "1 Daily" at bounding box center [308, 214] width 33 height 14
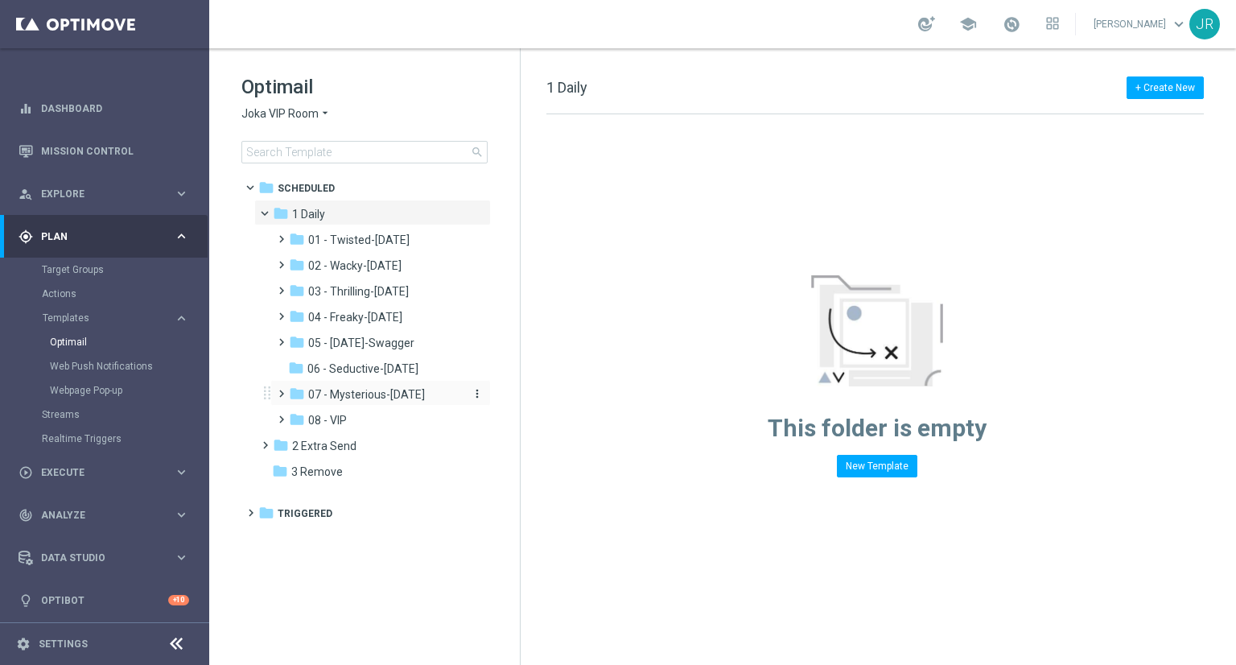
click at [367, 393] on span "07 - Mysterious-Monday" at bounding box center [366, 394] width 117 height 14
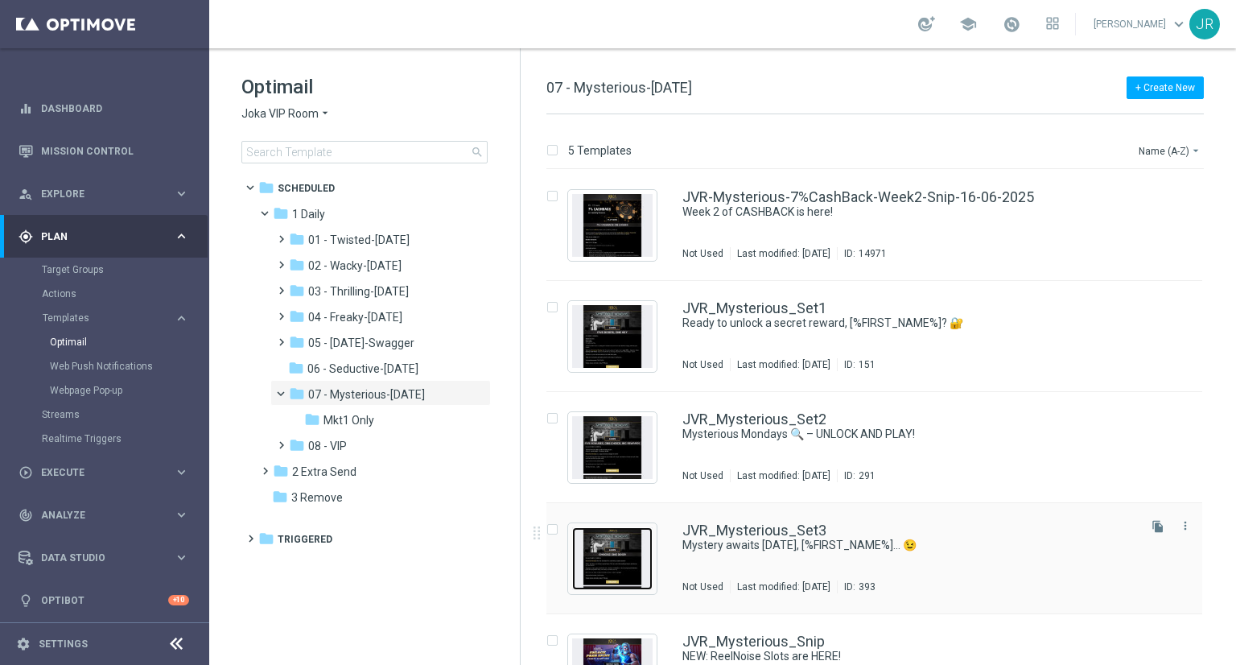
click at [625, 559] on img "Press SPACE to select this row." at bounding box center [612, 558] width 80 height 63
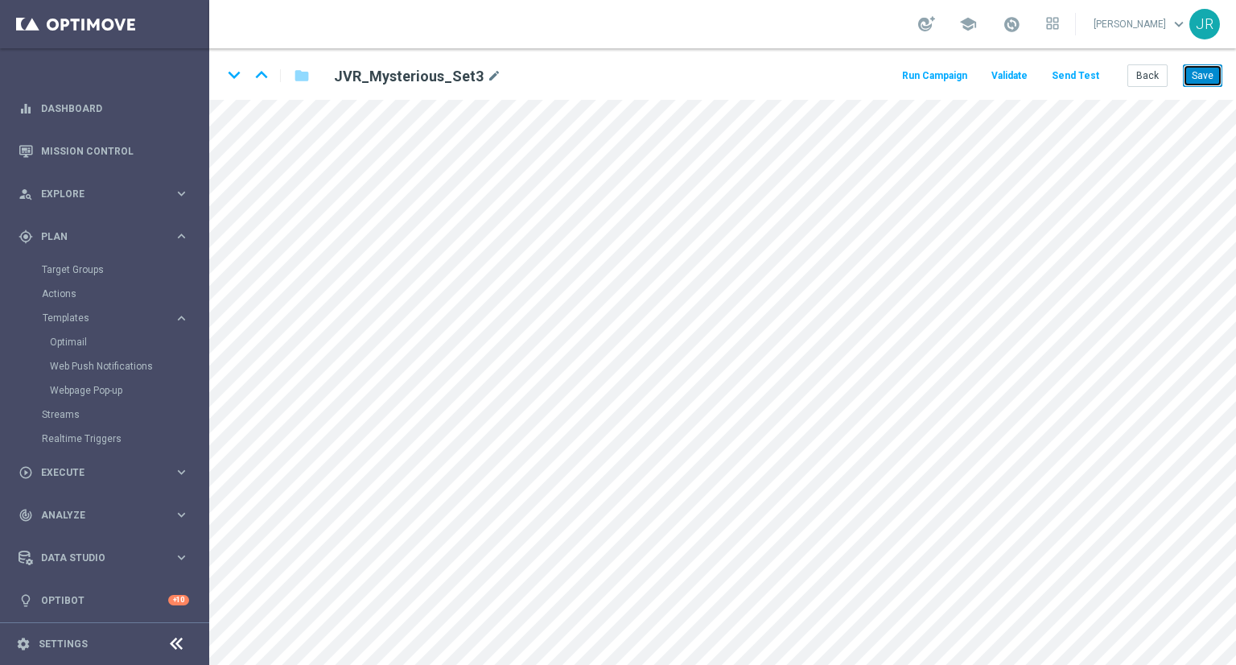
click at [1217, 67] on button "Save" at bounding box center [1202, 75] width 39 height 23
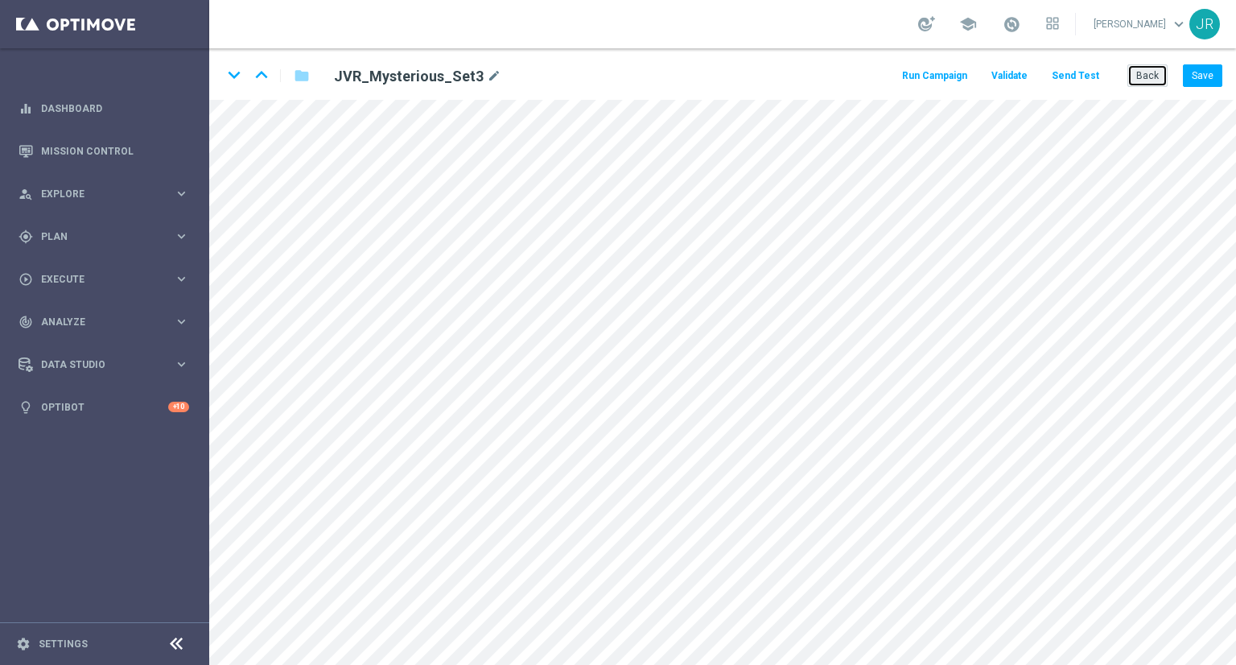
click at [1156, 79] on button "Back" at bounding box center [1148, 75] width 40 height 23
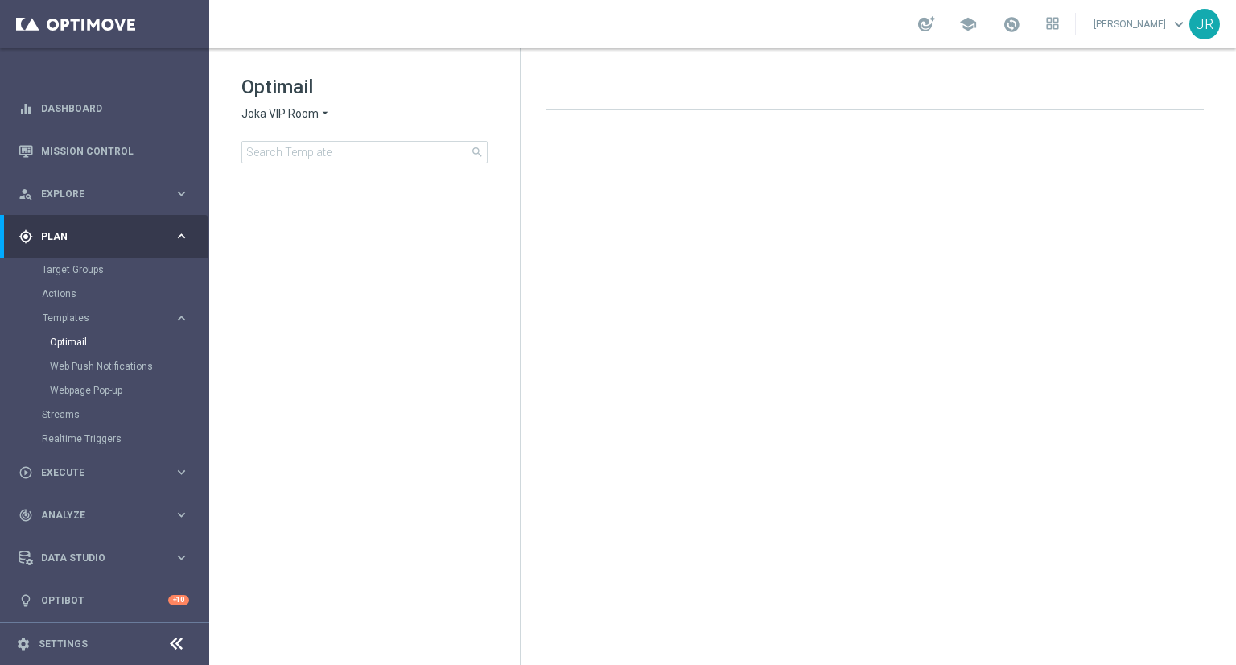
click at [246, 116] on span "Joka VIP Room" at bounding box center [279, 113] width 77 height 15
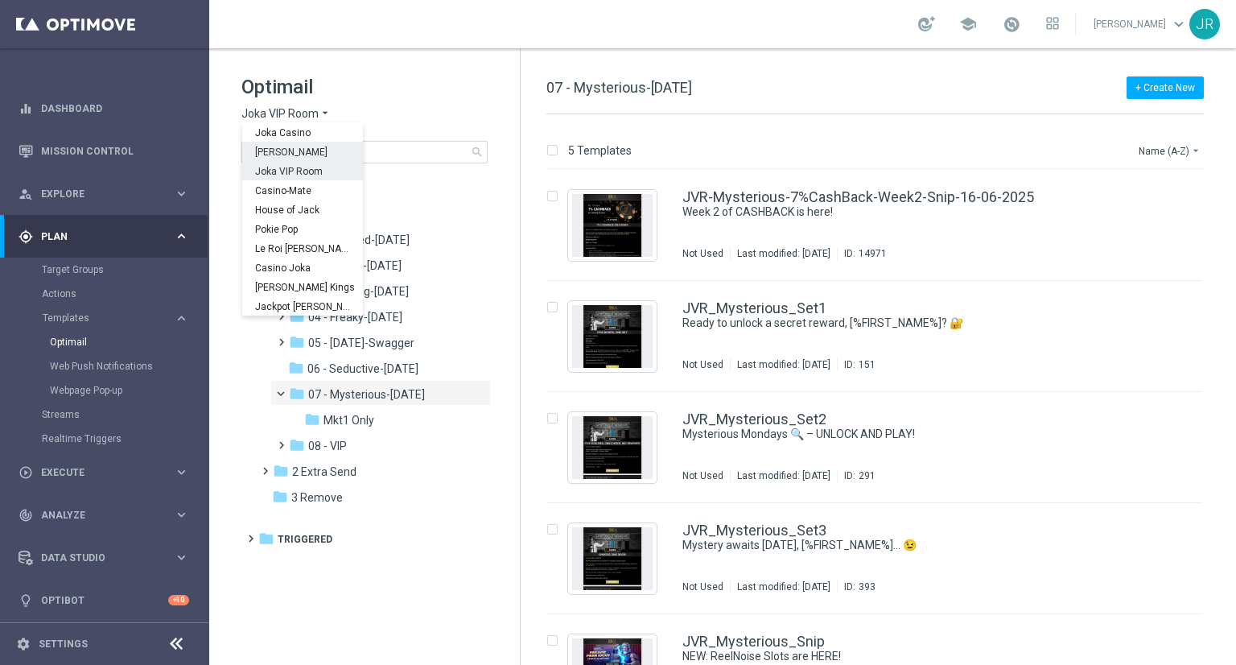
click at [0, 0] on span "[PERSON_NAME]" at bounding box center [0, 0] width 0 height 0
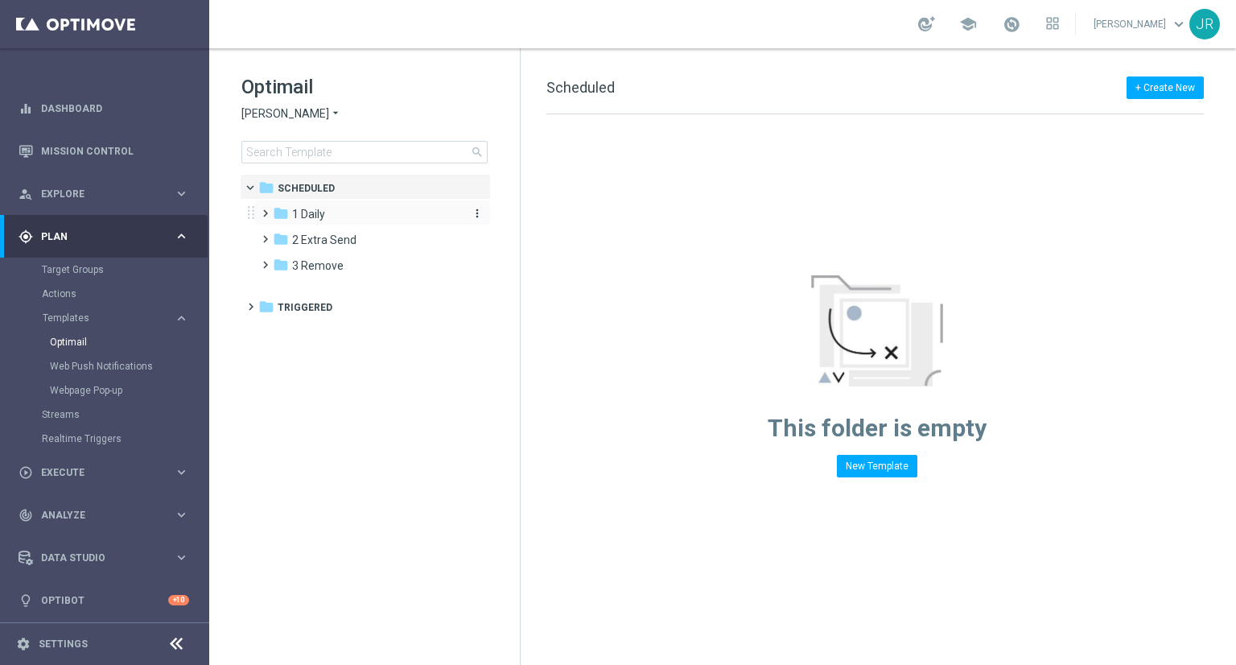
click at [349, 213] on div "folder 1 Daily" at bounding box center [365, 214] width 185 height 19
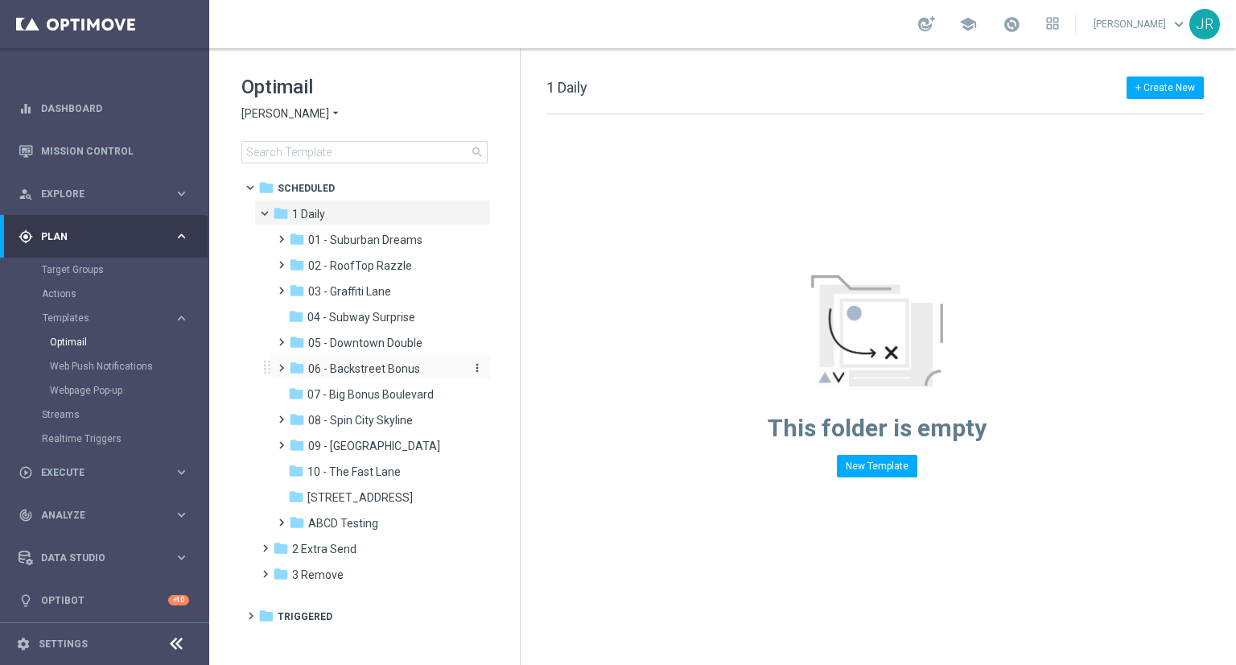
click at [358, 371] on span "06 - Backstreet Bonus" at bounding box center [364, 368] width 112 height 14
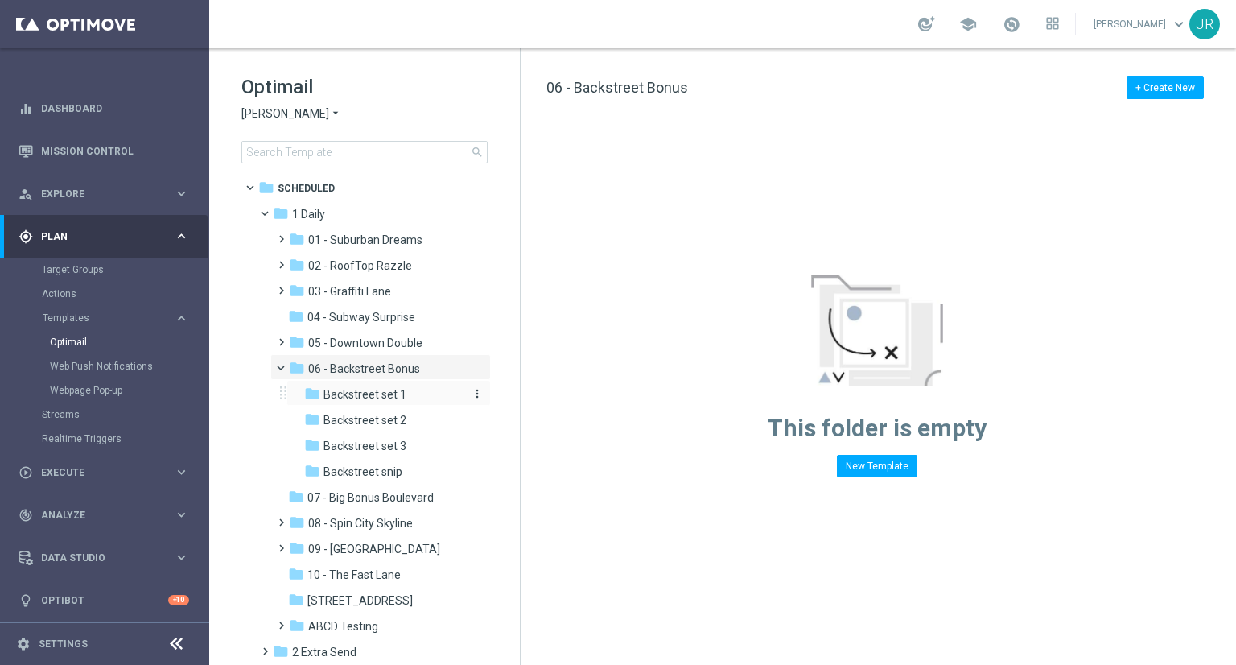
click at [417, 395] on div "folder Backstreet set 1" at bounding box center [383, 395] width 159 height 19
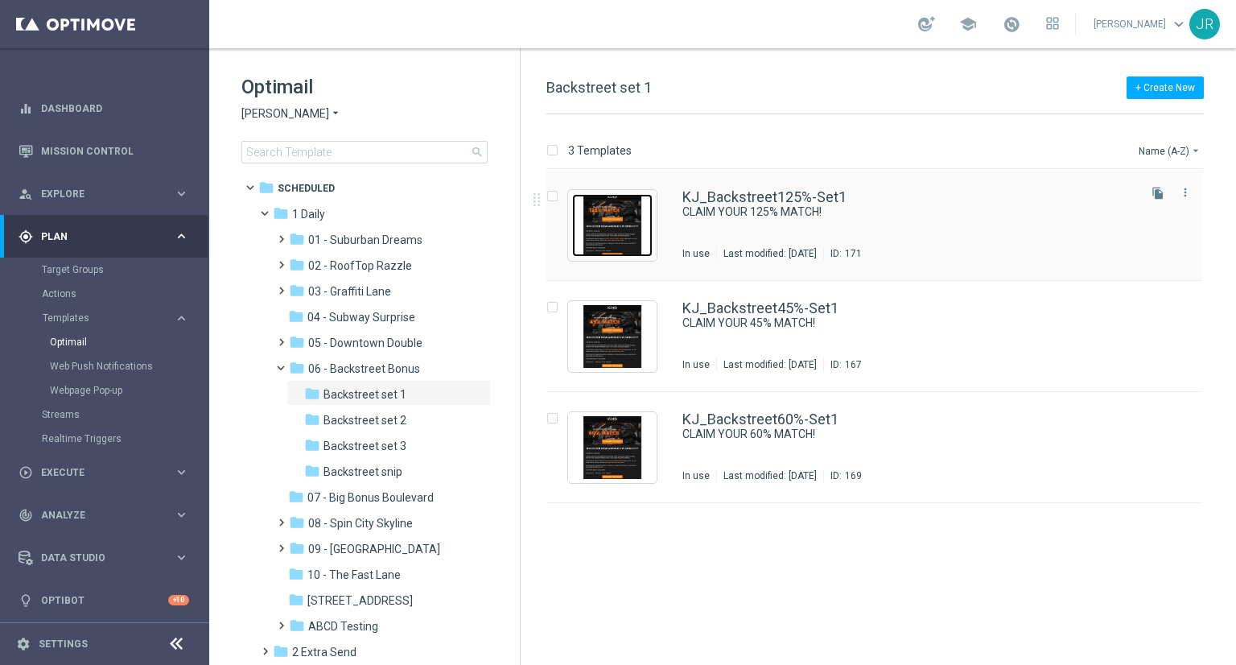
click at [605, 233] on img "Press SPACE to select this row." at bounding box center [612, 225] width 80 height 63
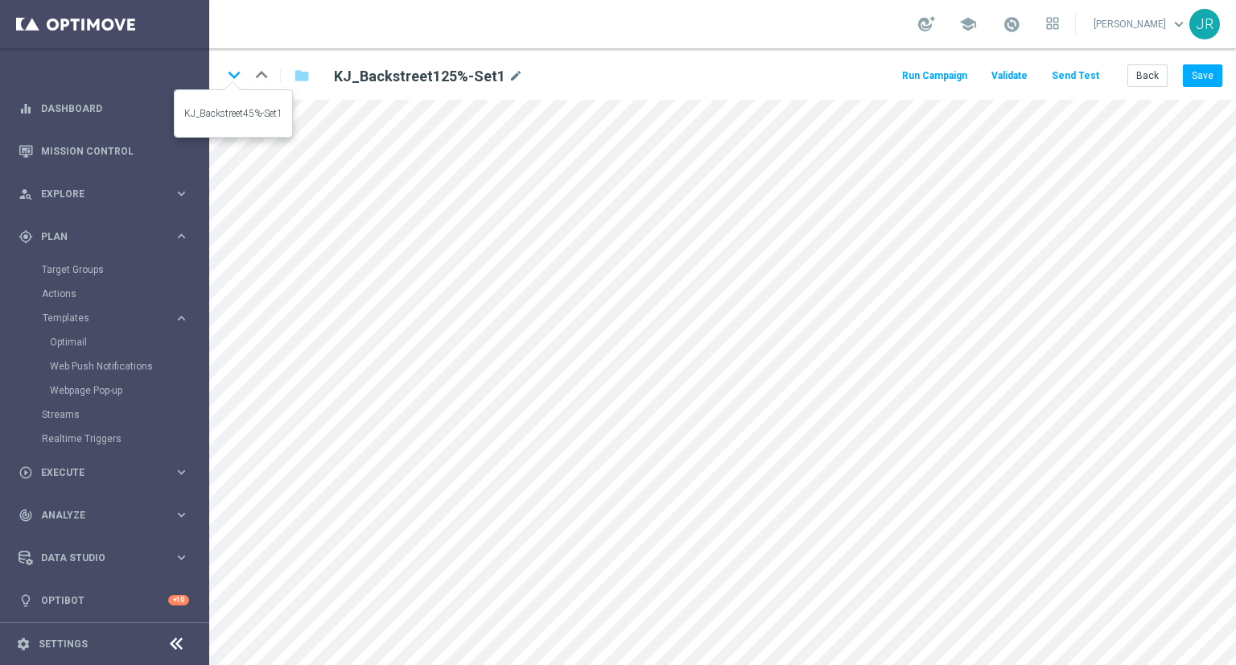
click at [233, 80] on icon "keyboard_arrow_down" at bounding box center [234, 75] width 24 height 24
click at [235, 75] on icon "keyboard_arrow_down" at bounding box center [234, 75] width 24 height 24
click at [1207, 77] on button "Save" at bounding box center [1202, 75] width 39 height 23
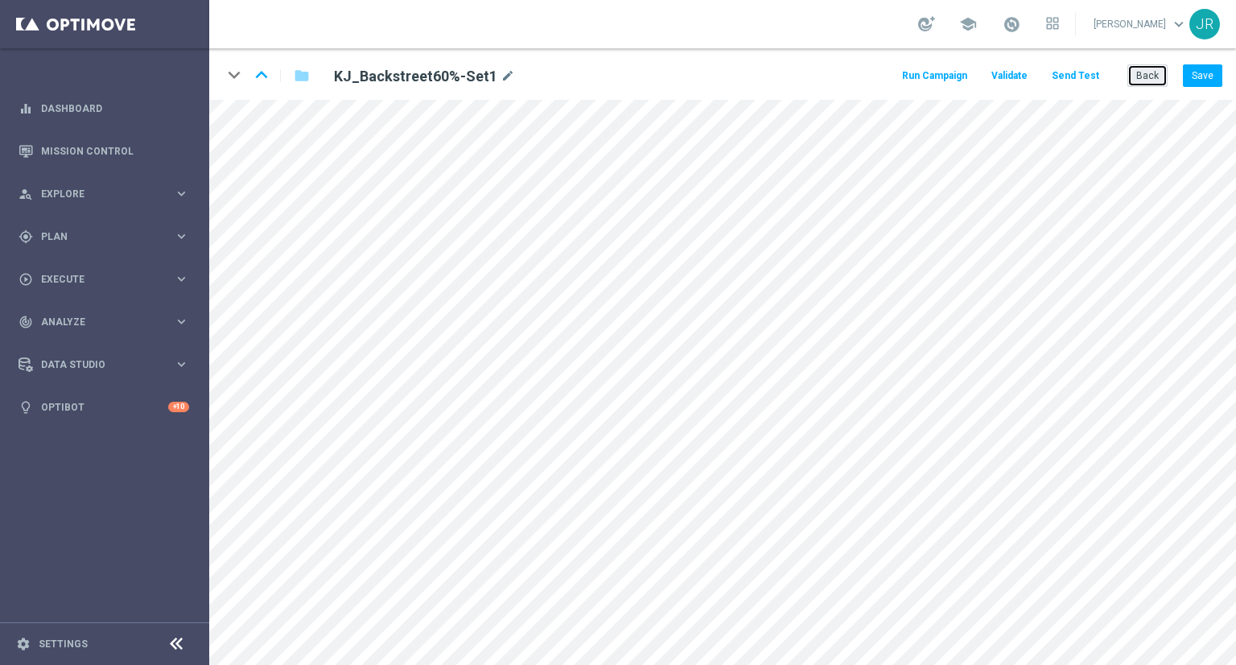
click at [1159, 84] on button "Back" at bounding box center [1148, 75] width 40 height 23
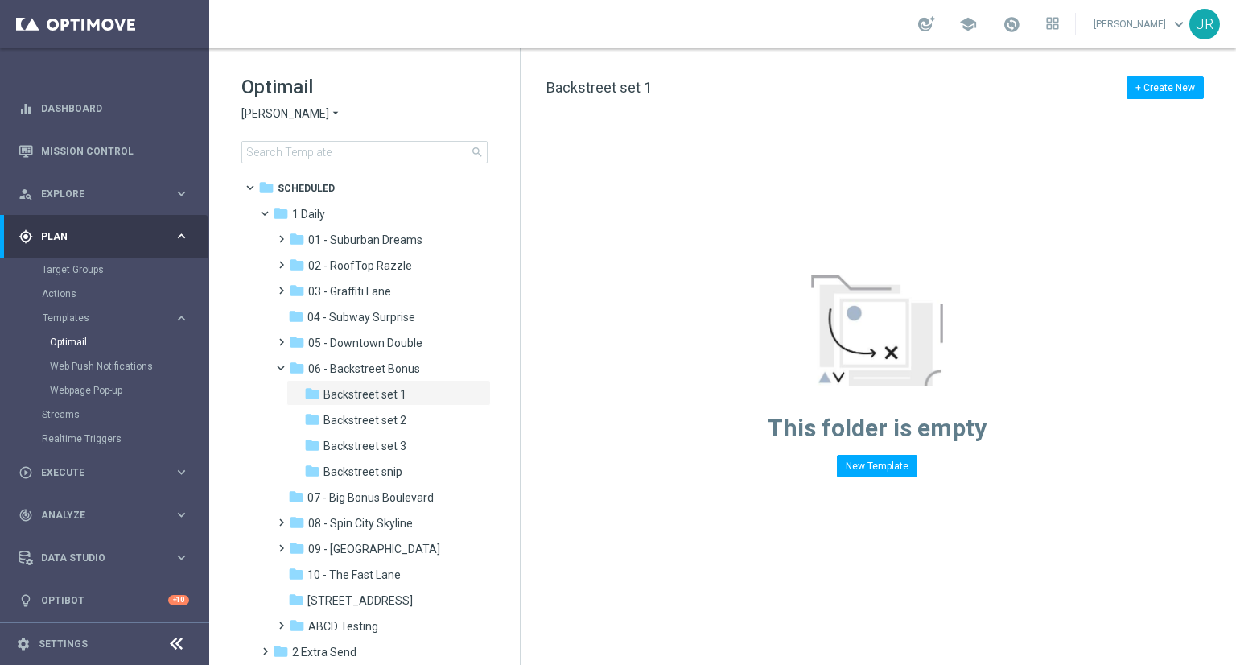
click at [280, 113] on span "[PERSON_NAME]" at bounding box center [285, 113] width 88 height 15
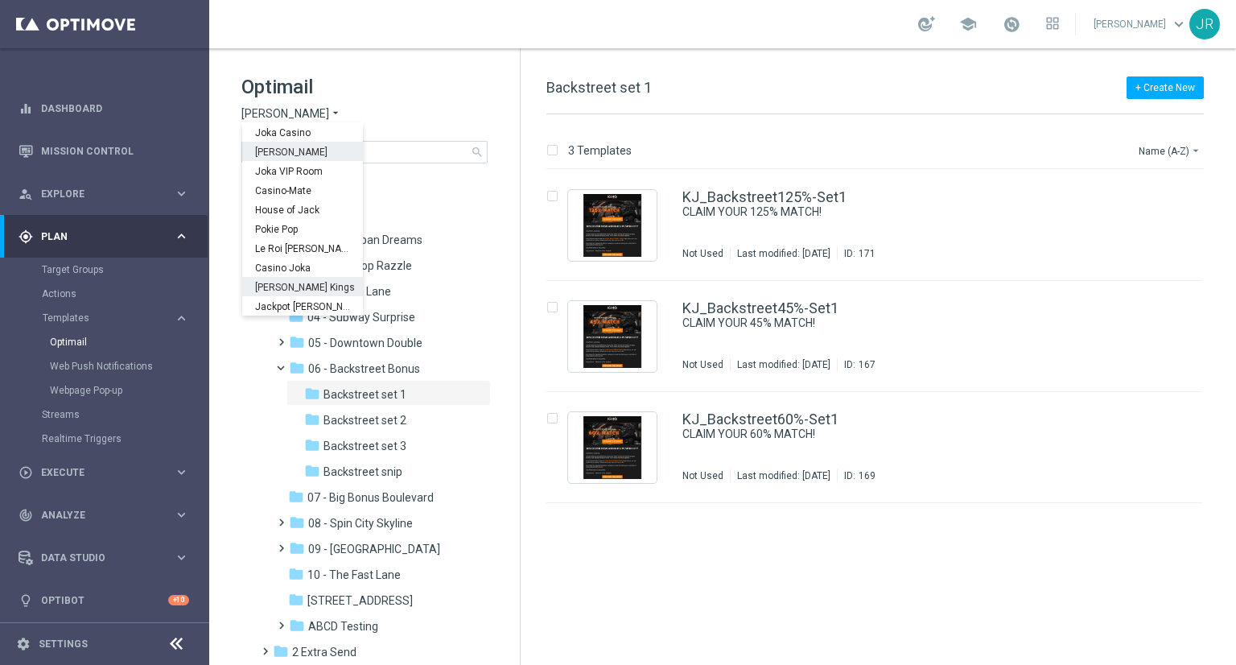
click at [0, 0] on span "[PERSON_NAME] Kings" at bounding box center [0, 0] width 0 height 0
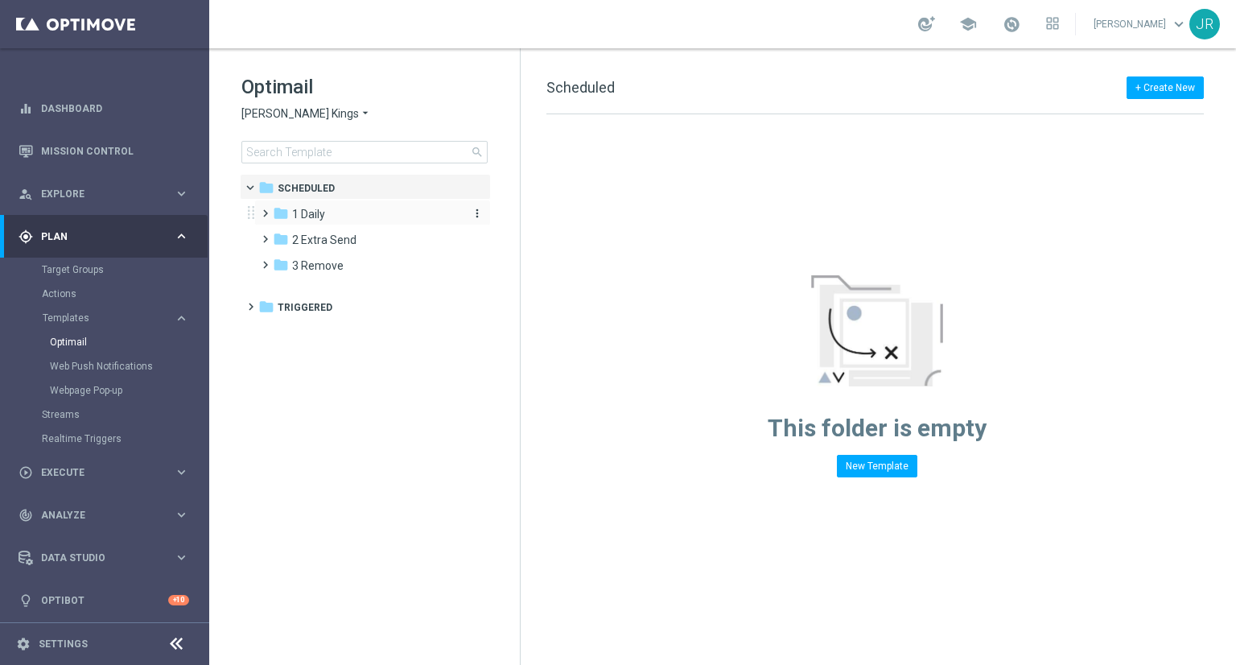
click at [302, 210] on span "1 Daily" at bounding box center [308, 214] width 33 height 14
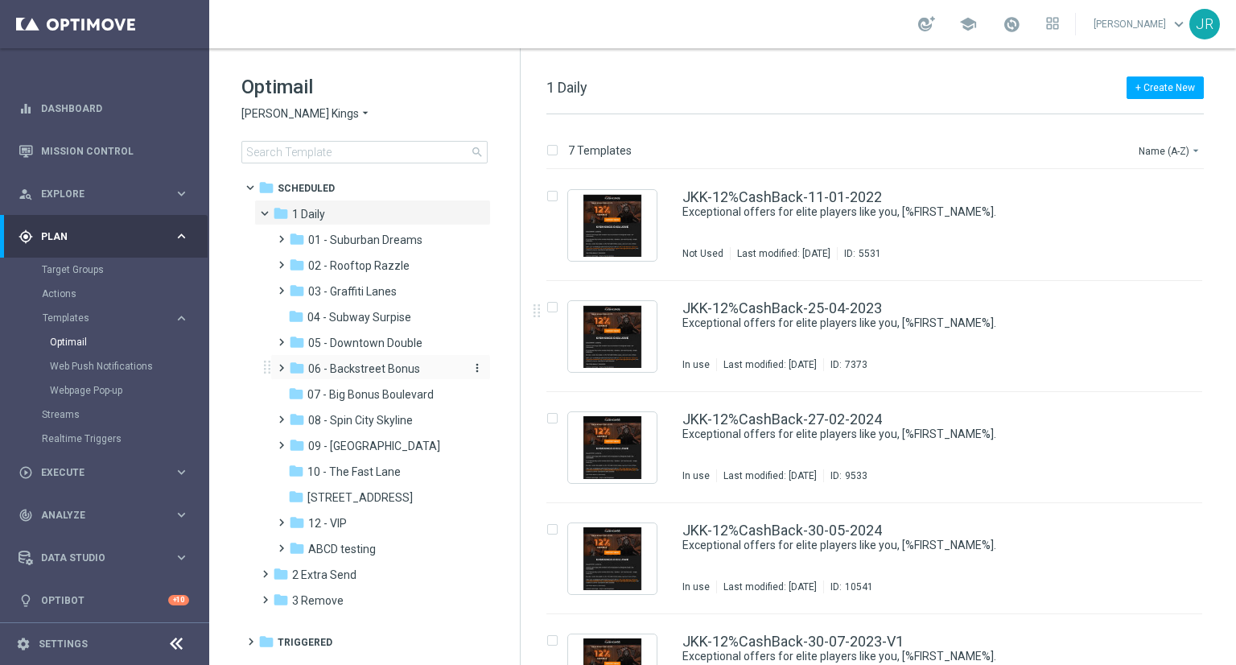
click at [372, 376] on div "folder 06 - Backstreet Bonus" at bounding box center [374, 369] width 171 height 19
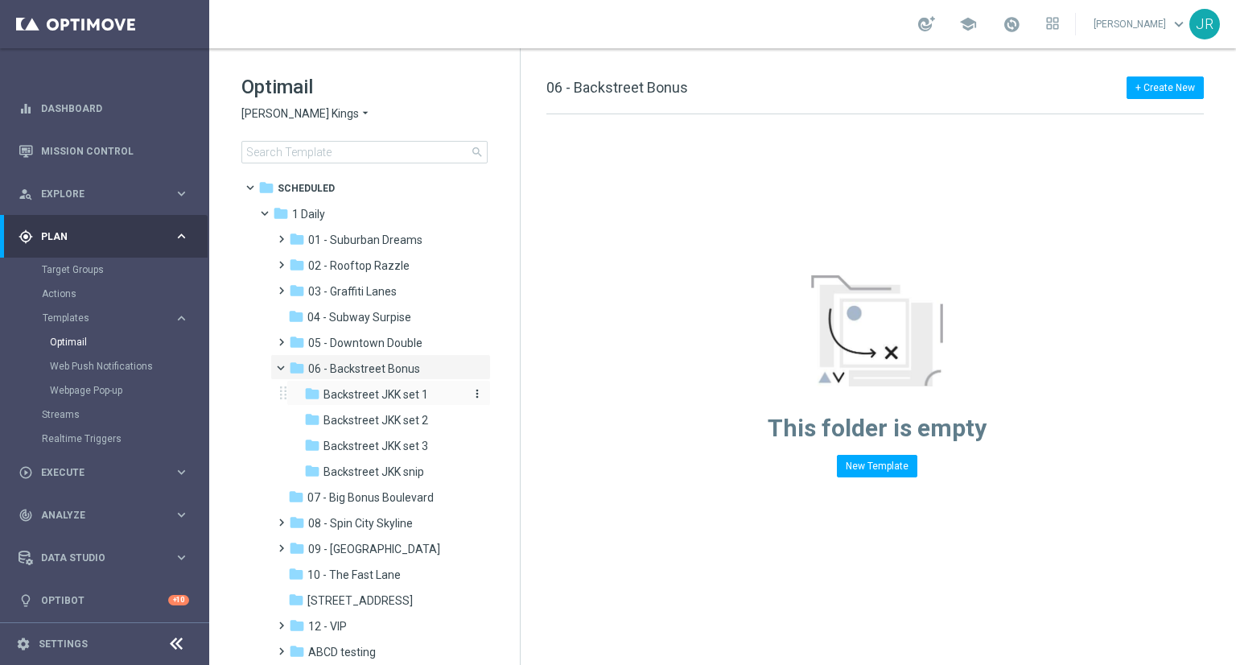
click at [405, 387] on div "folder Backstreet JKK set 1" at bounding box center [383, 395] width 159 height 19
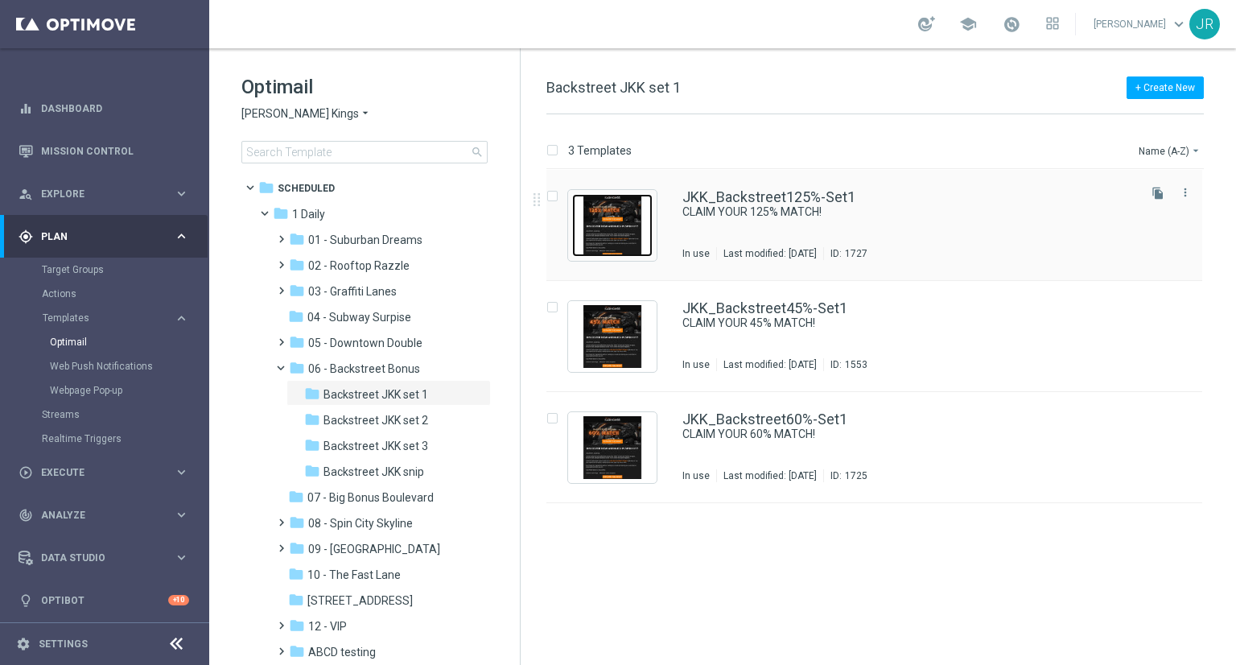
click at [636, 196] on img "Press SPACE to select this row." at bounding box center [612, 225] width 80 height 63
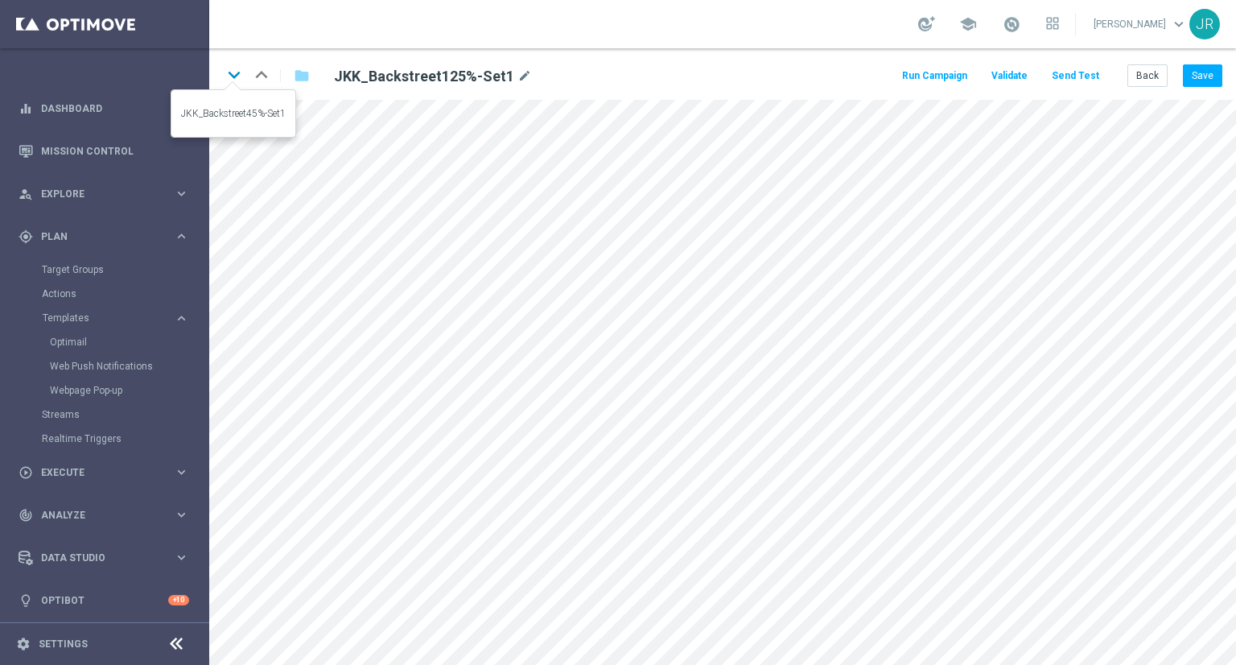
click at [231, 76] on icon "keyboard_arrow_down" at bounding box center [234, 75] width 24 height 24
click at [235, 72] on icon "keyboard_arrow_down" at bounding box center [234, 75] width 24 height 24
click at [1147, 80] on button "Back" at bounding box center [1148, 75] width 40 height 23
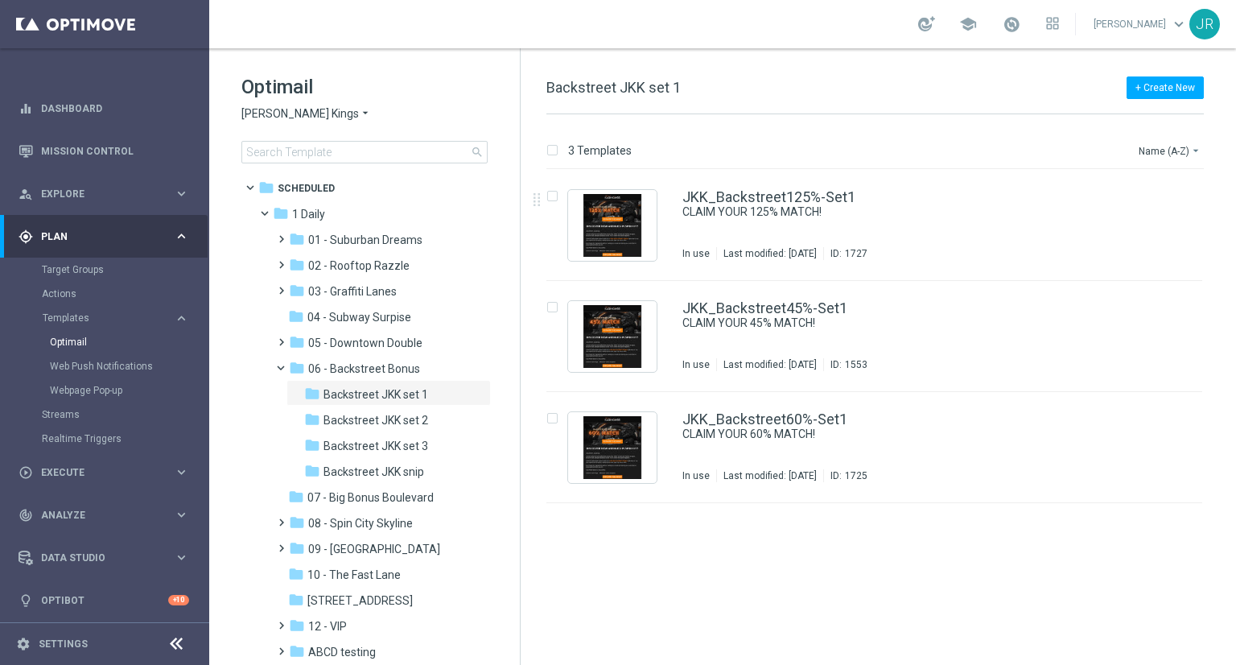
drag, startPoint x: 821, startPoint y: 222, endPoint x: 807, endPoint y: 239, distance: 21.7
click at [821, 222] on div "JKK_Backstreet125%-Set1 CLAIM YOUR 125% MATCH! In use Last modified: Thursday, …" at bounding box center [909, 225] width 452 height 70
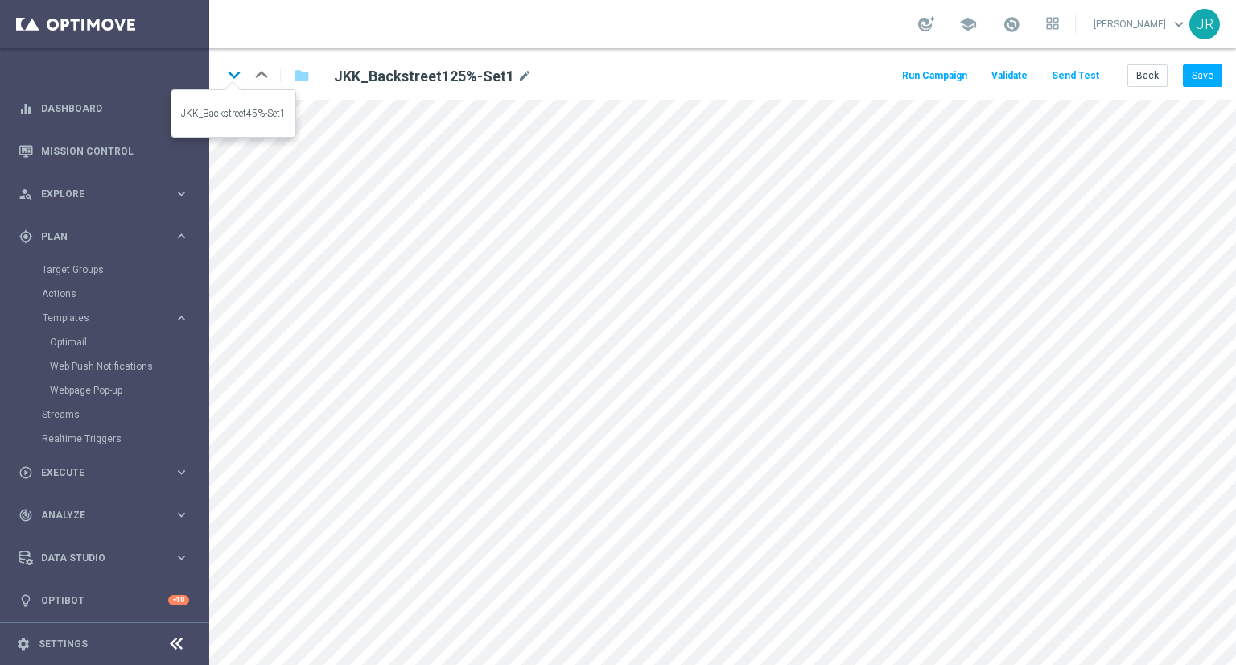
click at [237, 73] on icon "keyboard_arrow_down" at bounding box center [234, 75] width 24 height 24
click at [230, 80] on icon "keyboard_arrow_down" at bounding box center [234, 75] width 24 height 24
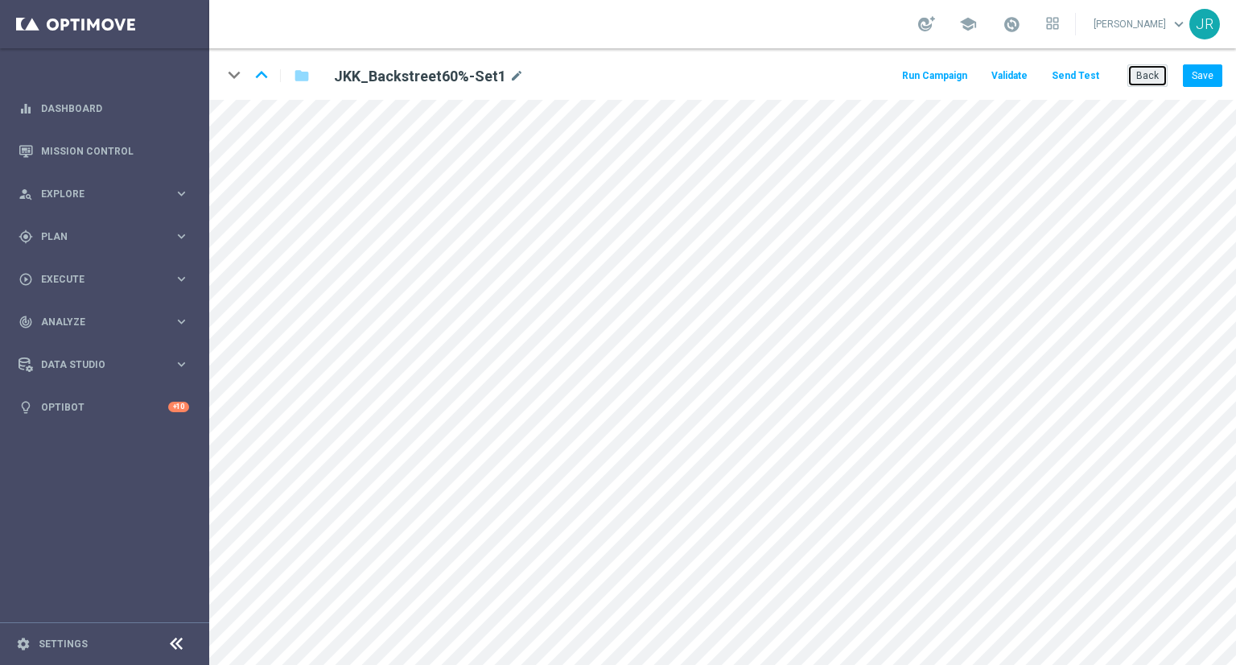
click at [1160, 74] on button "Back" at bounding box center [1148, 75] width 40 height 23
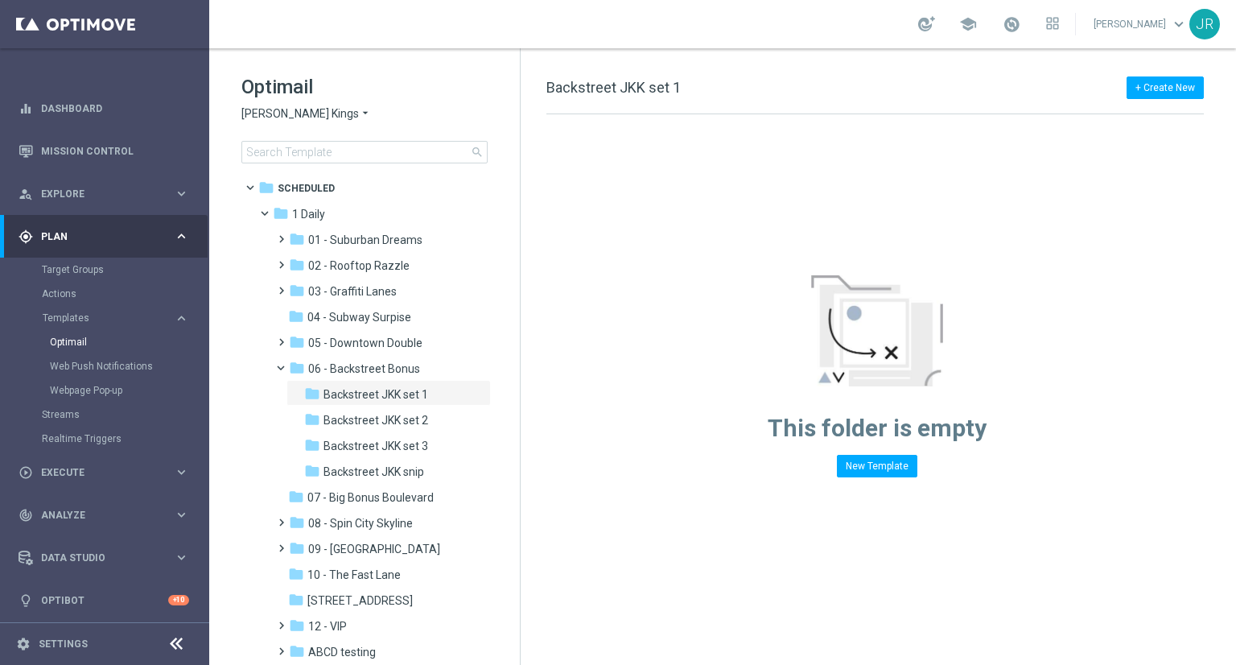
click at [273, 114] on span "Johnnie Kash Kings" at bounding box center [300, 113] width 118 height 15
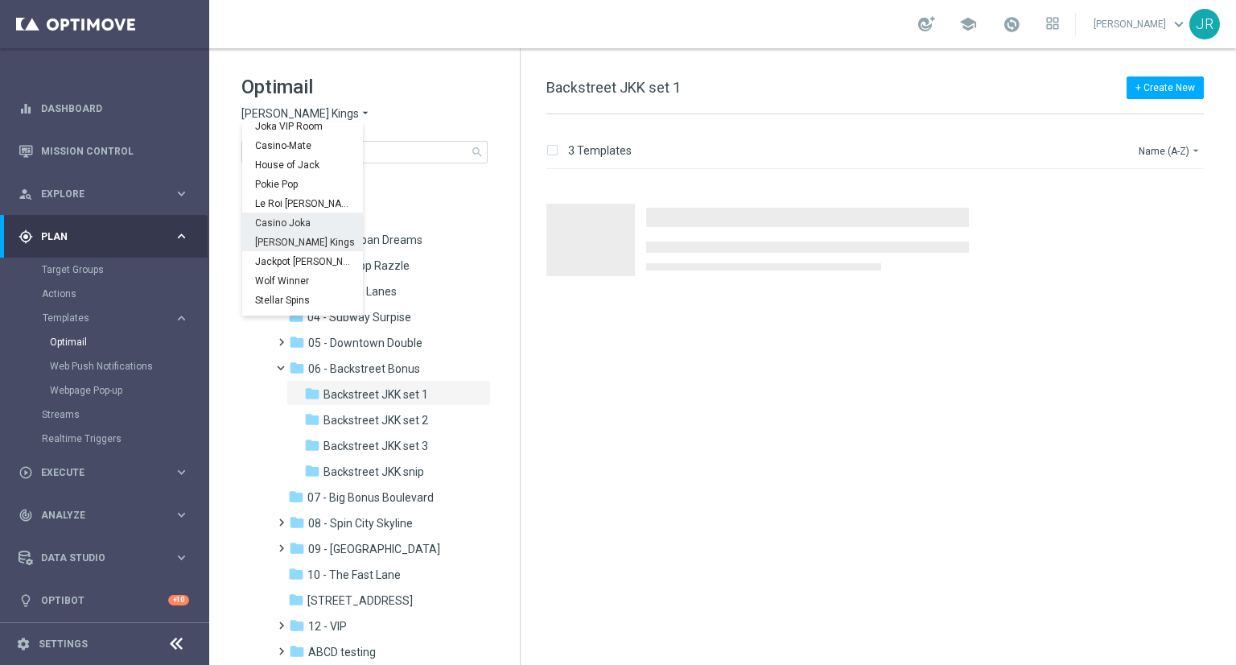
scroll to position [58, 0]
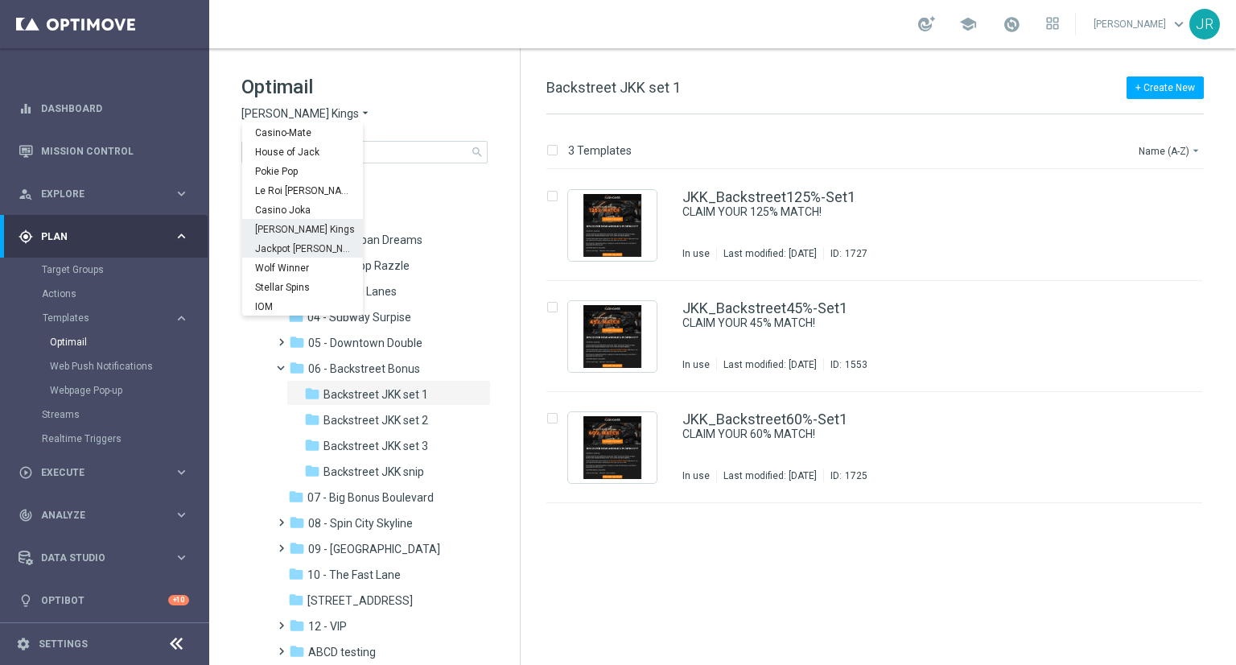
click at [307, 247] on div "Jackpot [PERSON_NAME]" at bounding box center [302, 247] width 121 height 19
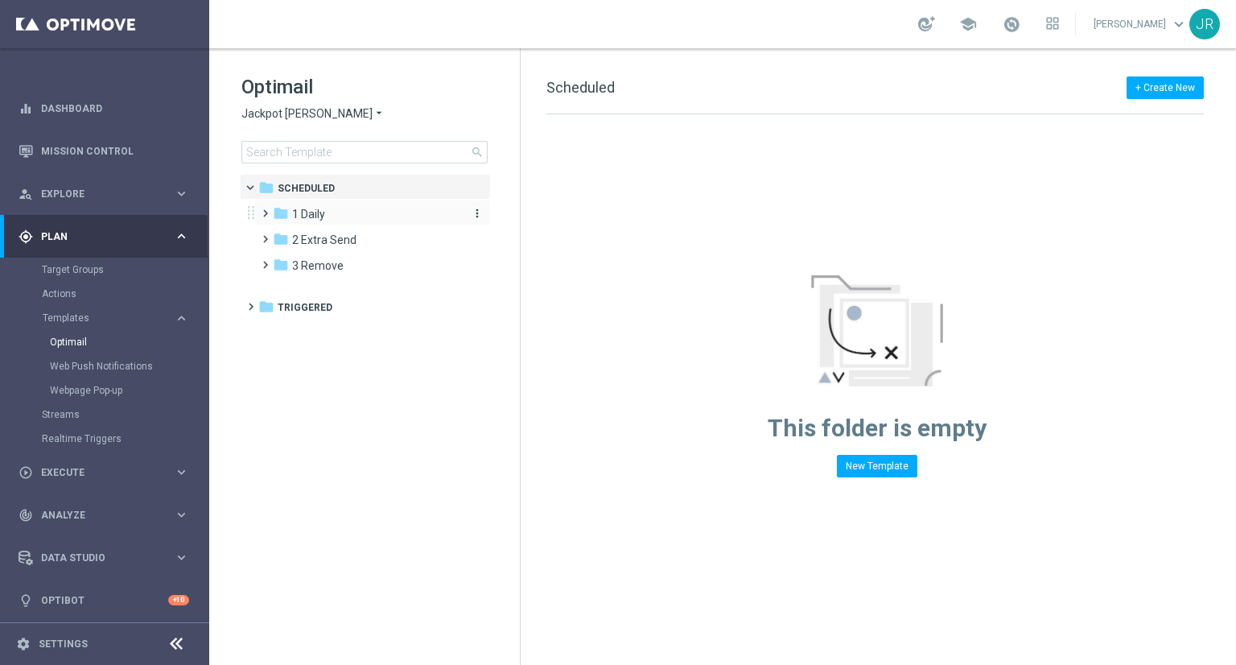
click at [316, 213] on span "1 Daily" at bounding box center [308, 214] width 33 height 14
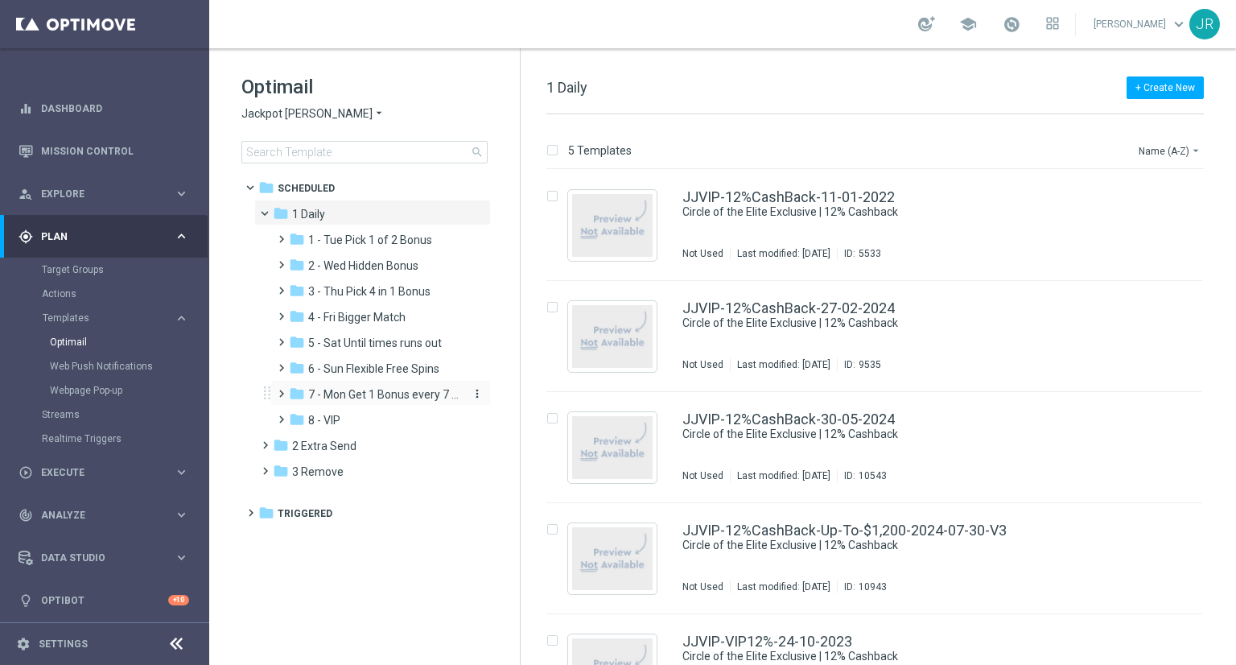
click at [359, 397] on span "7 - Mon Get 1 Bonus every 7 Hours" at bounding box center [384, 394] width 152 height 14
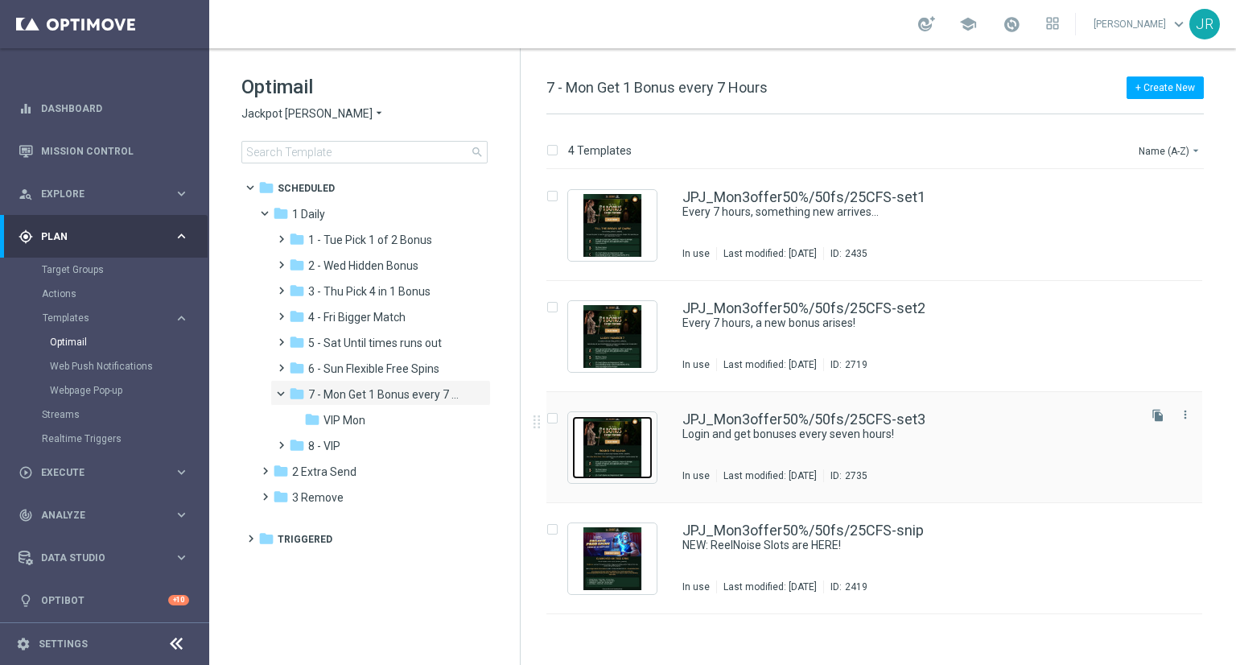
click at [638, 433] on img "Press SPACE to select this row." at bounding box center [612, 447] width 80 height 63
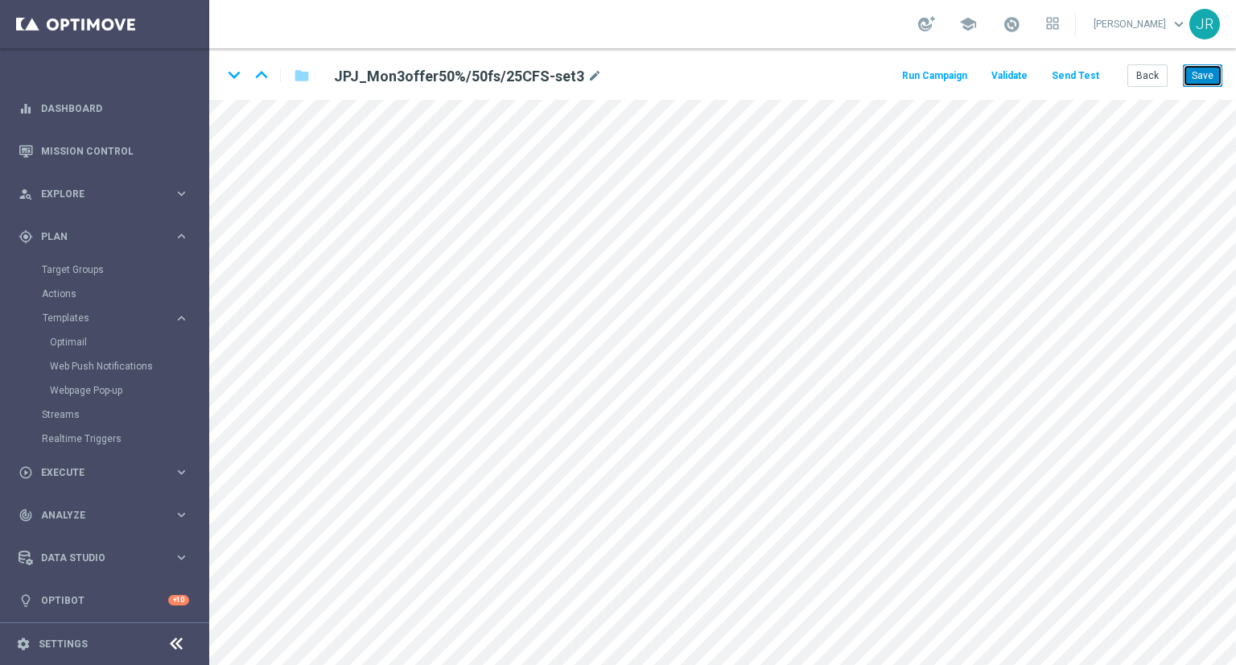
click at [1199, 75] on button "Save" at bounding box center [1202, 75] width 39 height 23
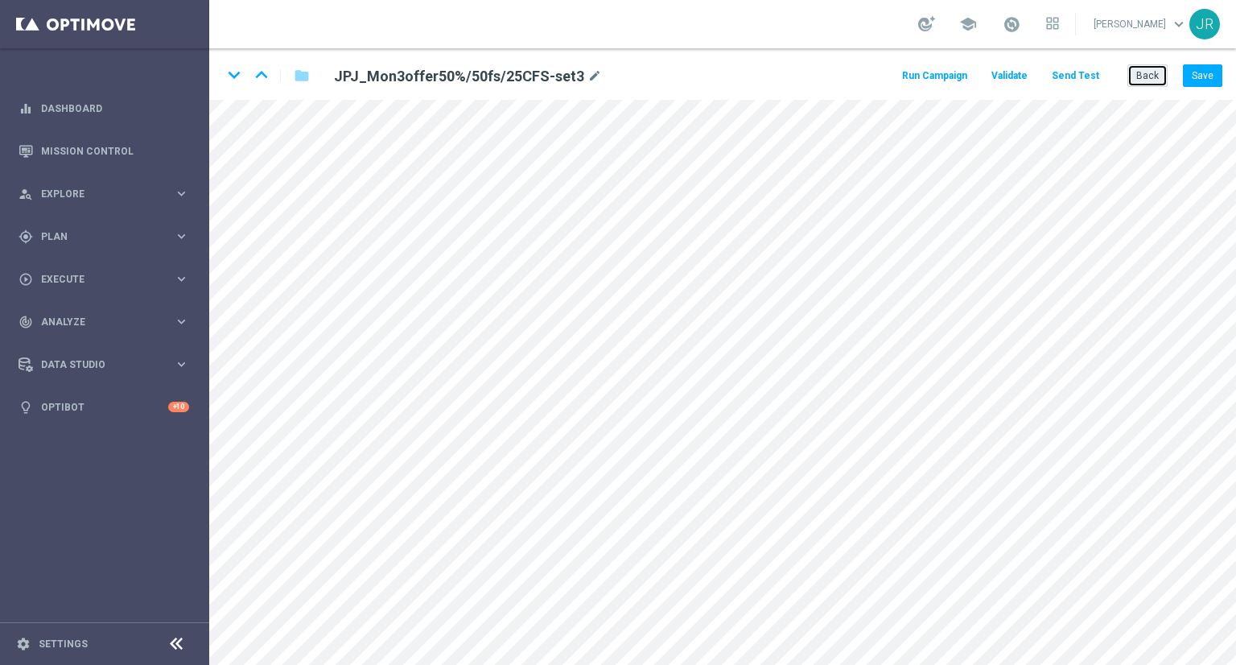
drag, startPoint x: 1147, startPoint y: 81, endPoint x: 1117, endPoint y: 106, distance: 38.9
click at [1146, 81] on button "Back" at bounding box center [1148, 75] width 40 height 23
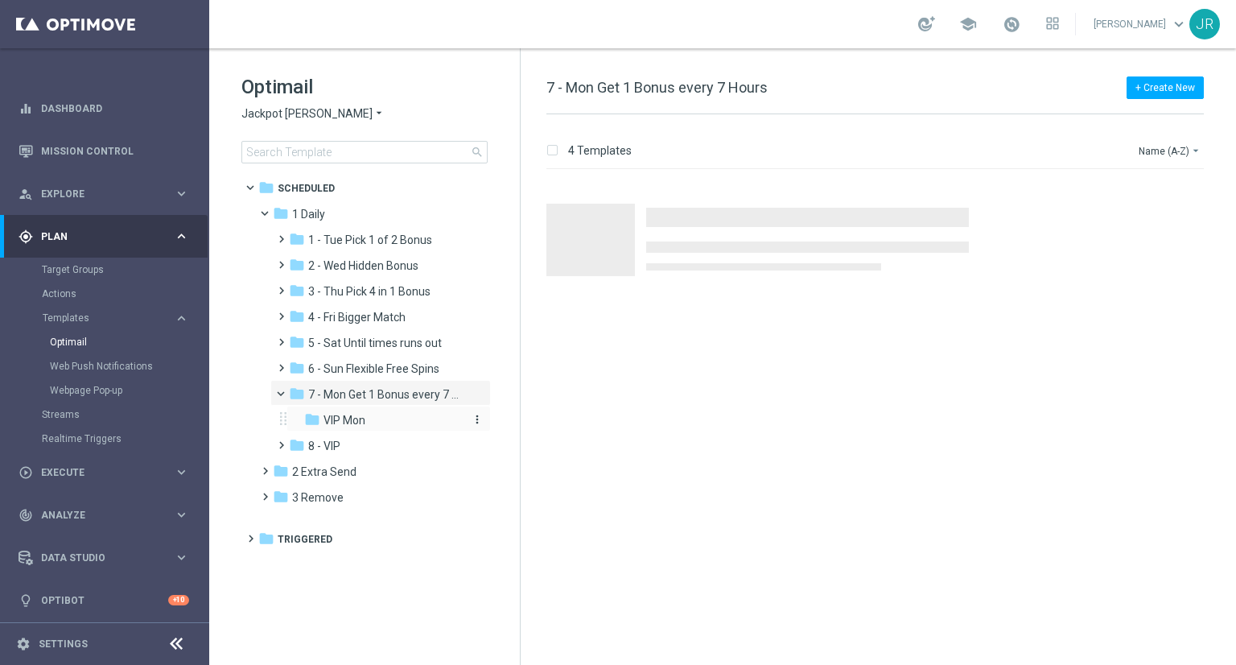
click at [321, 418] on div "folder VIP Mon" at bounding box center [383, 420] width 159 height 19
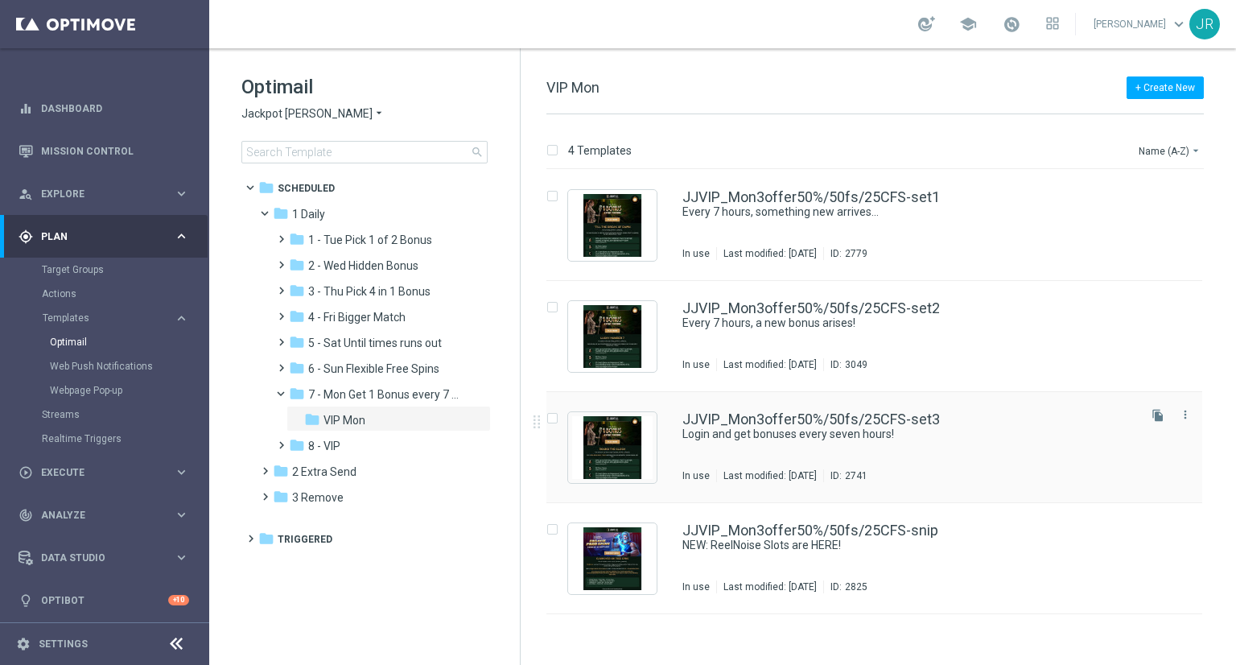
click at [831, 448] on div "JJVIP_Mon3offer50%/50fs/25CFS-set3 Login and get bonuses every seven hours! In …" at bounding box center [909, 447] width 452 height 70
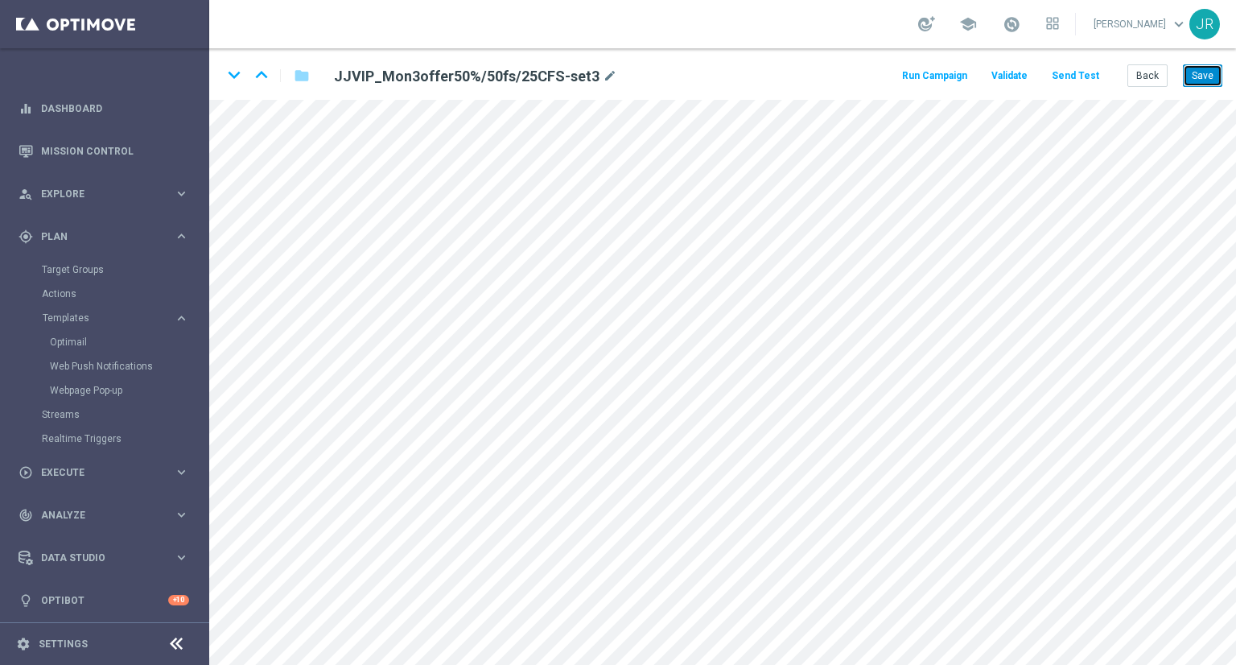
click at [1203, 84] on button "Save" at bounding box center [1202, 75] width 39 height 23
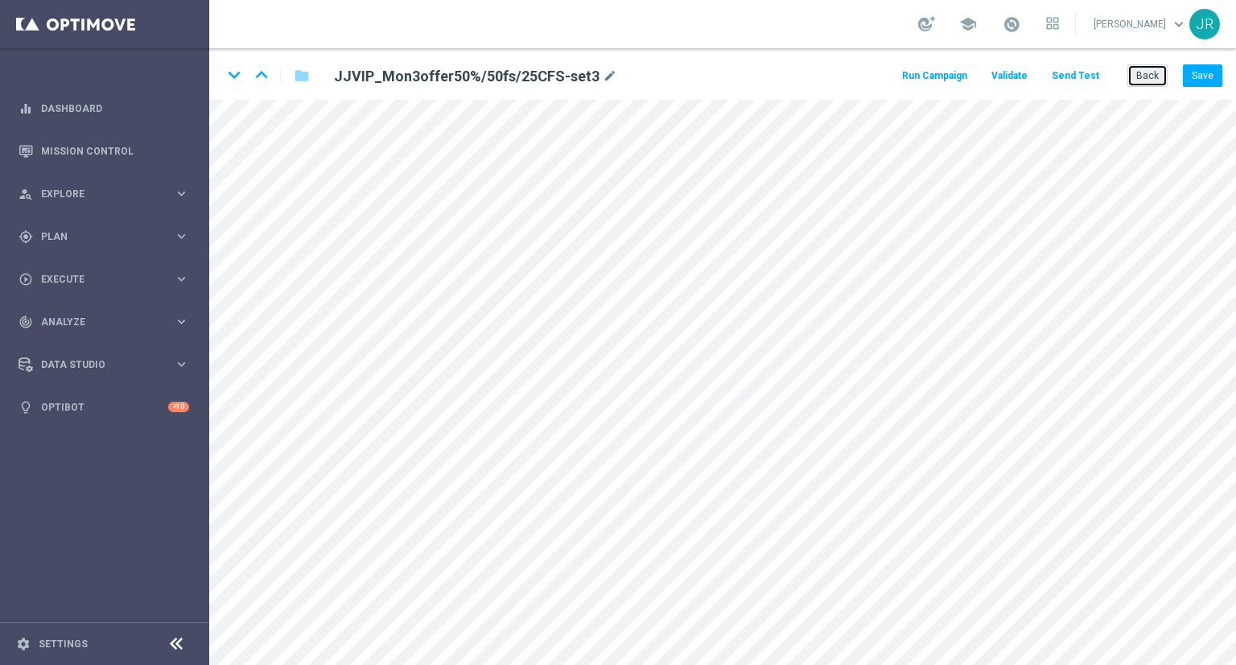
click at [1154, 86] on button "Back" at bounding box center [1148, 75] width 40 height 23
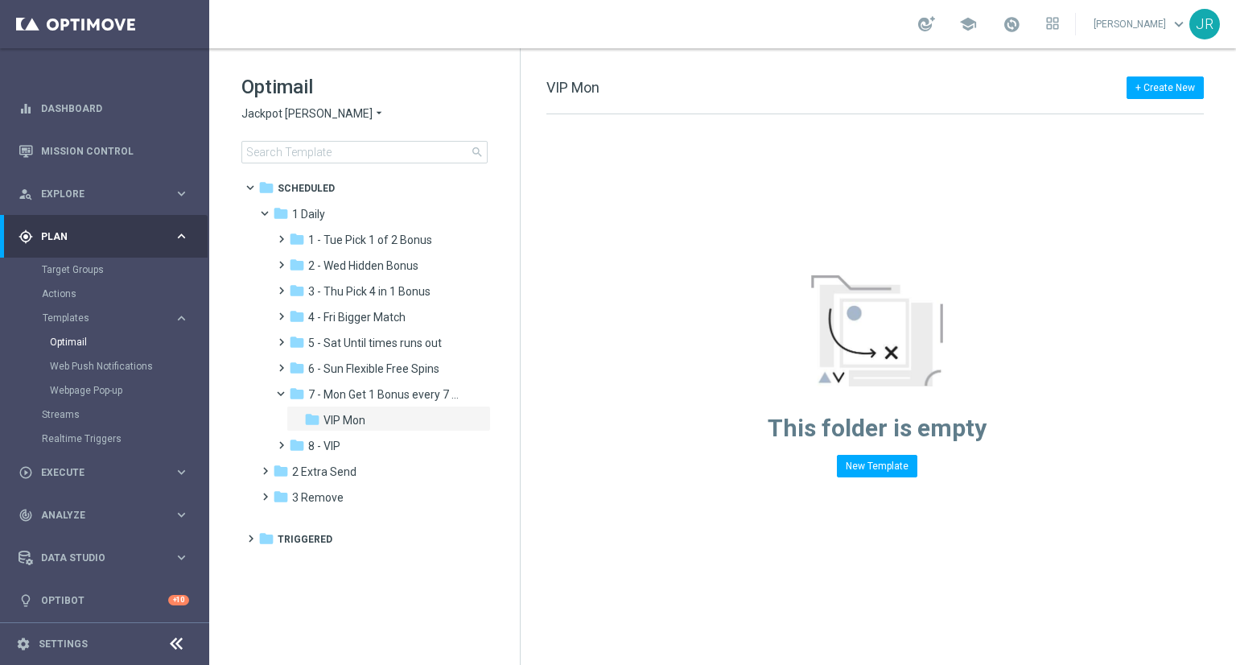
click at [269, 113] on span "Jackpot [PERSON_NAME]" at bounding box center [306, 113] width 131 height 15
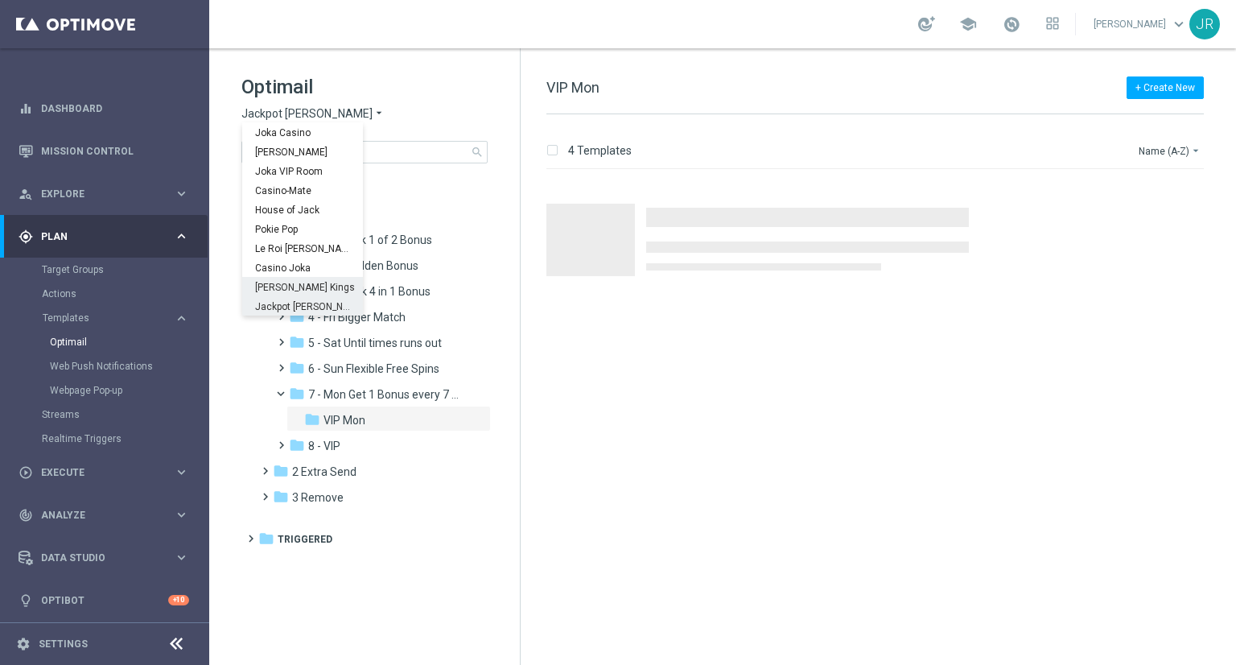
scroll to position [58, 0]
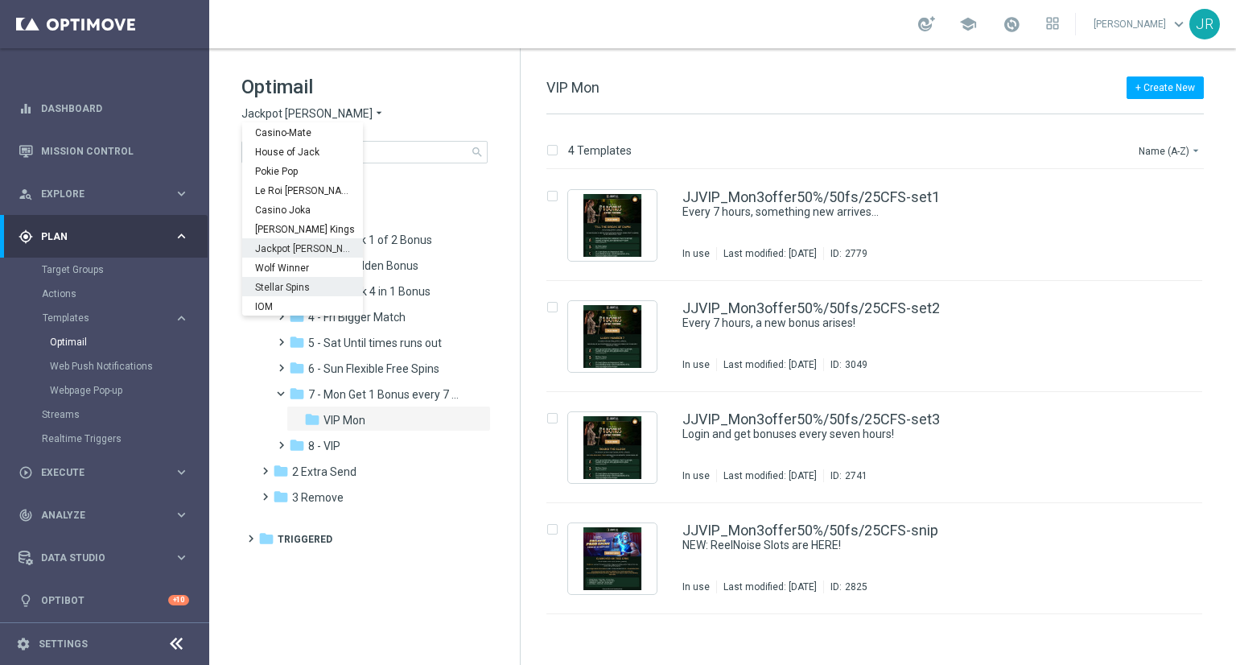
click at [293, 278] on div "Stellar Spins" at bounding box center [302, 286] width 121 height 19
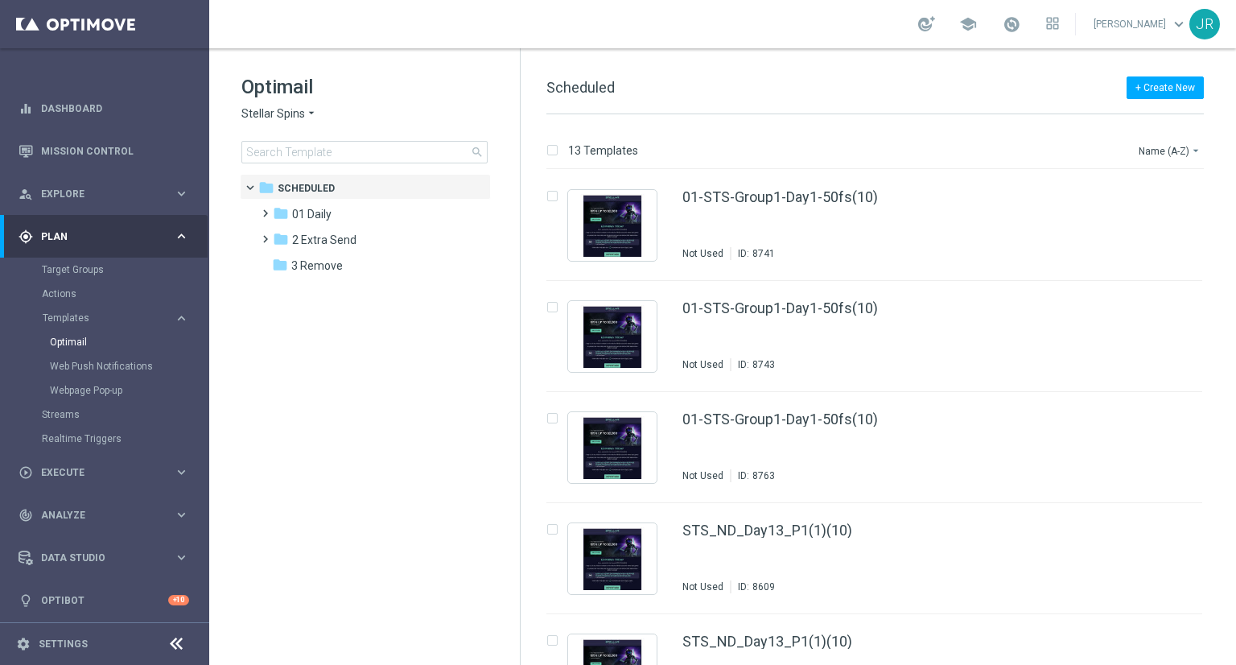
click at [264, 119] on span "Stellar Spins" at bounding box center [273, 113] width 64 height 15
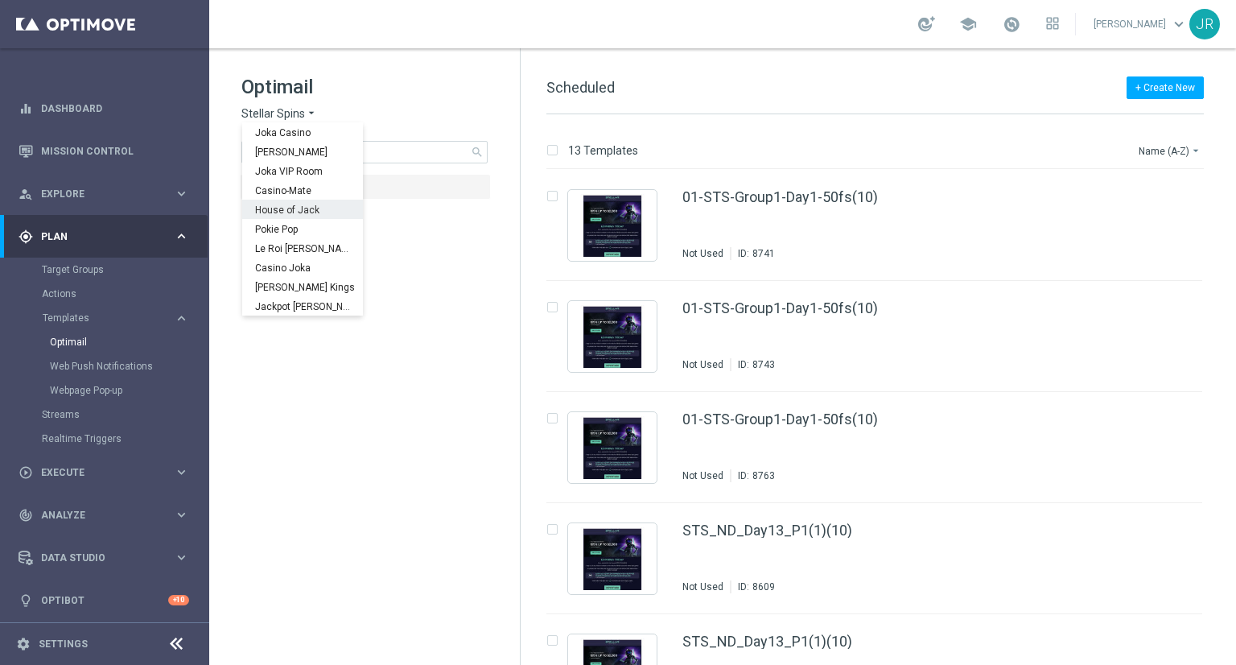
scroll to position [58, 0]
click at [0, 0] on span "Wolf Winner" at bounding box center [0, 0] width 0 height 0
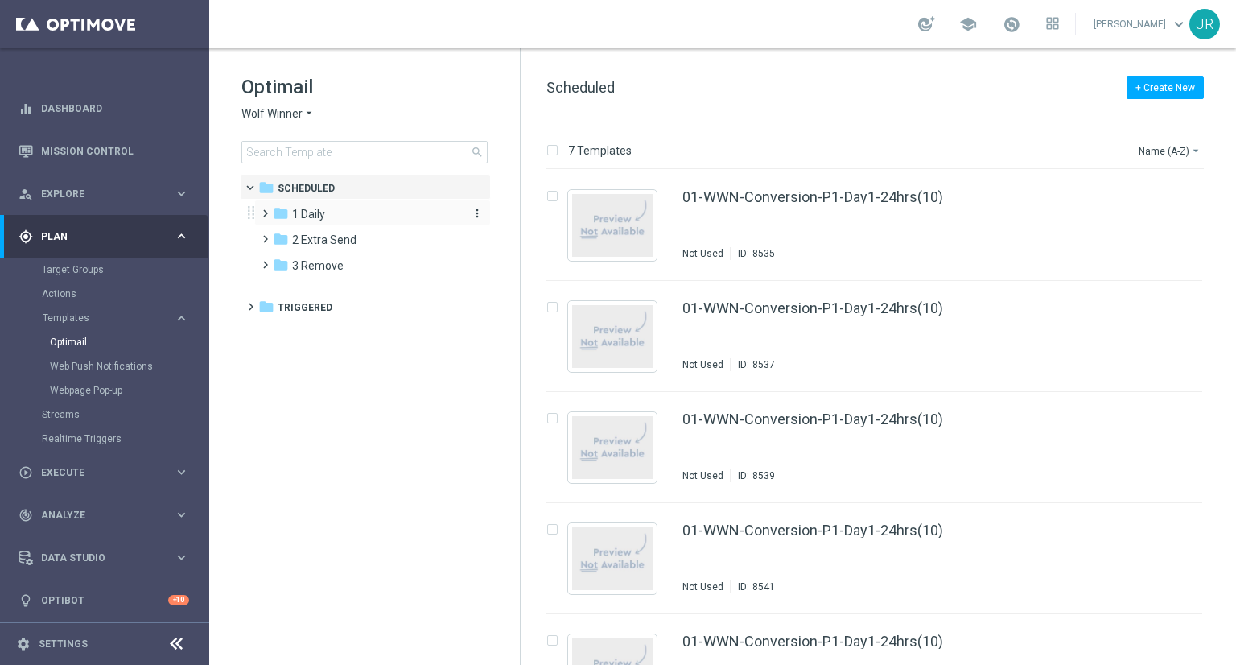
click at [325, 220] on div "folder 1 Daily" at bounding box center [365, 214] width 185 height 19
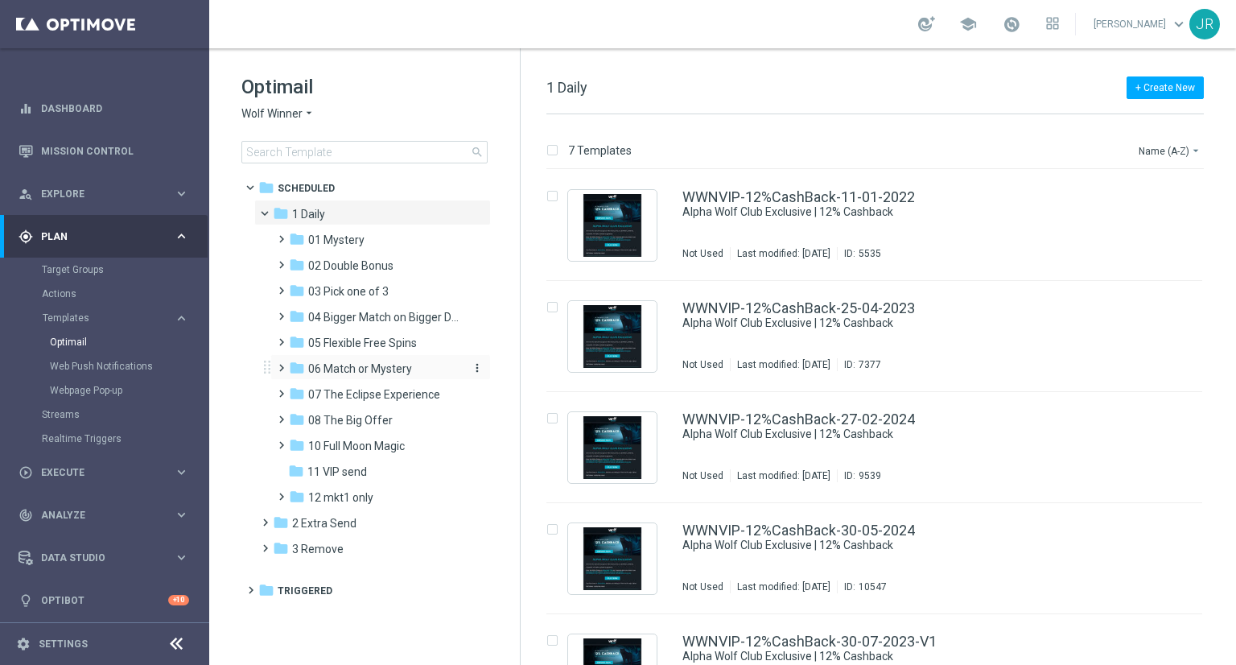
click at [357, 361] on span "06 Match or Mystery" at bounding box center [360, 368] width 104 height 14
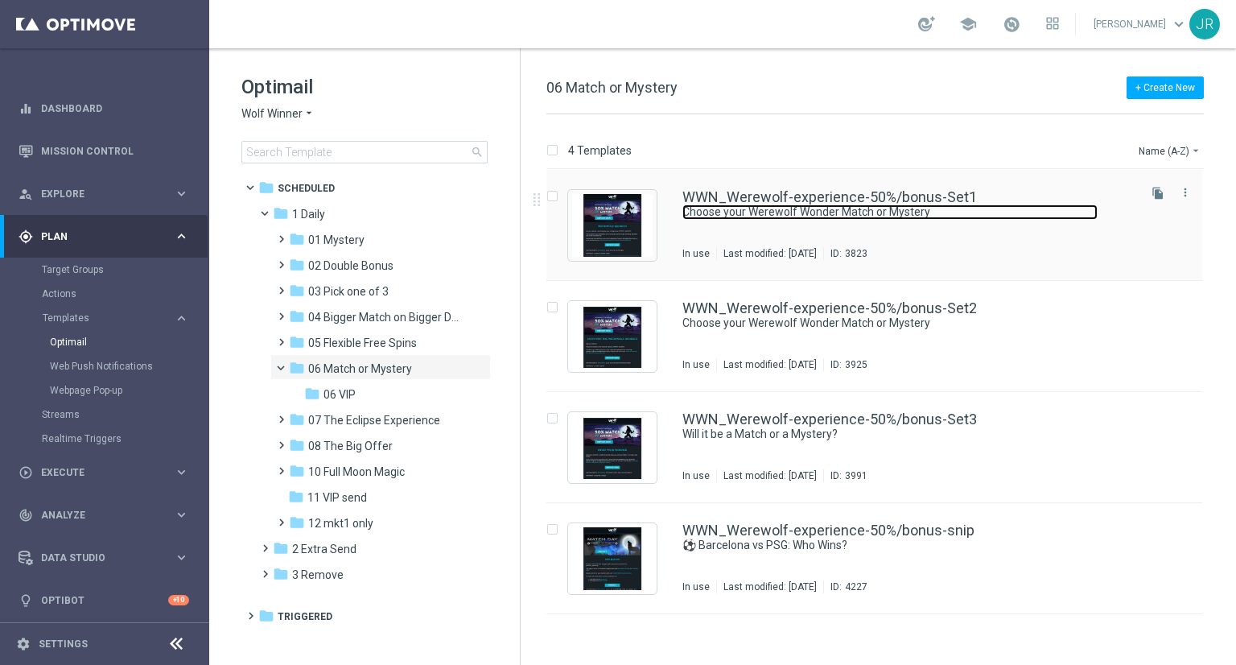
click at [788, 204] on link "Choose your Werewolf Wonder Match or Mystery" at bounding box center [890, 211] width 415 height 15
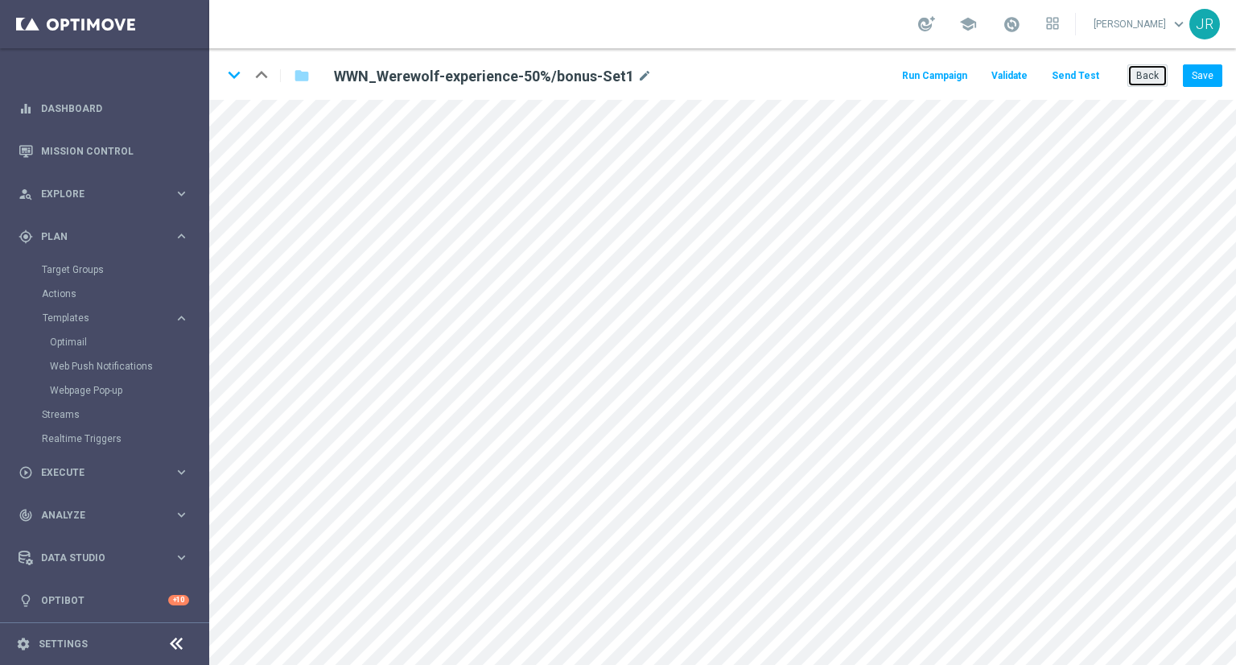
click at [1160, 71] on button "Back" at bounding box center [1148, 75] width 40 height 23
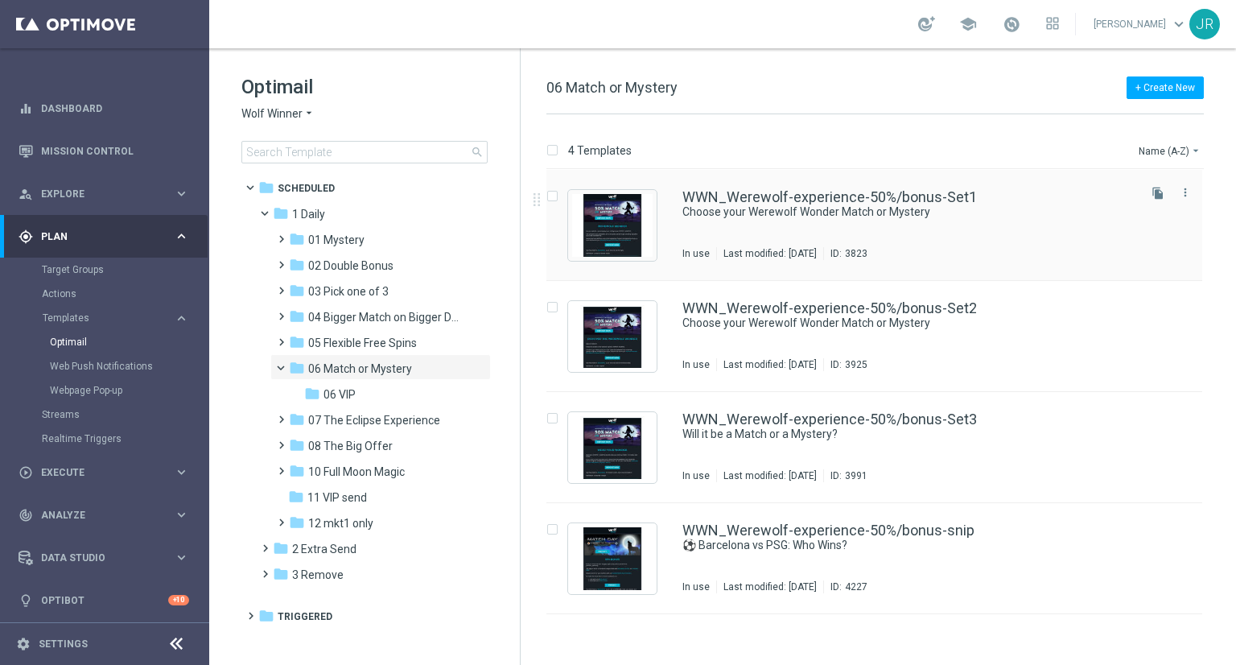
click at [789, 223] on div "WWN_Werewolf-experience-50%/bonus-Set1 Choose your Werewolf Wonder Match or Mys…" at bounding box center [909, 225] width 452 height 70
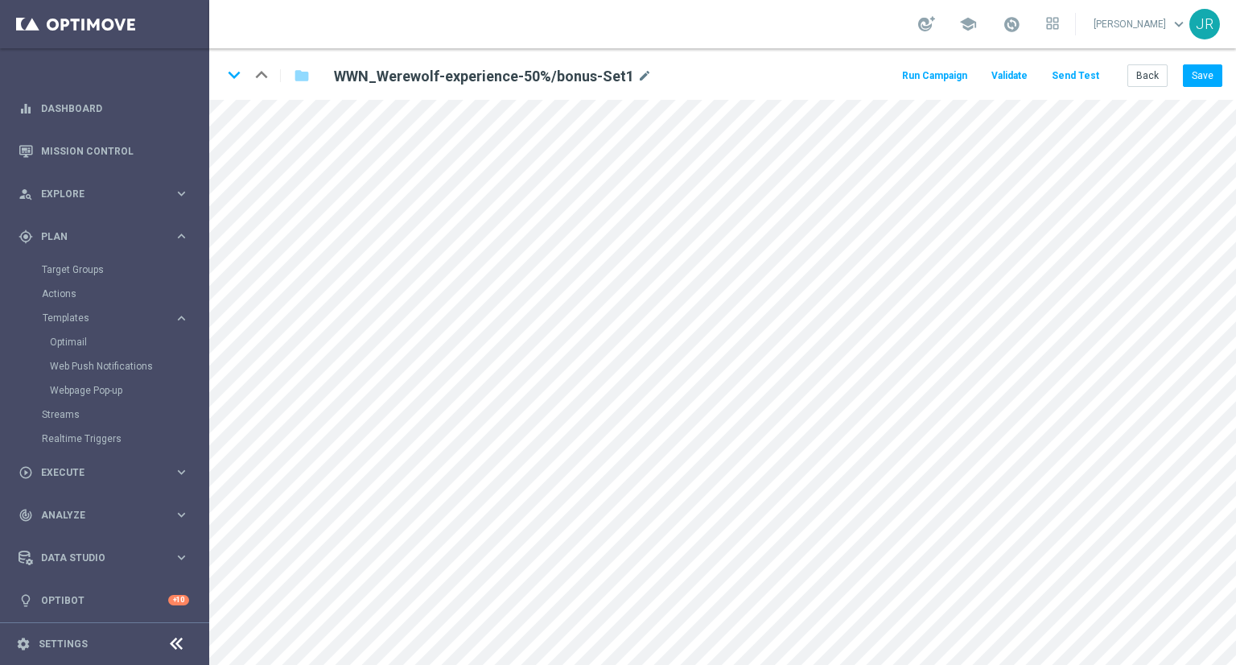
click at [1223, 75] on div "keyboard_arrow_down keyboard_arrow_up folder WWN_Werewolf-experience-50%/bonus-…" at bounding box center [722, 74] width 1027 height 52
click at [1207, 80] on button "Save" at bounding box center [1202, 75] width 39 height 23
click at [1158, 70] on button "Back" at bounding box center [1148, 75] width 40 height 23
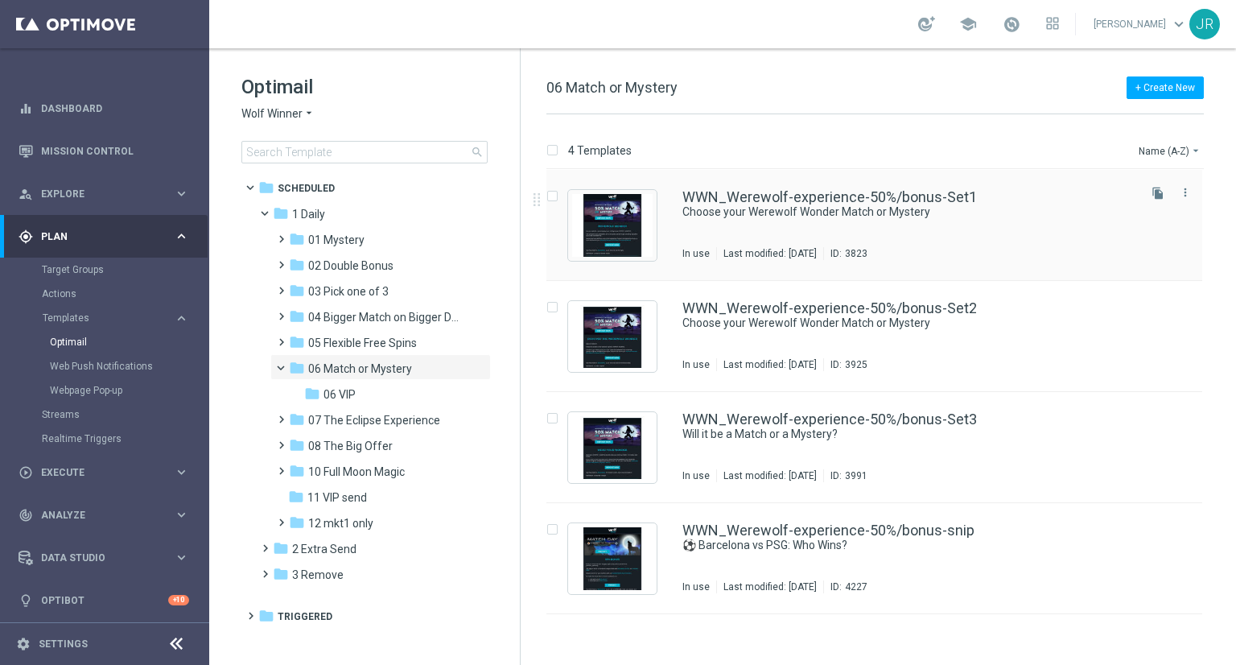
click at [761, 233] on div "WWN_Werewolf-experience-50%/bonus-Set1 Choose your Werewolf Wonder Match or Mys…" at bounding box center [909, 225] width 452 height 70
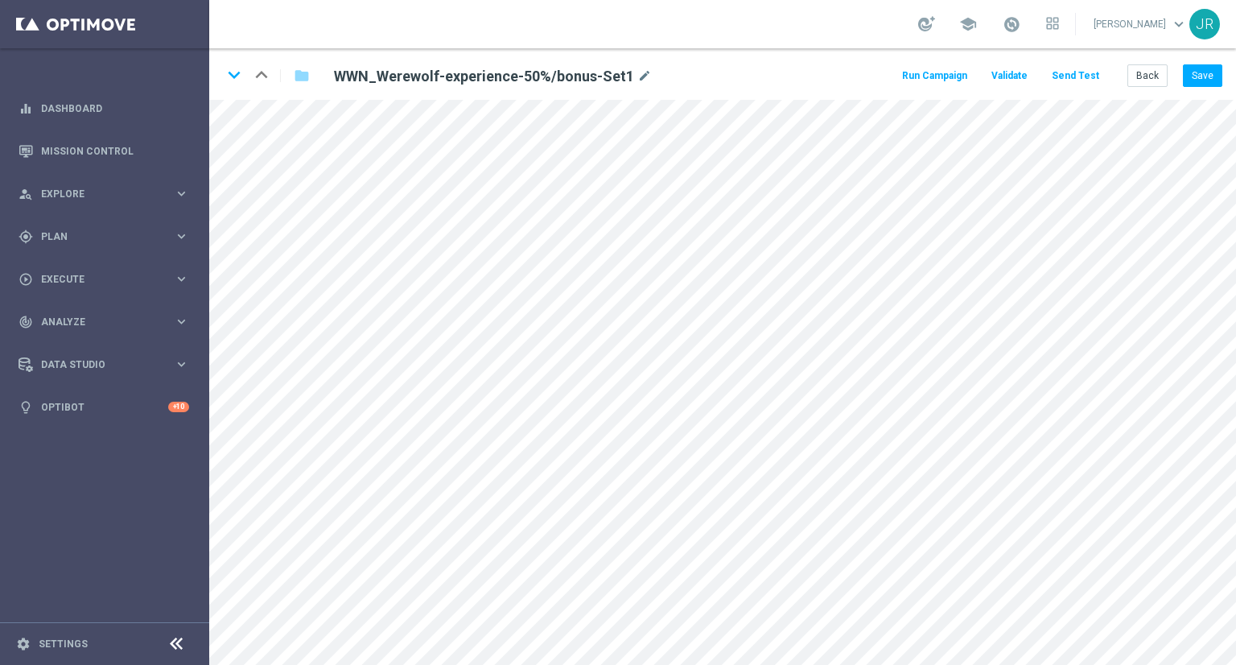
click at [1151, 63] on div "keyboard_arrow_down keyboard_arrow_up folder WWN_Werewolf-experience-50%/bonus-…" at bounding box center [722, 74] width 1027 height 52
drag, startPoint x: 1148, startPoint y: 80, endPoint x: 1099, endPoint y: 112, distance: 58.3
click at [1143, 85] on button "Back" at bounding box center [1148, 75] width 40 height 23
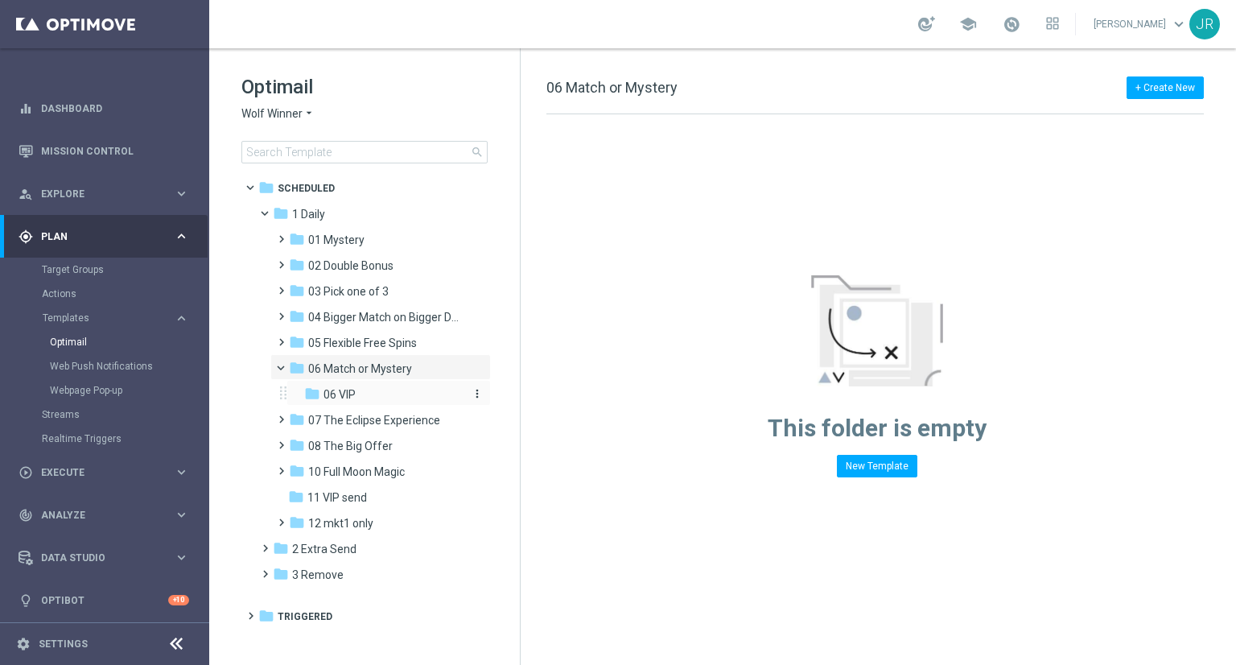
click at [342, 395] on span "06 VIP" at bounding box center [340, 394] width 32 height 14
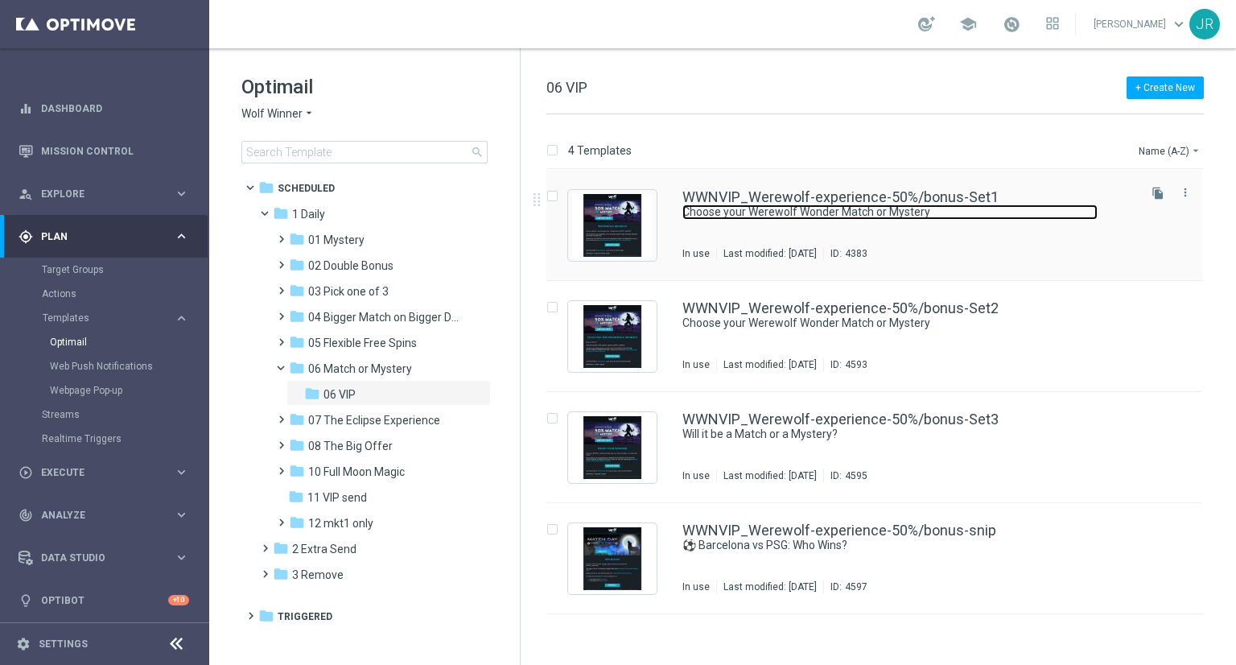
click at [857, 207] on link "Choose your Werewolf Wonder Match or Mystery" at bounding box center [890, 211] width 415 height 15
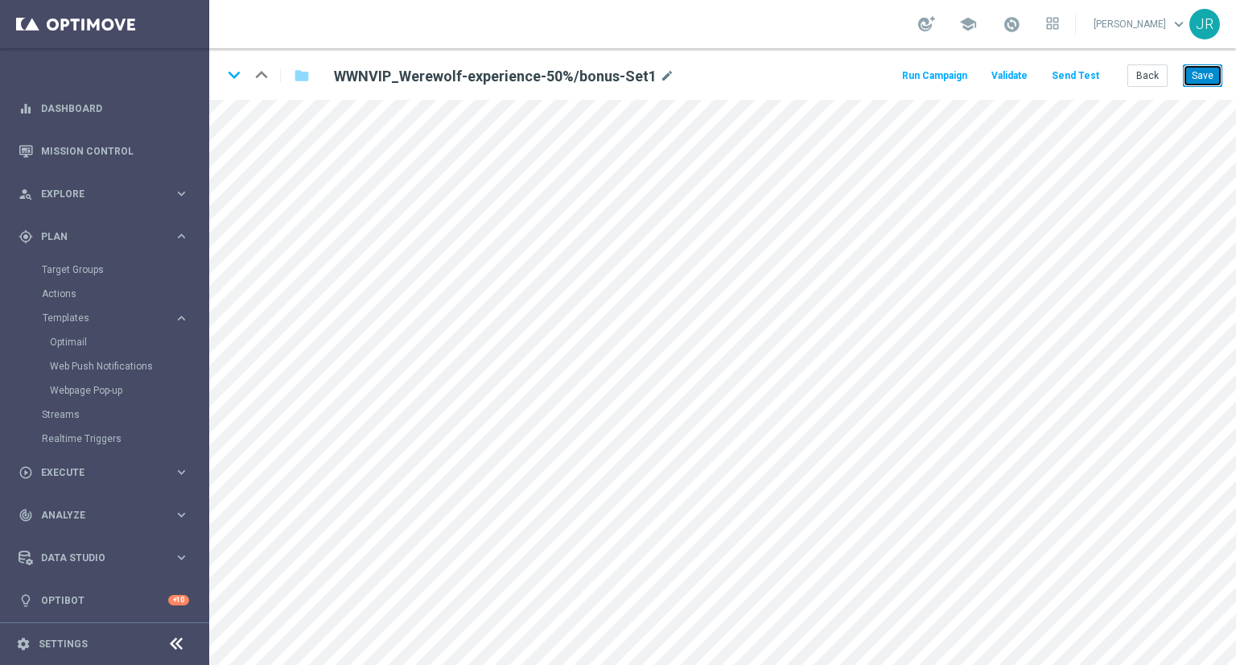
click at [1217, 68] on button "Save" at bounding box center [1202, 75] width 39 height 23
click at [1160, 72] on button "Back" at bounding box center [1148, 75] width 40 height 23
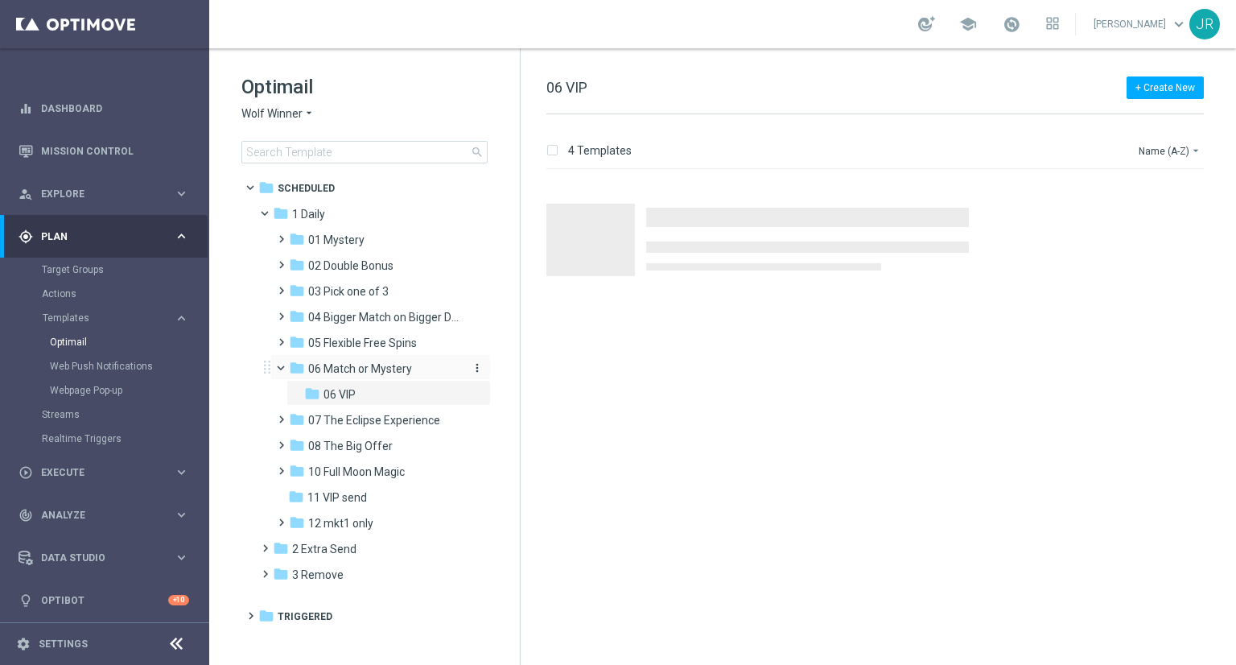
click at [365, 366] on span "06 Match or Mystery" at bounding box center [360, 368] width 104 height 14
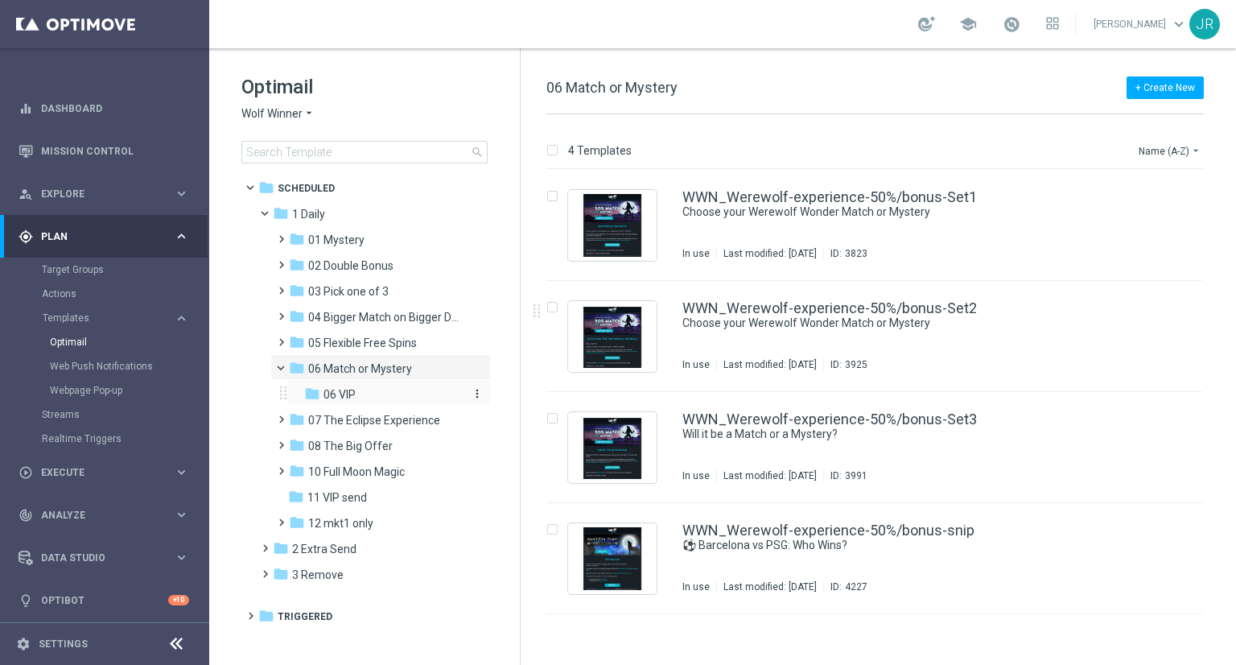
click at [444, 401] on div "folder 06 VIP" at bounding box center [383, 395] width 159 height 19
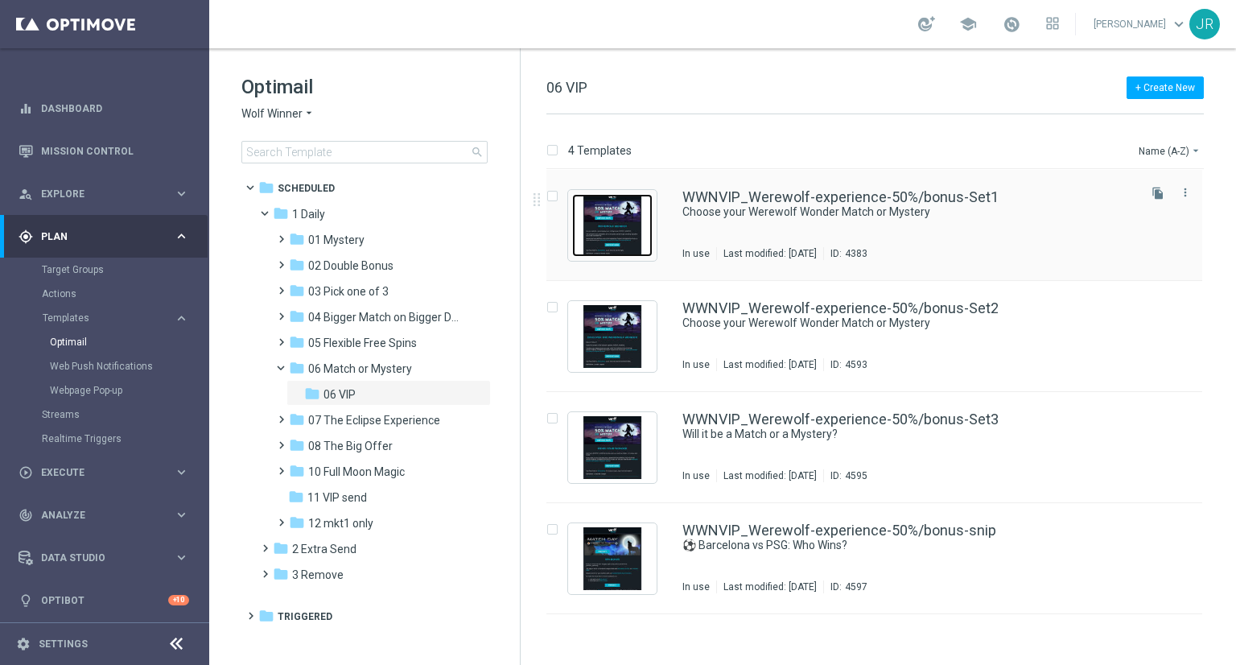
click at [615, 233] on img "Press SPACE to select this row." at bounding box center [612, 225] width 80 height 63
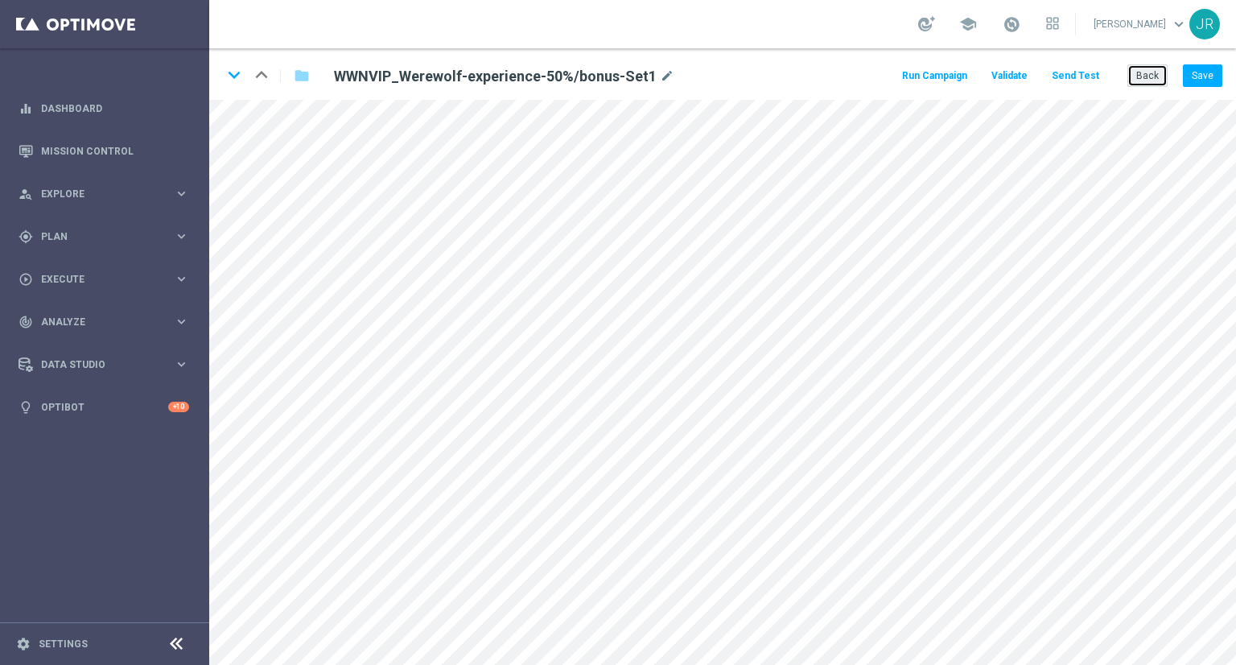
click at [1139, 82] on button "Back" at bounding box center [1148, 75] width 40 height 23
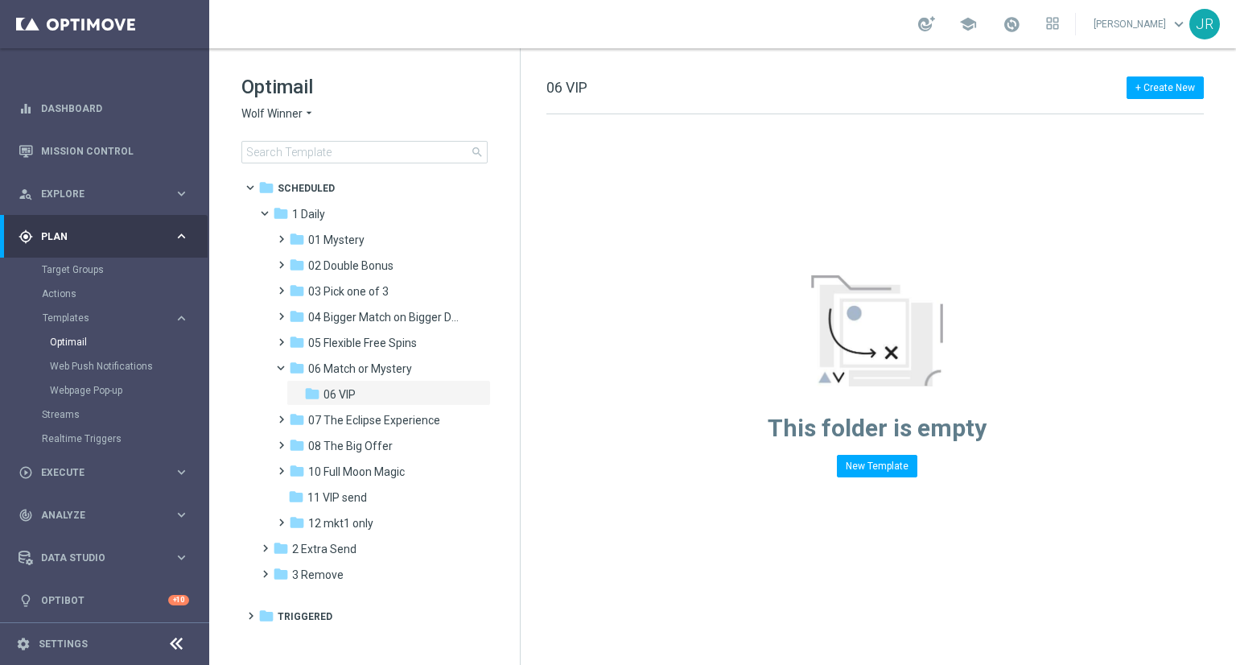
click at [245, 116] on span "Wolf Winner" at bounding box center [271, 113] width 61 height 15
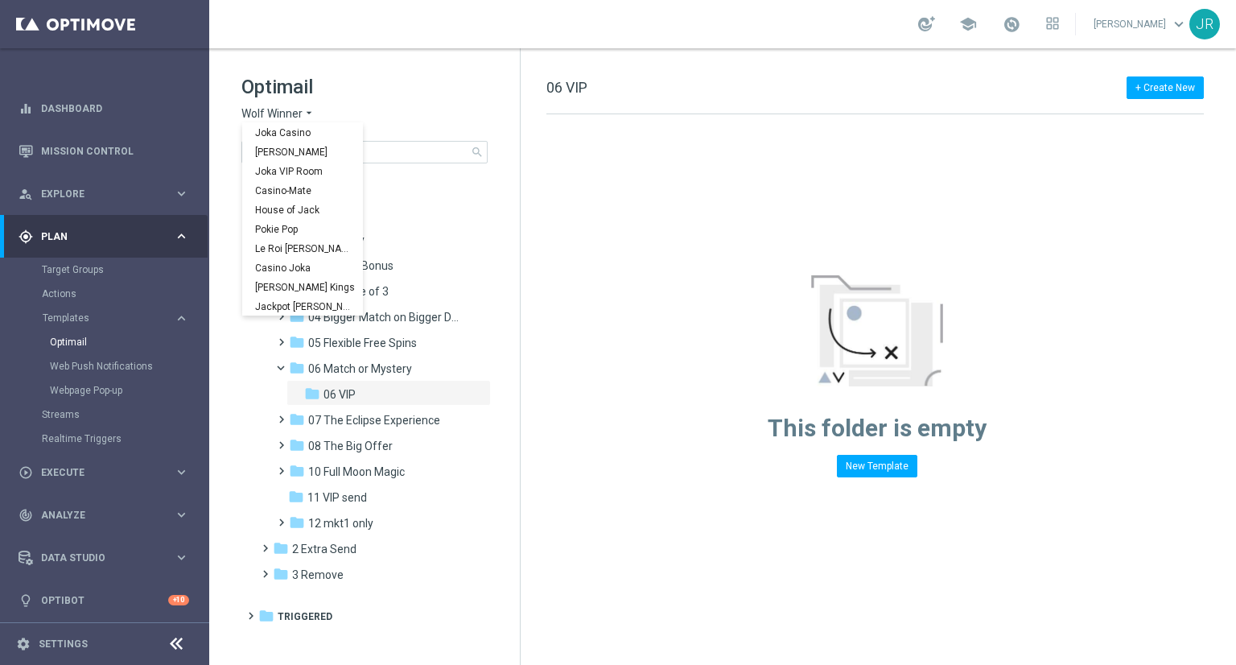
scroll to position [58, 0]
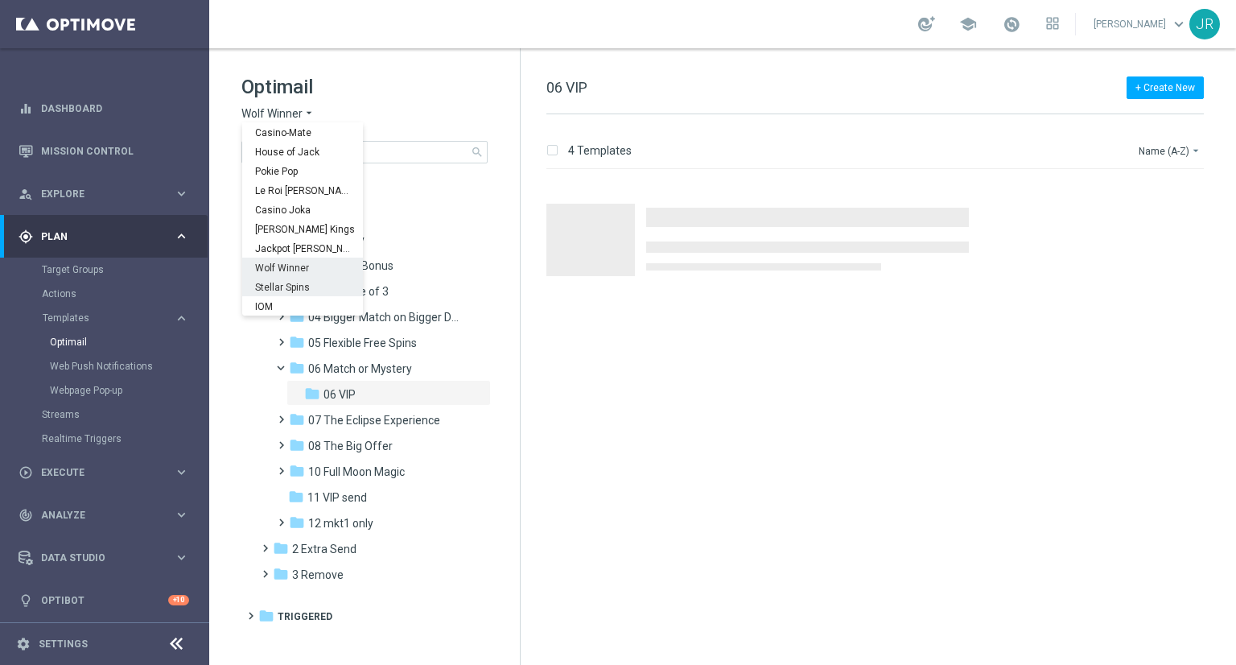
click at [0, 0] on span "Stellar Spins" at bounding box center [0, 0] width 0 height 0
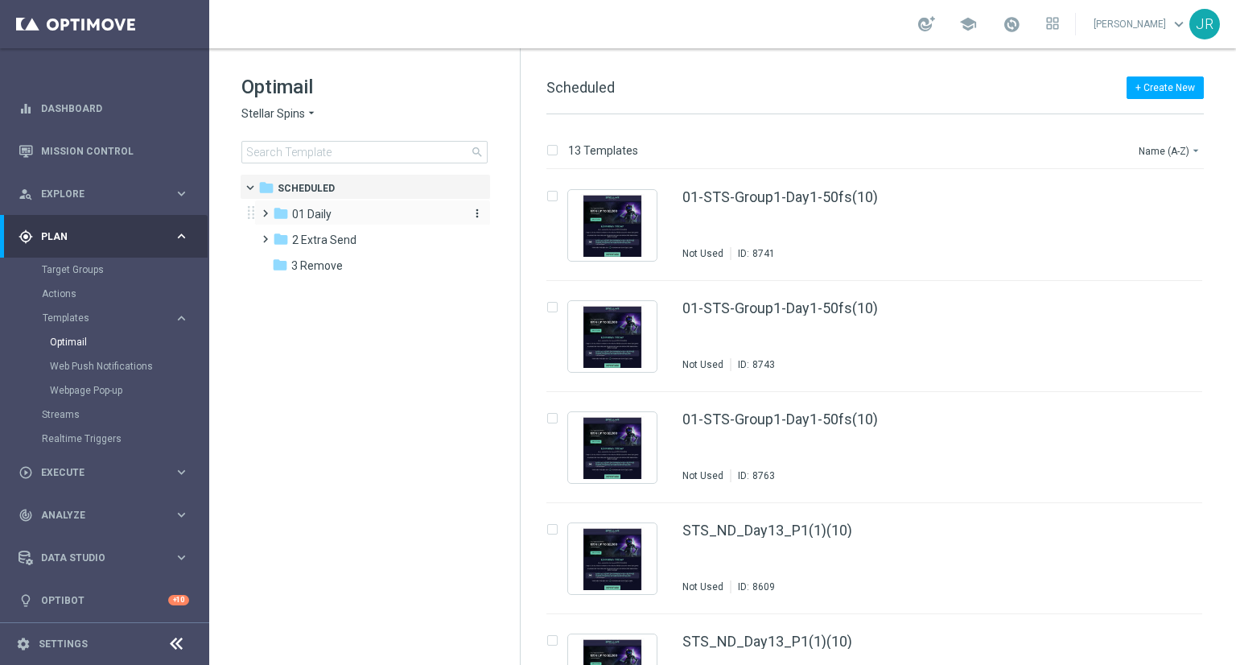
click at [334, 213] on div "folder 01 Daily" at bounding box center [365, 214] width 185 height 19
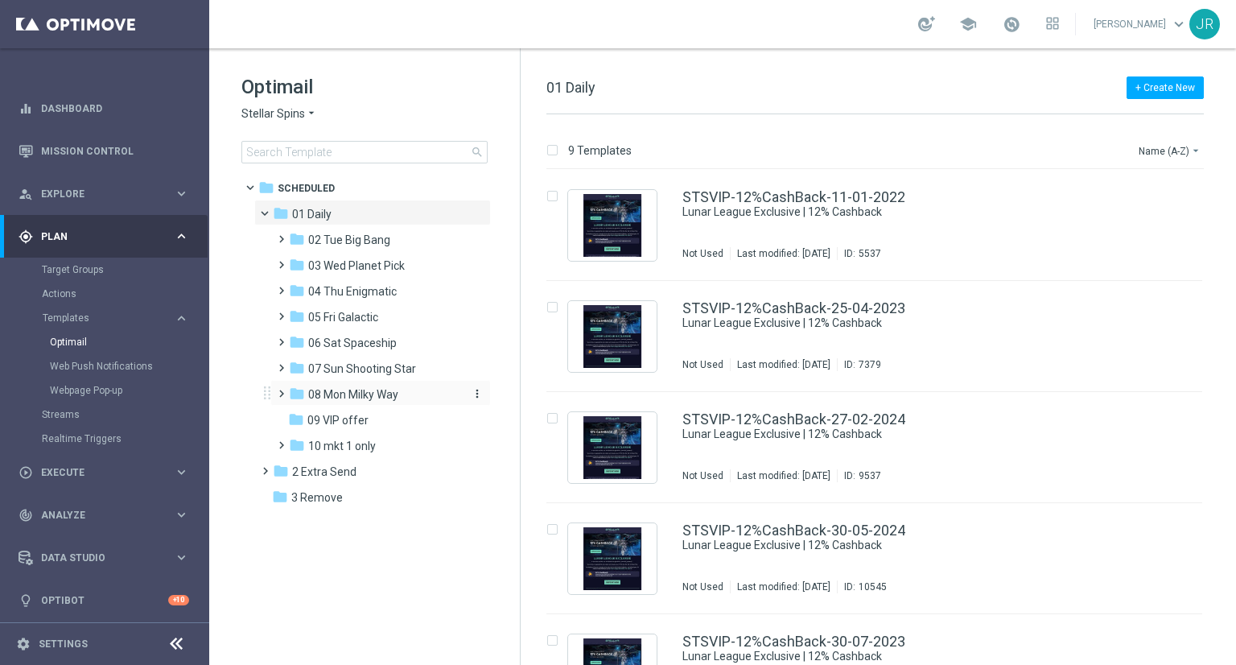
click at [367, 398] on span "08 Mon Milky Way" at bounding box center [353, 394] width 90 height 14
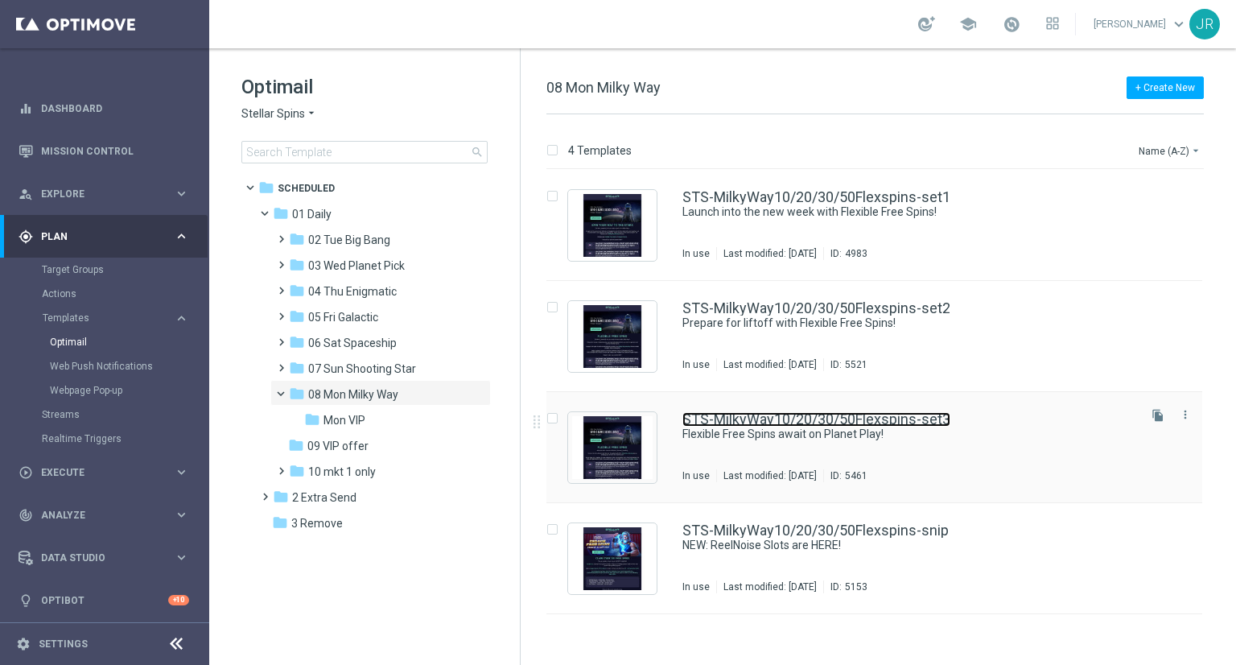
click at [782, 425] on link "STS-MilkyWay10/20/30/50Flexspins-set3" at bounding box center [817, 419] width 268 height 14
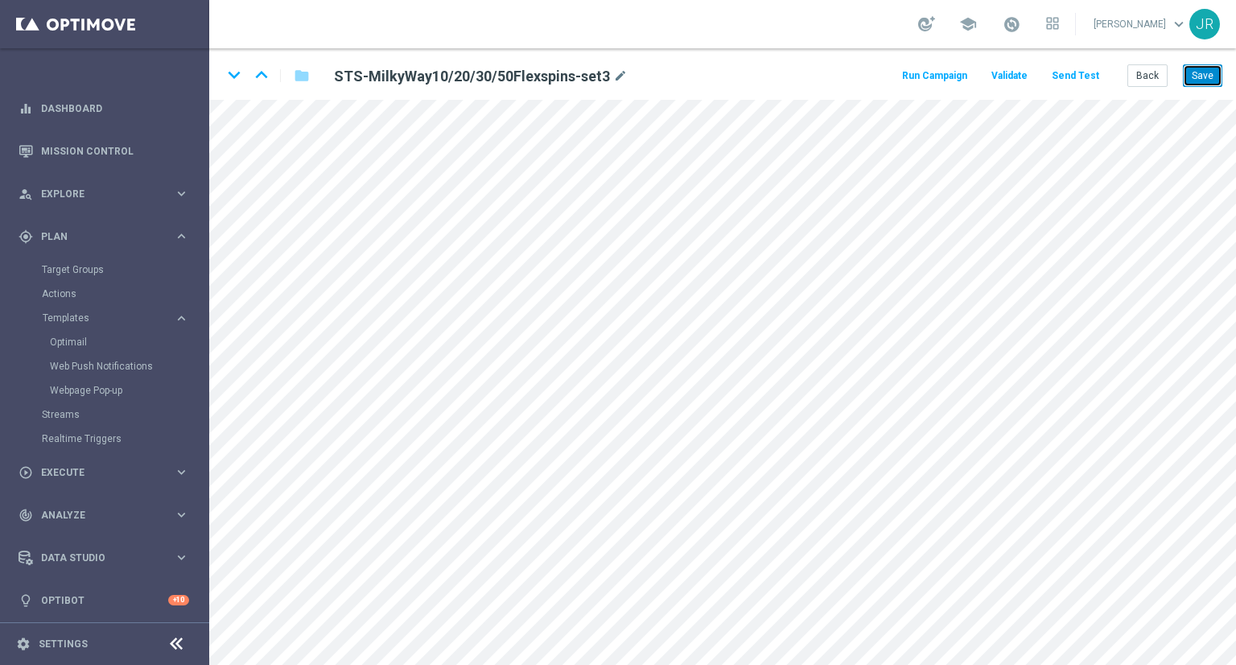
drag, startPoint x: 1213, startPoint y: 72, endPoint x: 1195, endPoint y: 88, distance: 24.0
click at [1212, 72] on button "Save" at bounding box center [1202, 75] width 39 height 23
click at [1198, 84] on button "Save" at bounding box center [1202, 75] width 39 height 23
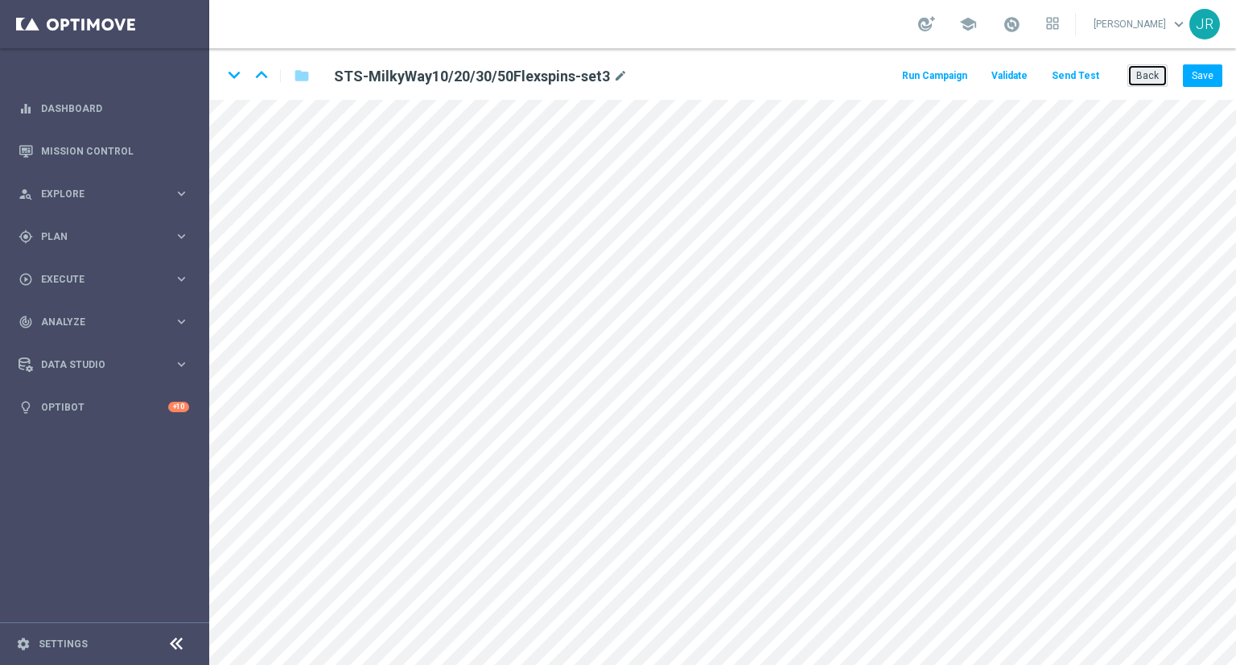
click at [1154, 84] on button "Back" at bounding box center [1148, 75] width 40 height 23
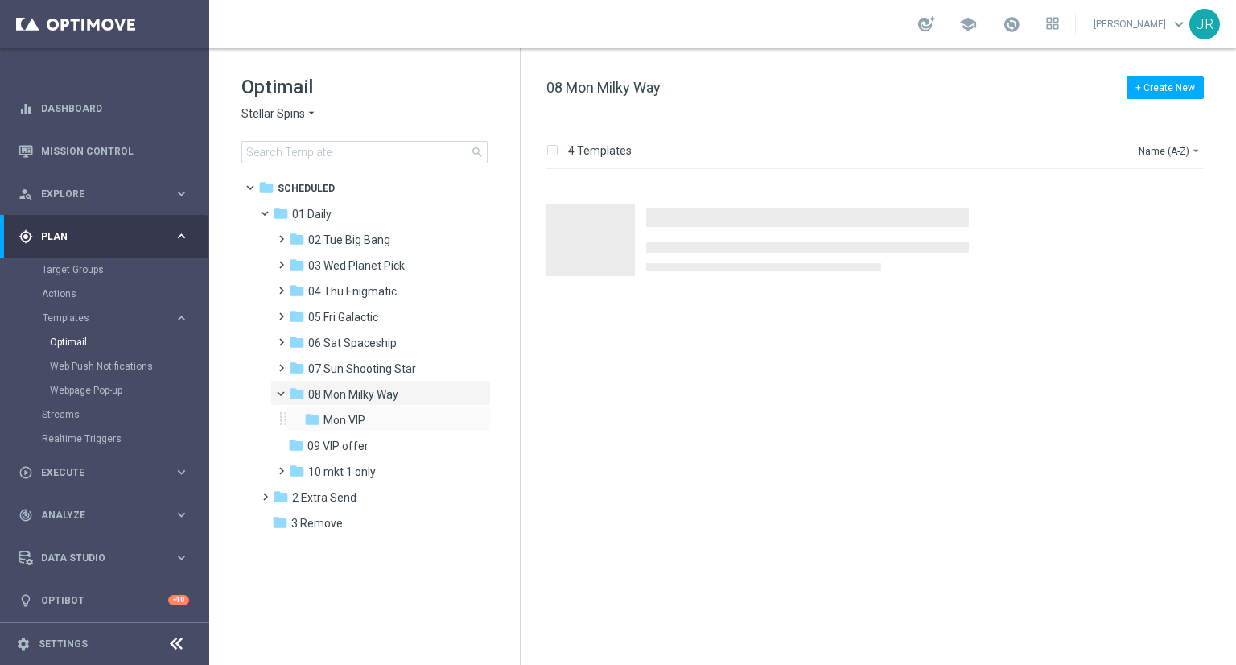
click at [428, 409] on div "folder Mon VIP more_vert" at bounding box center [389, 419] width 204 height 26
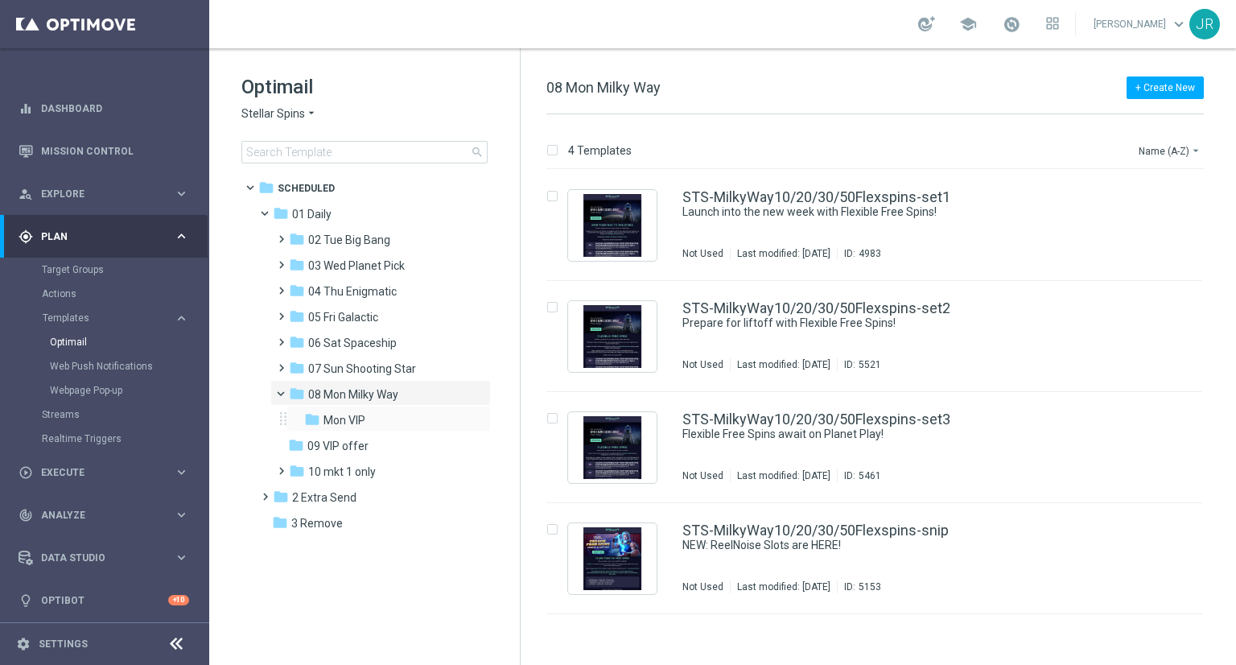
click at [426, 410] on div "folder Mon VIP more_vert" at bounding box center [389, 419] width 204 height 26
click at [412, 427] on div "folder Mon VIP" at bounding box center [383, 420] width 159 height 19
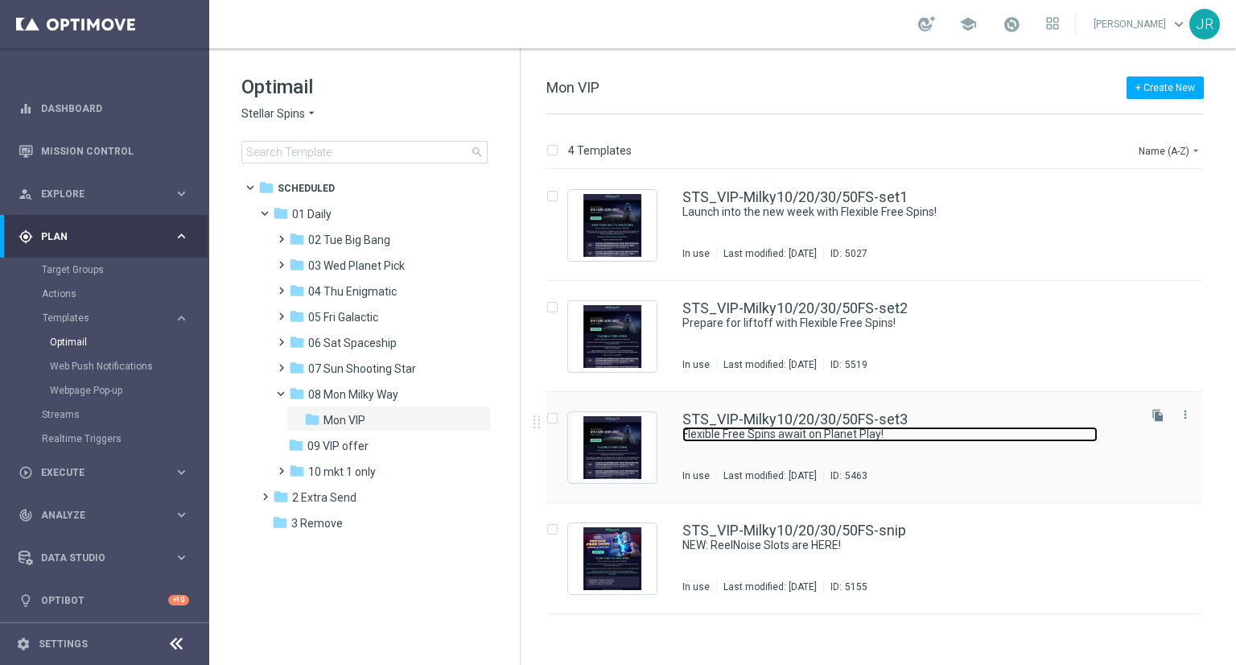
click at [905, 429] on link "Flexible Free Spins await on Planet Play!" at bounding box center [890, 434] width 415 height 15
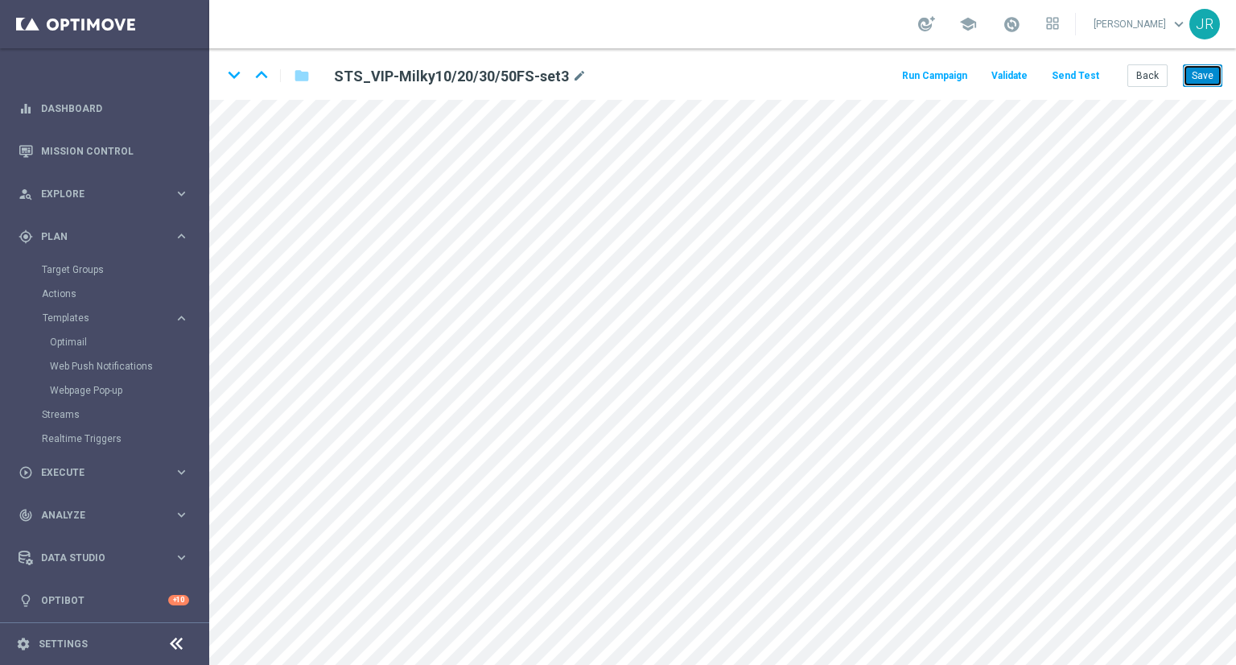
click at [1188, 69] on button "Save" at bounding box center [1202, 75] width 39 height 23
click at [1195, 83] on button "Save" at bounding box center [1202, 75] width 39 height 23
click at [1208, 74] on button "Save" at bounding box center [1202, 75] width 39 height 23
click at [1203, 75] on button "Save" at bounding box center [1202, 75] width 39 height 23
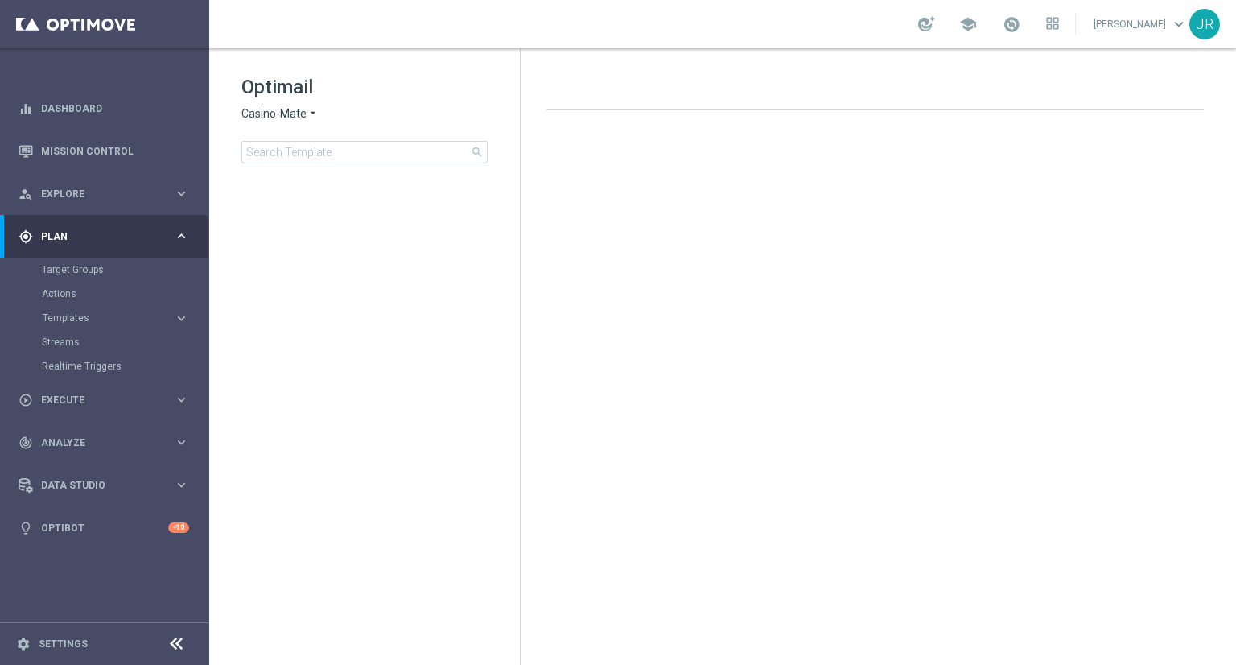
click at [101, 236] on span "Plan" at bounding box center [107, 237] width 133 height 10
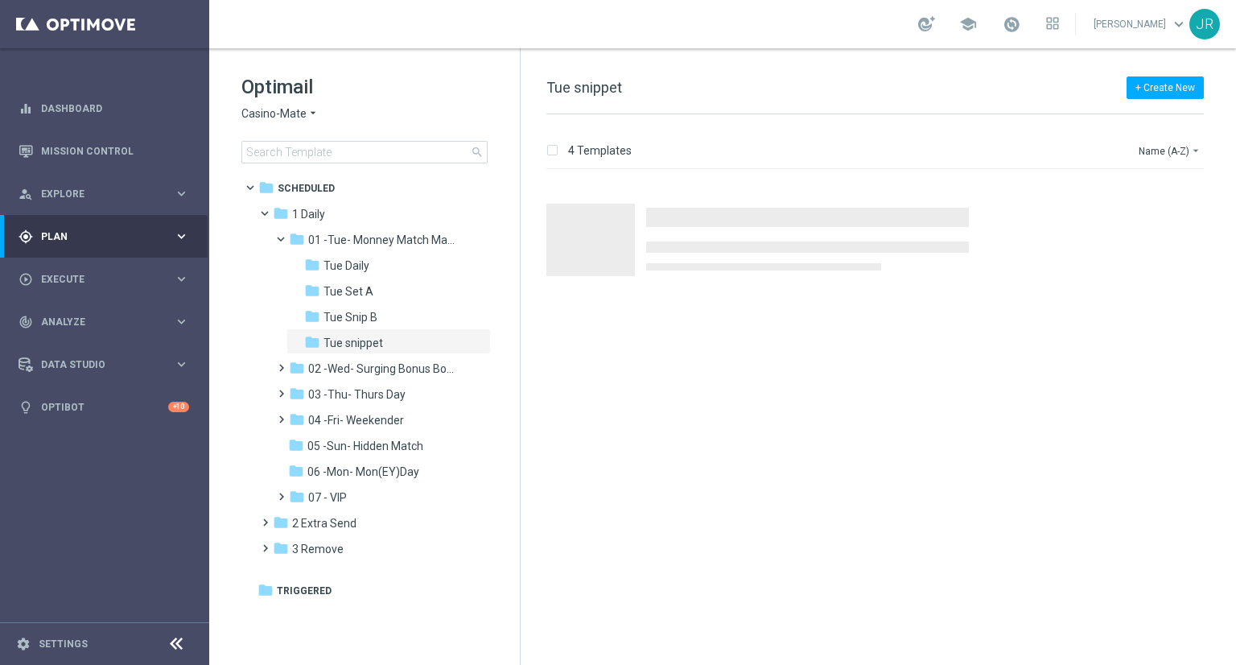
click at [254, 119] on span "Casino-Mate" at bounding box center [273, 113] width 65 height 15
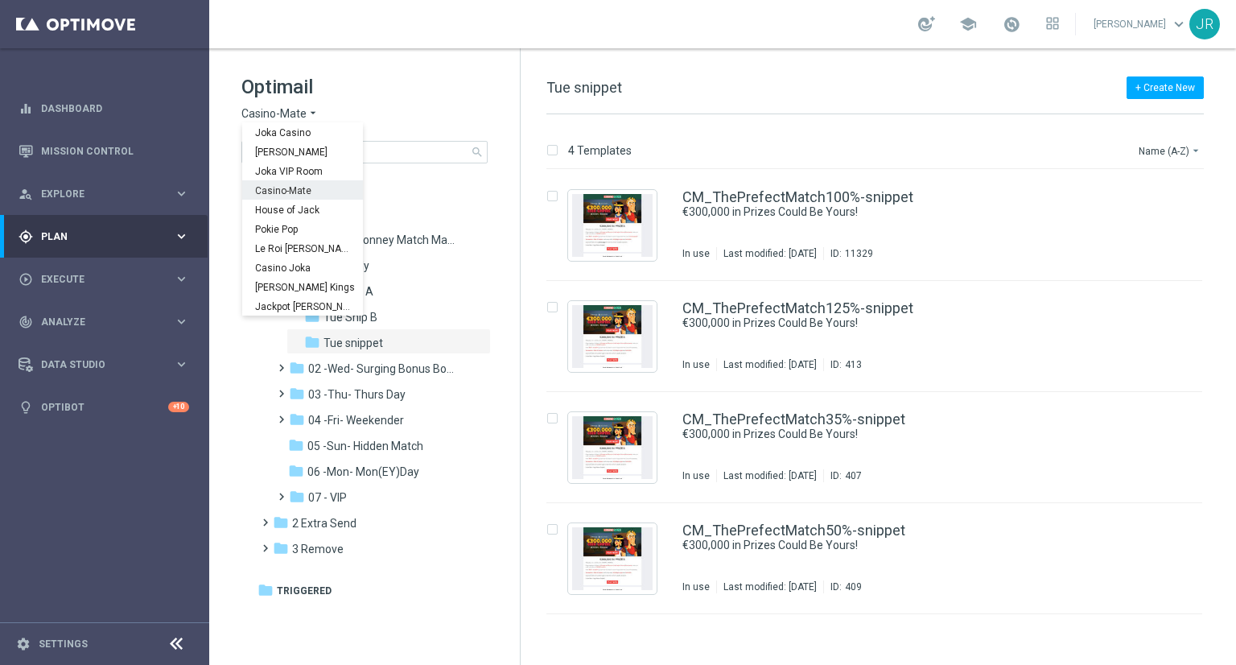
click at [0, 0] on span "Casino-Mate" at bounding box center [0, 0] width 0 height 0
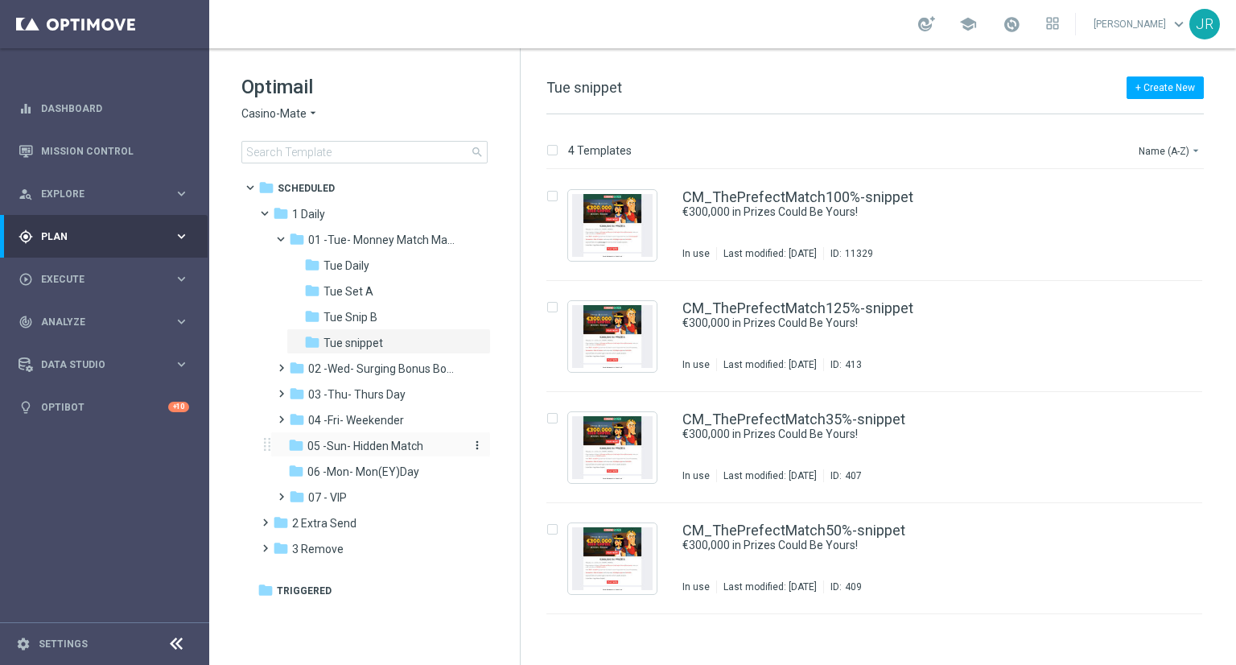
click at [349, 446] on span "05 -Sun- Hidden Match" at bounding box center [365, 446] width 116 height 14
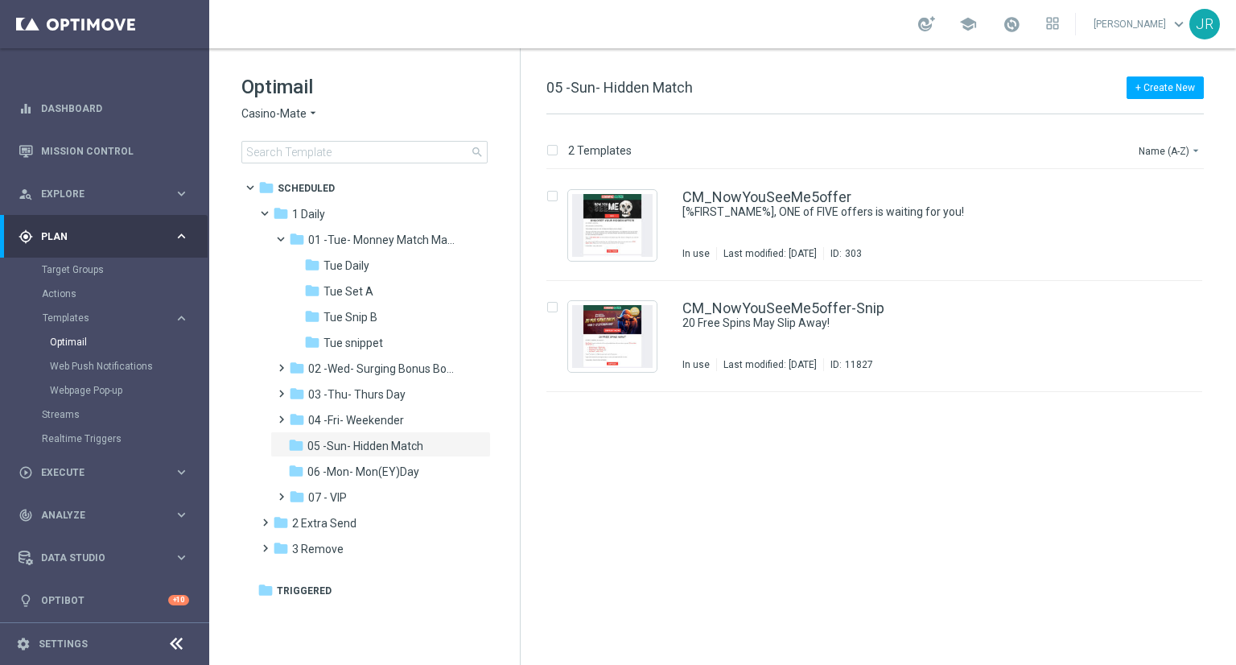
click at [260, 117] on span "Casino-Mate" at bounding box center [273, 113] width 65 height 15
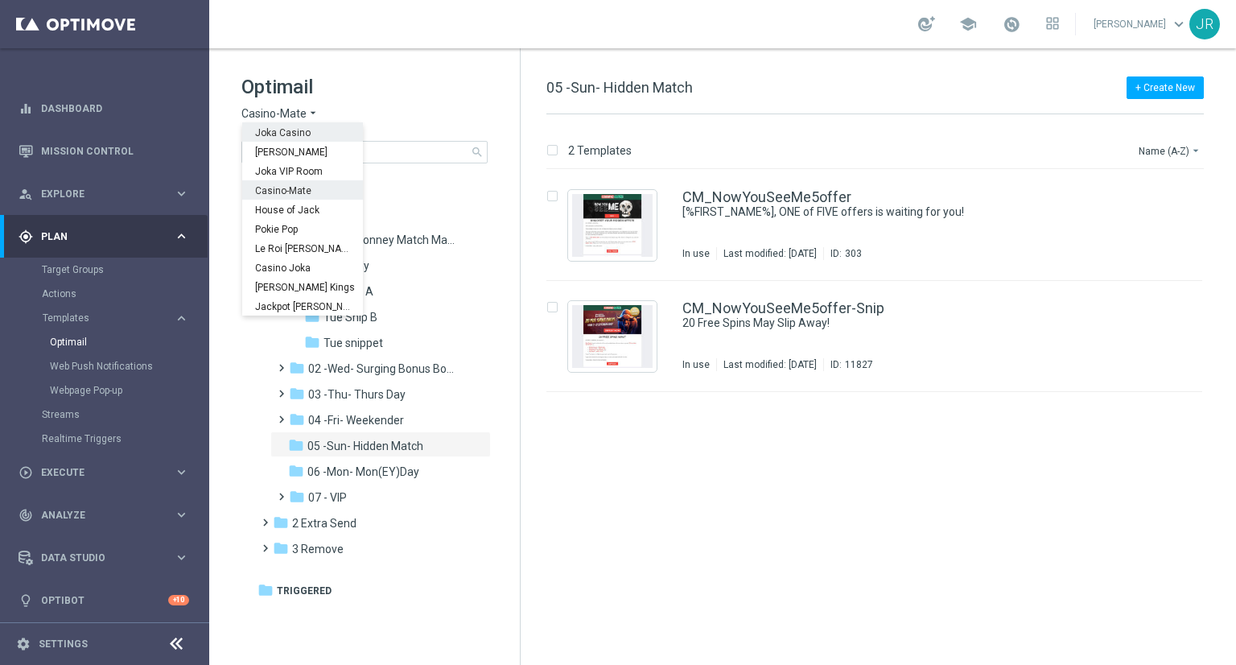
click at [0, 0] on span "Joka Casino" at bounding box center [0, 0] width 0 height 0
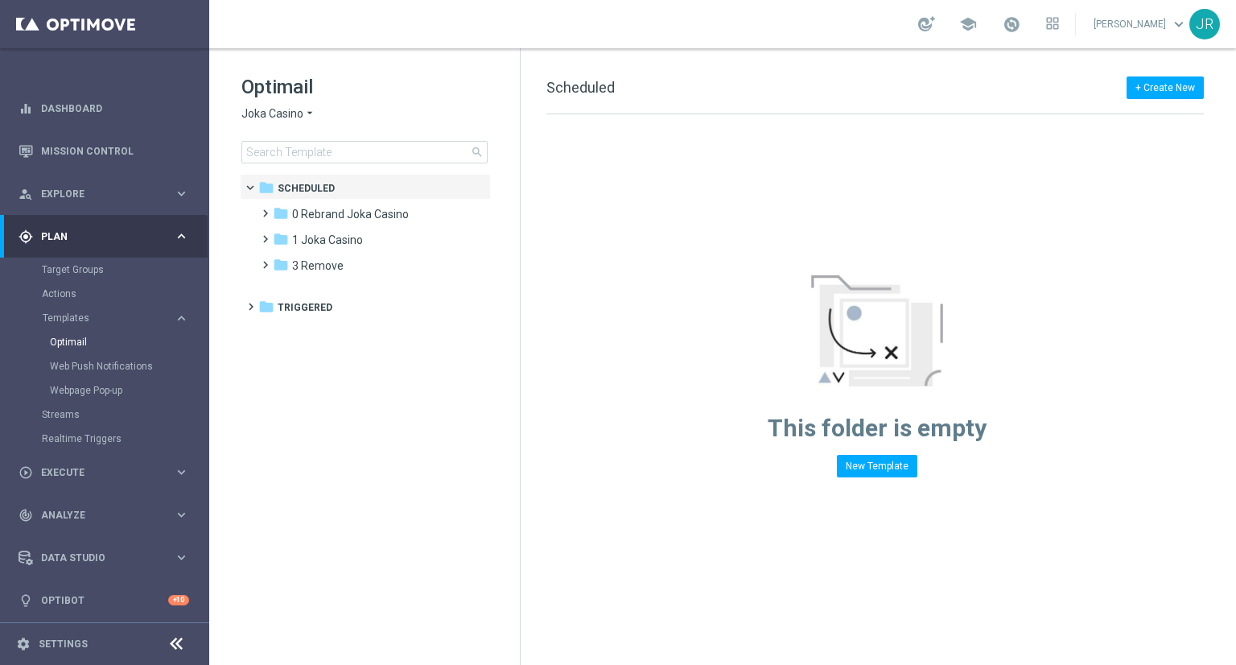
click at [255, 107] on span "Joka Casino" at bounding box center [272, 113] width 62 height 15
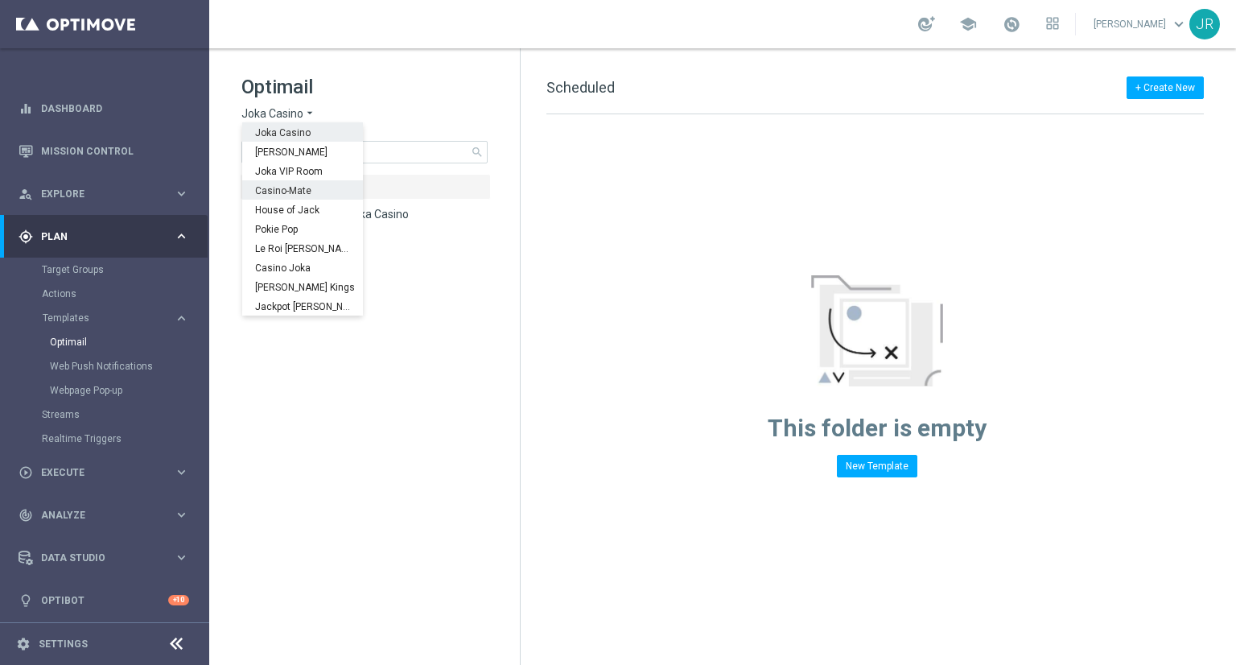
click at [0, 0] on span "Casino-Mate" at bounding box center [0, 0] width 0 height 0
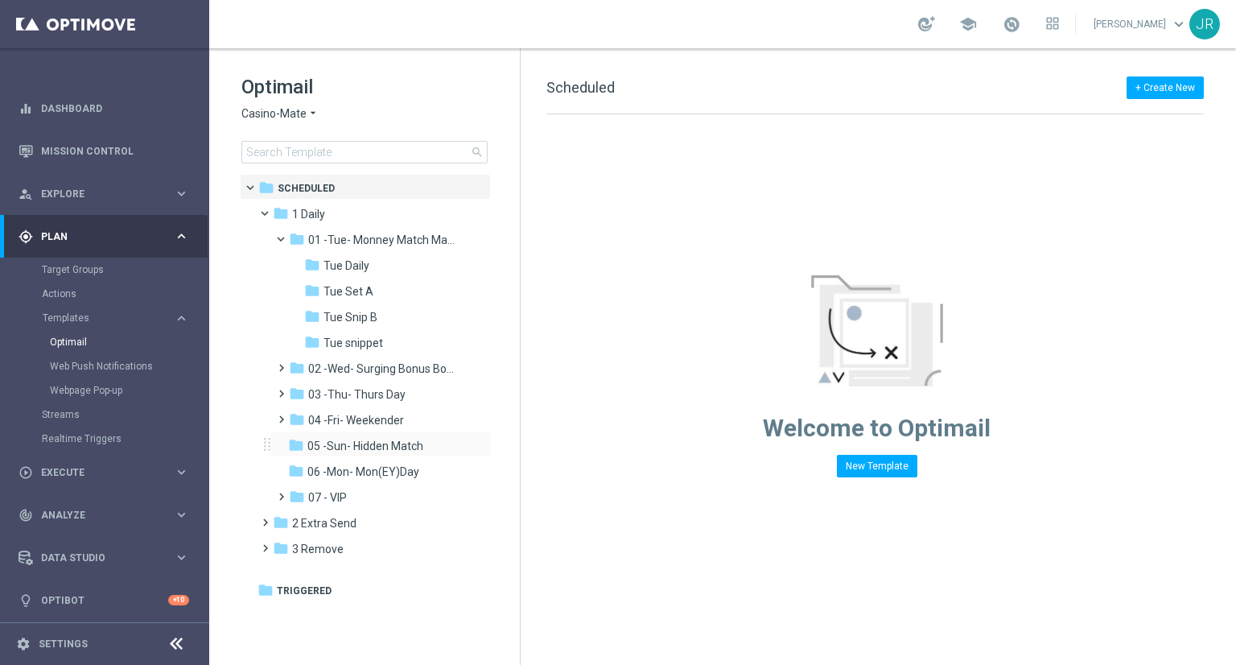
click at [365, 455] on div "folder 05 -Sun- Hidden Match more_vert" at bounding box center [380, 444] width 221 height 26
click at [365, 446] on span "05 -Sun- Hidden Match" at bounding box center [365, 446] width 116 height 14
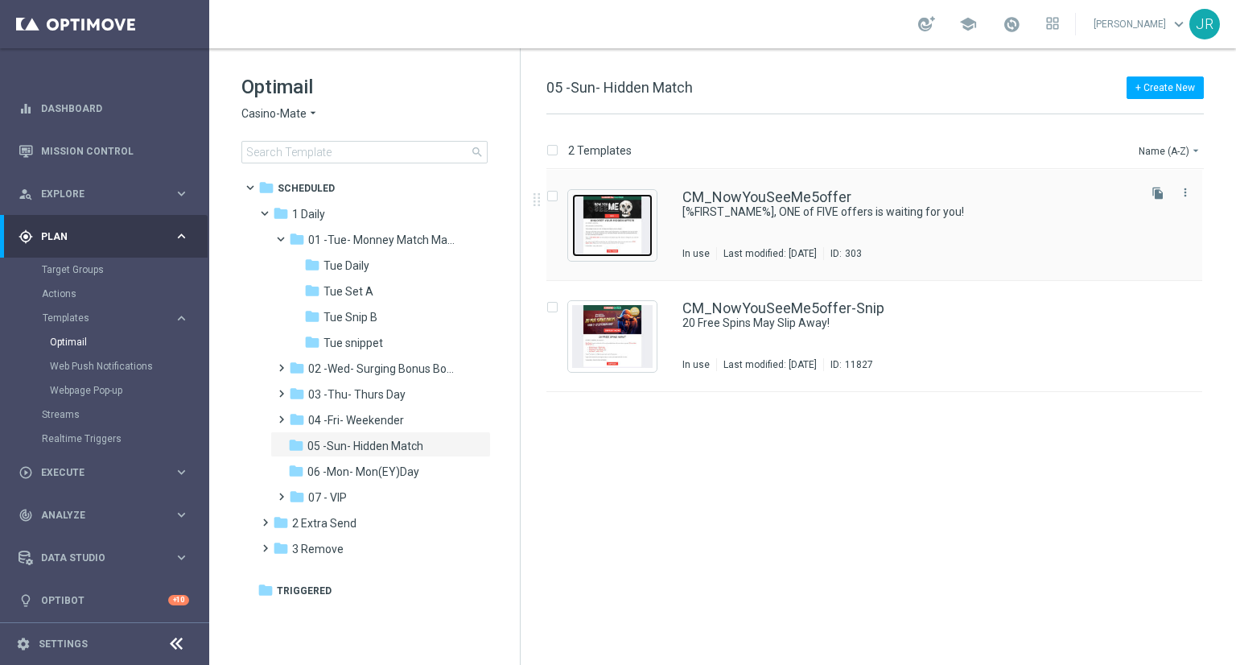
click at [615, 221] on img "Press SPACE to select this row." at bounding box center [612, 225] width 80 height 63
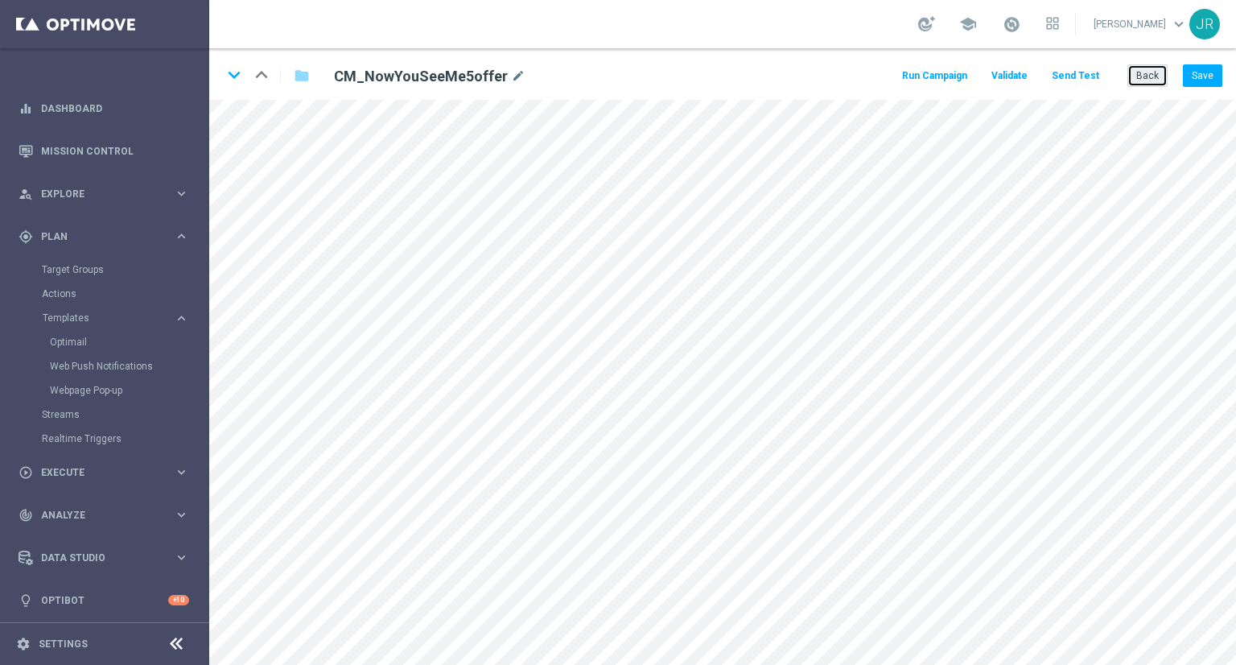
click at [1151, 82] on button "Back" at bounding box center [1148, 75] width 40 height 23
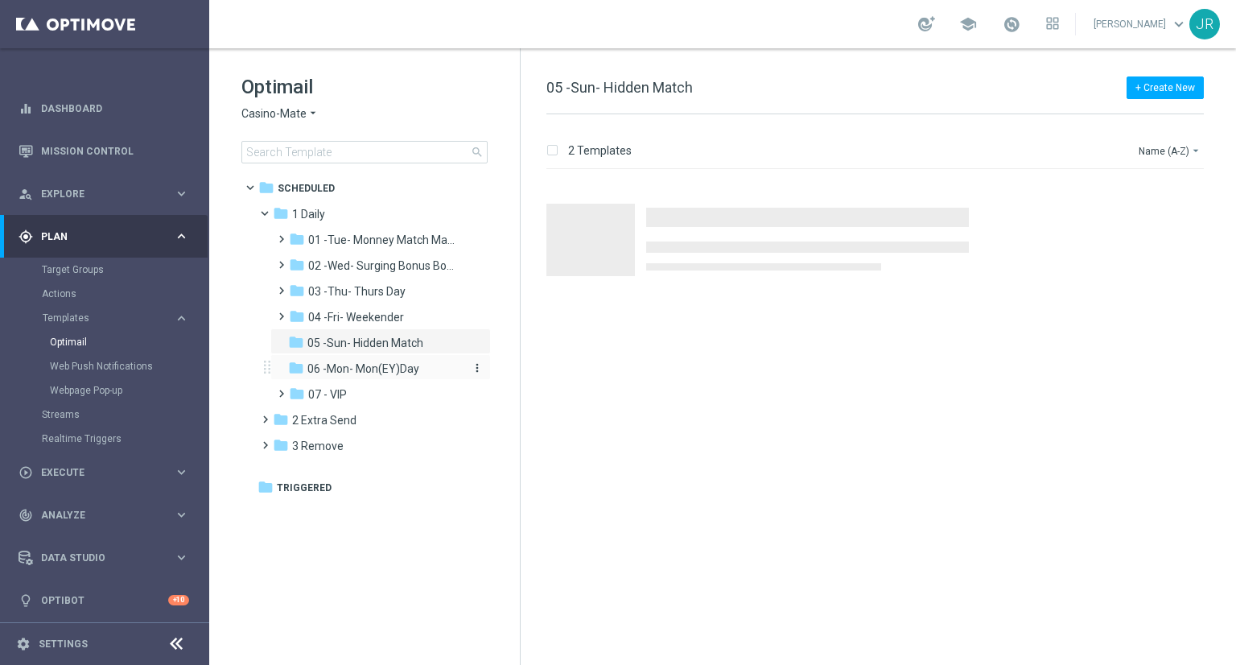
click at [345, 373] on span "06 -Mon- Mon(EY)Day" at bounding box center [363, 368] width 112 height 14
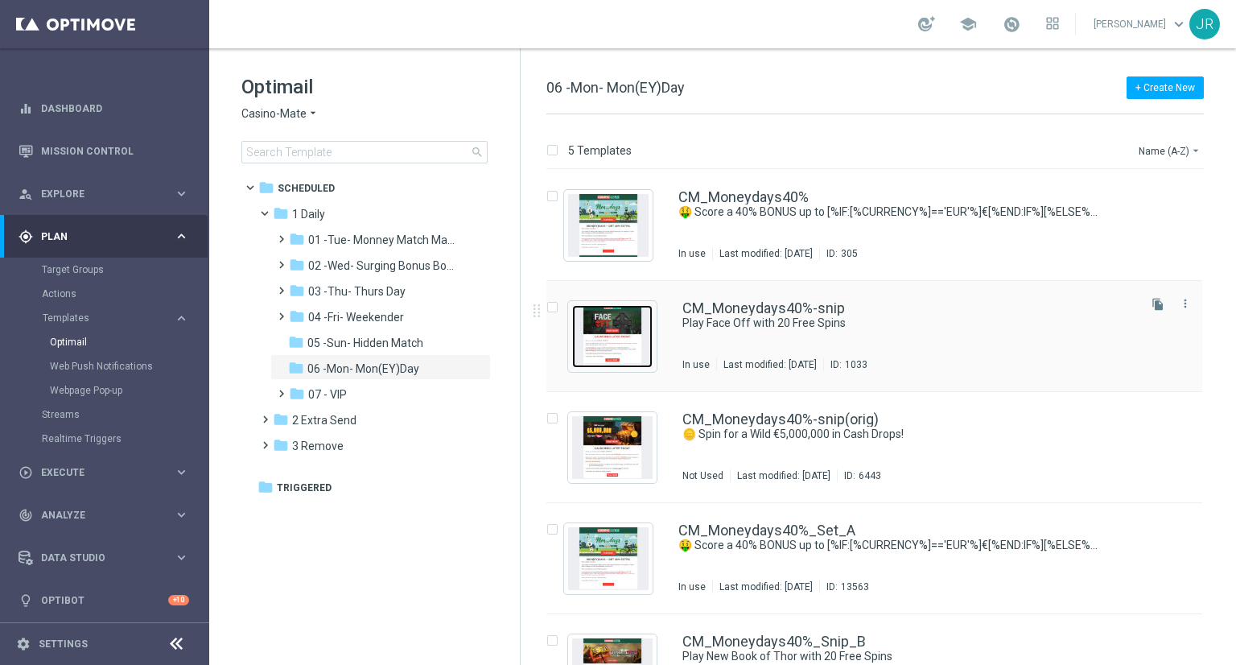
click at [620, 345] on img "Press SPACE to select this row." at bounding box center [612, 336] width 80 height 63
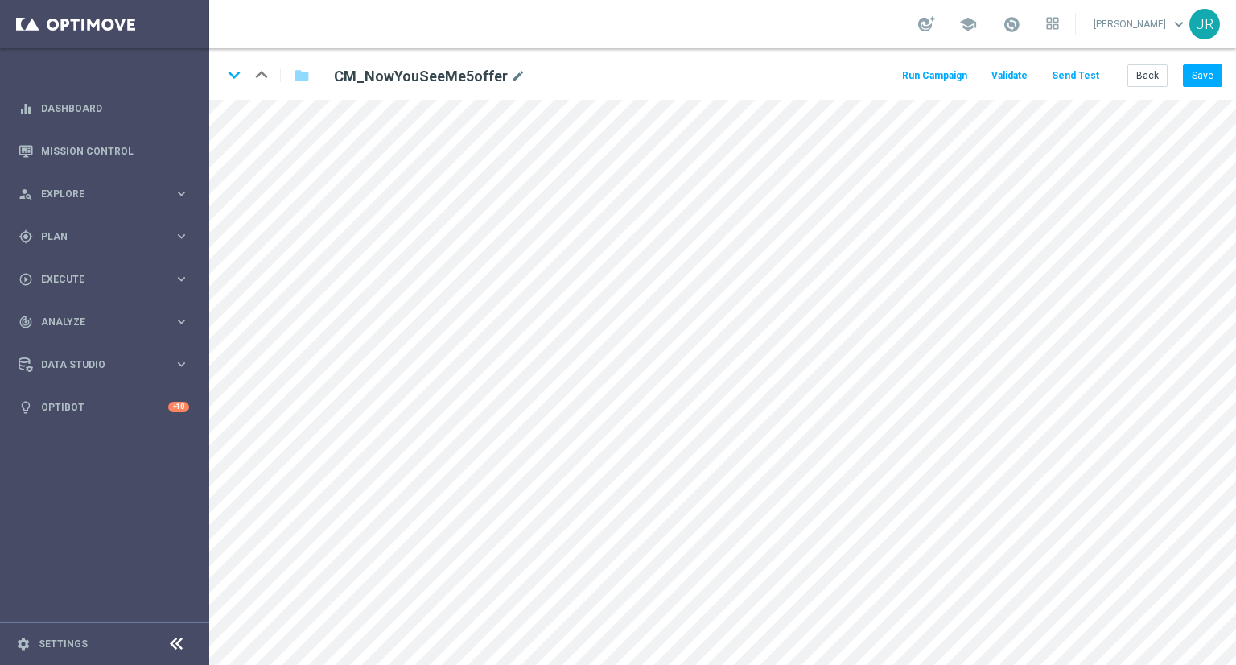
click at [1143, 62] on div "keyboard_arrow_down keyboard_arrow_up folder CM_NowYouSeeMe5offer mode_edit Run…" at bounding box center [722, 74] width 1027 height 52
click at [1143, 68] on button "Back" at bounding box center [1148, 75] width 40 height 23
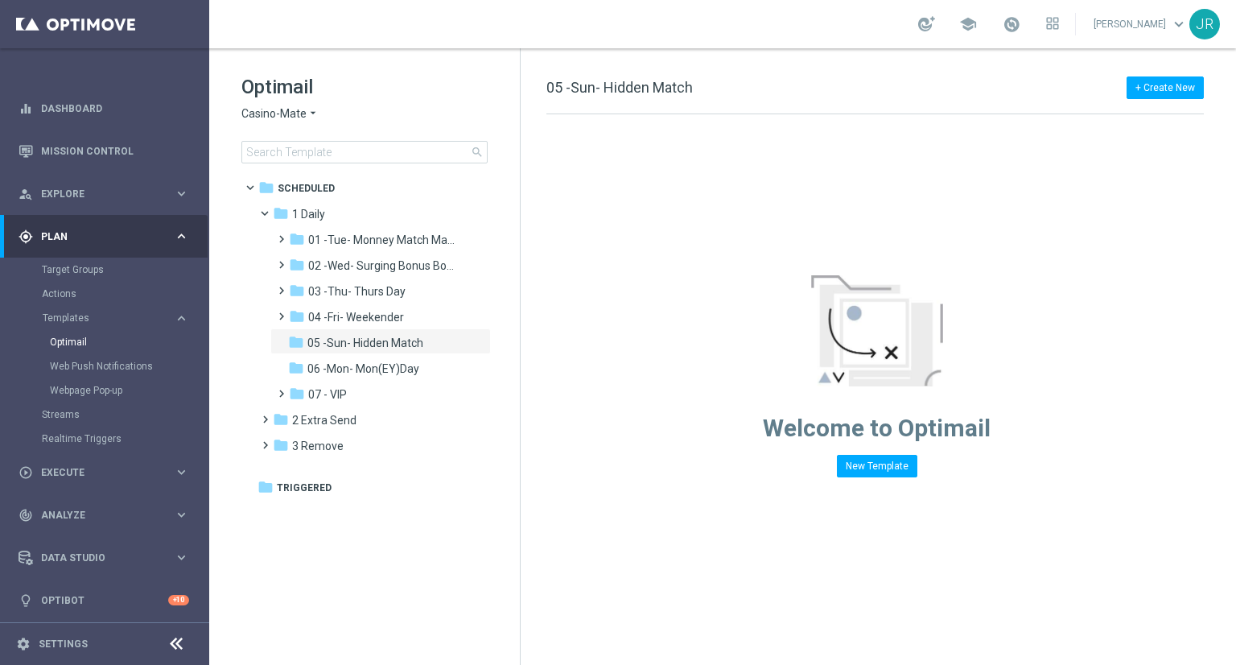
click at [259, 118] on span "Casino-Mate" at bounding box center [273, 113] width 65 height 15
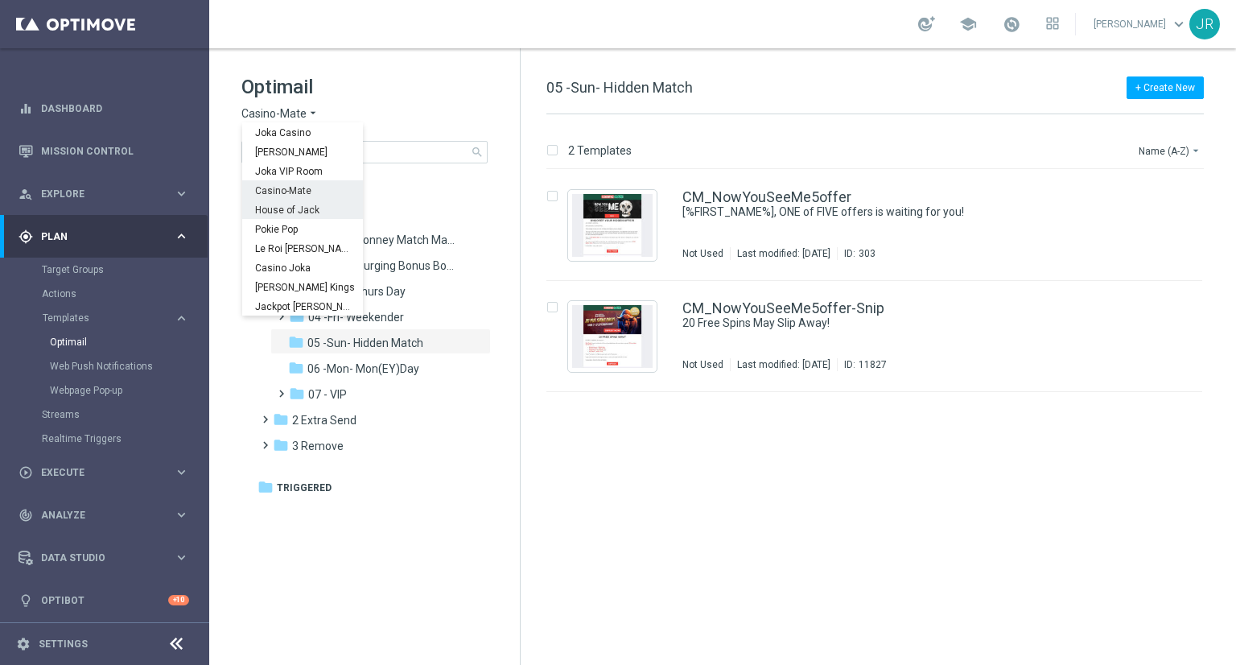
click at [0, 0] on span "House of Jack" at bounding box center [0, 0] width 0 height 0
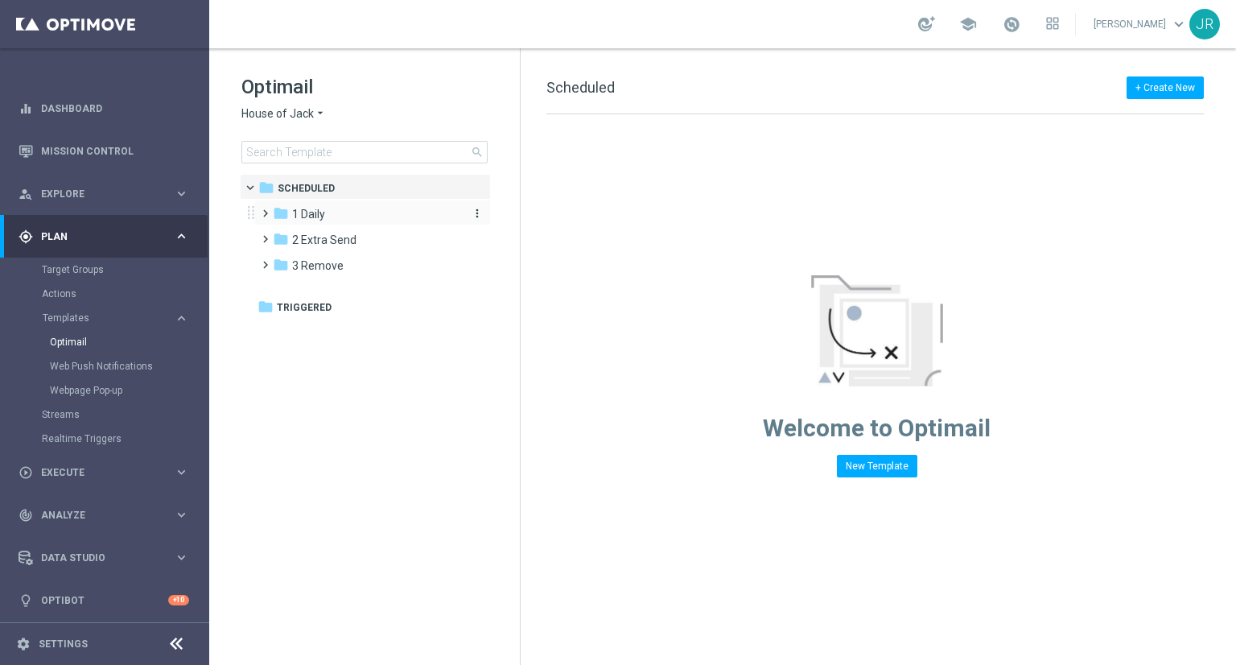
click at [310, 214] on span "1 Daily" at bounding box center [308, 214] width 33 height 14
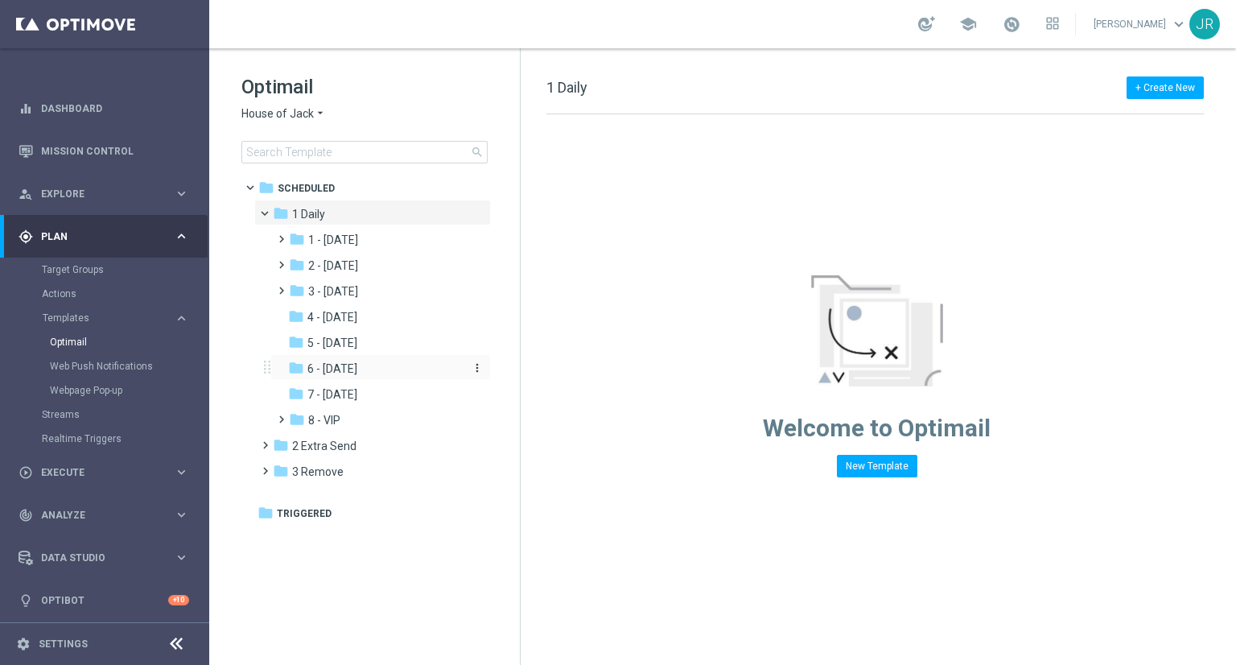
click at [343, 378] on div "folder 6 - Sunday" at bounding box center [373, 369] width 171 height 19
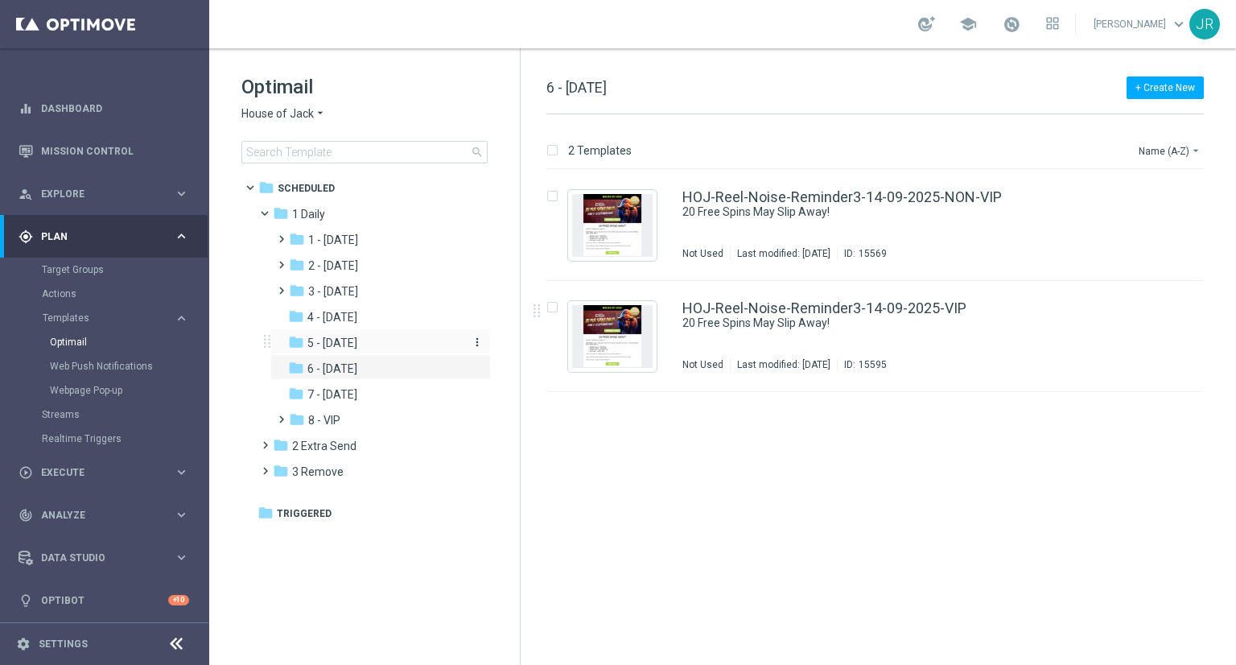
click at [312, 341] on span "5 - [DATE]" at bounding box center [332, 343] width 50 height 14
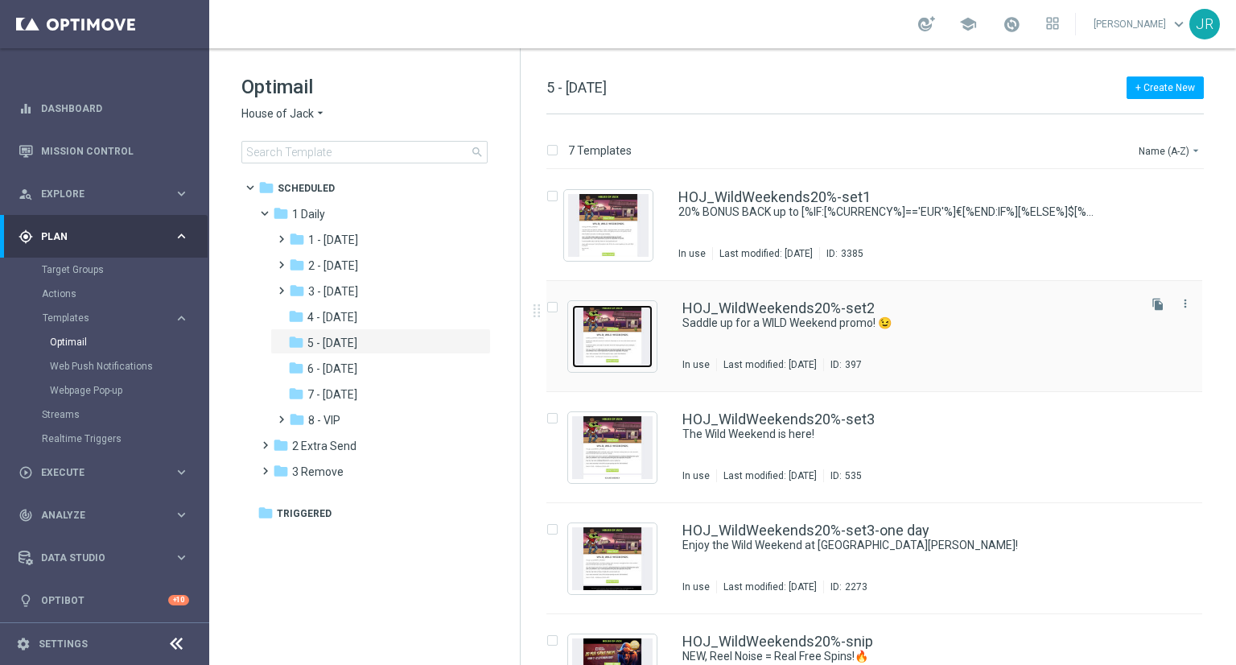
click at [596, 323] on img "Press SPACE to select this row." at bounding box center [612, 336] width 80 height 63
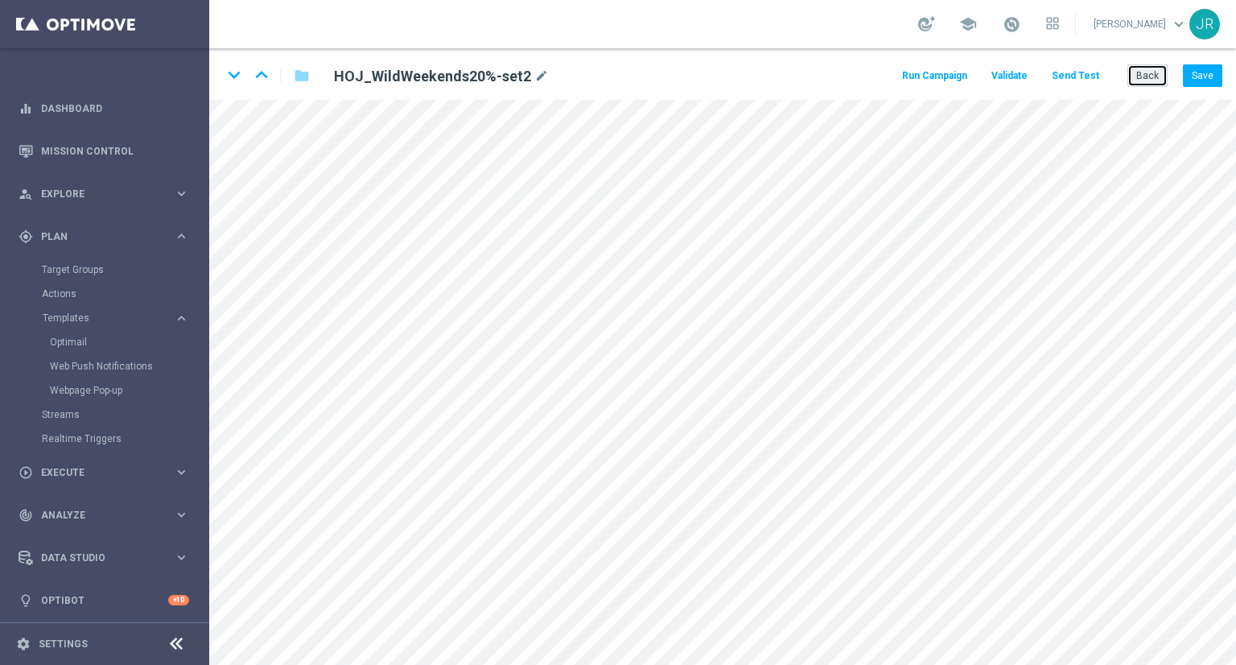
click at [1146, 71] on button "Back" at bounding box center [1148, 75] width 40 height 23
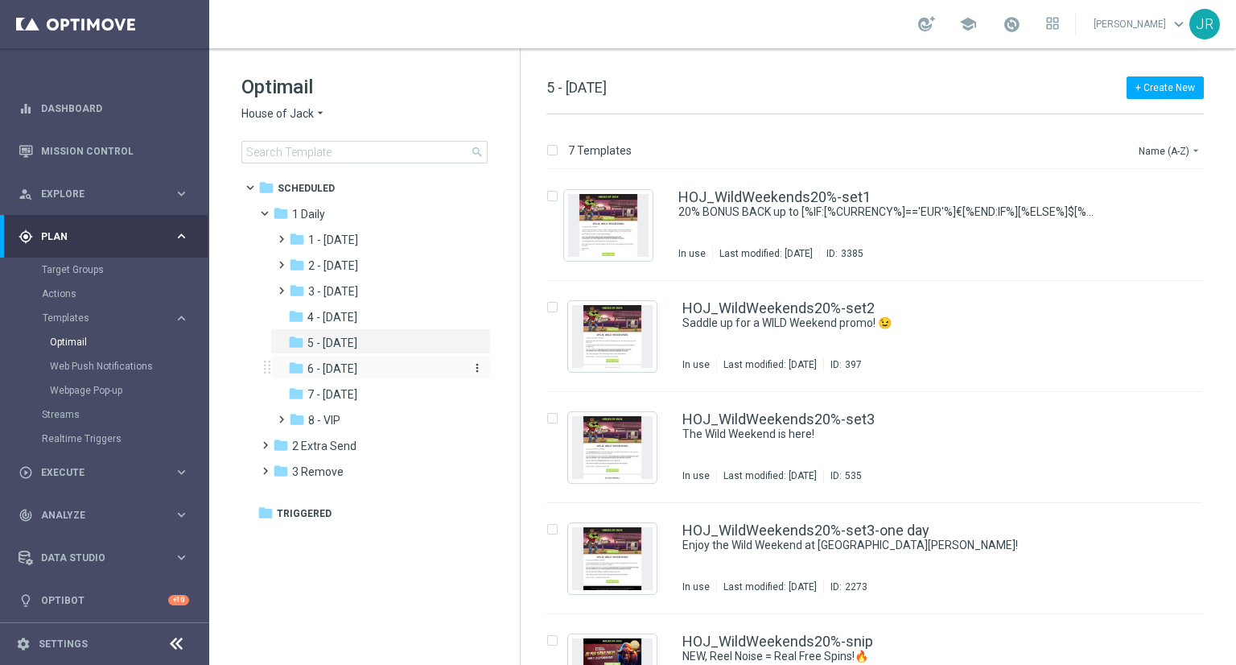
click at [353, 370] on span "6 - [DATE]" at bounding box center [332, 368] width 50 height 14
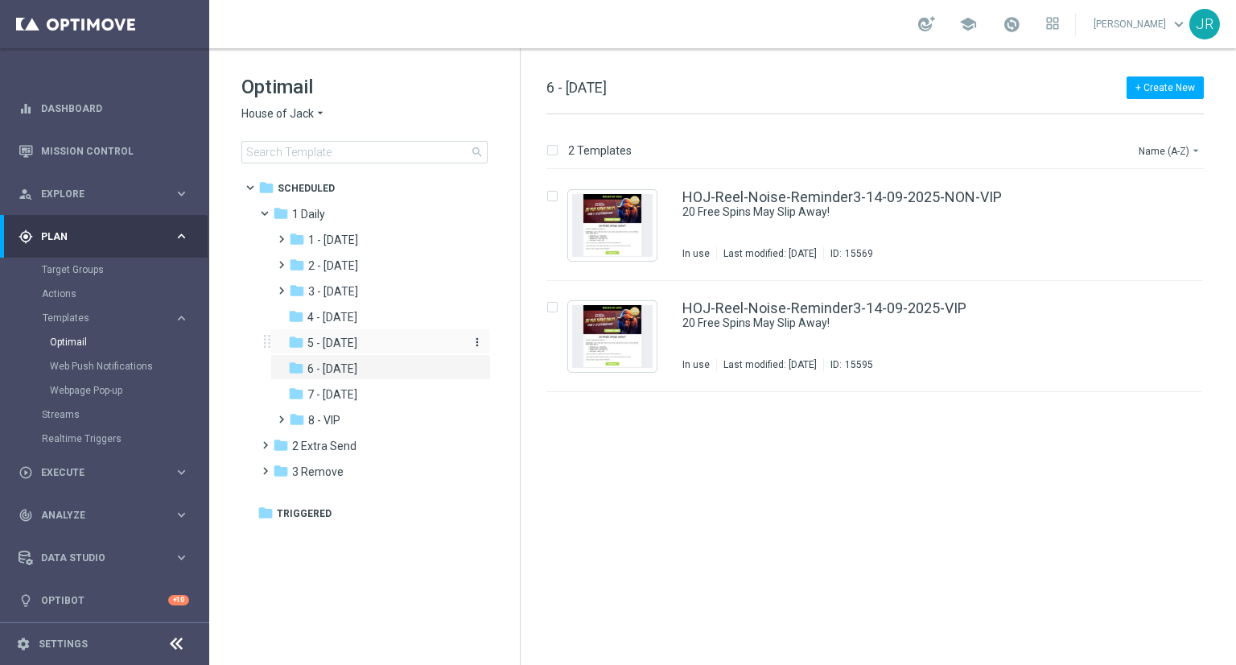
click at [347, 348] on span "5 - [DATE]" at bounding box center [332, 343] width 50 height 14
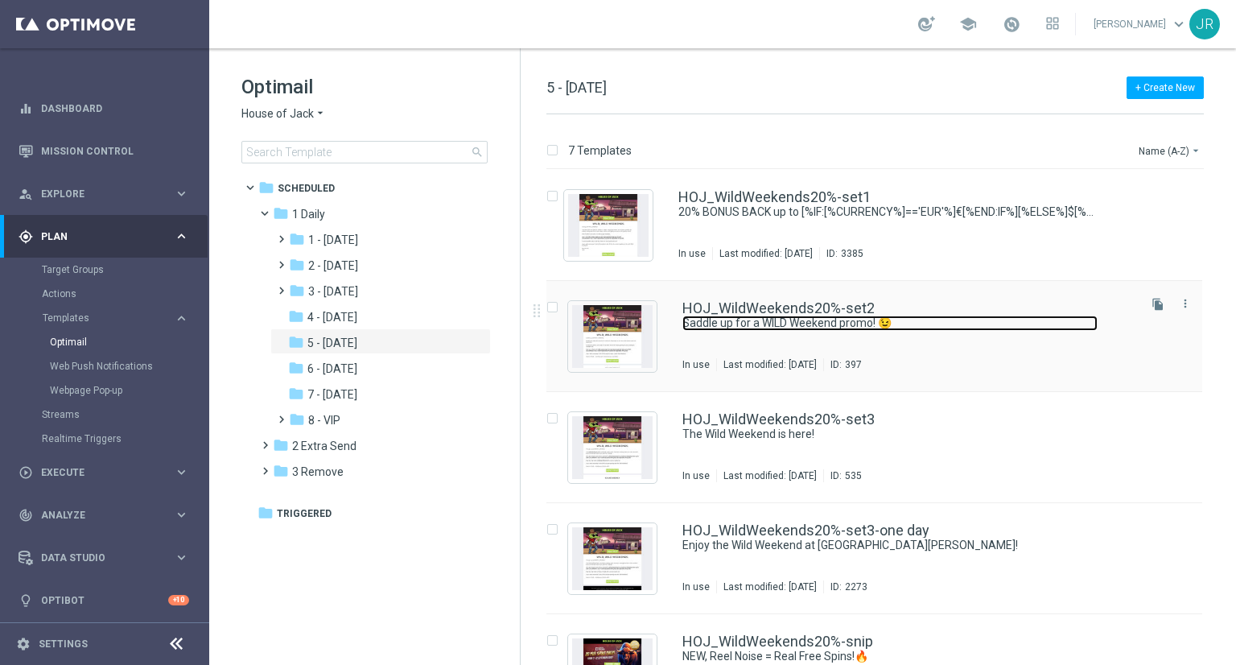
click at [841, 323] on link "Saddle up for a WILD Weekend promo! 😉" at bounding box center [890, 323] width 415 height 15
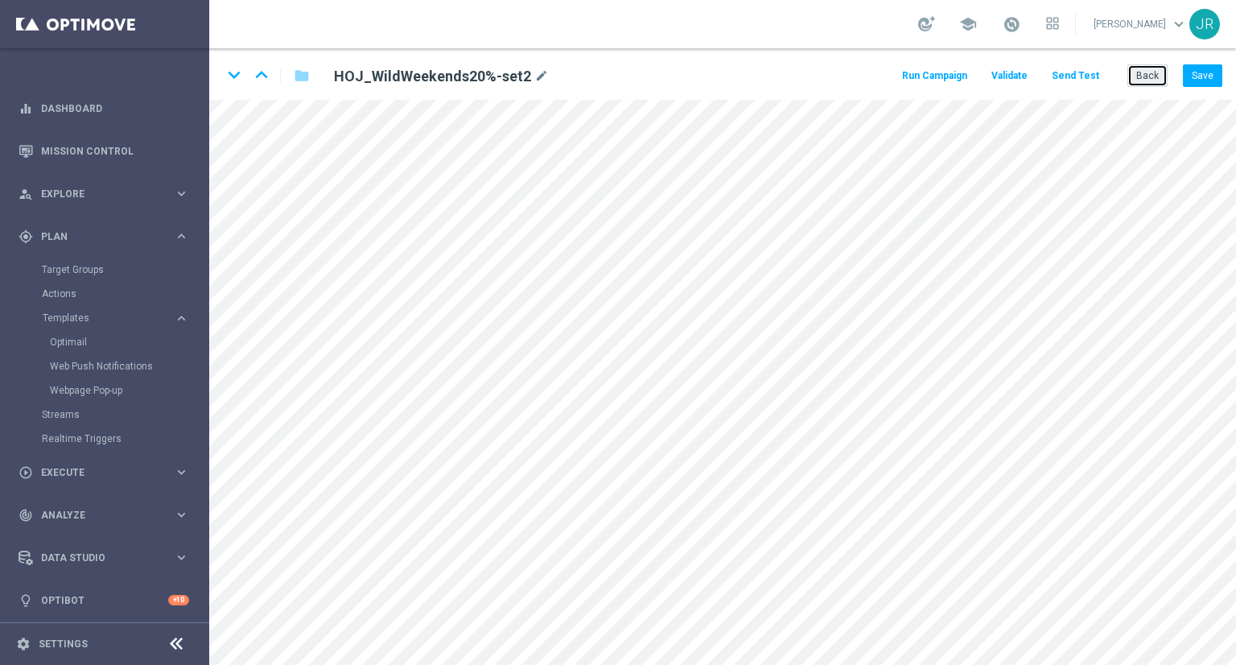
click at [1140, 75] on button "Back" at bounding box center [1148, 75] width 40 height 23
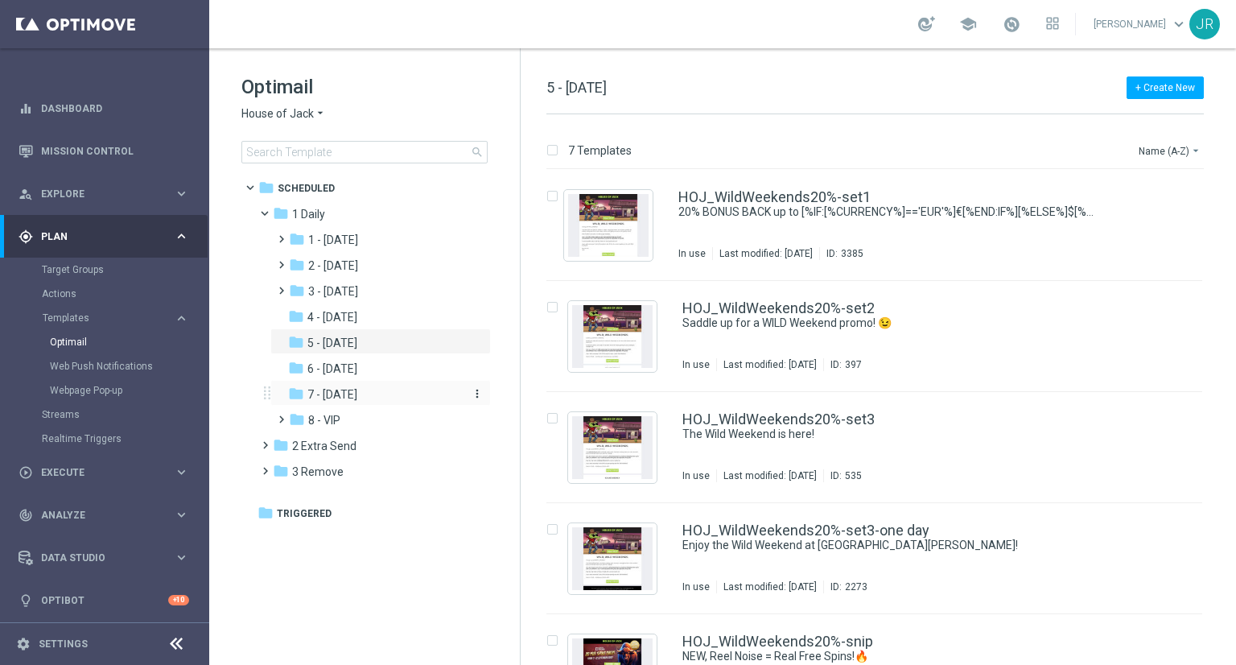
click at [387, 389] on div "folder 7 - [DATE]" at bounding box center [373, 395] width 171 height 19
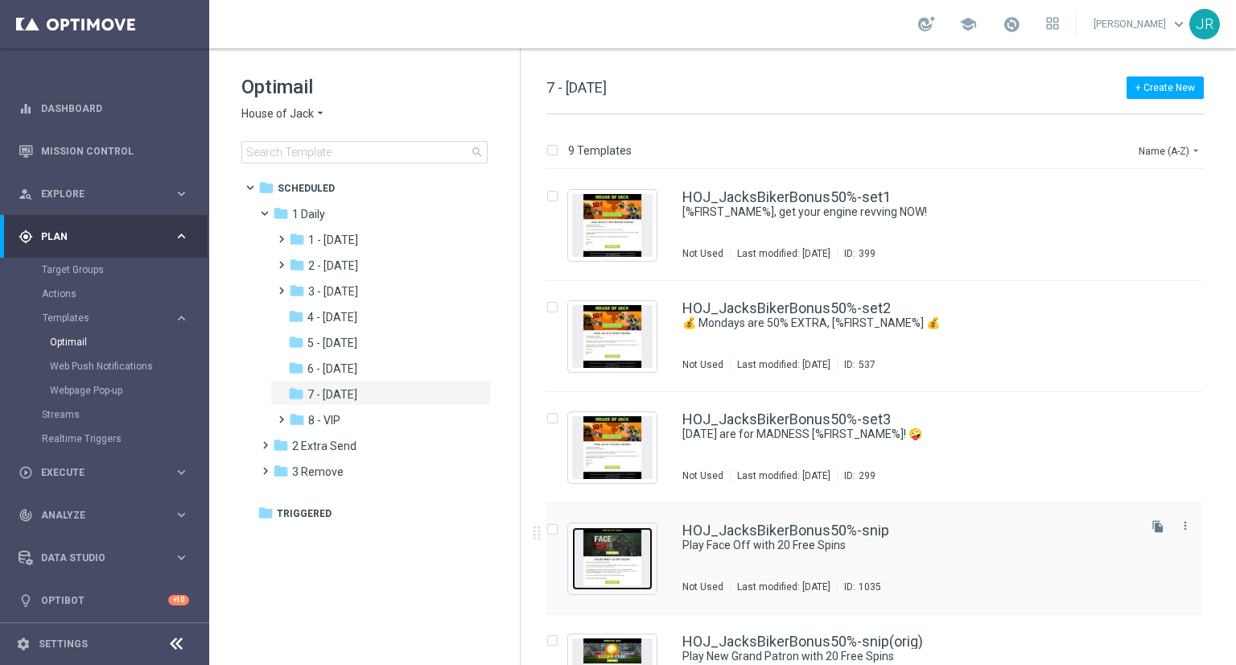
click at [612, 528] on img "Press SPACE to select this row." at bounding box center [612, 558] width 80 height 63
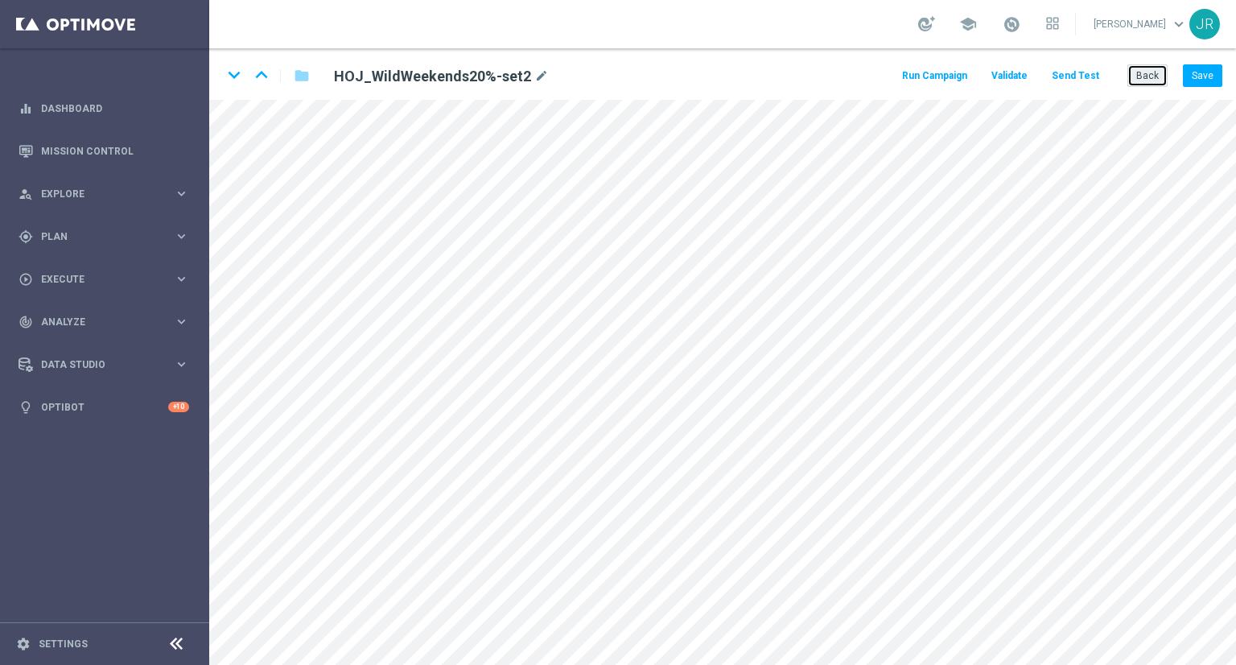
click at [1148, 82] on button "Back" at bounding box center [1148, 75] width 40 height 23
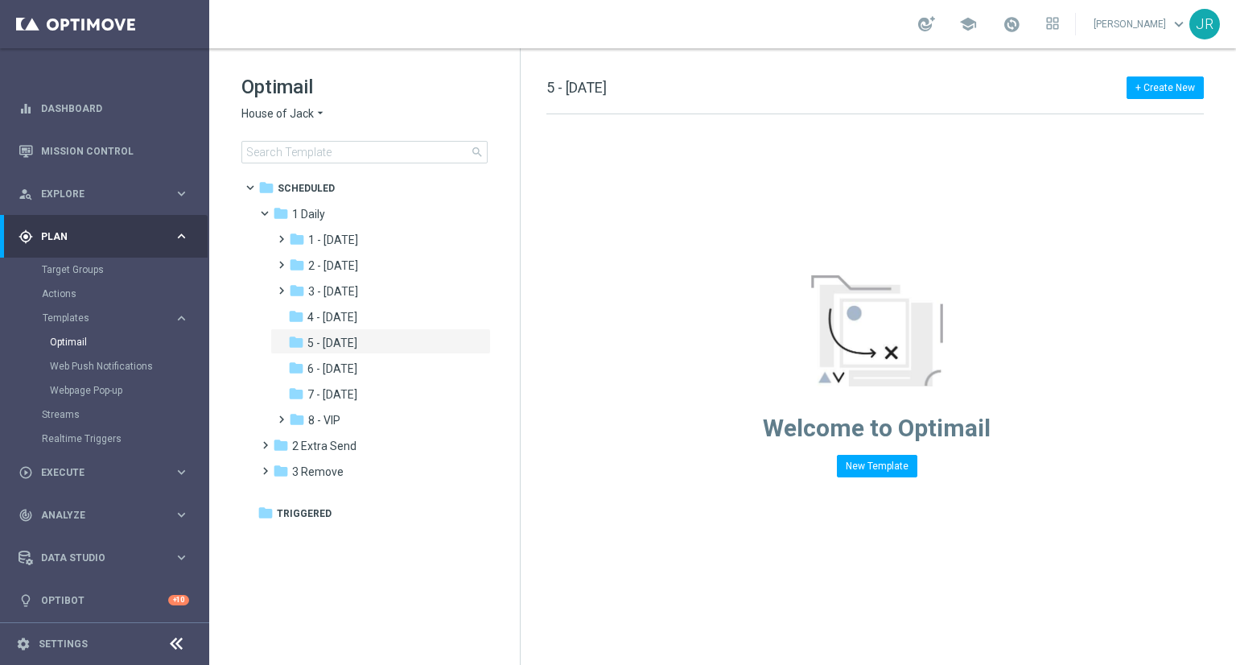
click at [275, 113] on span "House of Jack" at bounding box center [277, 113] width 72 height 15
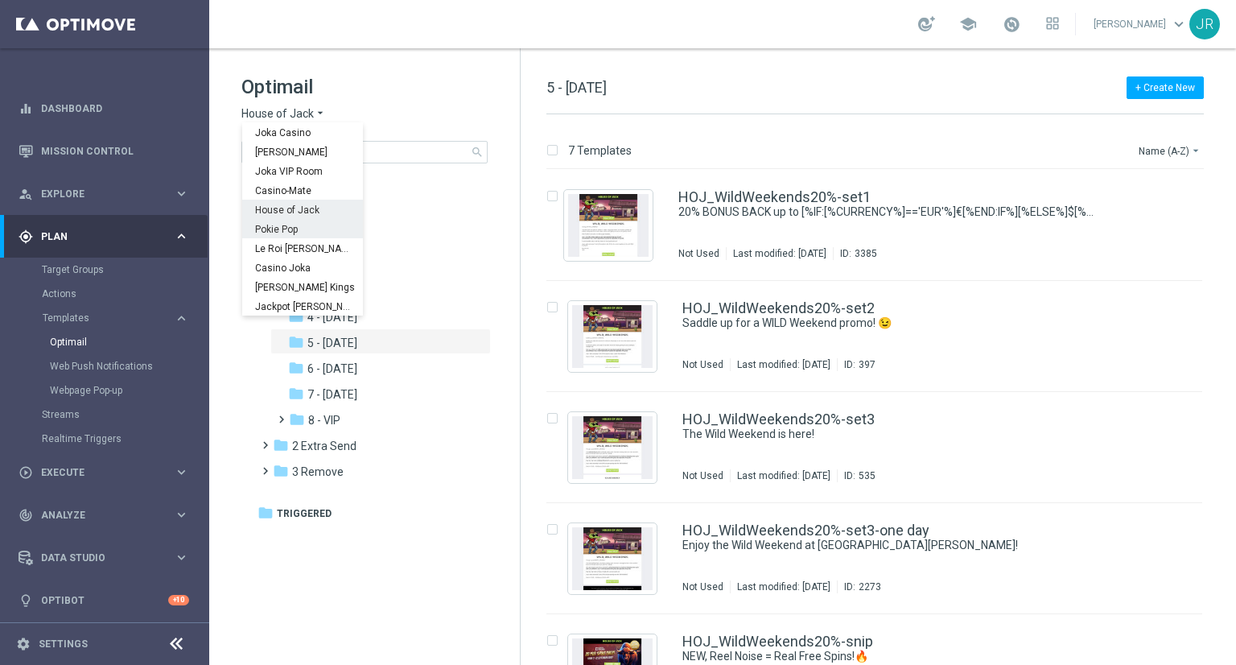
click at [0, 0] on span "Pokie Pop" at bounding box center [0, 0] width 0 height 0
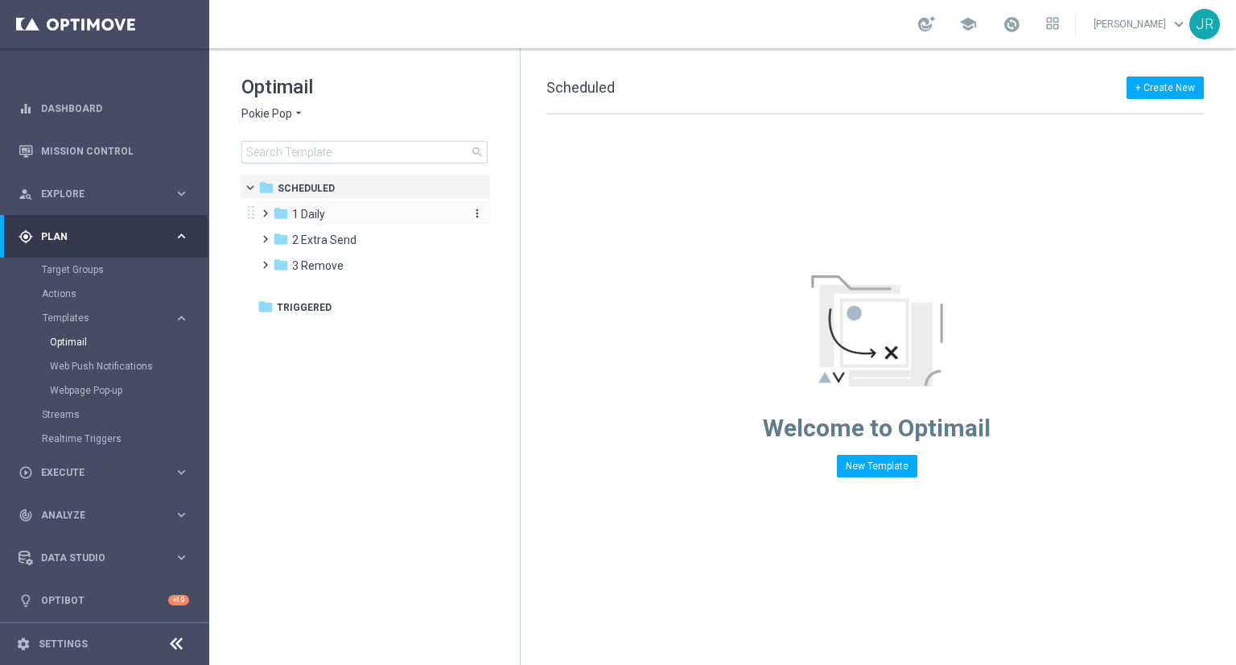
click at [306, 217] on span "1 Daily" at bounding box center [308, 214] width 33 height 14
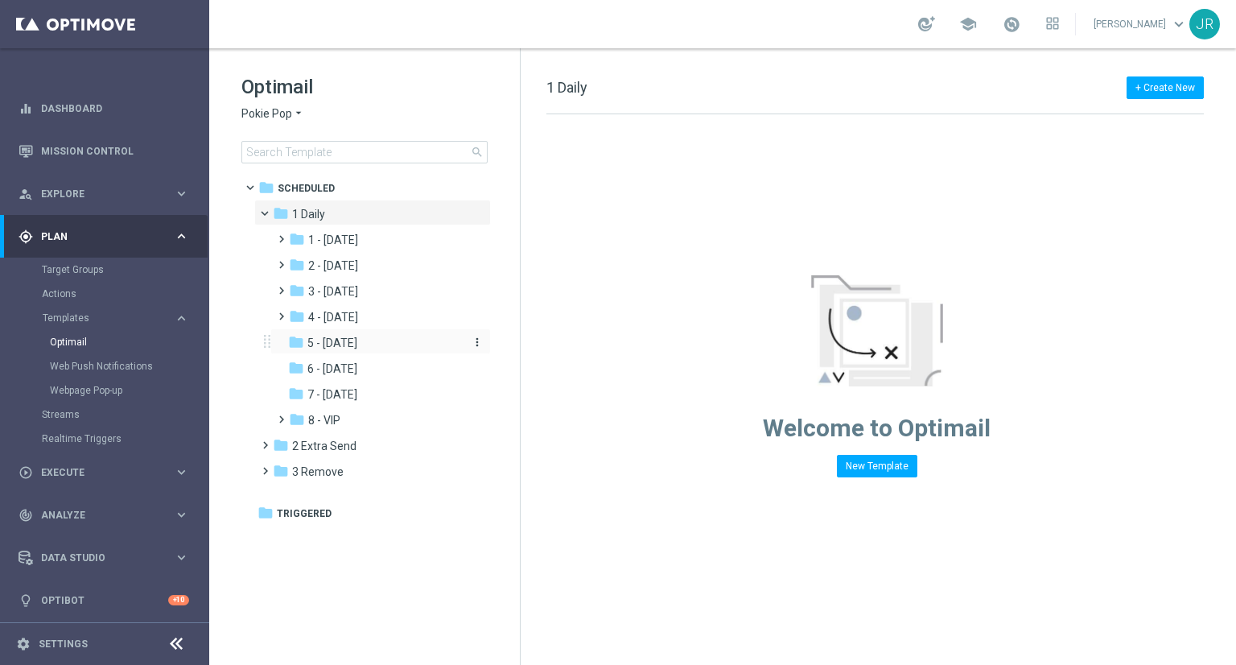
click at [351, 343] on span "5 - [DATE]" at bounding box center [332, 343] width 50 height 14
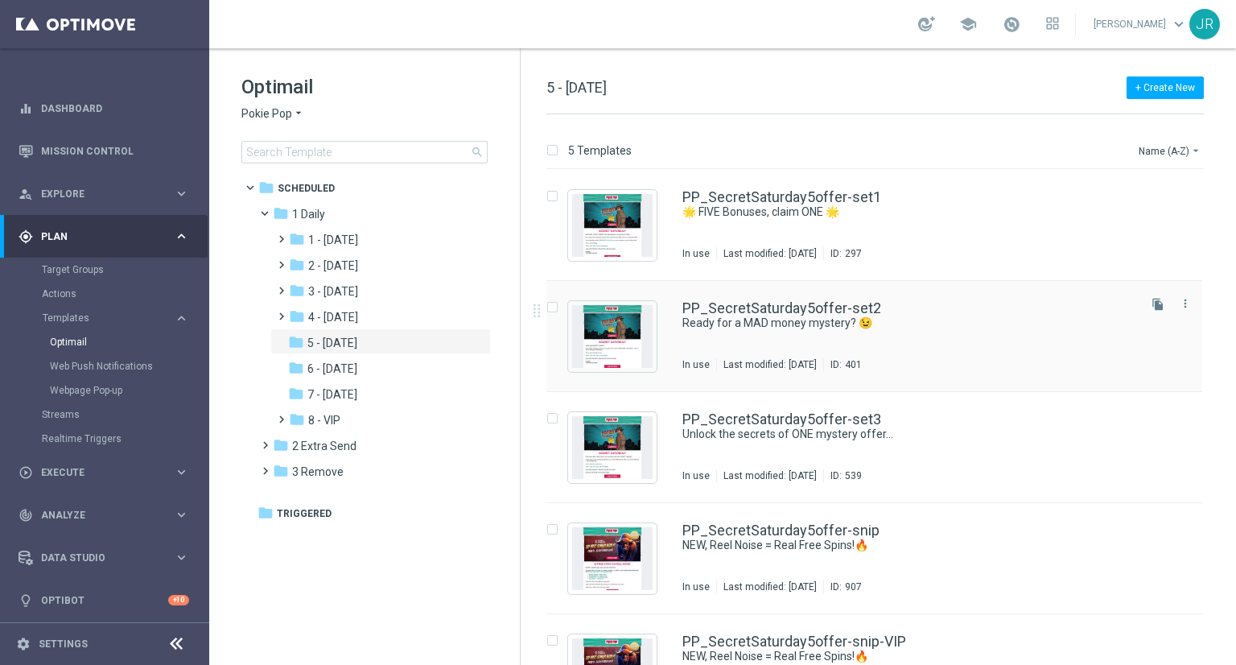
click at [937, 339] on div "PP_SecretSaturday5offer-set2 Ready for a MAD money mystery? 😉 In use Last modif…" at bounding box center [909, 336] width 452 height 70
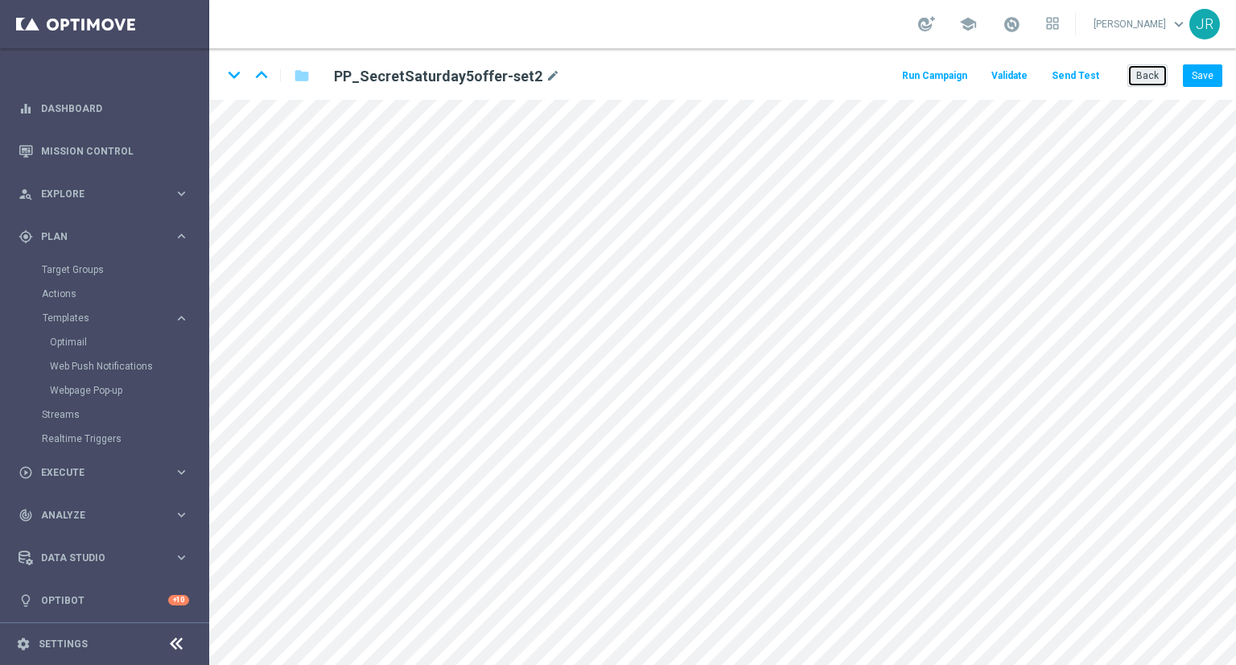
click at [1149, 75] on button "Back" at bounding box center [1148, 75] width 40 height 23
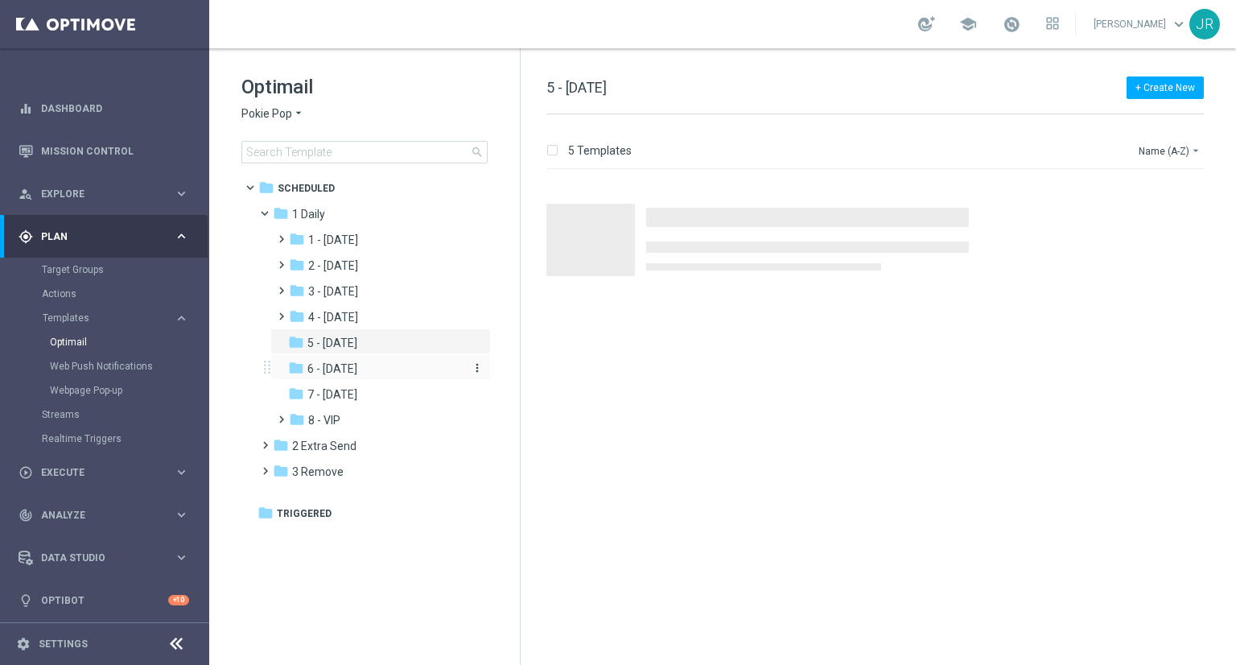
click at [357, 375] on span "6 - [DATE]" at bounding box center [332, 368] width 50 height 14
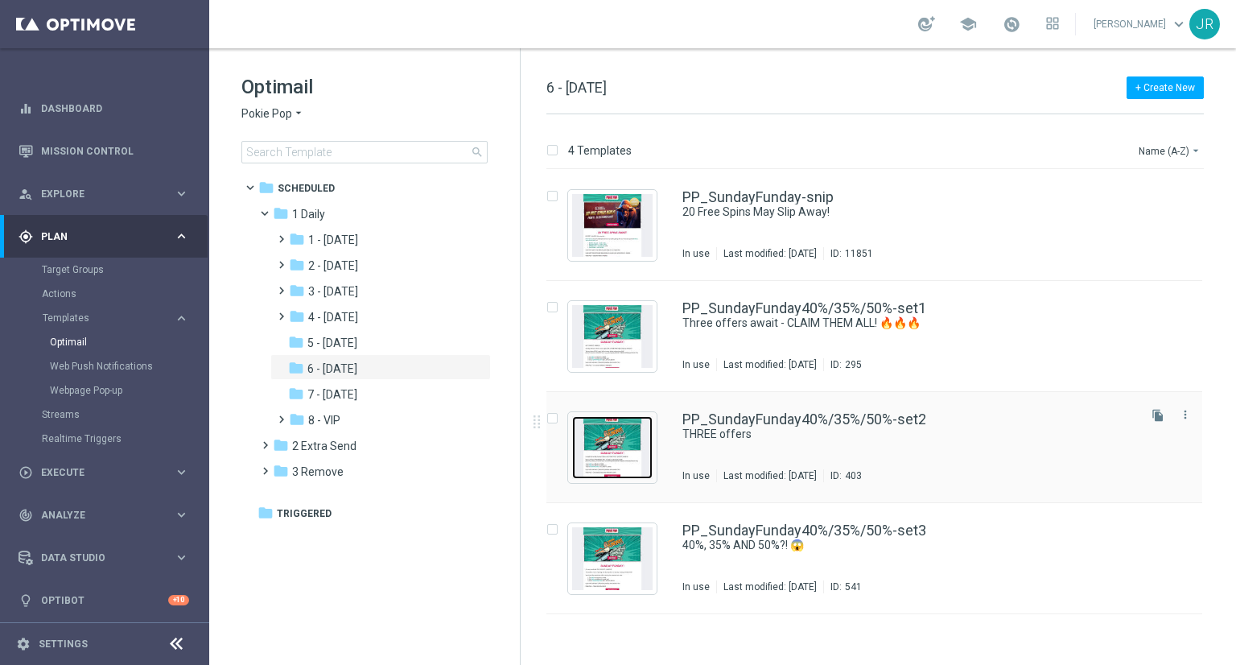
click at [620, 462] on img "Press SPACE to select this row." at bounding box center [612, 447] width 80 height 63
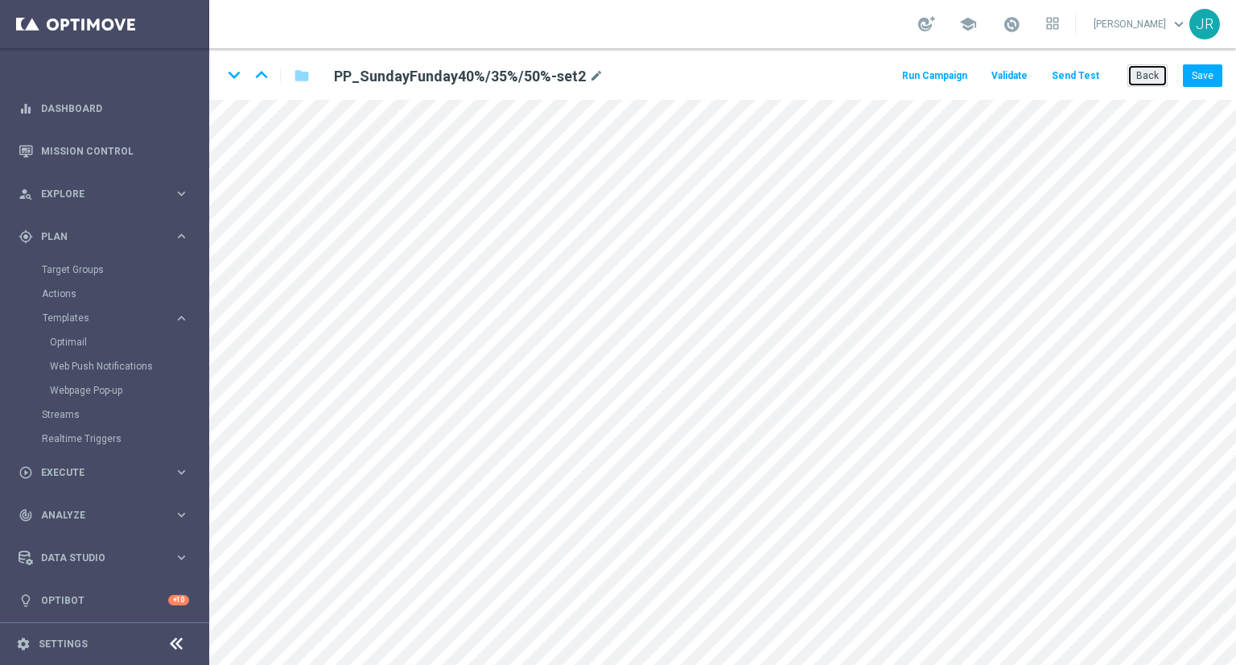
click at [1155, 74] on button "Back" at bounding box center [1148, 75] width 40 height 23
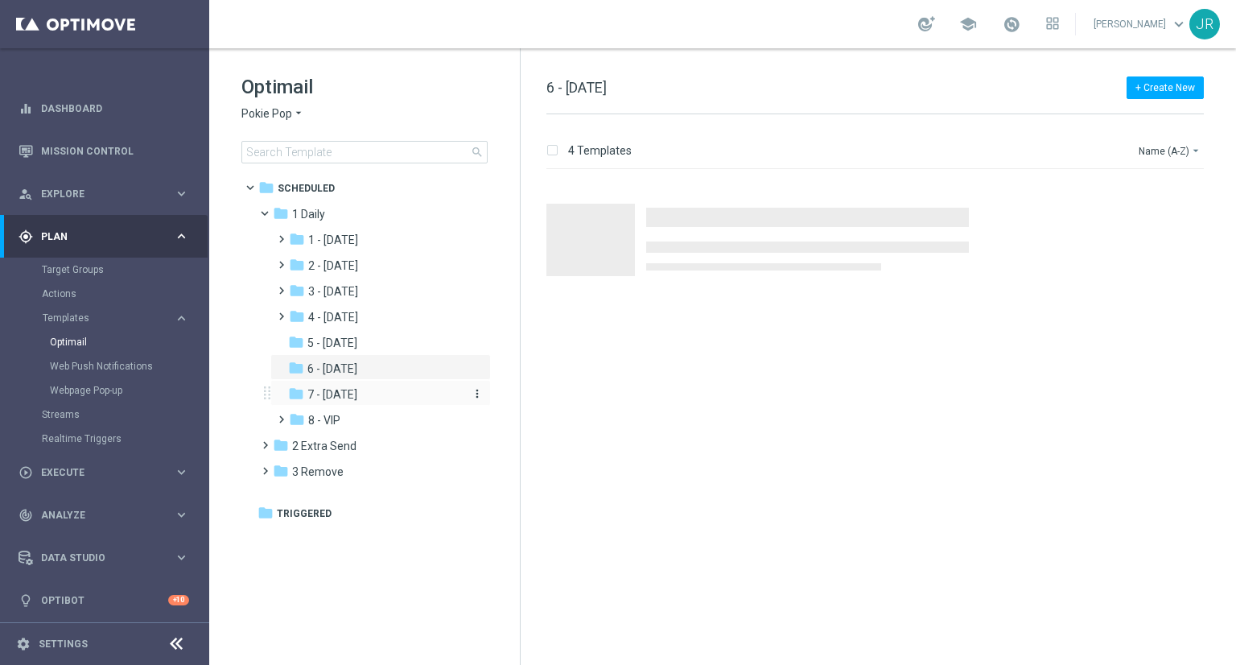
click at [367, 392] on div "folder 7 - [DATE]" at bounding box center [373, 395] width 171 height 19
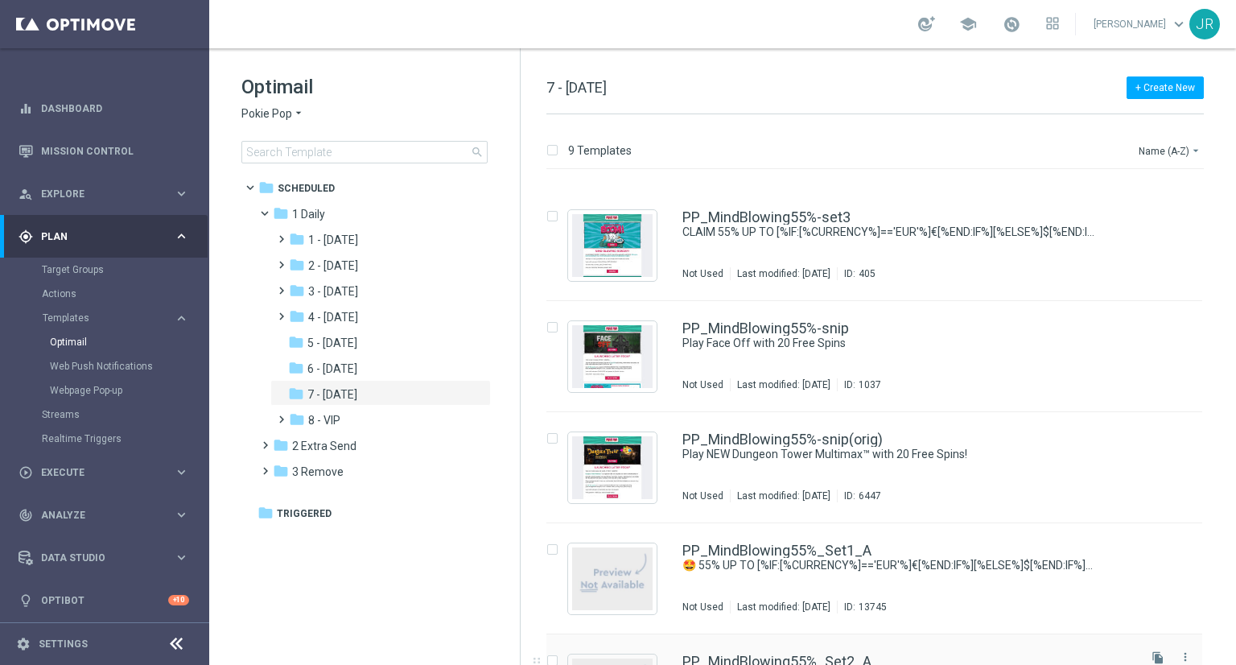
scroll to position [322, 0]
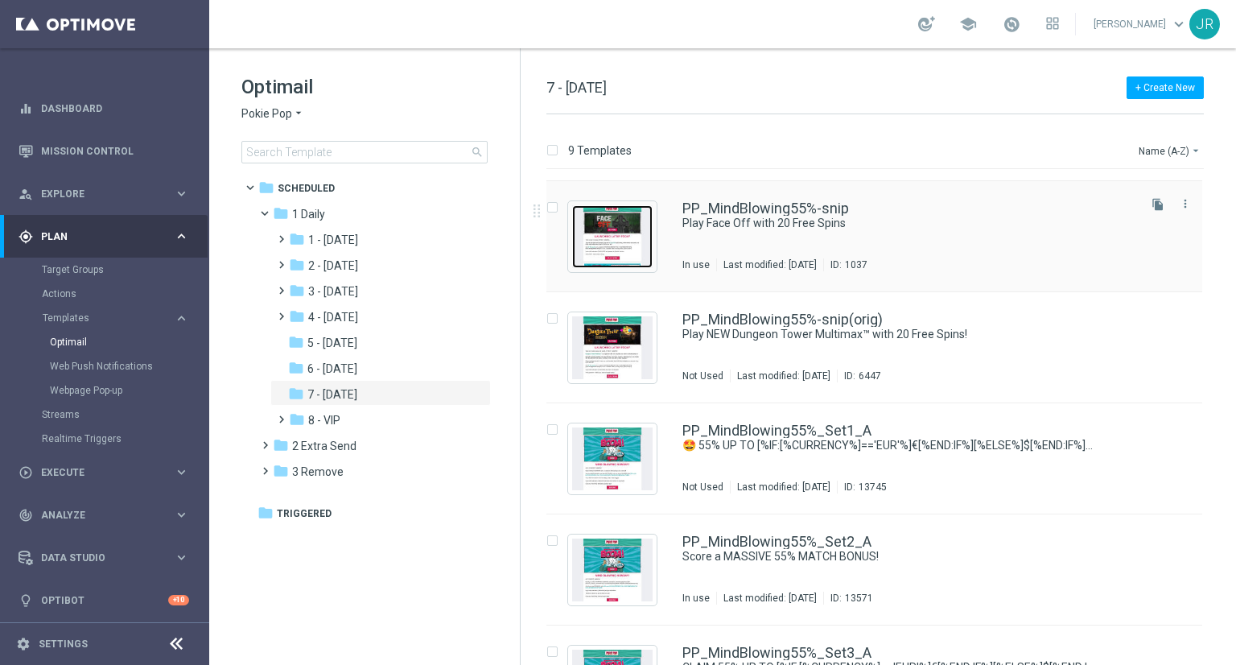
click at [615, 258] on img "Press SPACE to select this row." at bounding box center [612, 236] width 80 height 63
